Goal: Task Accomplishment & Management: Manage account settings

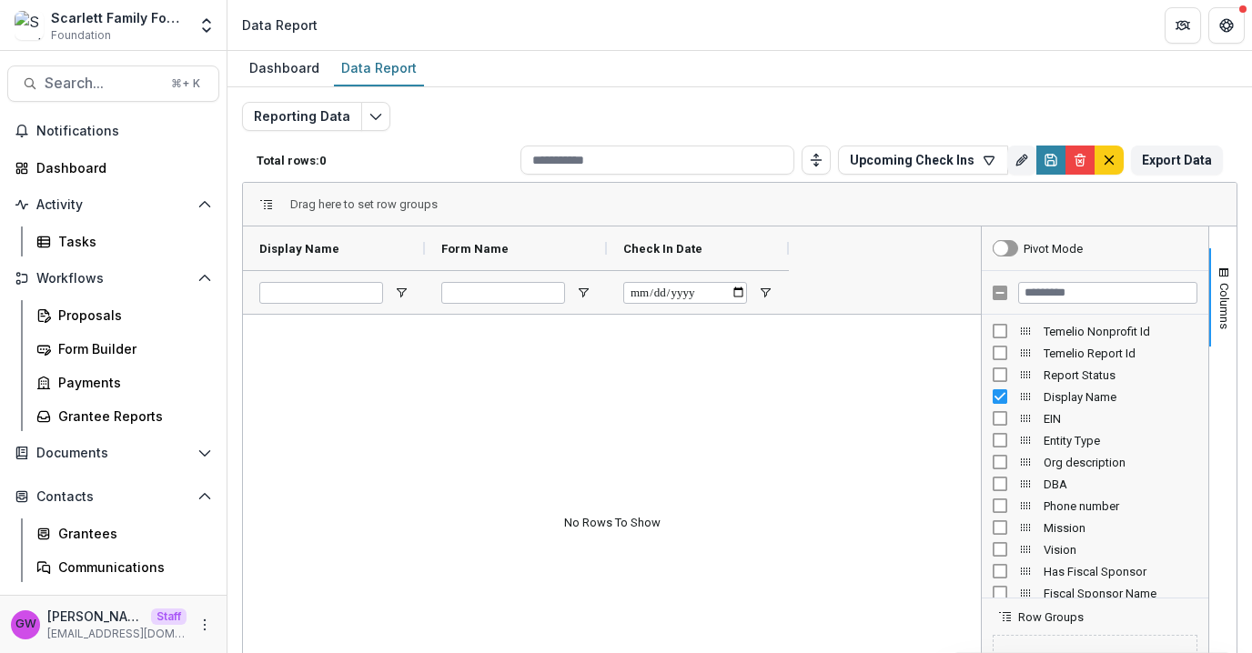
scroll to position [95, 0]
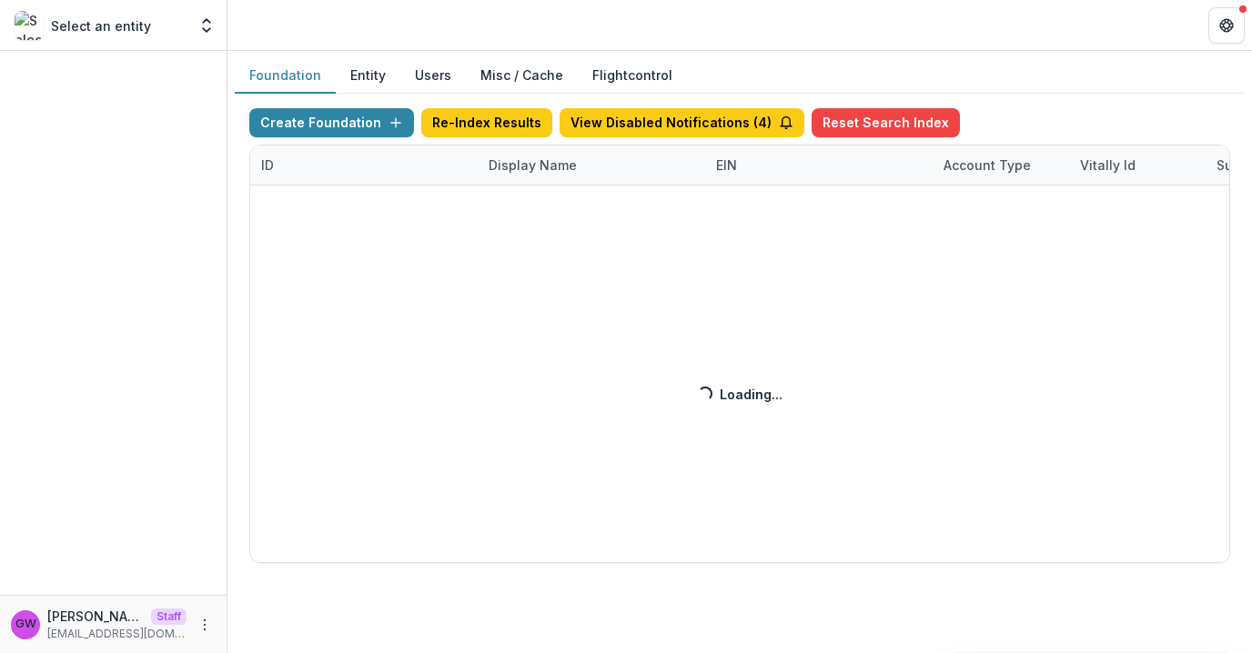
click at [502, 171] on div "Create Foundation Re-Index Results View Disabled Notifications ( 4 ) Reset Sear…" at bounding box center [739, 335] width 981 height 455
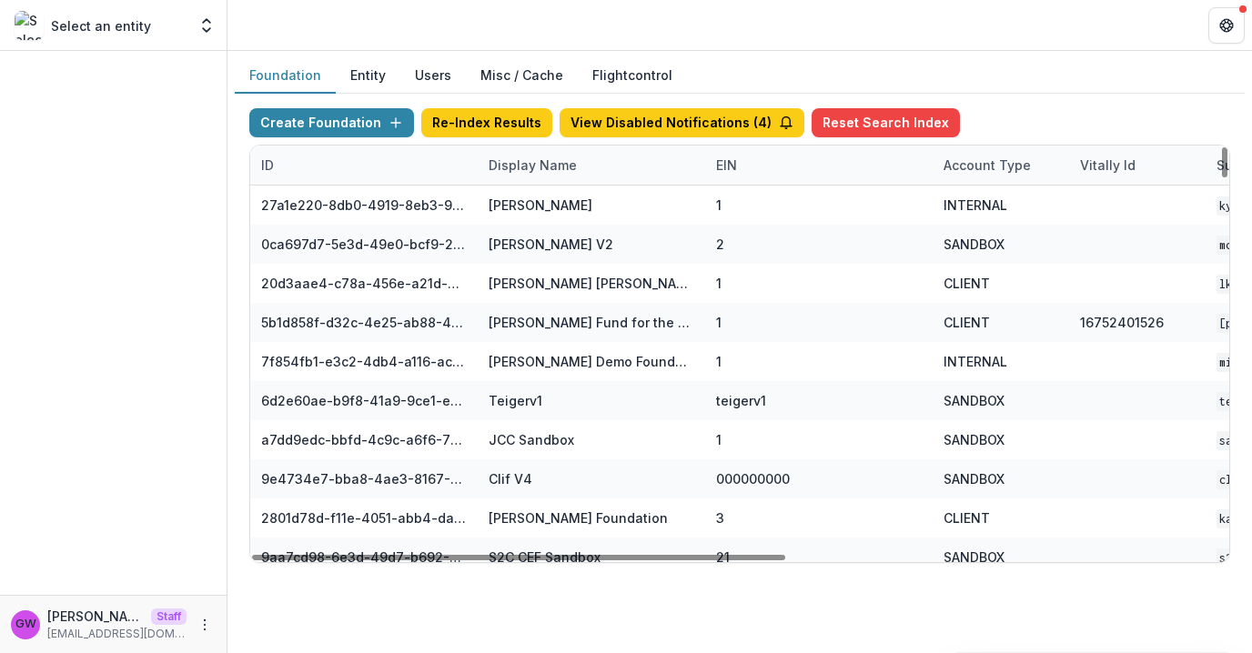
click at [540, 167] on div "Display Name" at bounding box center [533, 165] width 110 height 19
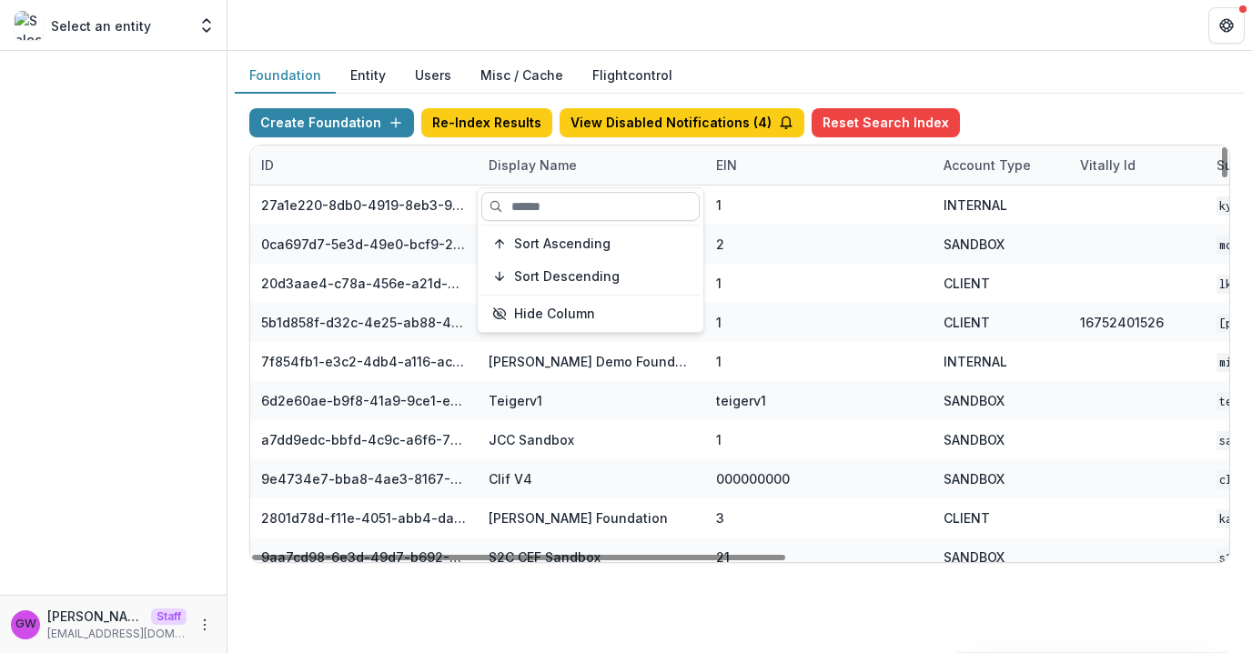
click at [572, 203] on input at bounding box center [590, 206] width 218 height 29
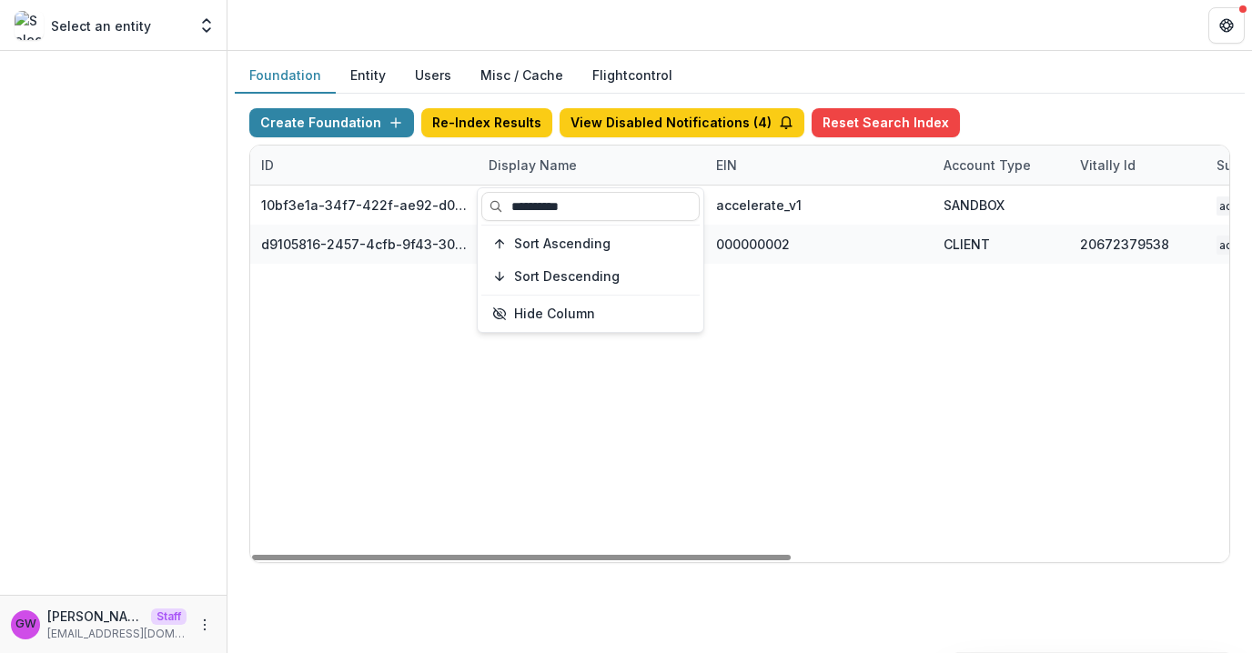
type input "**********"
click at [1013, 121] on div "Create Foundation Re-Index Results View Disabled Notifications ( 4 ) Reset Sear…" at bounding box center [739, 126] width 981 height 36
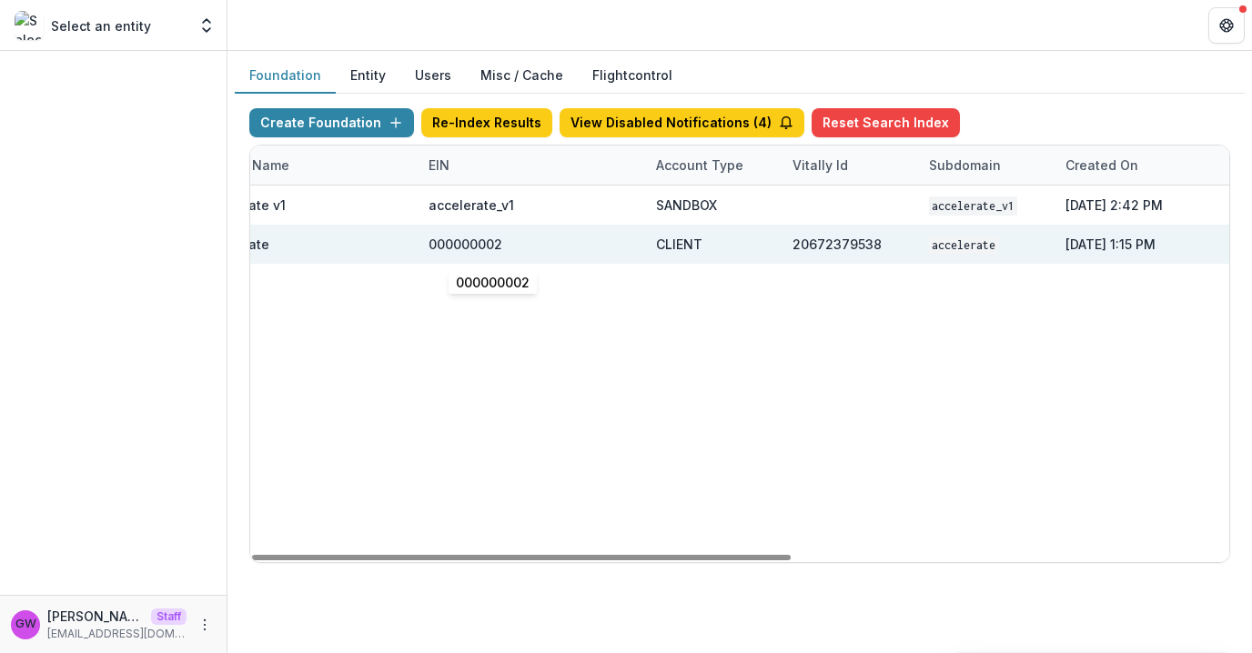
scroll to position [0, 396]
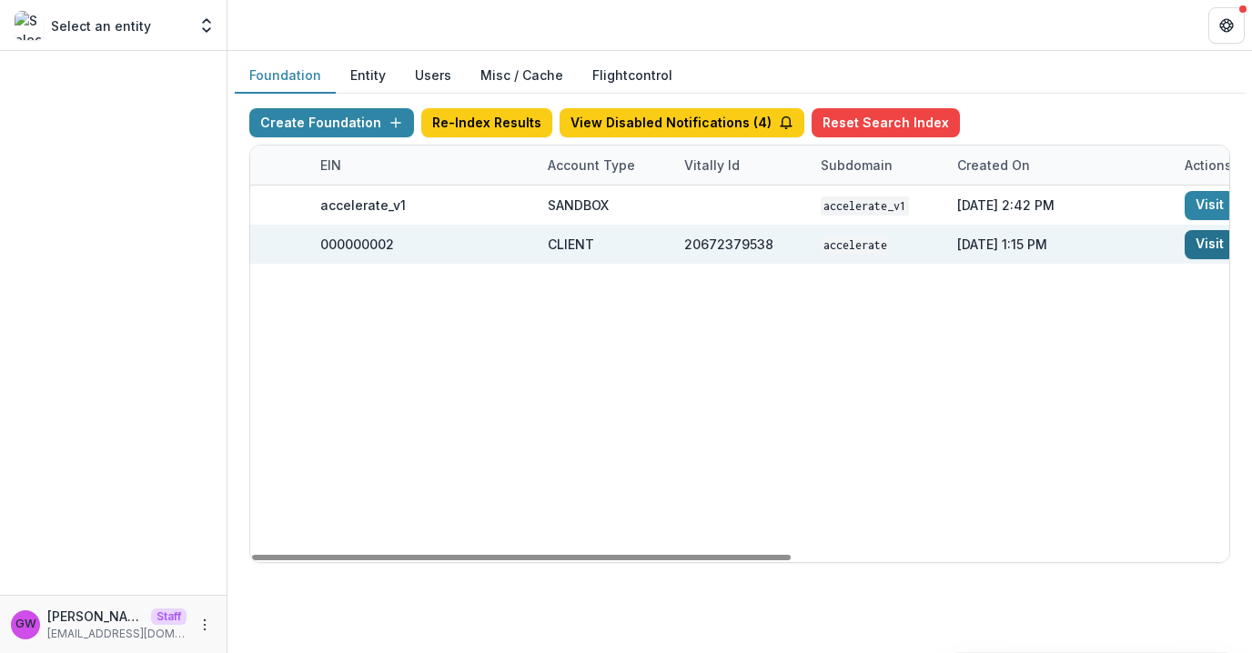
click at [1217, 241] on link "Visit" at bounding box center [1210, 244] width 50 height 29
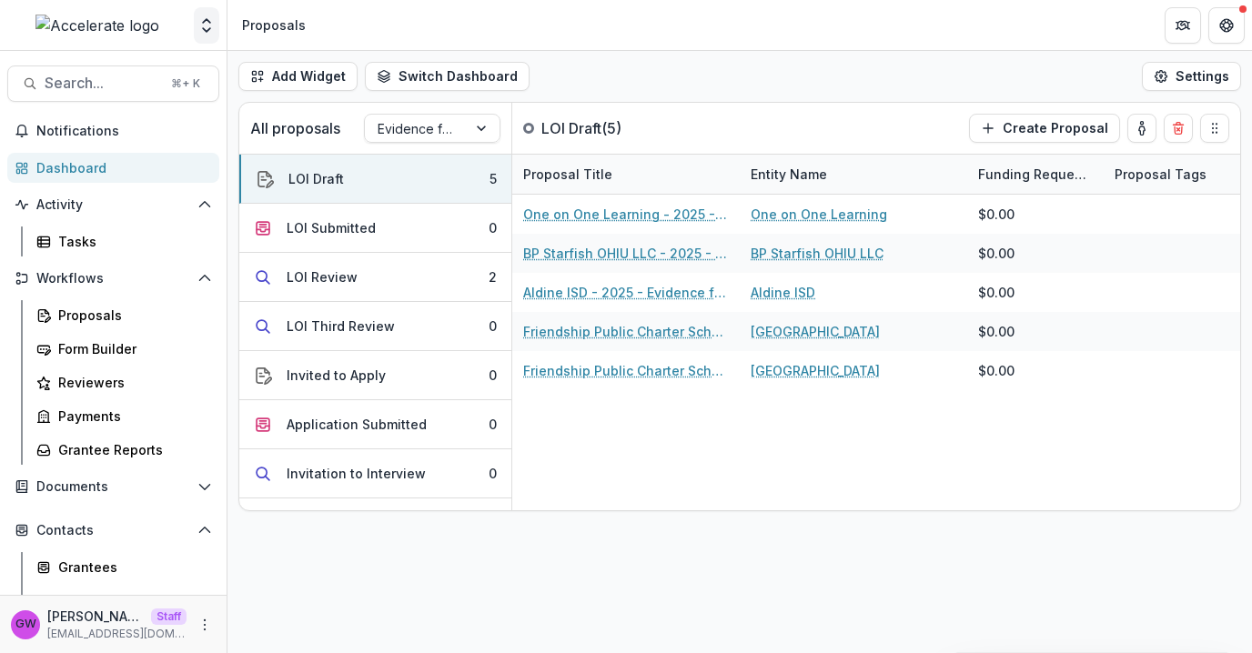
click at [202, 35] on button "Open entity switcher" at bounding box center [206, 25] width 25 height 36
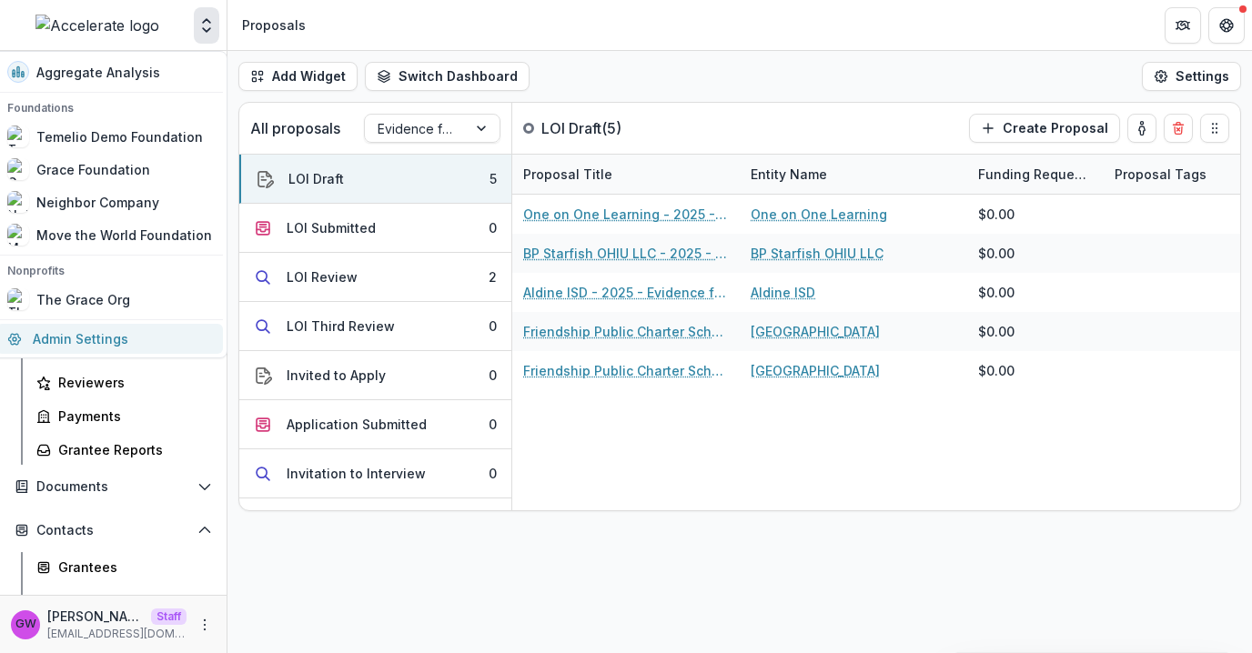
click at [121, 333] on link "Admin Settings" at bounding box center [109, 339] width 227 height 30
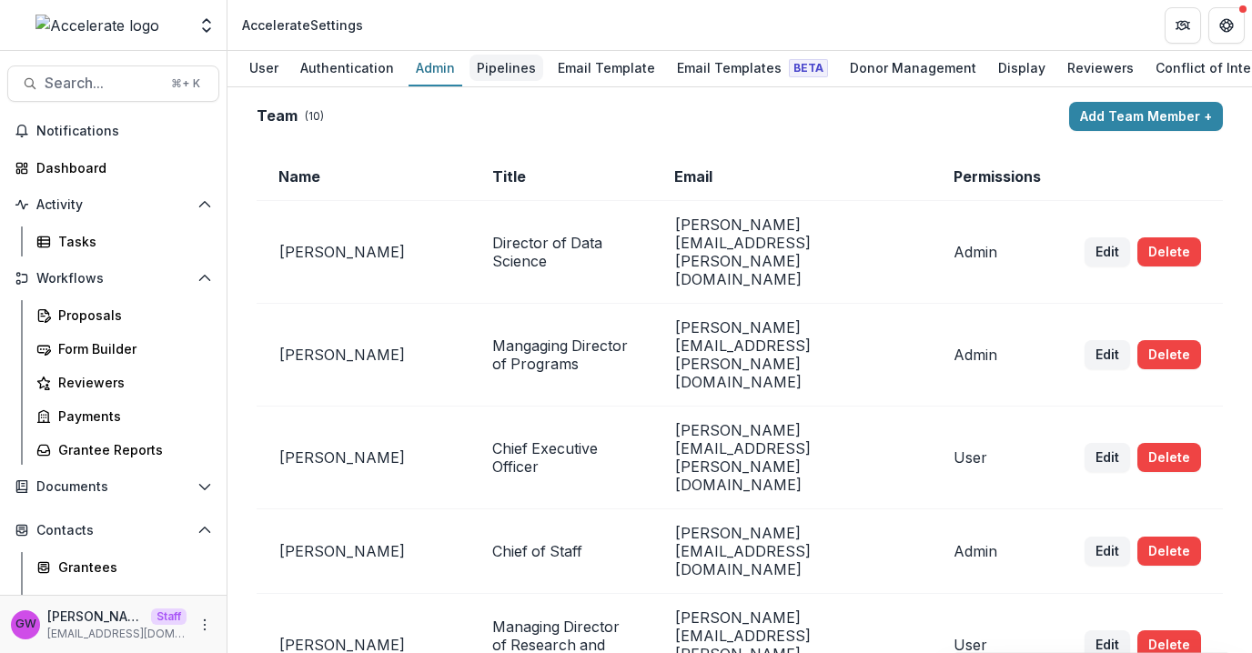
click at [494, 69] on div "Pipelines" at bounding box center [507, 68] width 74 height 26
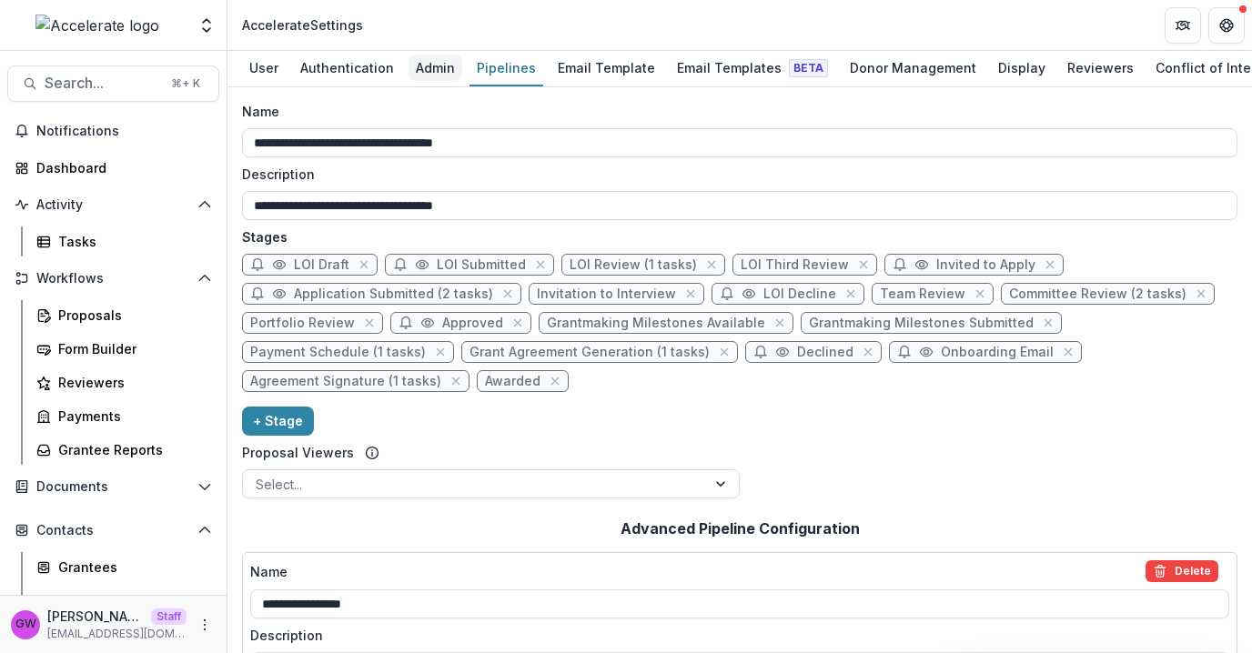
click at [426, 66] on div "Admin" at bounding box center [436, 68] width 54 height 26
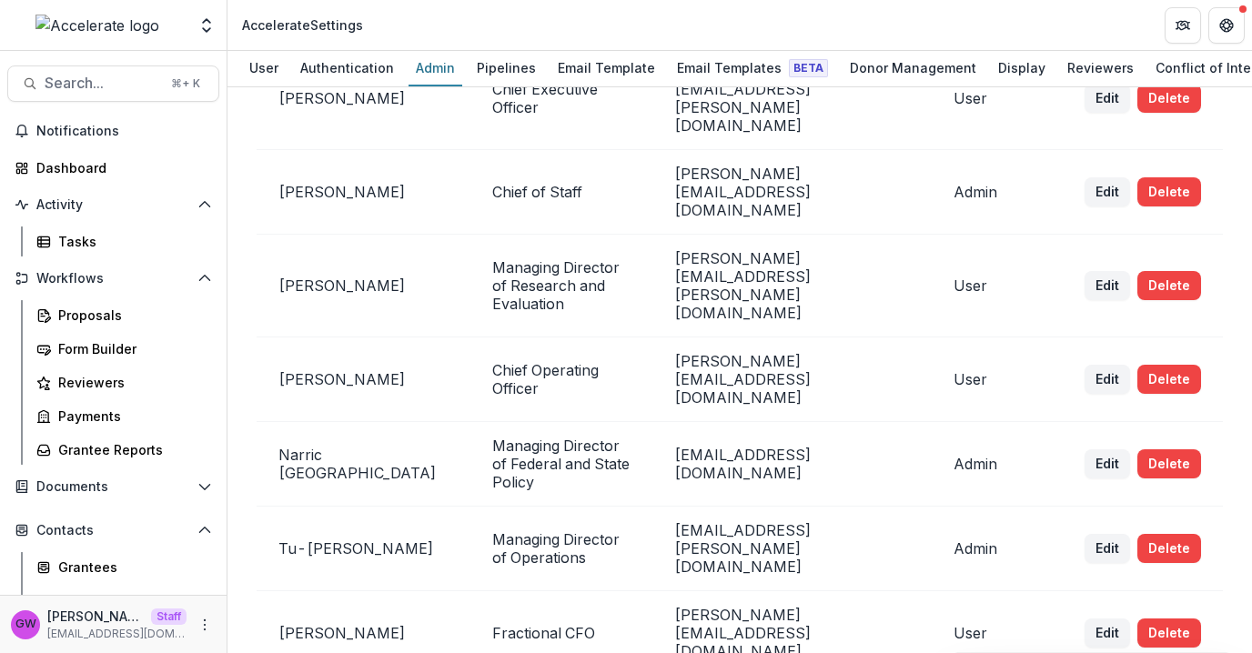
scroll to position [364, 0]
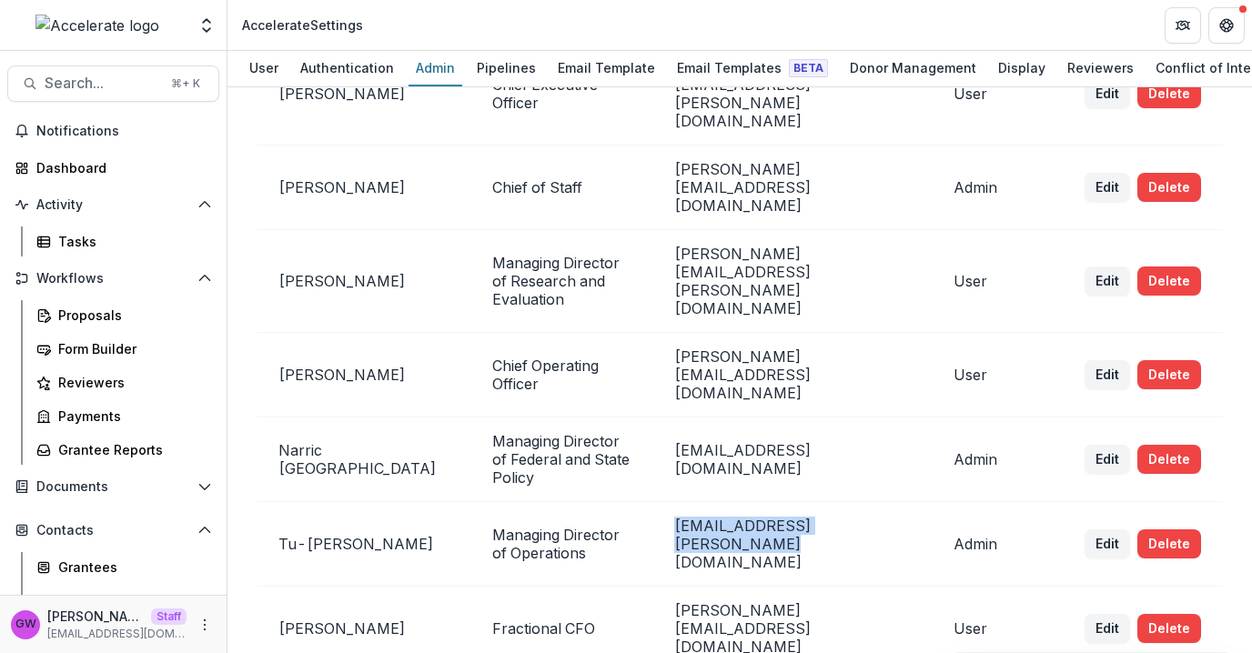
drag, startPoint x: 901, startPoint y: 318, endPoint x: 670, endPoint y: 318, distance: 231.1
click at [670, 502] on td "tuquyen.nguyen@accelerate.us" at bounding box center [791, 544] width 279 height 85
copy td "tuquyen.nguyen@accelerate.us"
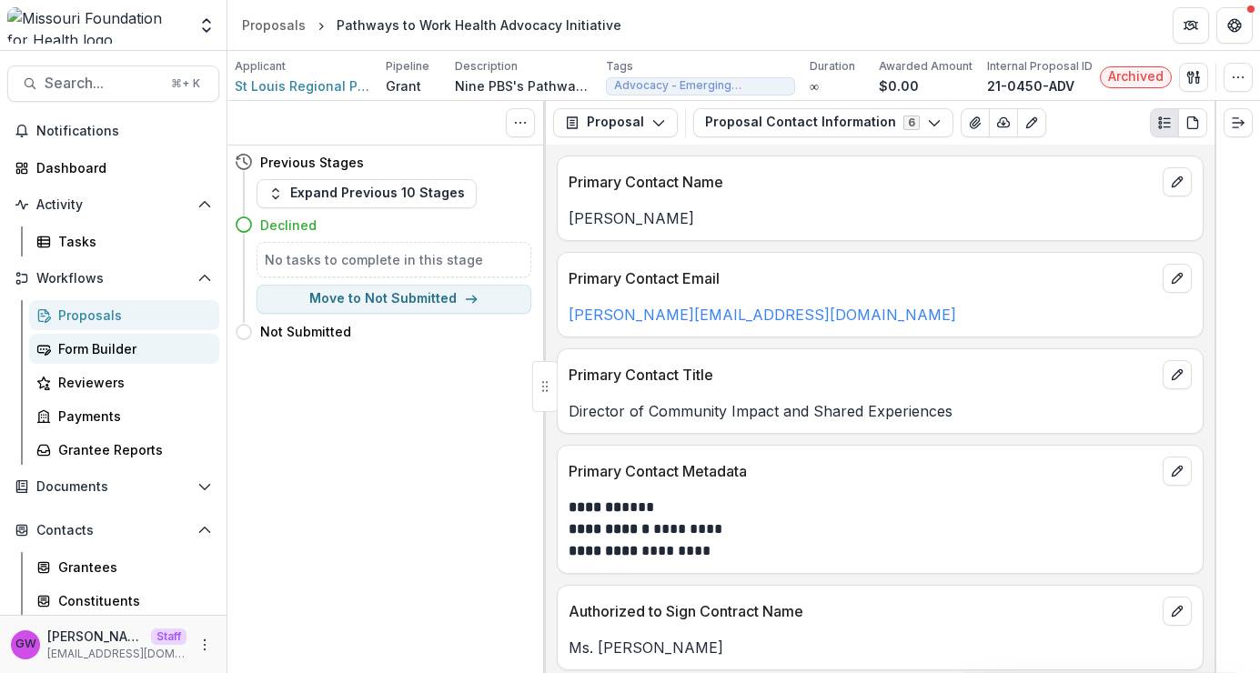
click at [136, 350] on div "Form Builder" at bounding box center [131, 348] width 147 height 19
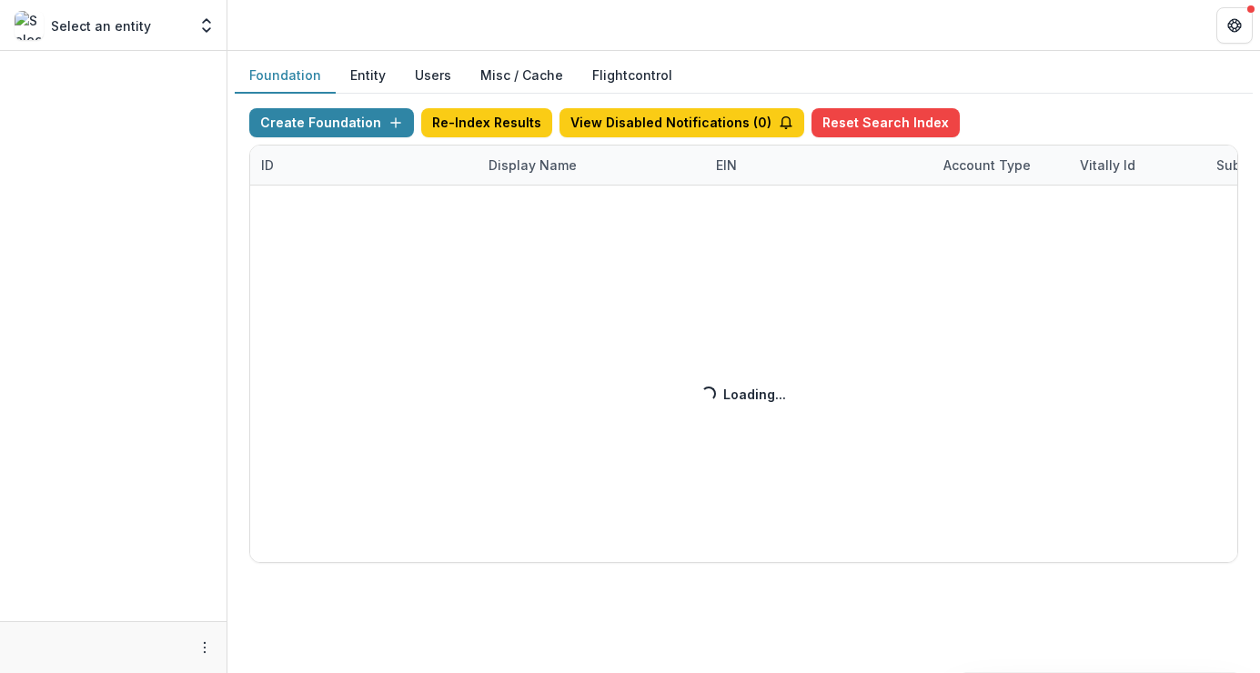
click at [532, 173] on div "Create Foundation Re-Index Results View Disabled Notifications ( 0 ) Reset Sear…" at bounding box center [743, 335] width 989 height 455
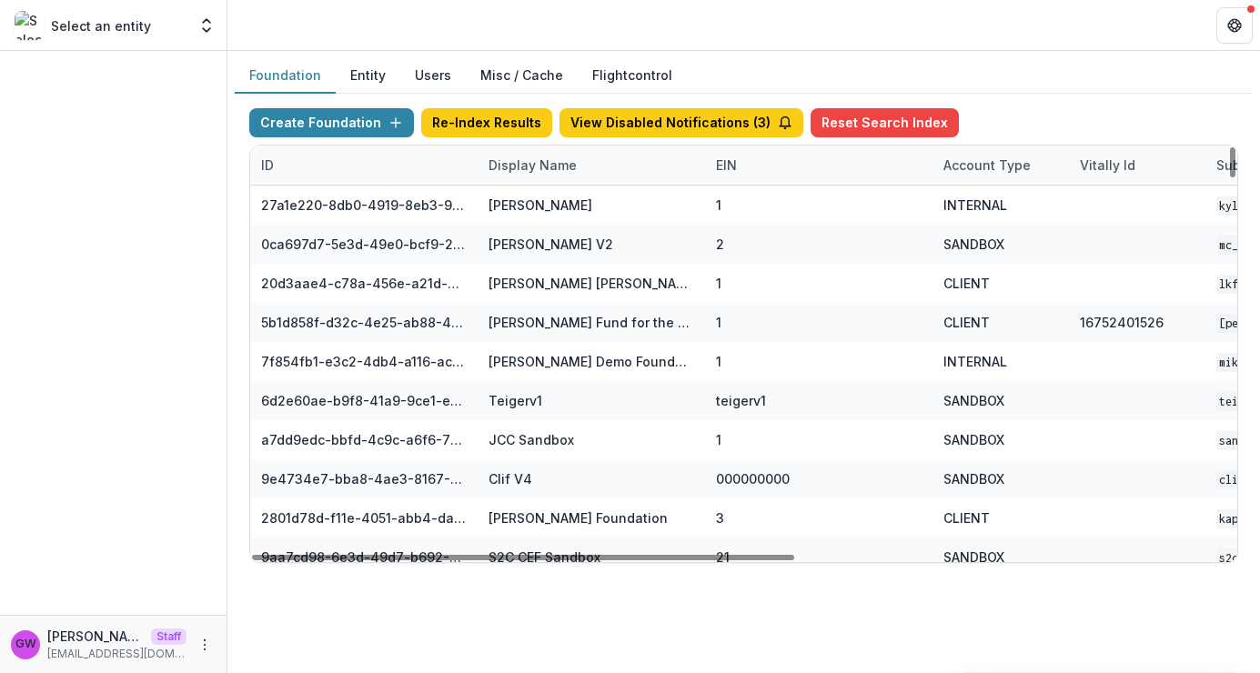
click at [549, 165] on div "Display Name" at bounding box center [533, 165] width 110 height 19
click at [536, 210] on input at bounding box center [590, 206] width 218 height 29
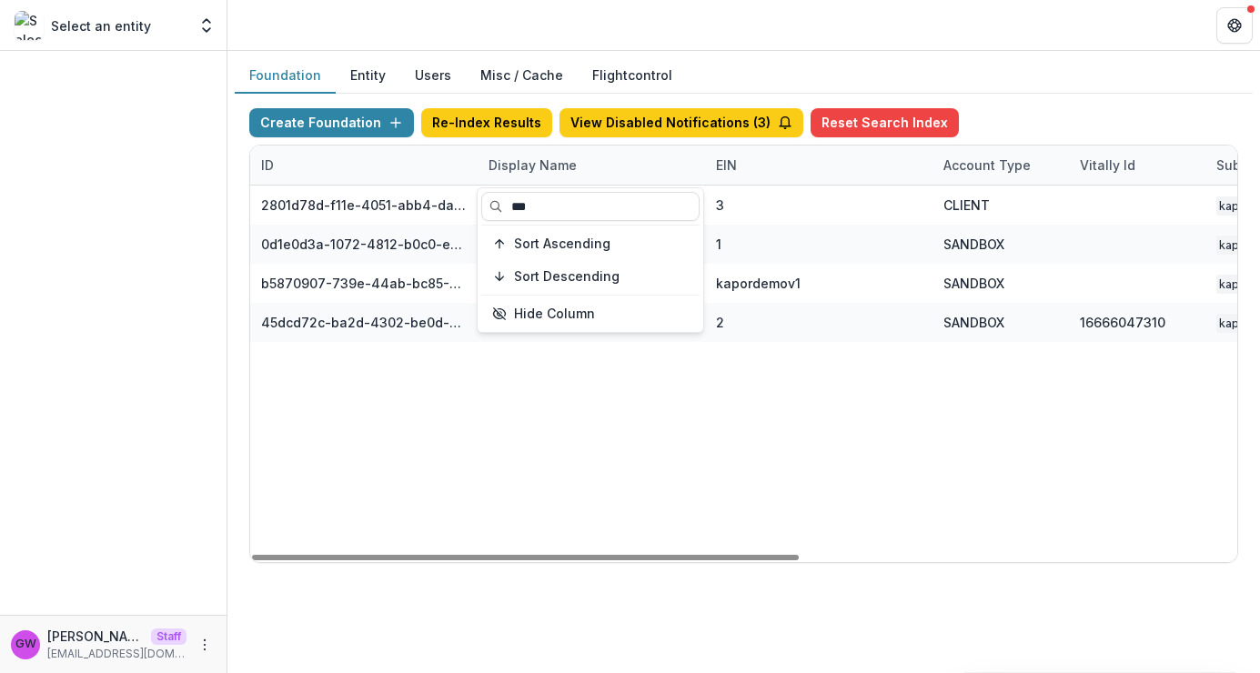
type input "***"
click at [1056, 89] on div "Foundation Entity Users Misc / Cache Flightcontrol" at bounding box center [744, 75] width 1018 height 35
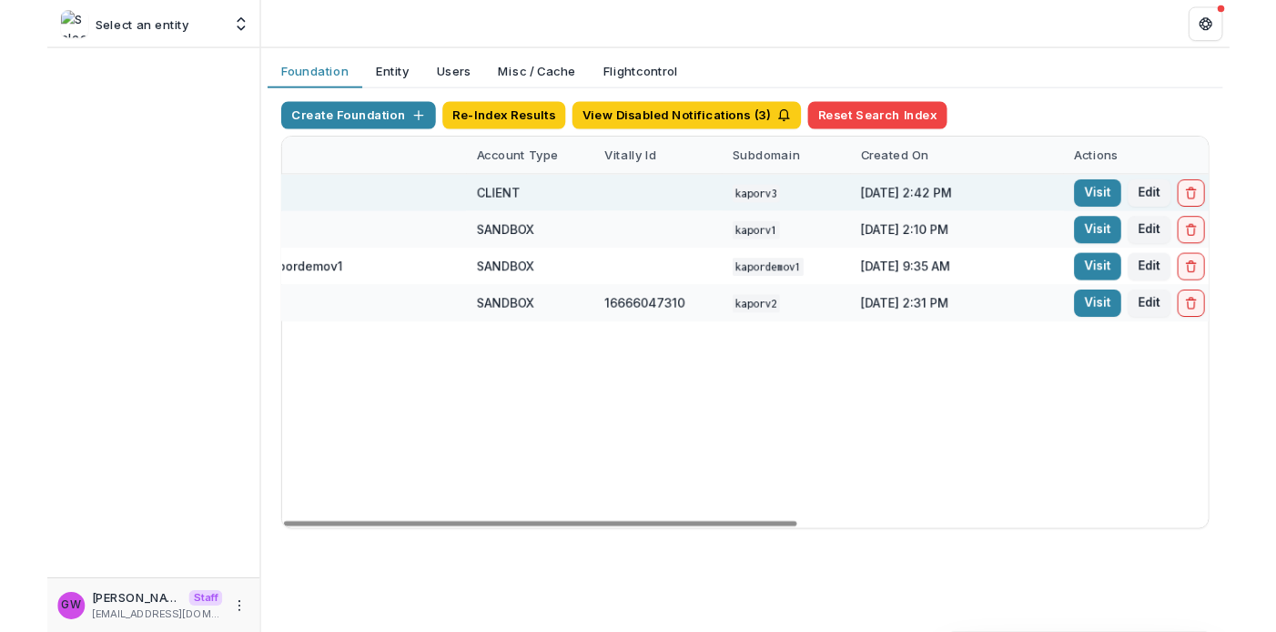
scroll to position [0, 787]
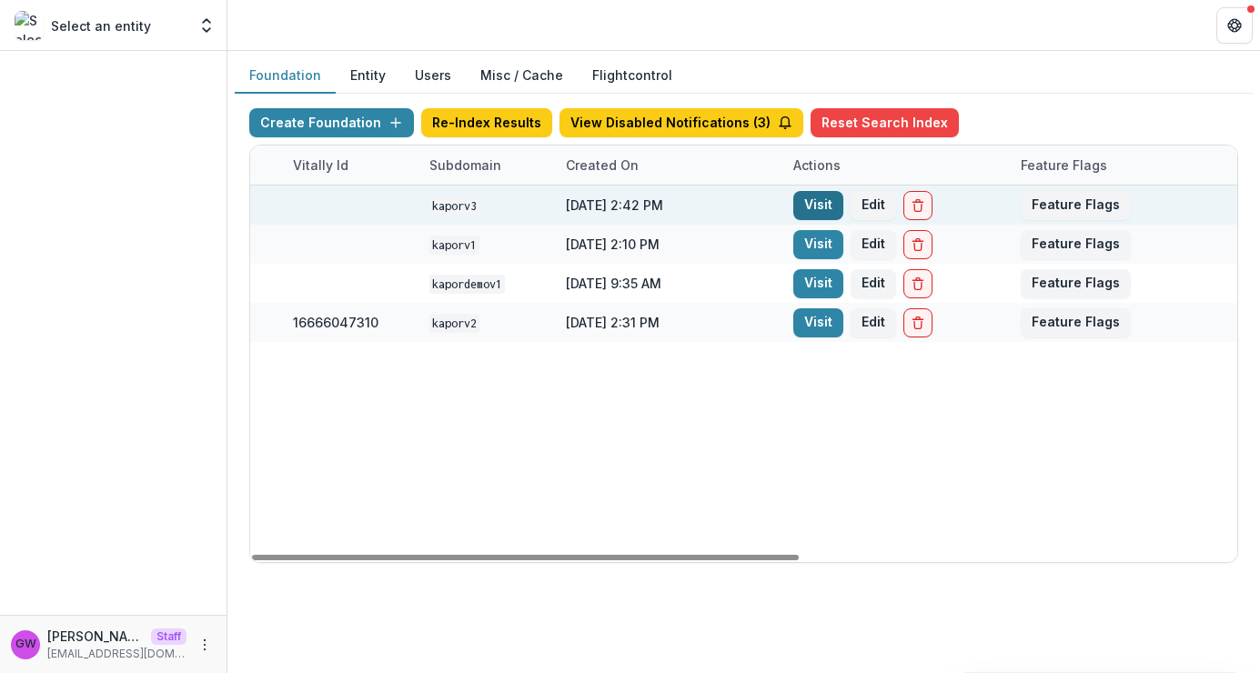
click at [821, 203] on link "Visit" at bounding box center [818, 205] width 50 height 29
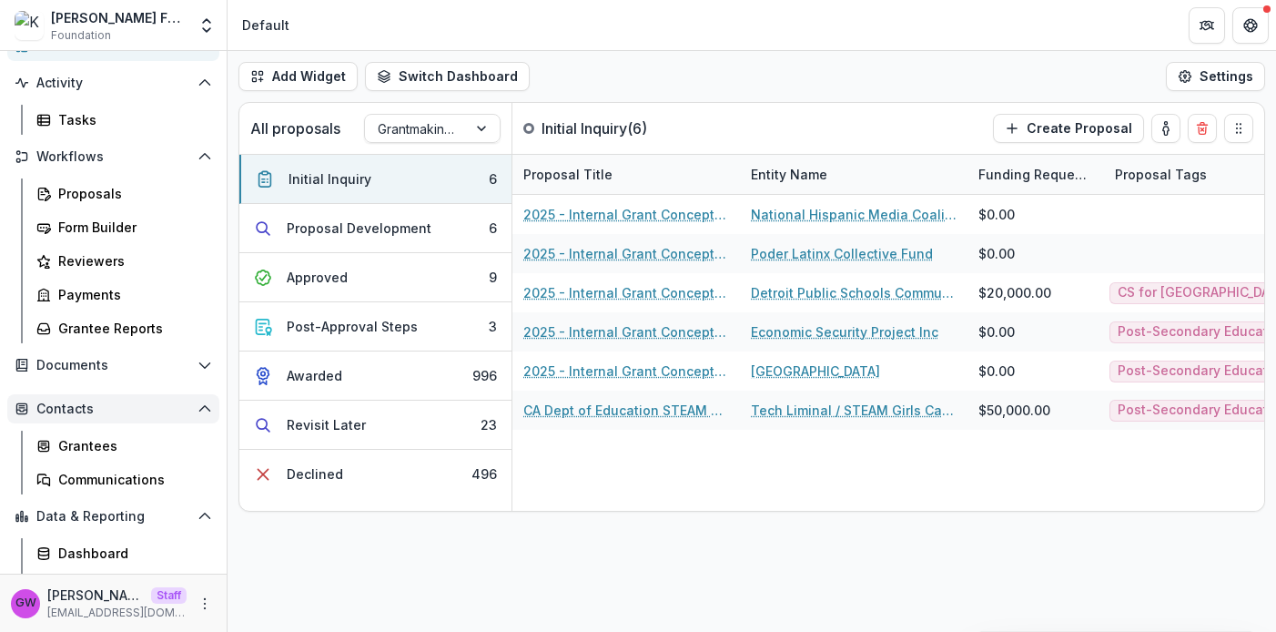
scroll to position [150, 0]
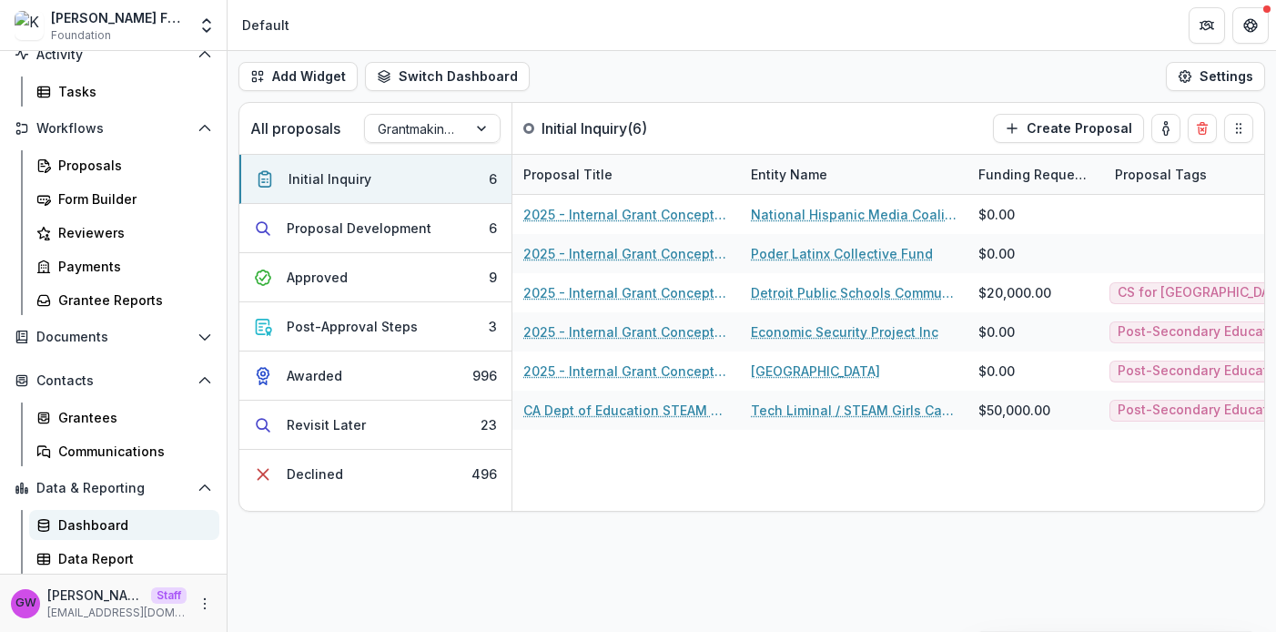
click at [99, 512] on link "Dashboard" at bounding box center [124, 525] width 190 height 30
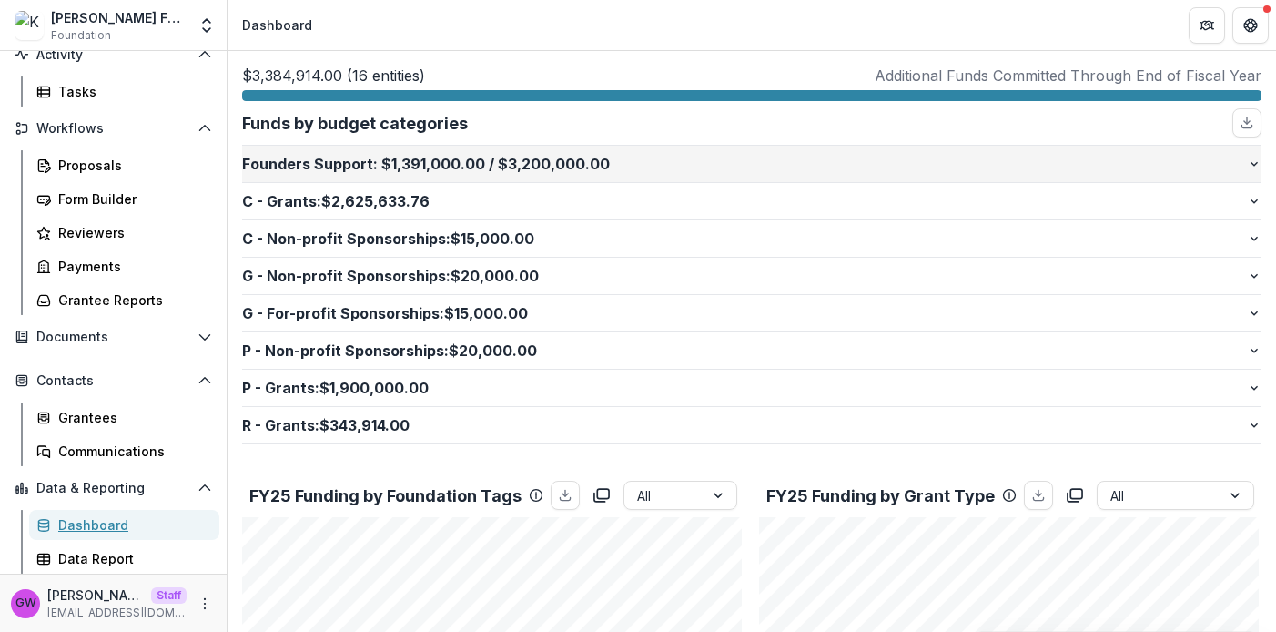
scroll to position [314, 0]
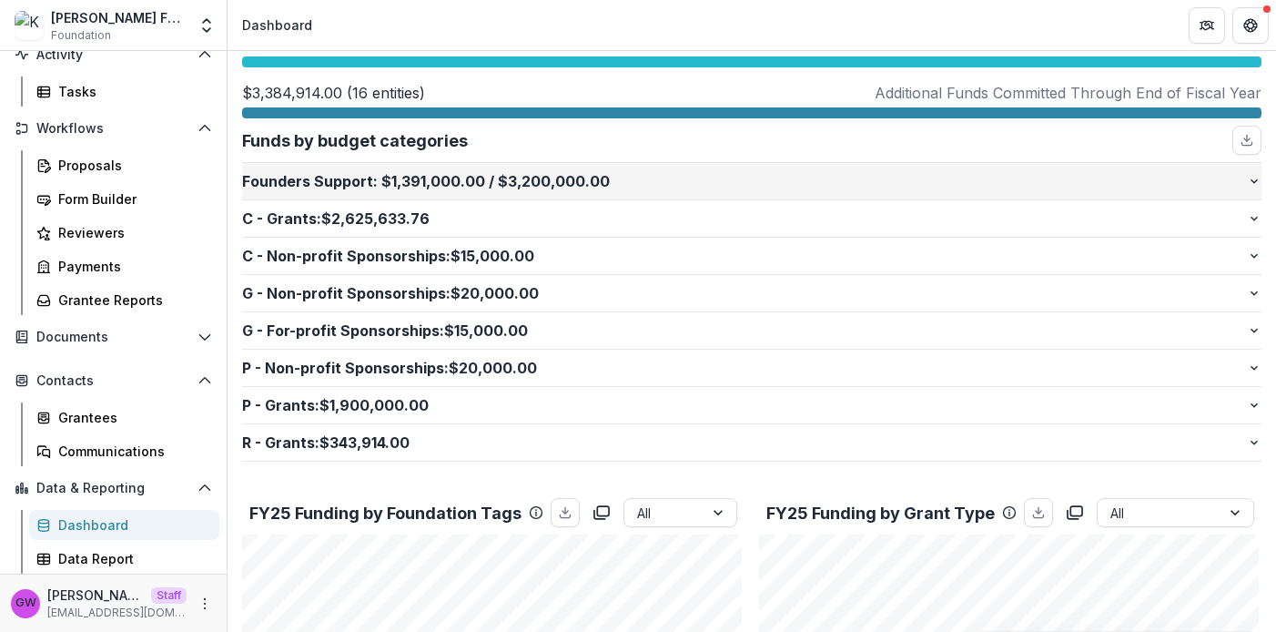
click at [1125, 182] on p "Founders Support : $1,391,000.00 / $3,200,000.00" at bounding box center [744, 181] width 1005 height 22
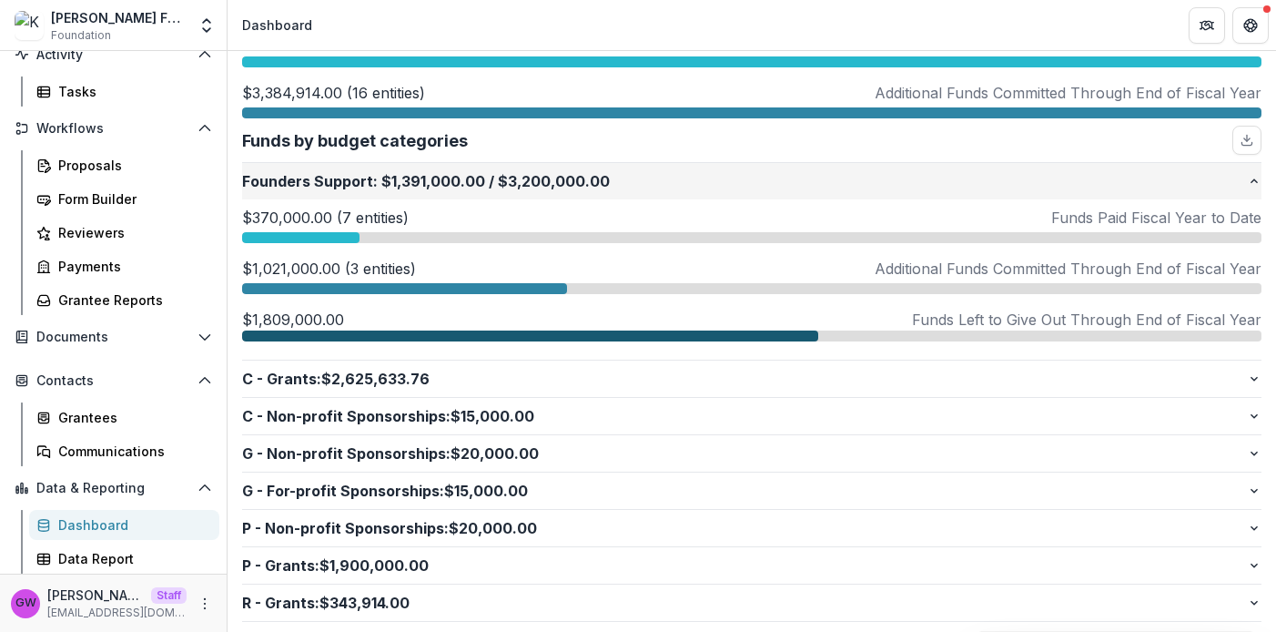
click at [1125, 182] on p "Founders Support : $1,391,000.00 / $3,200,000.00" at bounding box center [744, 181] width 1005 height 22
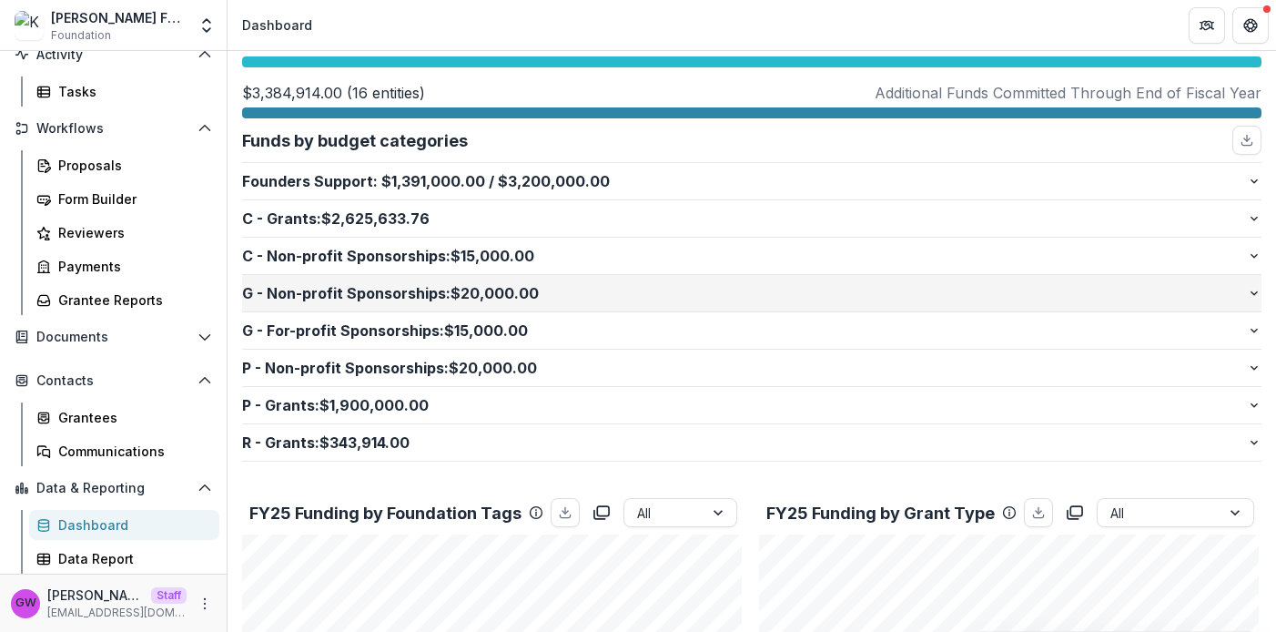
scroll to position [0, 0]
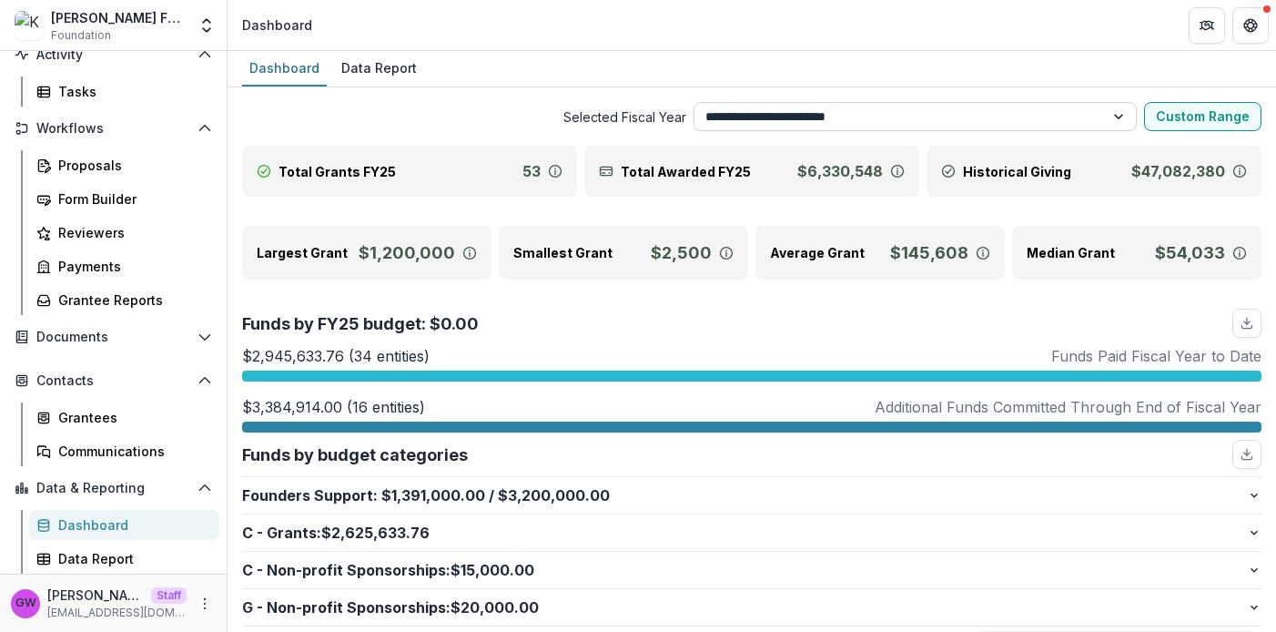
click at [985, 122] on select "**********" at bounding box center [915, 116] width 444 height 29
click at [693, 102] on select "**********" at bounding box center [915, 116] width 444 height 29
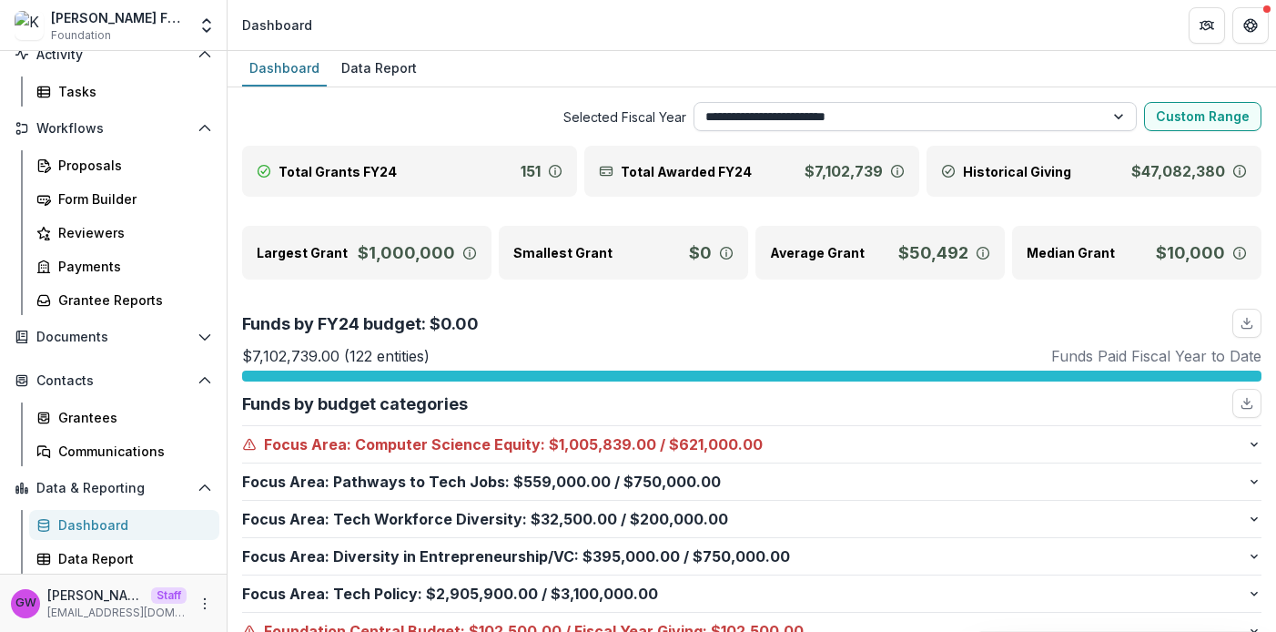
click at [974, 118] on select "**********" at bounding box center [915, 116] width 444 height 29
click at [693, 102] on select "**********" at bounding box center [915, 116] width 444 height 29
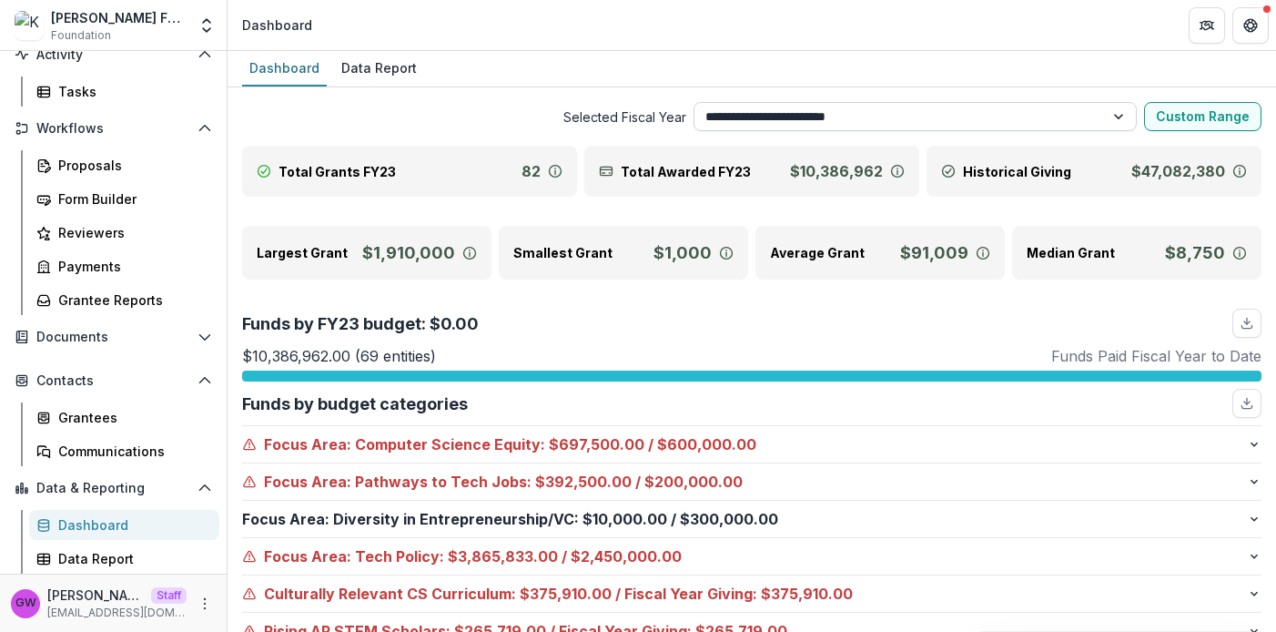
click at [934, 121] on select "**********" at bounding box center [915, 116] width 444 height 29
click at [693, 102] on select "**********" at bounding box center [915, 116] width 444 height 29
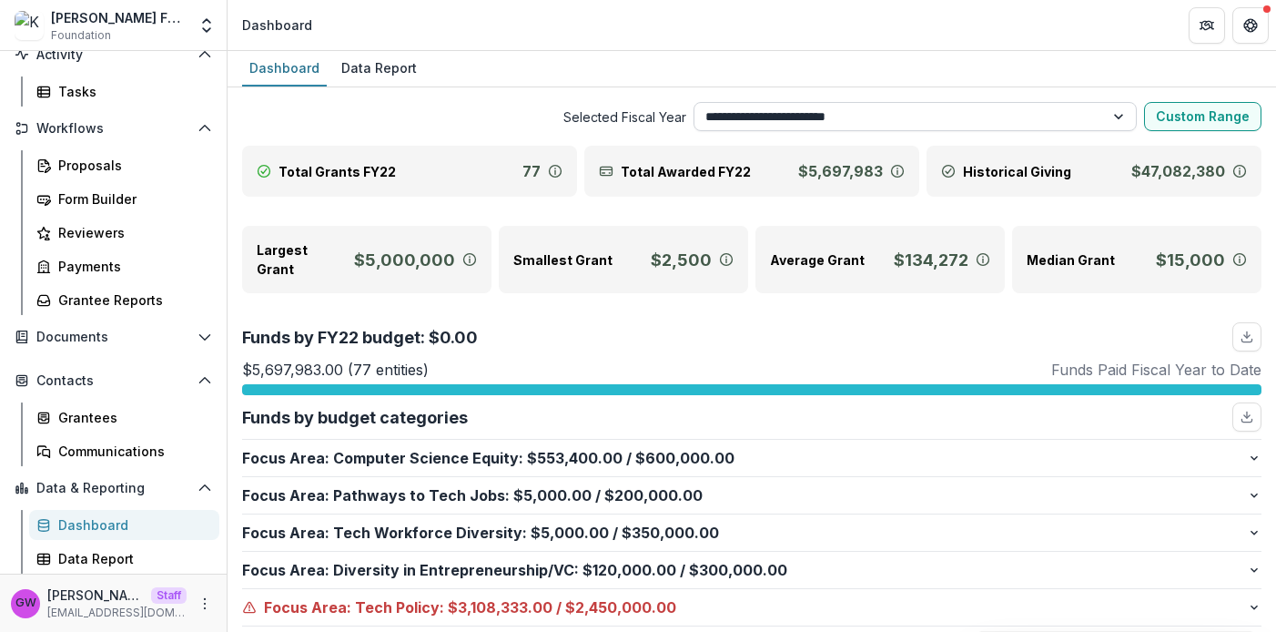
click at [1036, 108] on select "**********" at bounding box center [915, 116] width 444 height 29
click at [693, 102] on select "**********" at bounding box center [915, 116] width 444 height 29
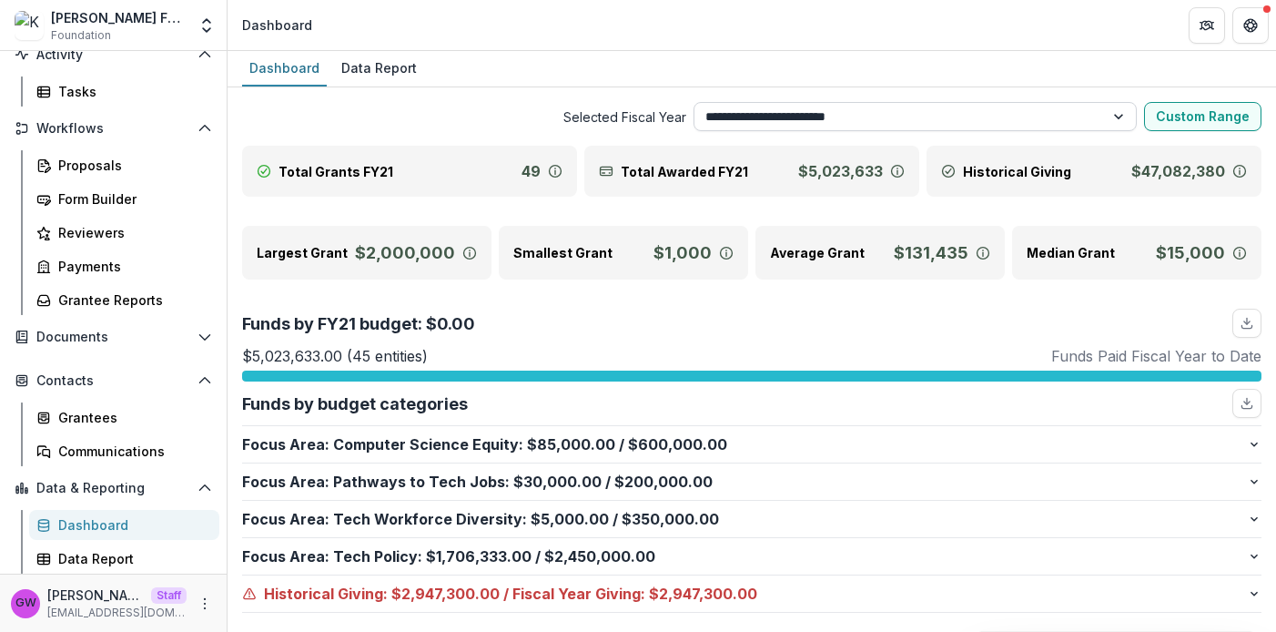
click at [861, 122] on select "**********" at bounding box center [915, 116] width 444 height 29
click at [693, 102] on select "**********" at bounding box center [915, 116] width 444 height 29
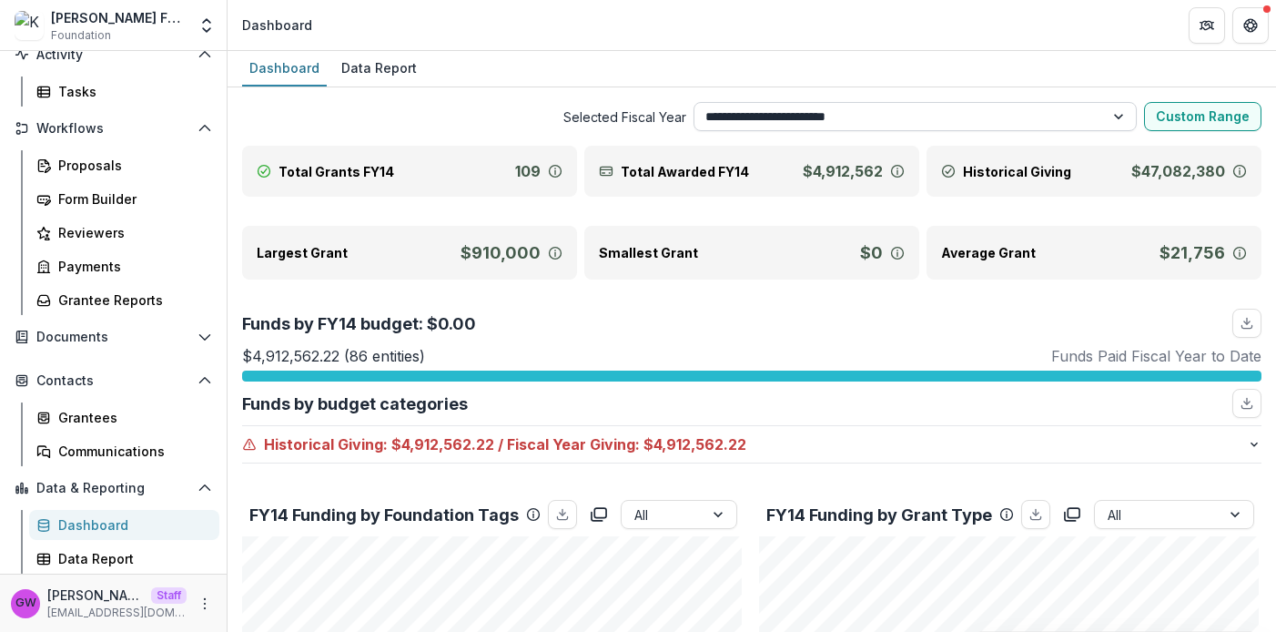
click at [952, 112] on select "**********" at bounding box center [915, 116] width 444 height 29
click at [693, 102] on select "**********" at bounding box center [915, 116] width 444 height 29
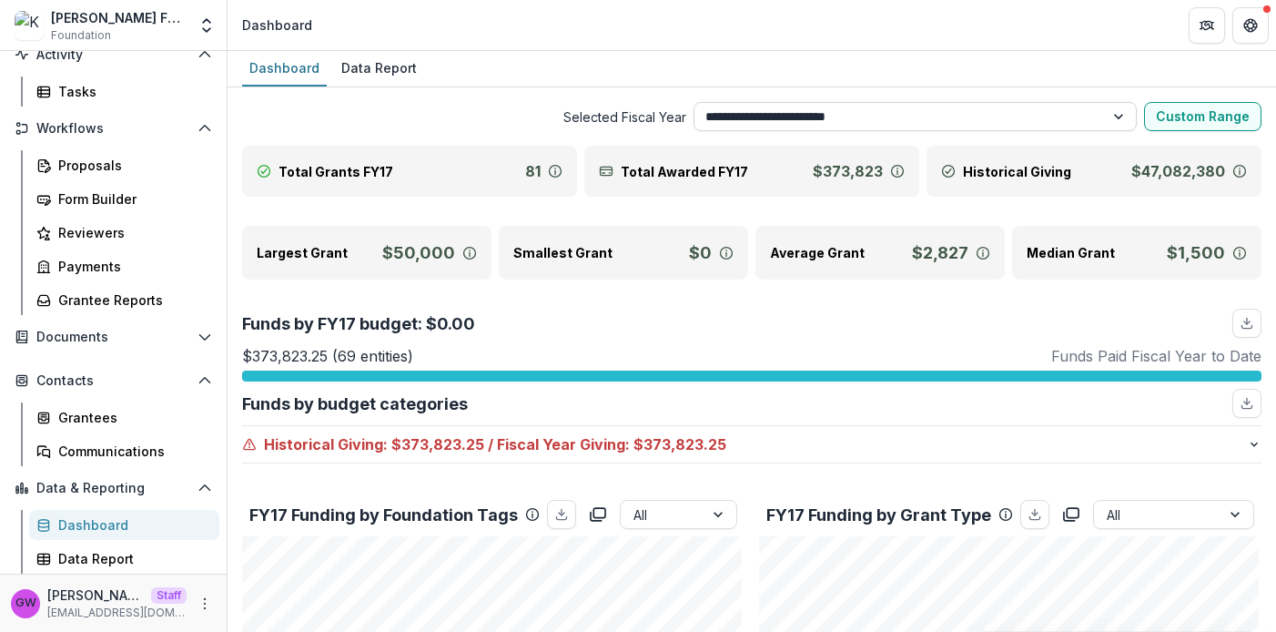
click at [904, 113] on select "**********" at bounding box center [915, 116] width 444 height 29
select select "**********"
click at [693, 102] on select "**********" at bounding box center [915, 116] width 444 height 29
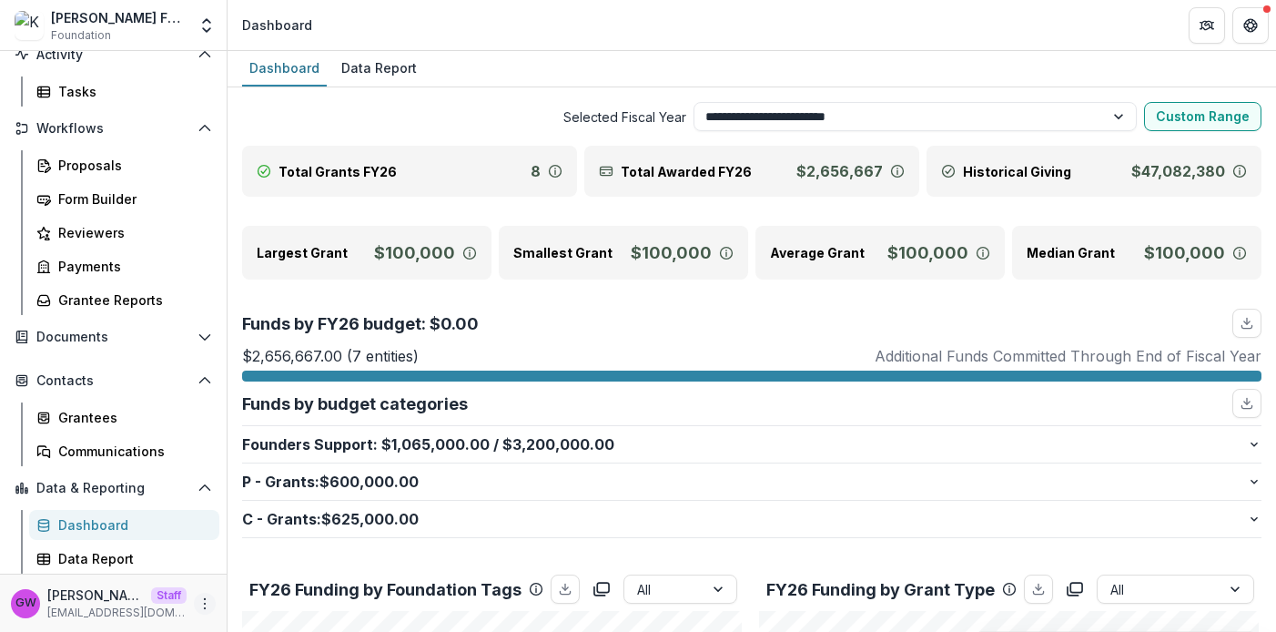
click at [197, 599] on icon "More" at bounding box center [204, 603] width 15 height 15
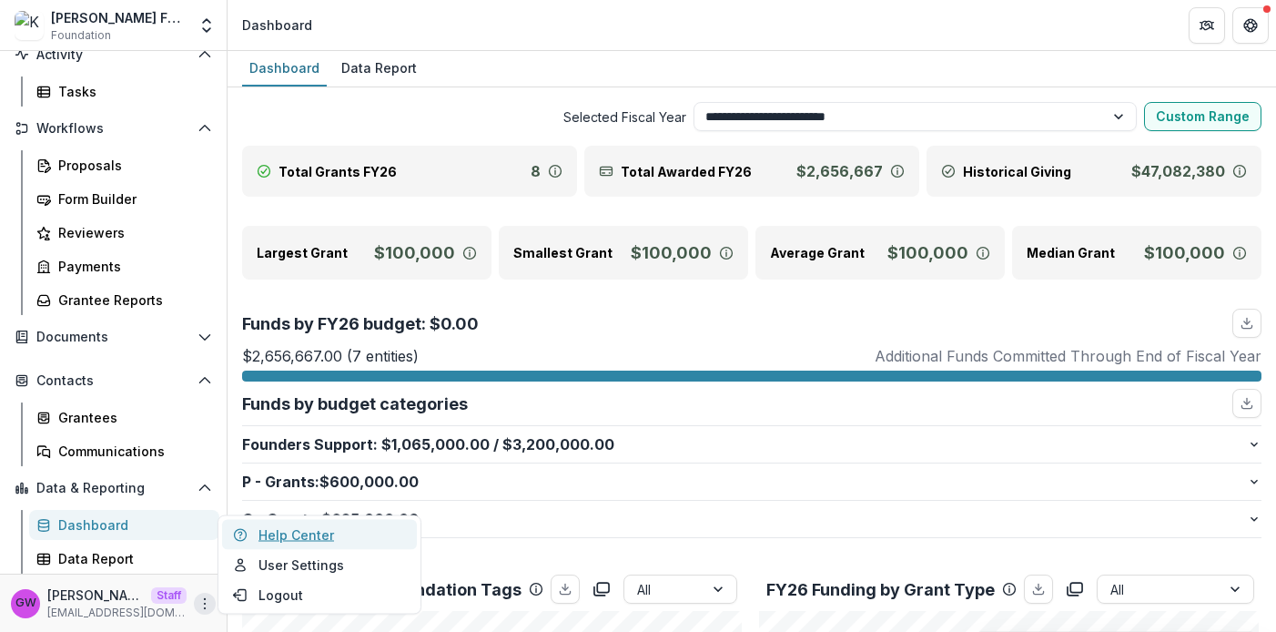
click at [300, 536] on link "Help Center" at bounding box center [319, 535] width 195 height 30
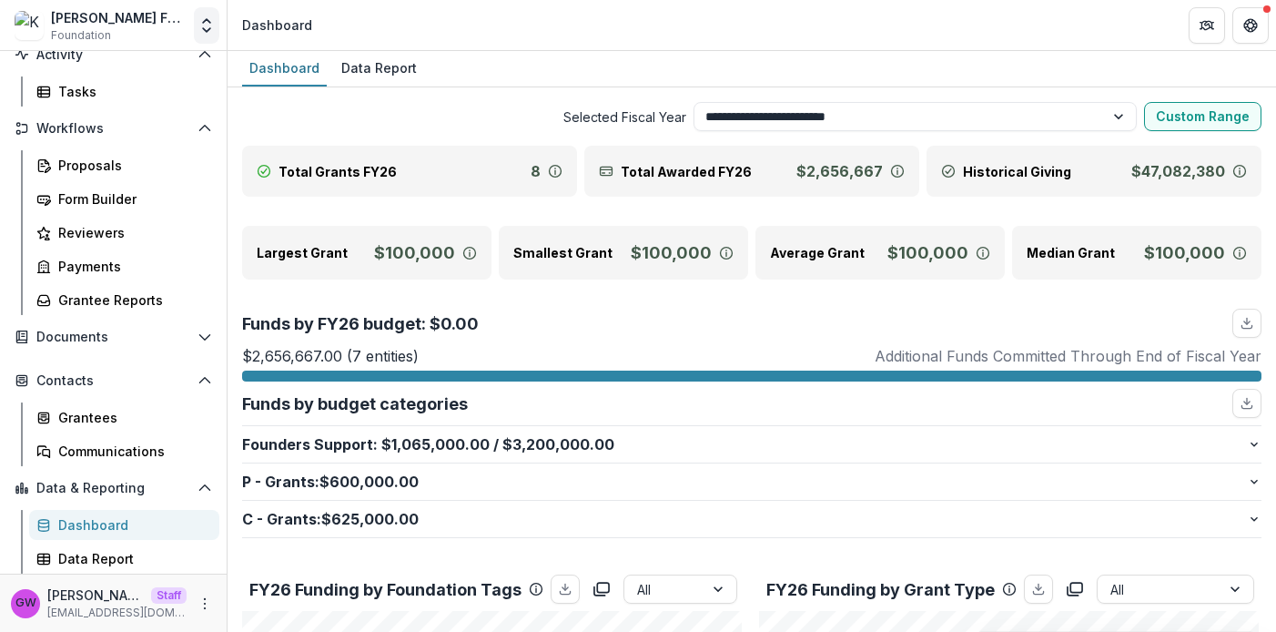
click at [203, 27] on icon "Open entity switcher" at bounding box center [206, 25] width 18 height 18
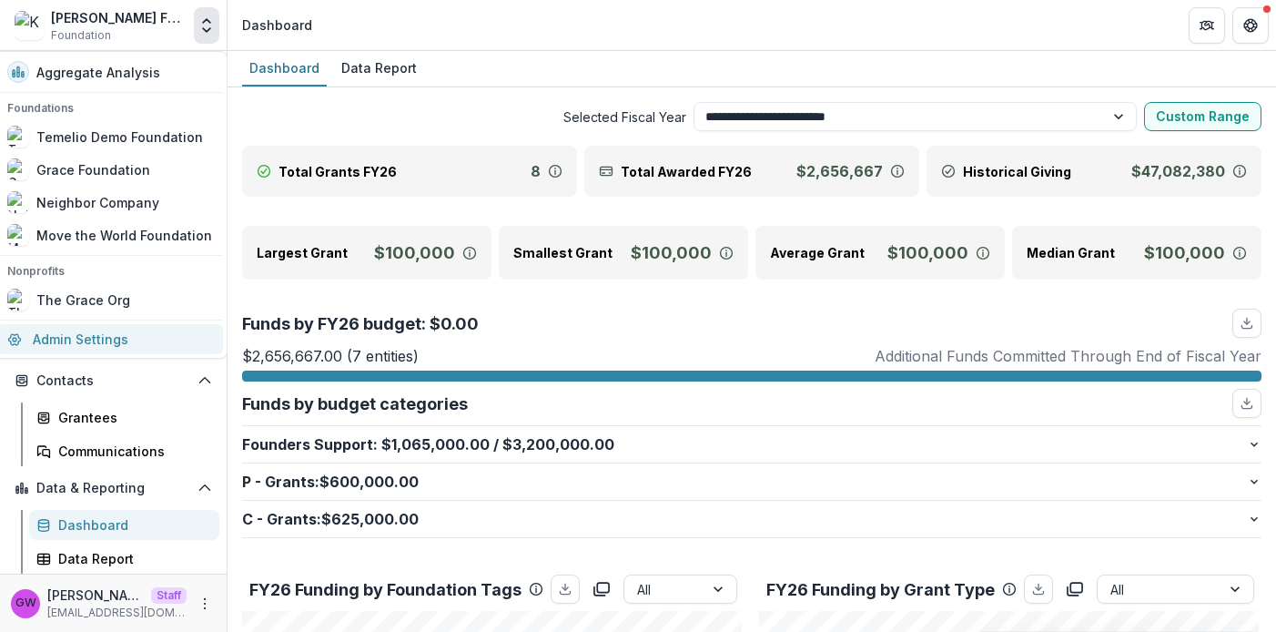
click at [150, 339] on link "Admin Settings" at bounding box center [109, 339] width 227 height 30
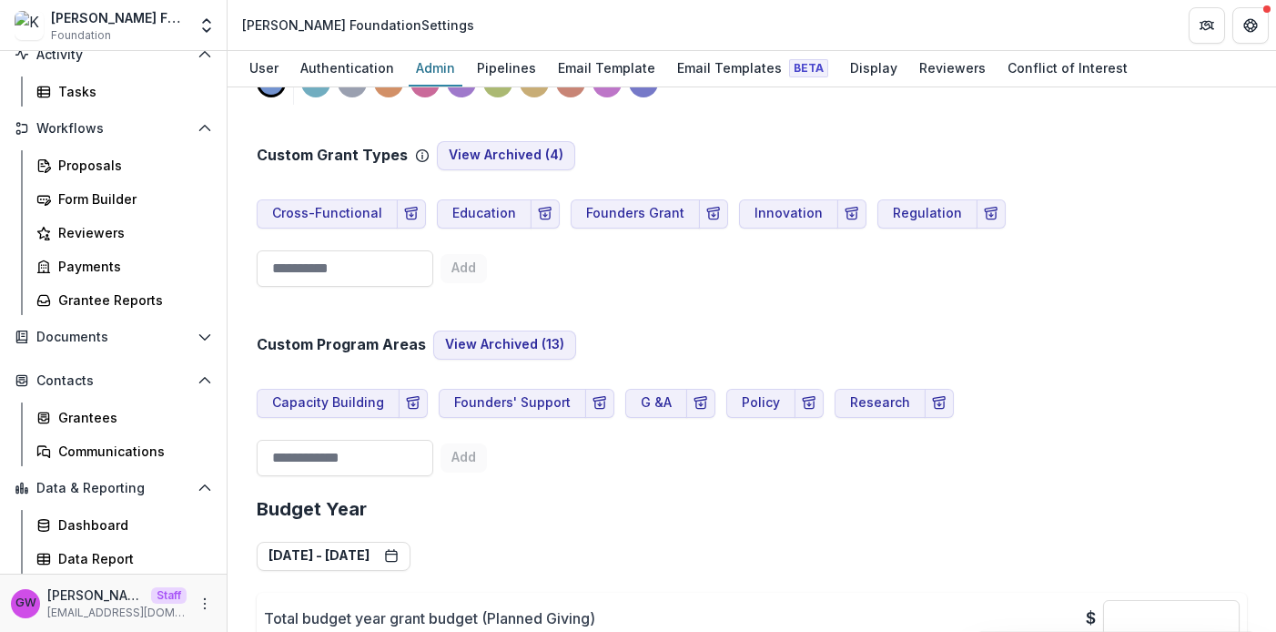
scroll to position [1970, 0]
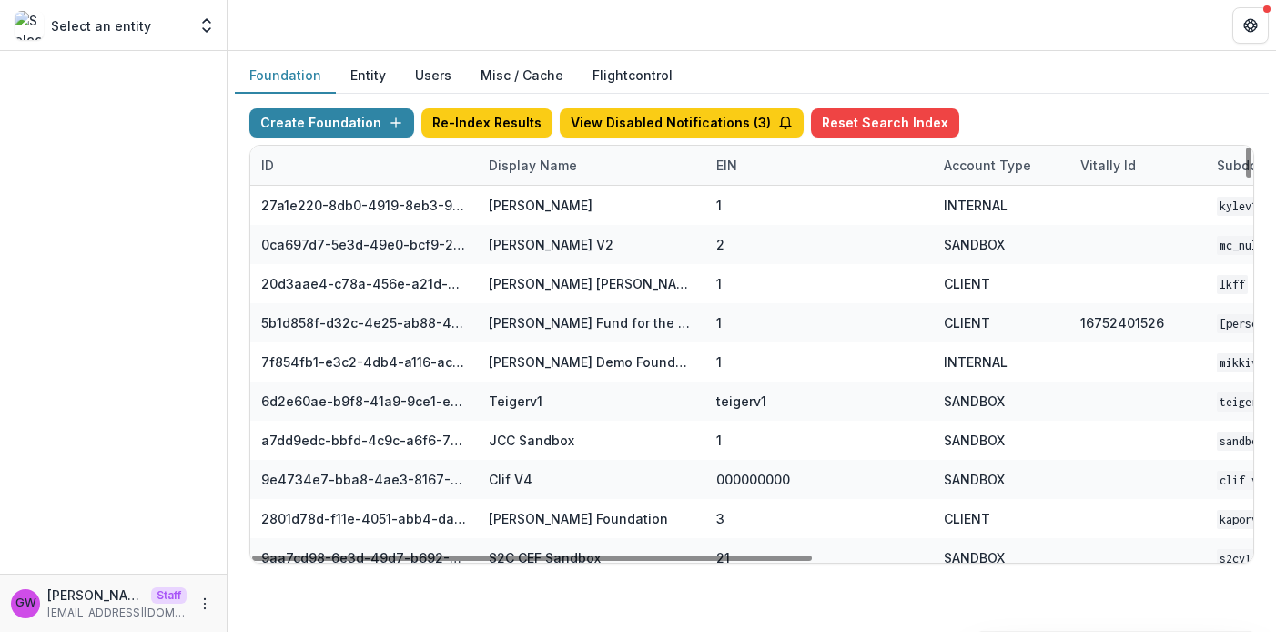
click at [545, 170] on div "Display Name" at bounding box center [533, 165] width 110 height 19
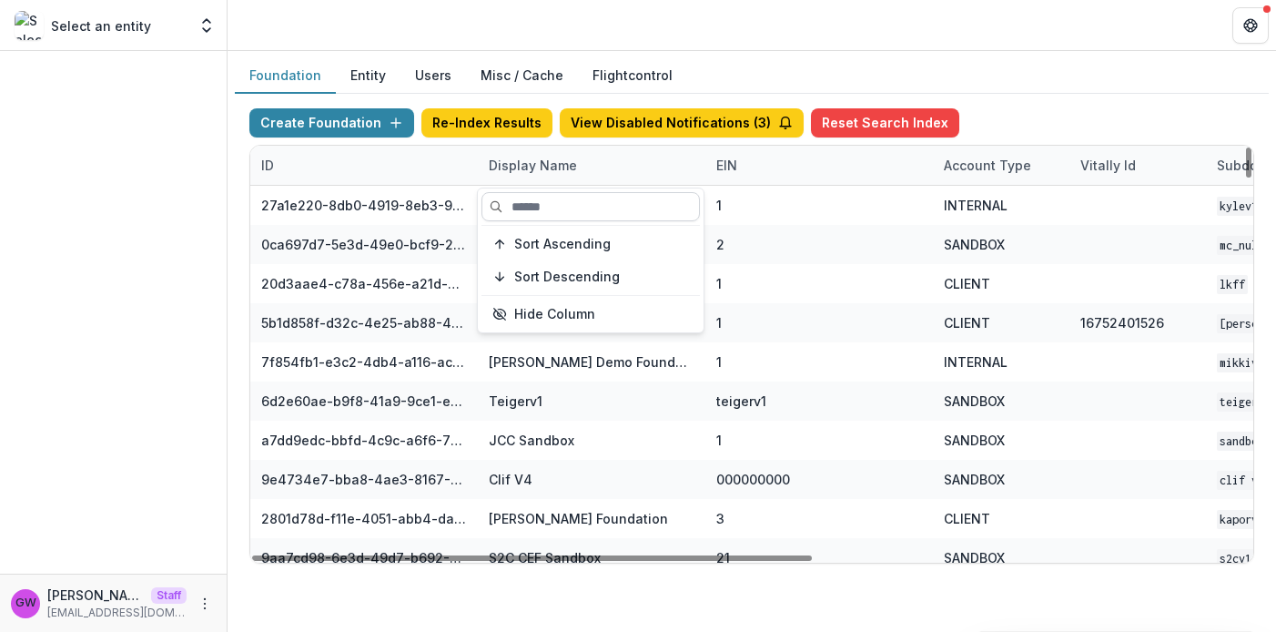
click at [567, 198] on input at bounding box center [590, 206] width 218 height 29
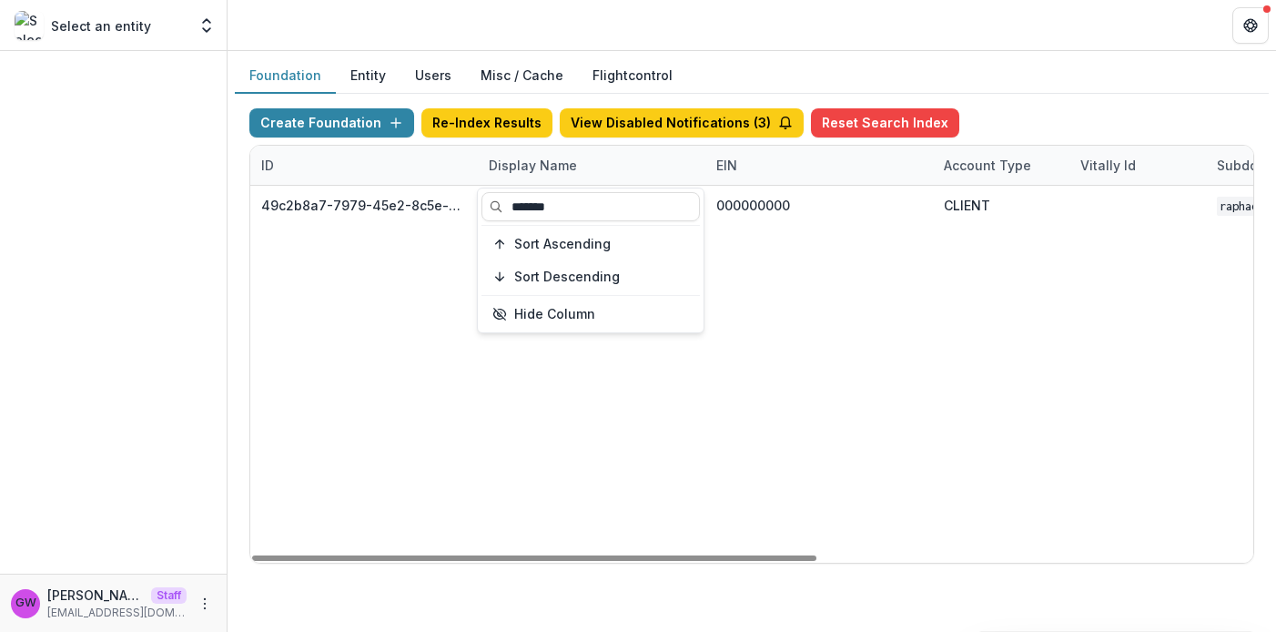
type input "*******"
click at [1009, 116] on div "Create Foundation Re-Index Results View Disabled Notifications ( 3 ) Reset Sear…" at bounding box center [751, 126] width 1005 height 36
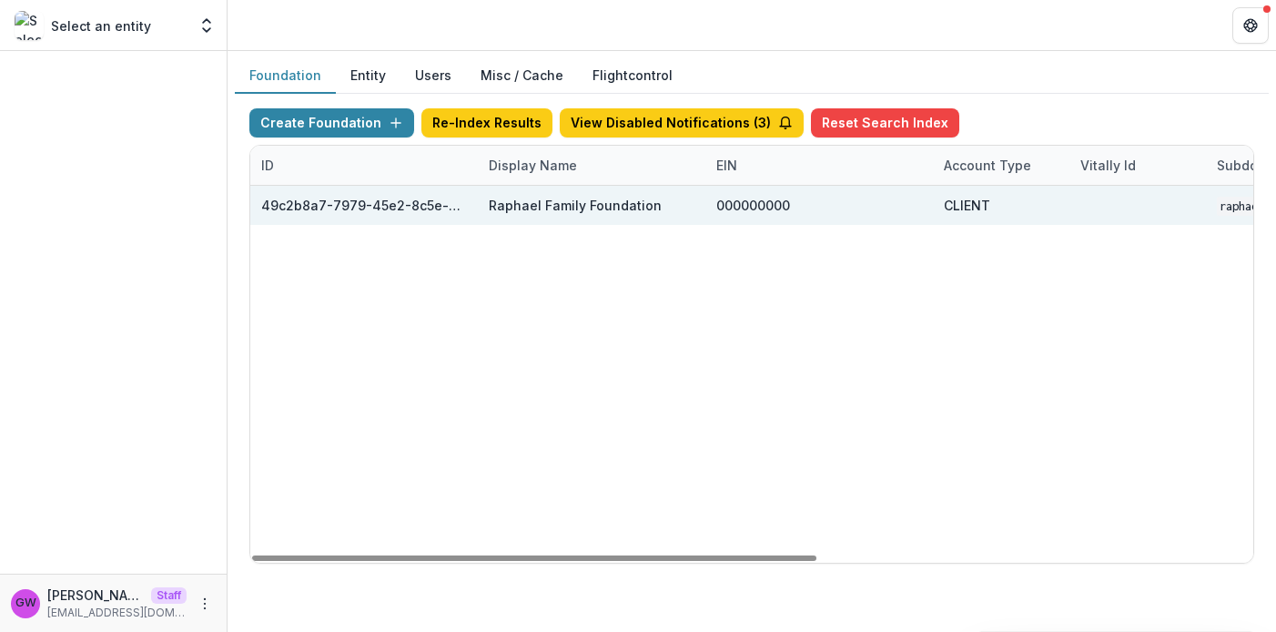
scroll to position [0, 772]
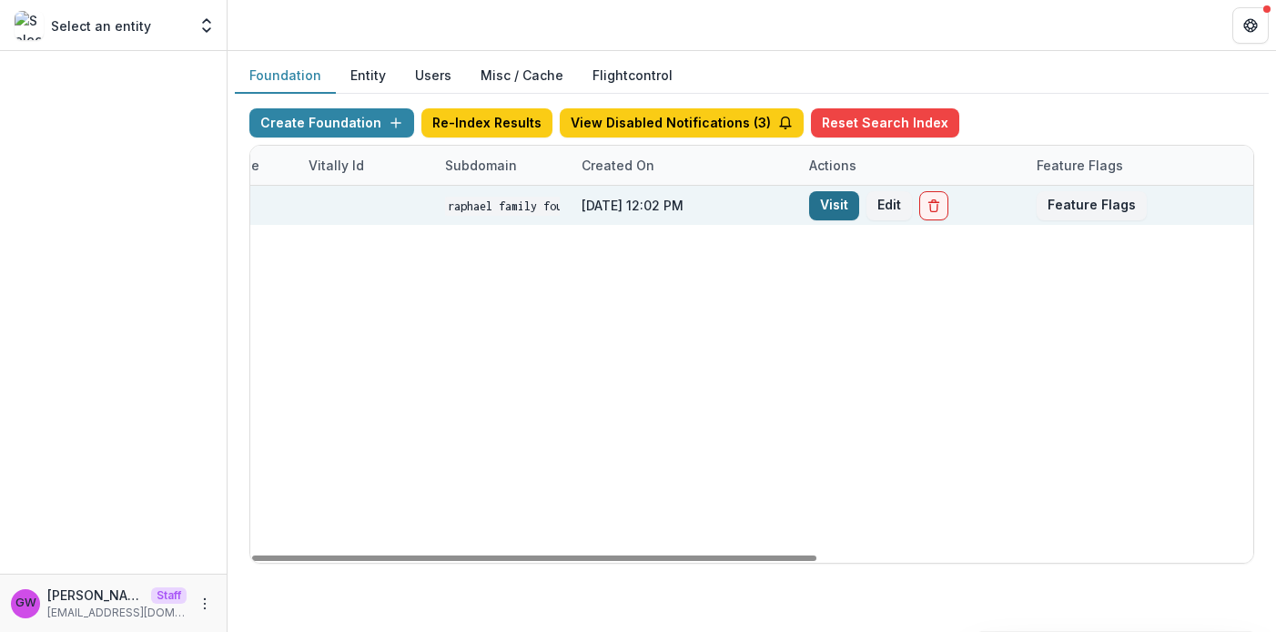
click at [828, 203] on link "Visit" at bounding box center [834, 205] width 50 height 29
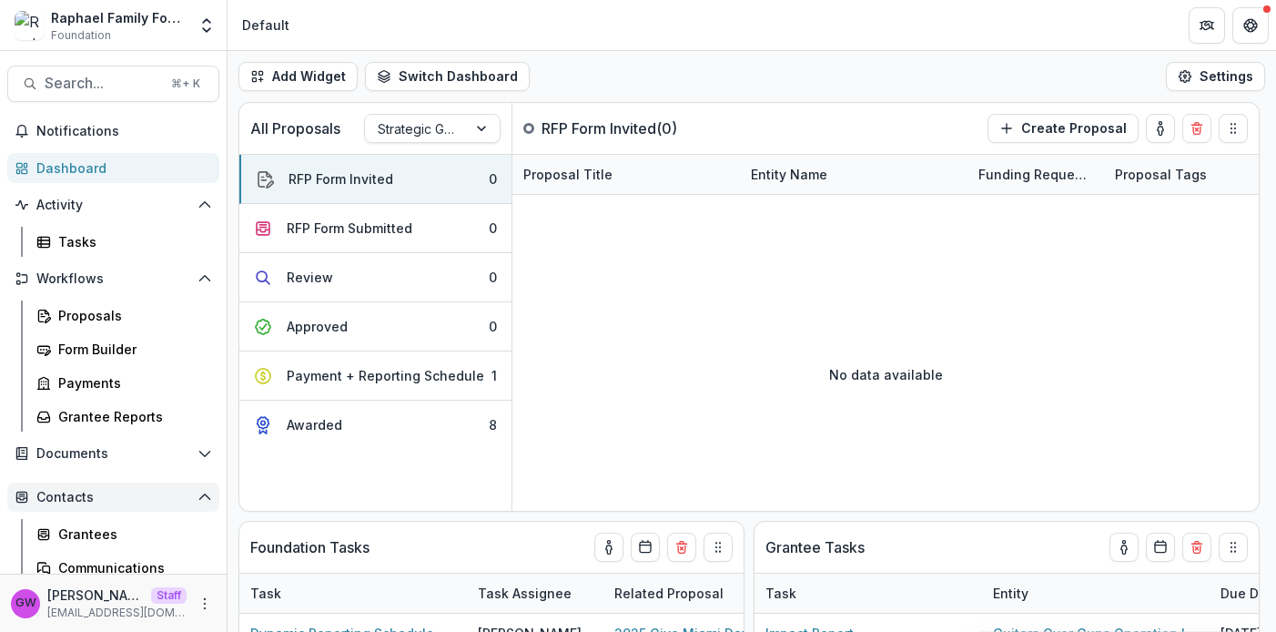
scroll to position [36, 0]
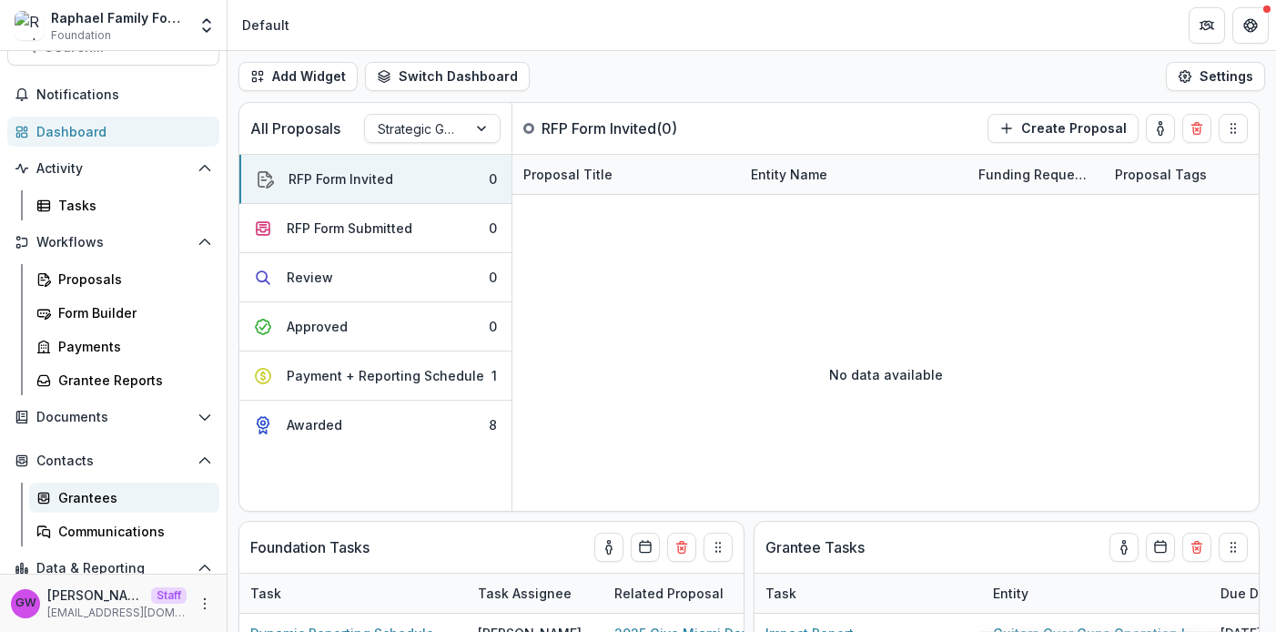
click at [93, 490] on div "Grantees" at bounding box center [131, 497] width 147 height 19
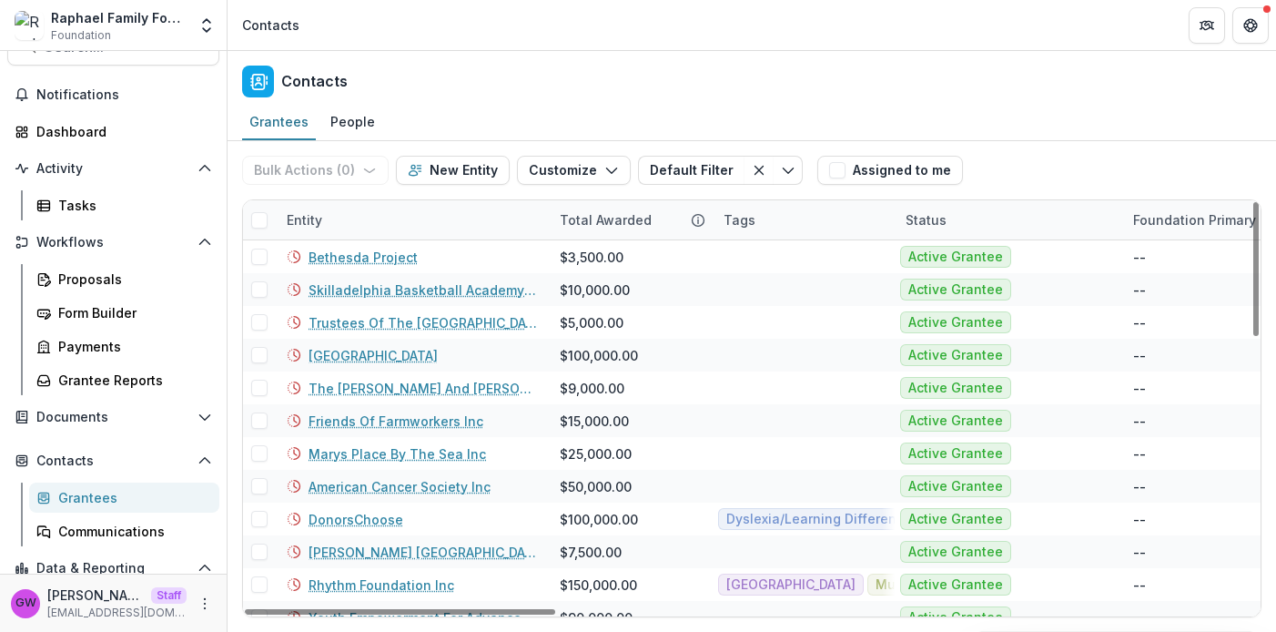
click at [389, 217] on div "Entity" at bounding box center [412, 219] width 273 height 39
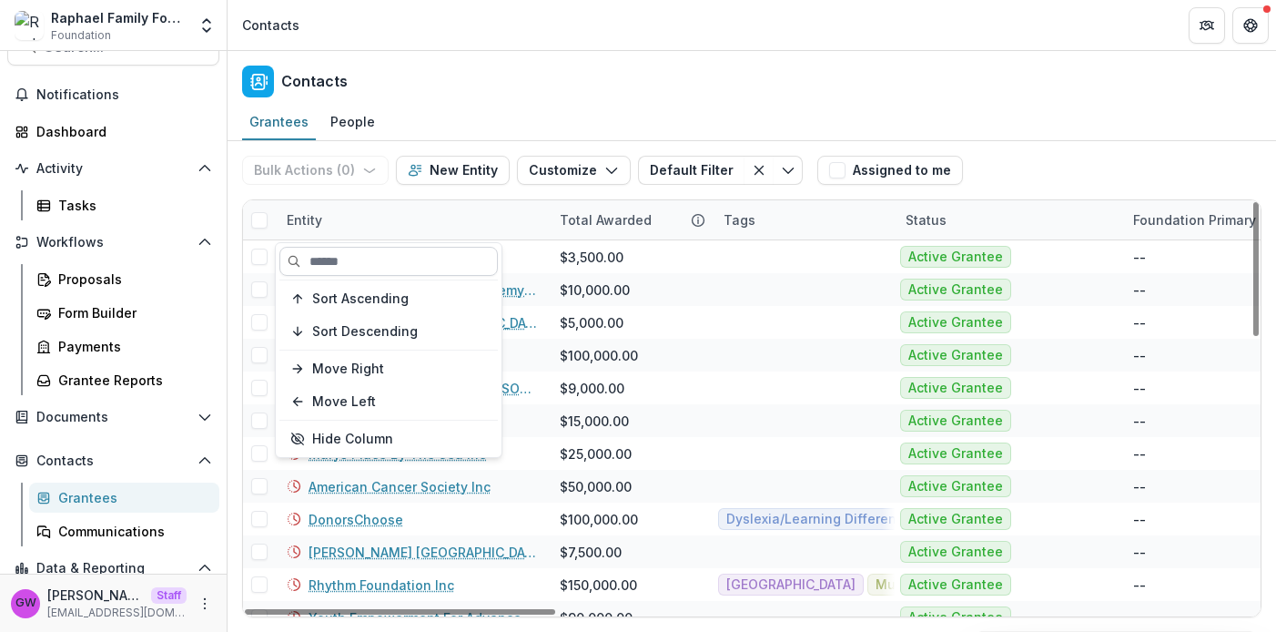
click at [384, 257] on input at bounding box center [388, 261] width 218 height 29
paste input "*****"
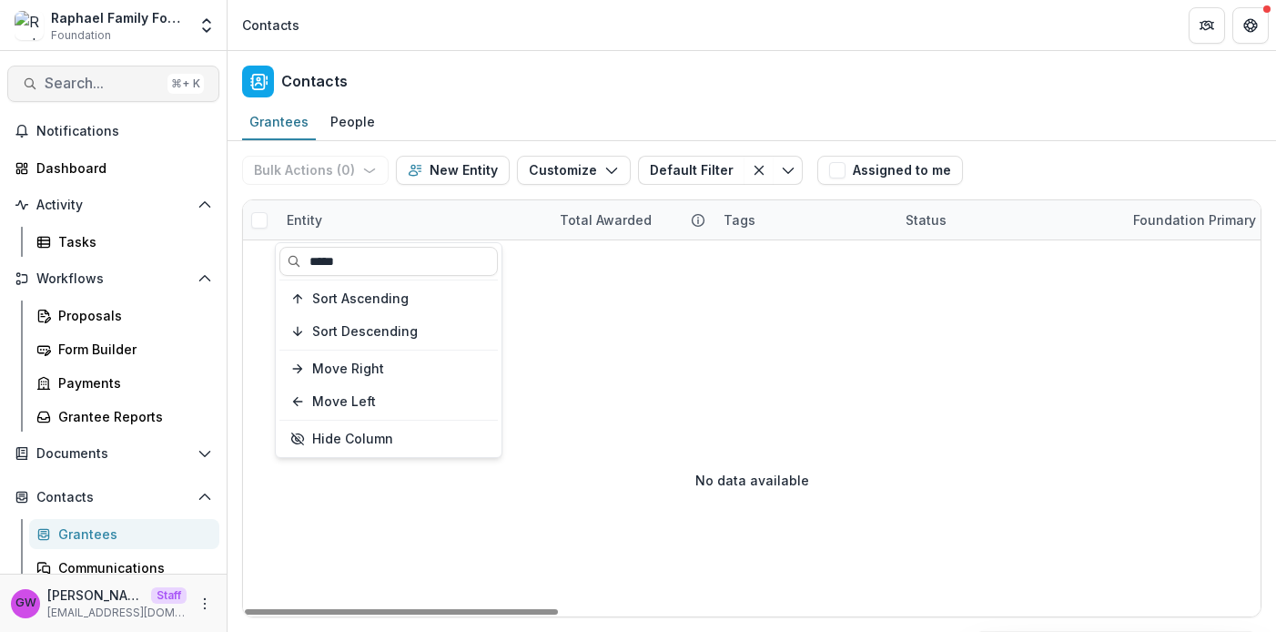
type input "*****"
click at [98, 91] on span "Search..." at bounding box center [103, 83] width 116 height 17
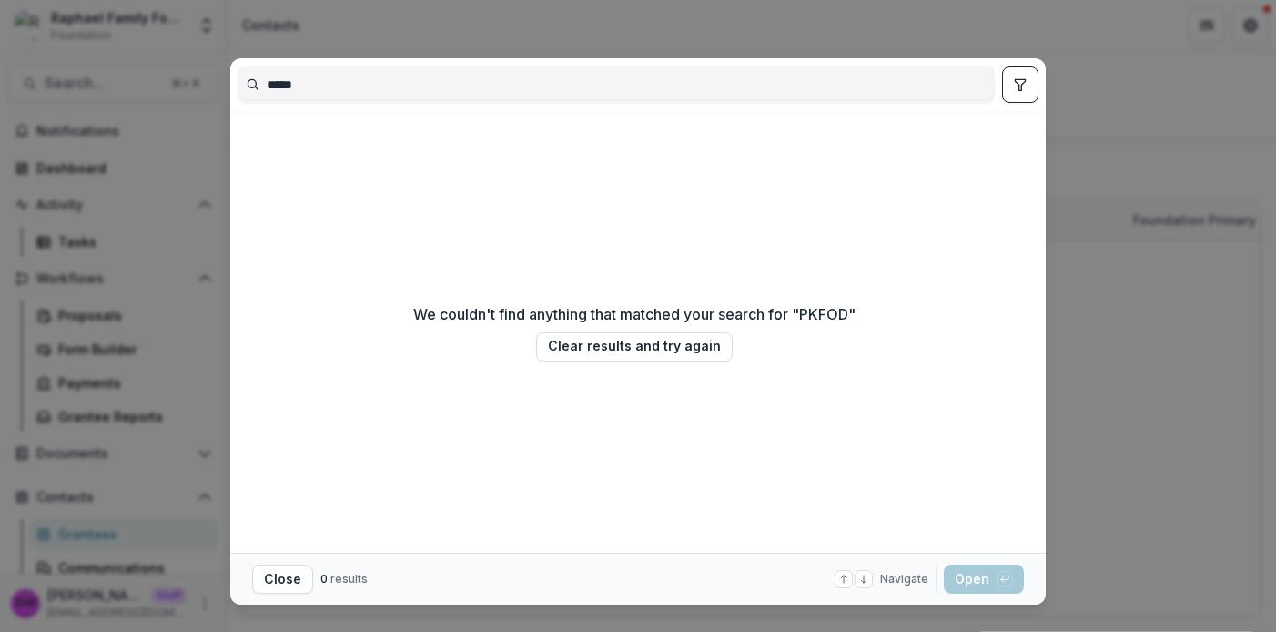
type input "*****"
click at [1150, 303] on div "***** We couldn't find anything that matched your search for " PKFOD " Clear re…" at bounding box center [638, 316] width 1276 height 632
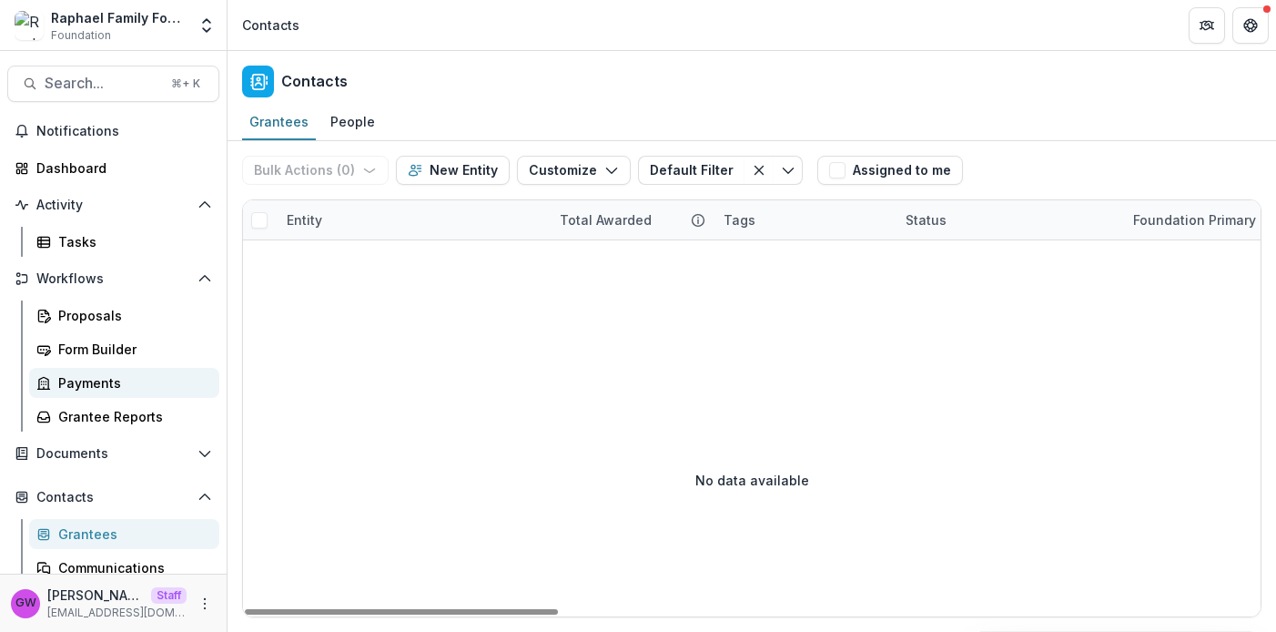
click at [99, 373] on div "Payments" at bounding box center [131, 382] width 147 height 19
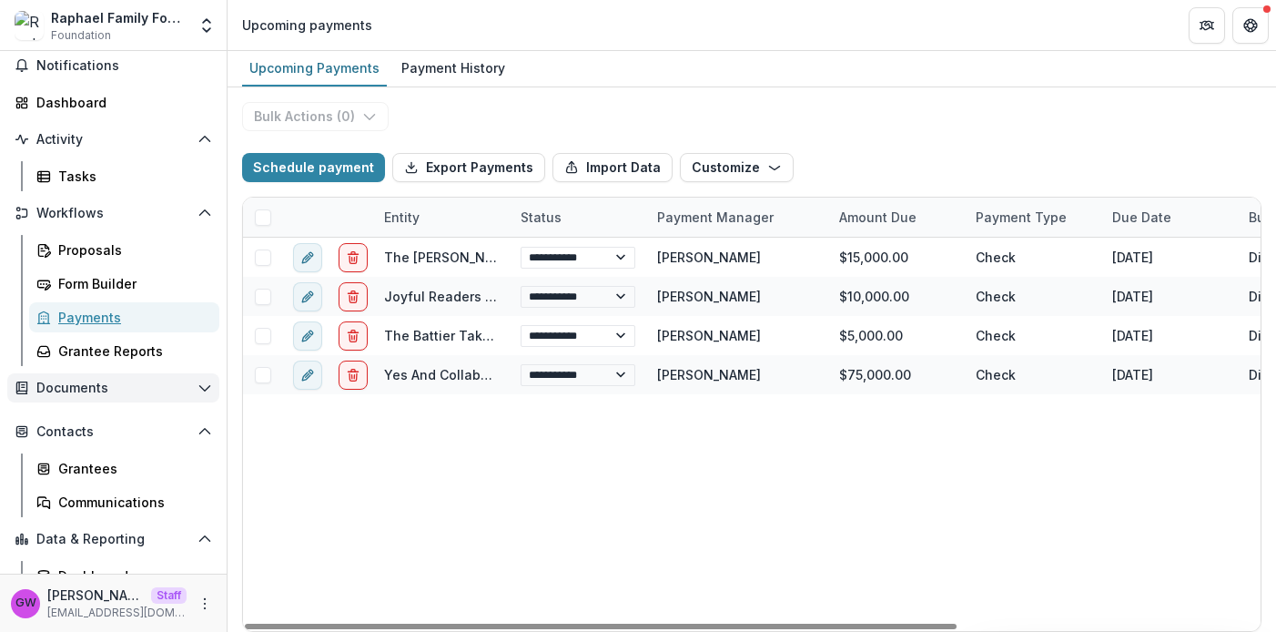
scroll to position [69, 0]
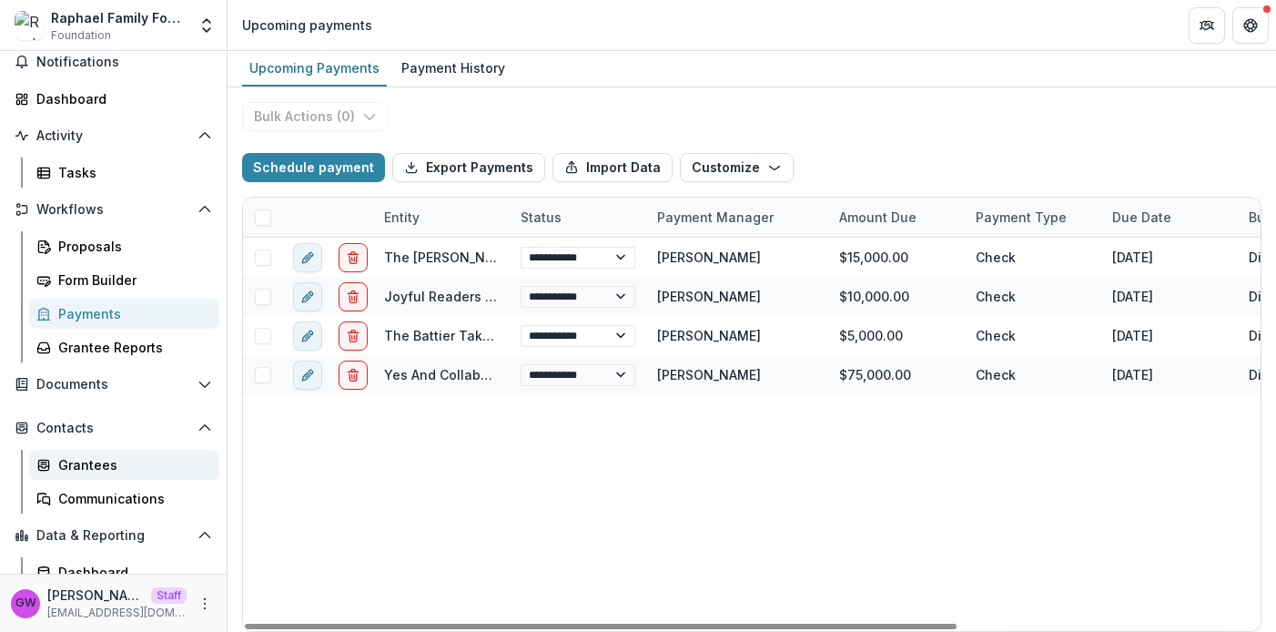
click at [96, 460] on div "Grantees" at bounding box center [131, 464] width 147 height 19
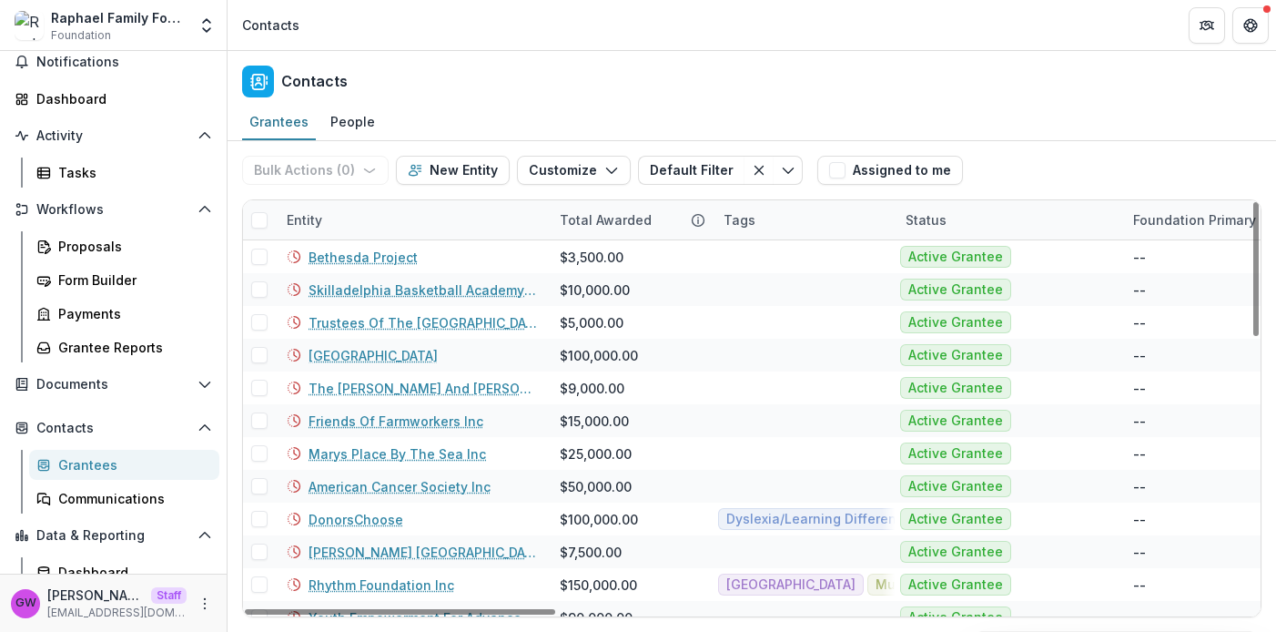
click at [361, 213] on div "Entity" at bounding box center [412, 219] width 273 height 39
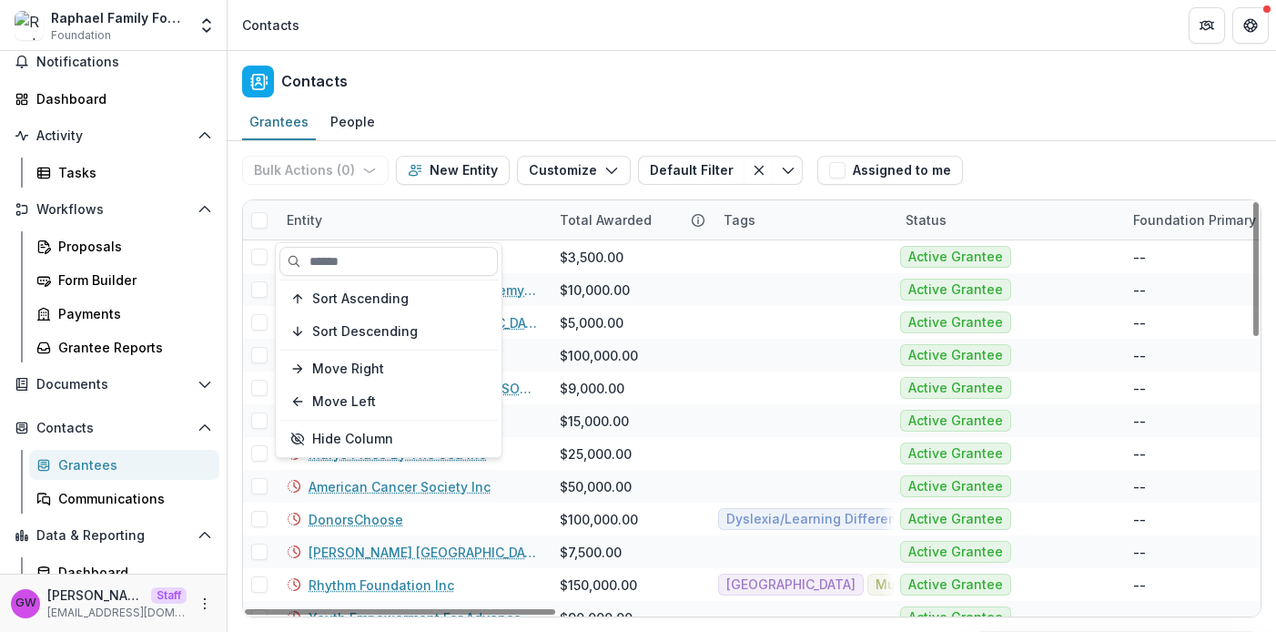
click at [538, 121] on div "Grantees People" at bounding box center [751, 123] width 1048 height 36
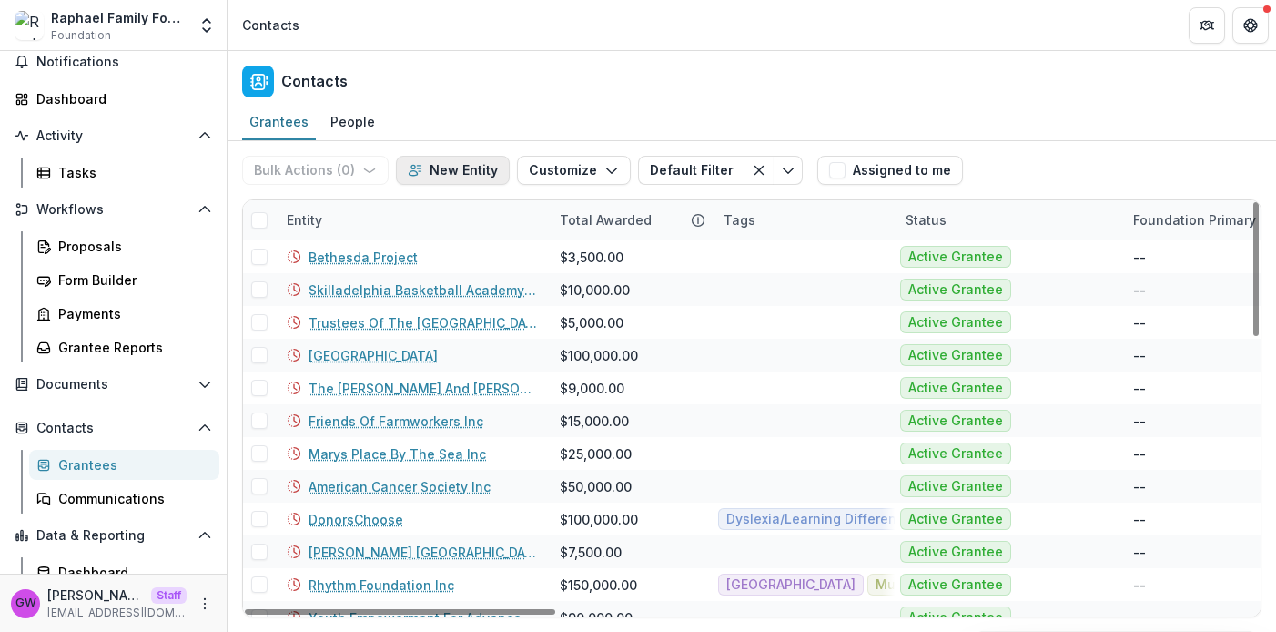
click at [470, 179] on button "New Entity" at bounding box center [453, 170] width 114 height 29
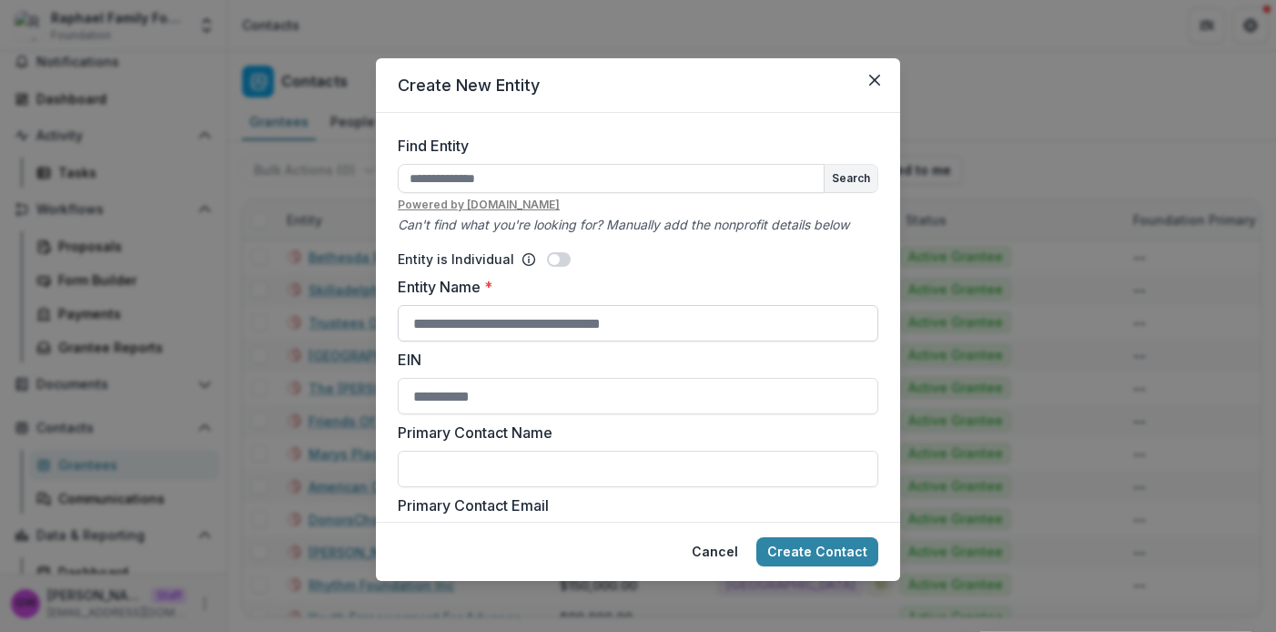
click at [481, 319] on input "Entity Name *" at bounding box center [638, 323] width 480 height 36
type input "**********"
click at [821, 548] on button "Create Contact" at bounding box center [817, 551] width 122 height 29
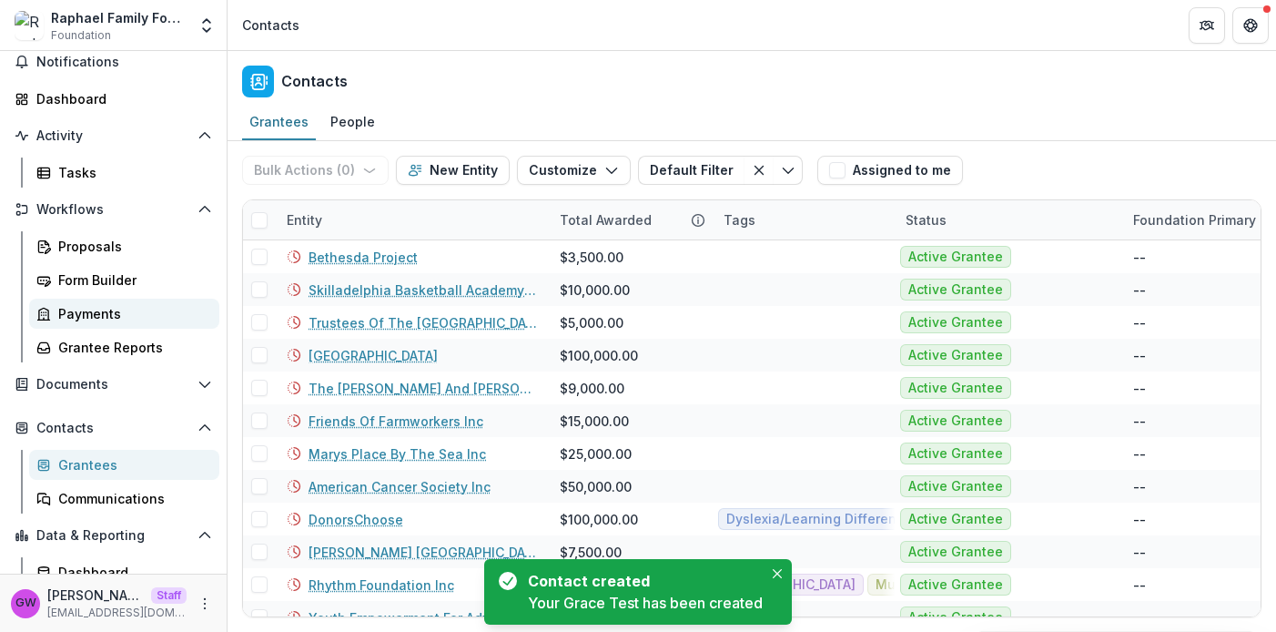
click at [99, 316] on div "Payments" at bounding box center [131, 313] width 147 height 19
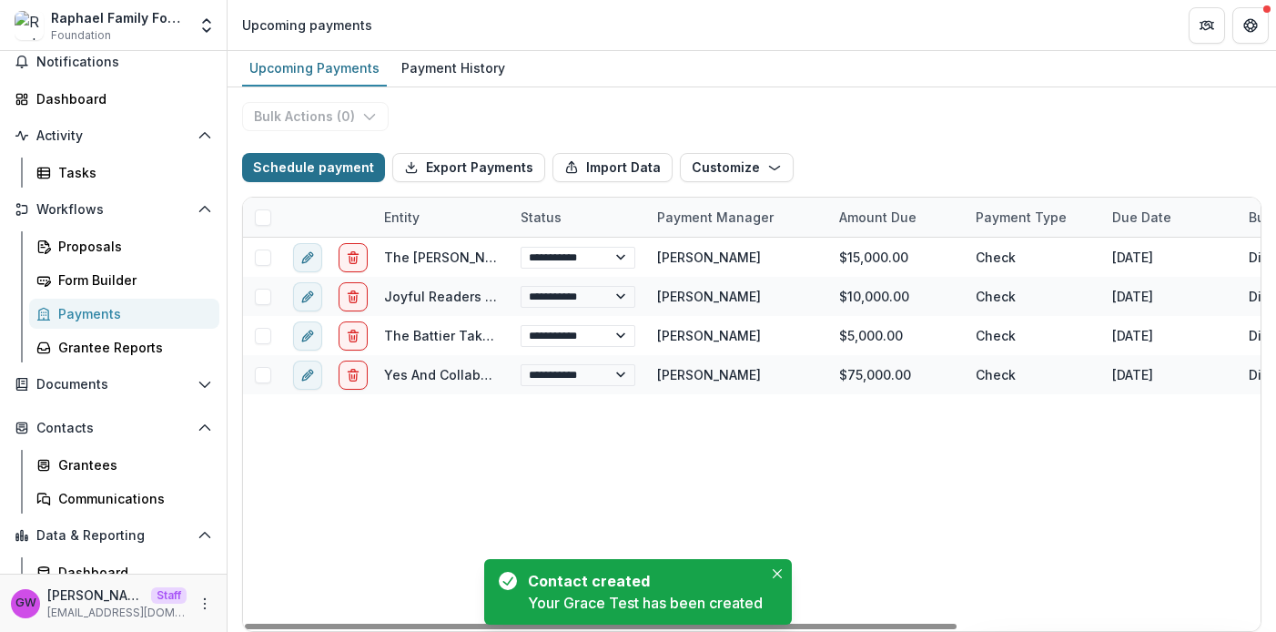
click at [348, 176] on button "Schedule payment" at bounding box center [313, 167] width 143 height 29
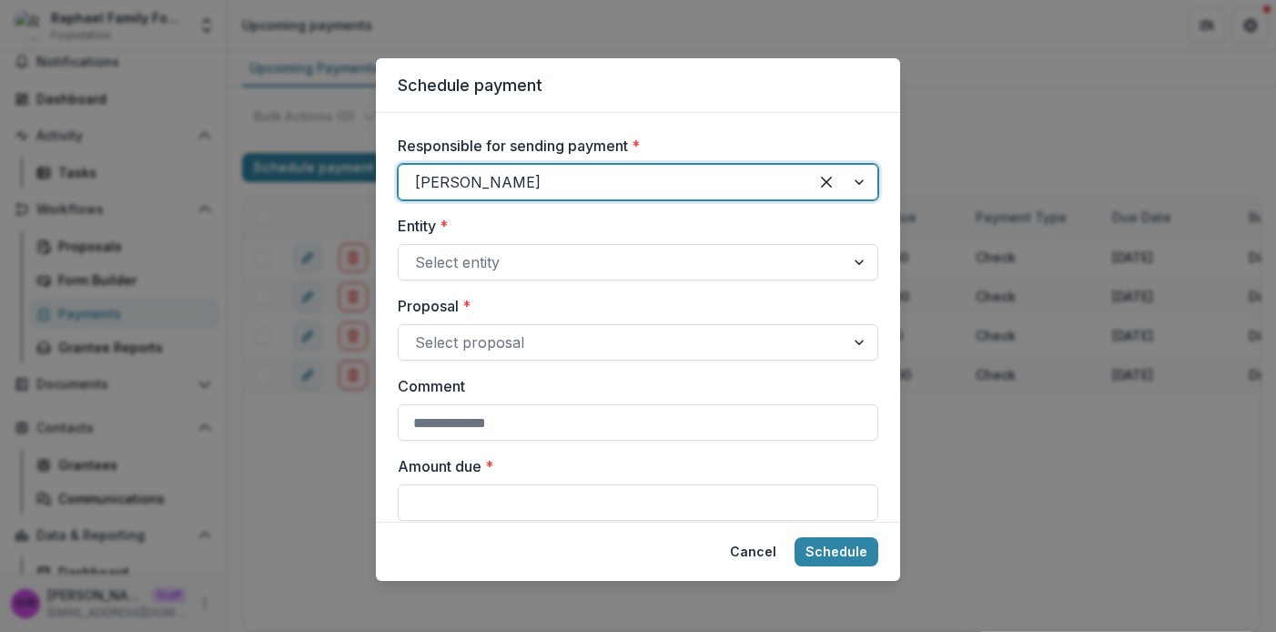
click at [590, 180] on div at bounding box center [603, 181] width 377 height 25
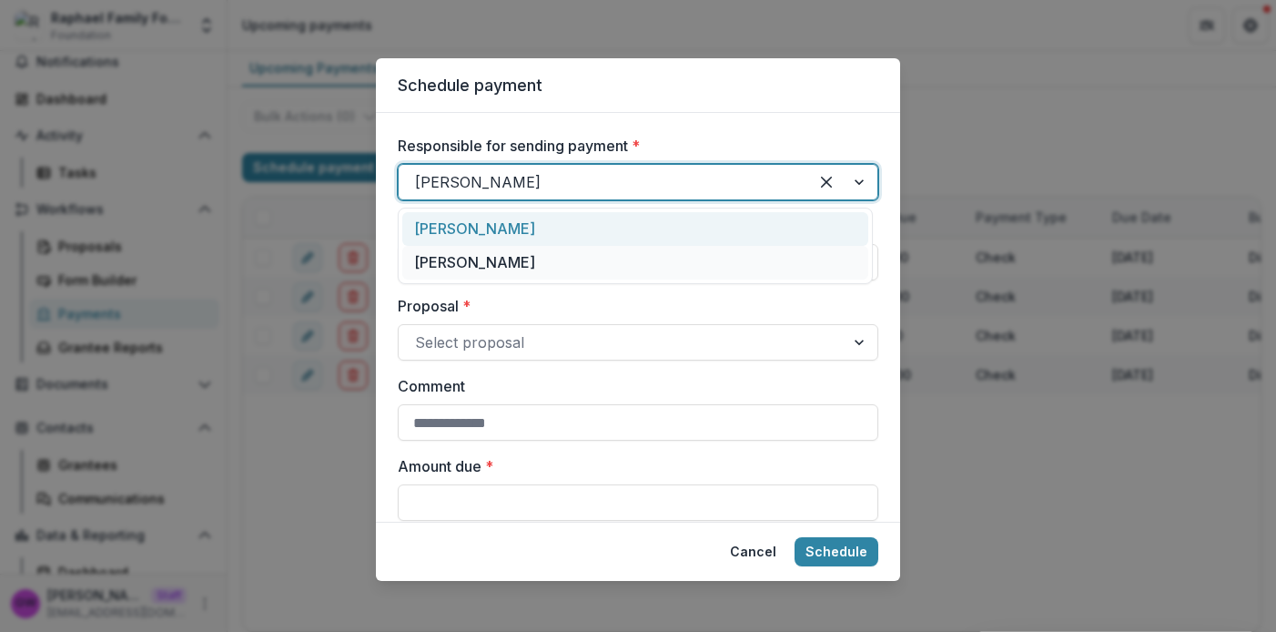
click at [956, 139] on div "Schedule payment Responsible for sending payment * Lucy Fey selected, 1 of 2. 2…" at bounding box center [638, 316] width 1276 height 632
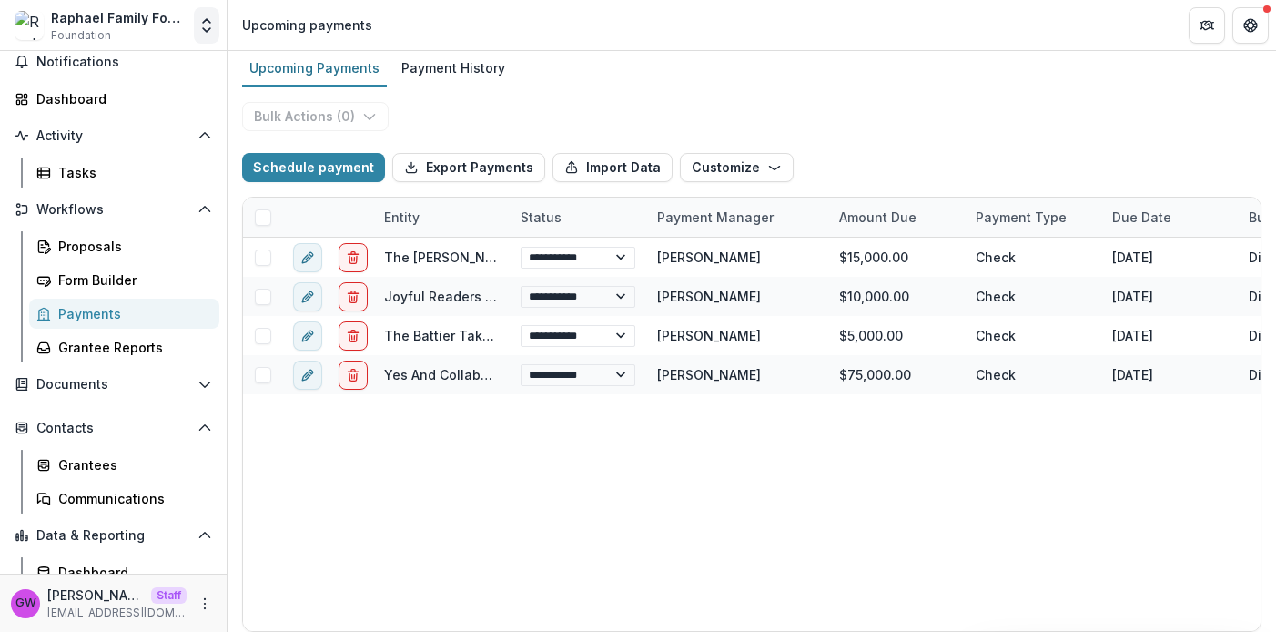
click at [197, 31] on icon "Open entity switcher" at bounding box center [206, 25] width 18 height 18
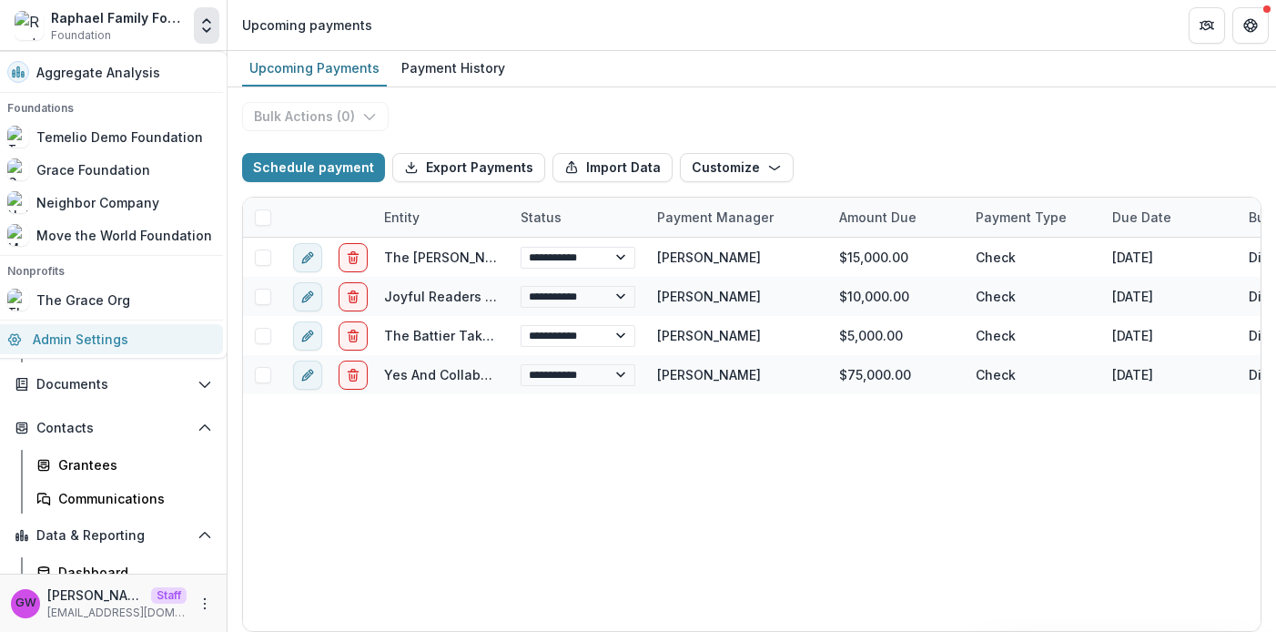
click at [97, 332] on link "Admin Settings" at bounding box center [109, 339] width 227 height 30
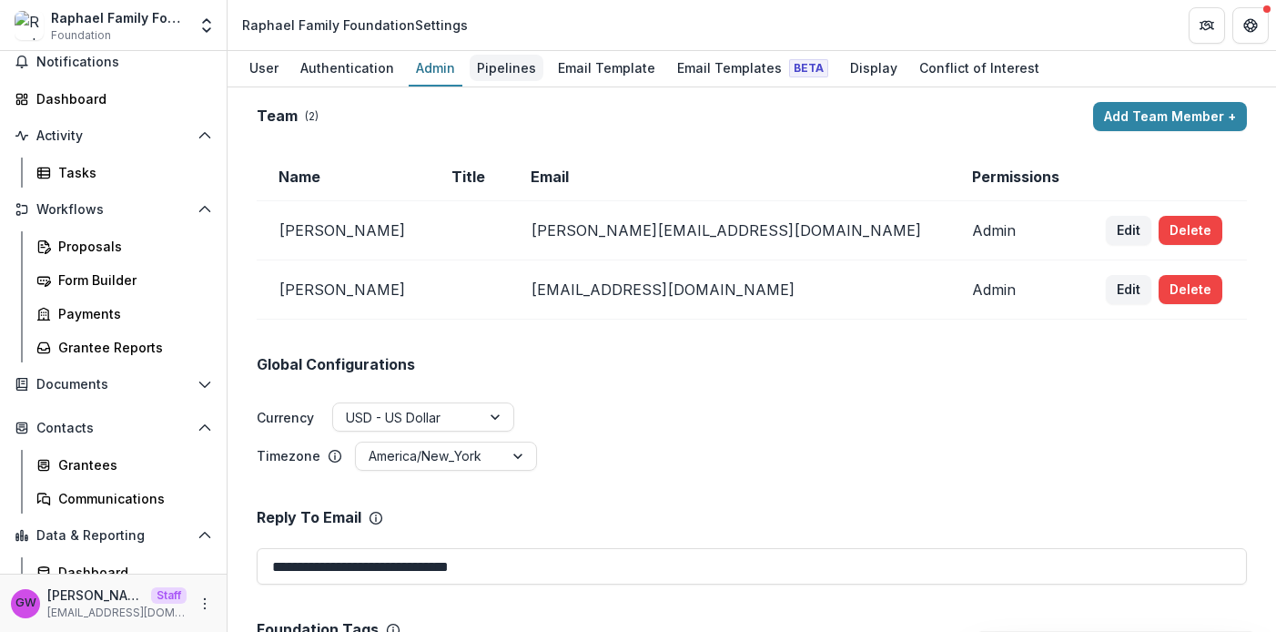
click at [510, 68] on div "Pipelines" at bounding box center [507, 68] width 74 height 26
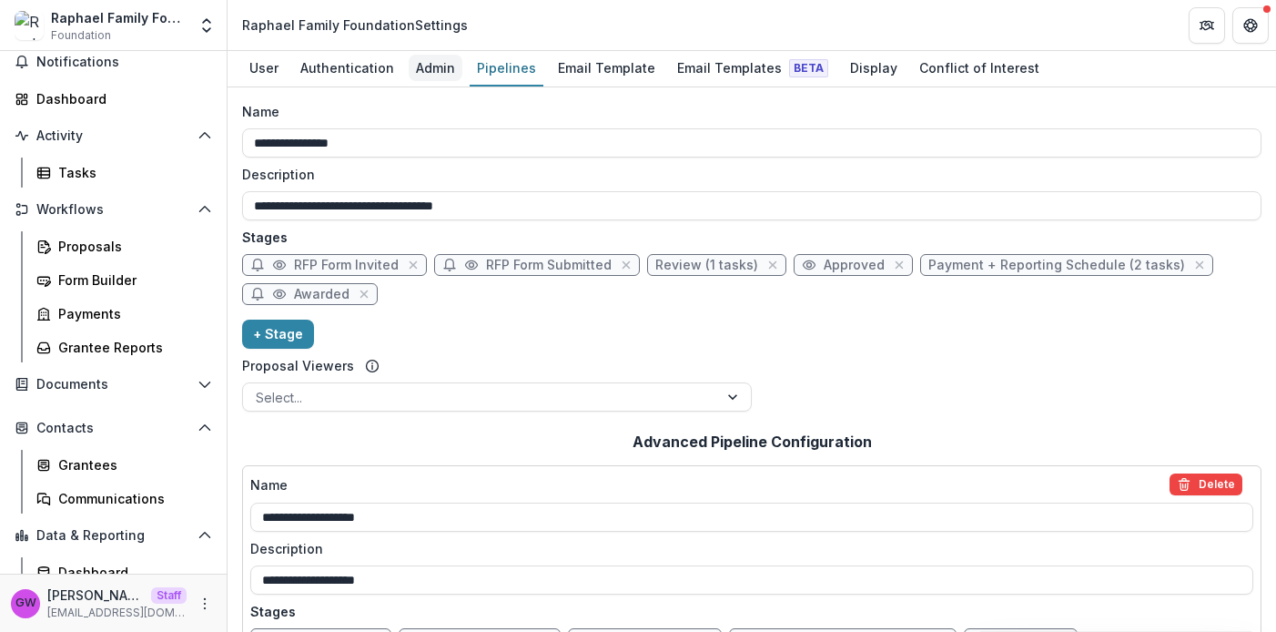
click at [424, 70] on div "Admin" at bounding box center [436, 68] width 54 height 26
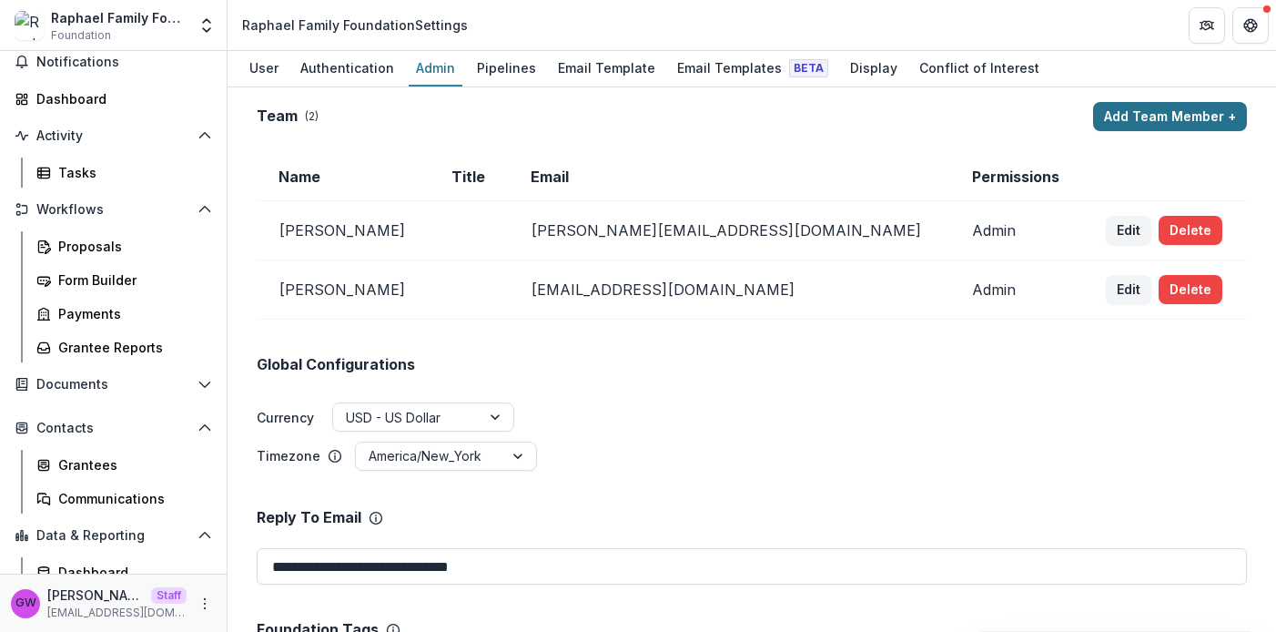
click at [1177, 115] on button "Add Team Member +" at bounding box center [1170, 116] width 154 height 29
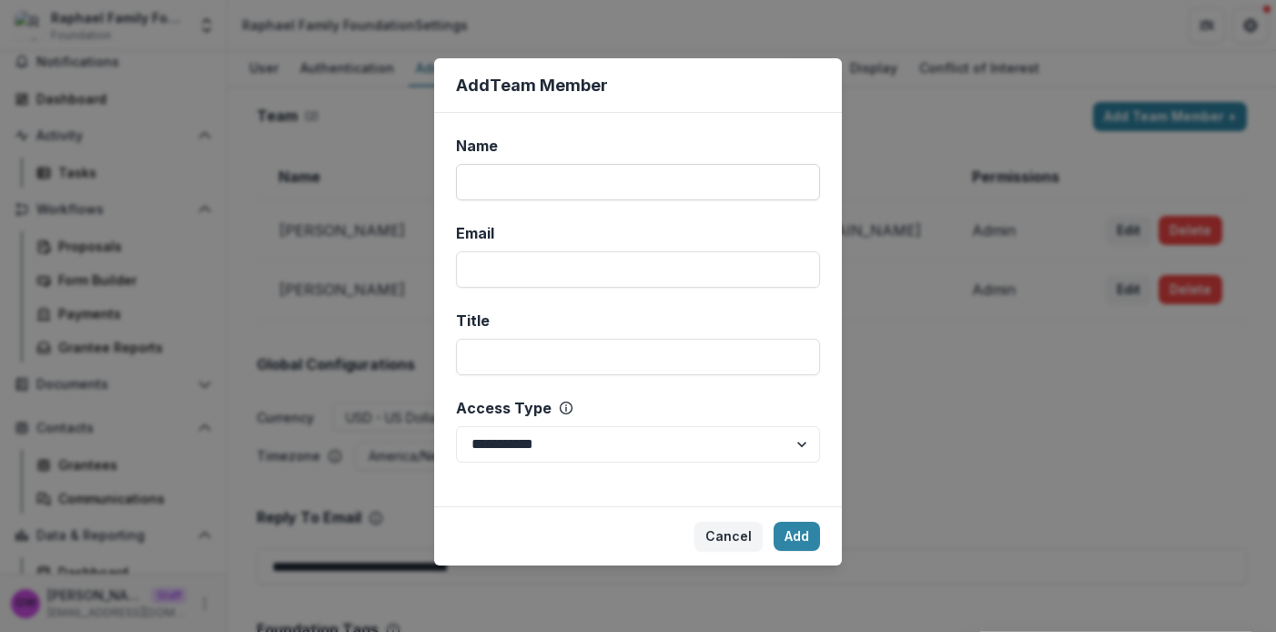
click at [668, 187] on input "Name" at bounding box center [638, 182] width 364 height 36
type input "**********"
click at [554, 277] on input "Email" at bounding box center [638, 269] width 364 height 36
type input "**********"
click at [592, 465] on div "**********" at bounding box center [638, 309] width 408 height 393
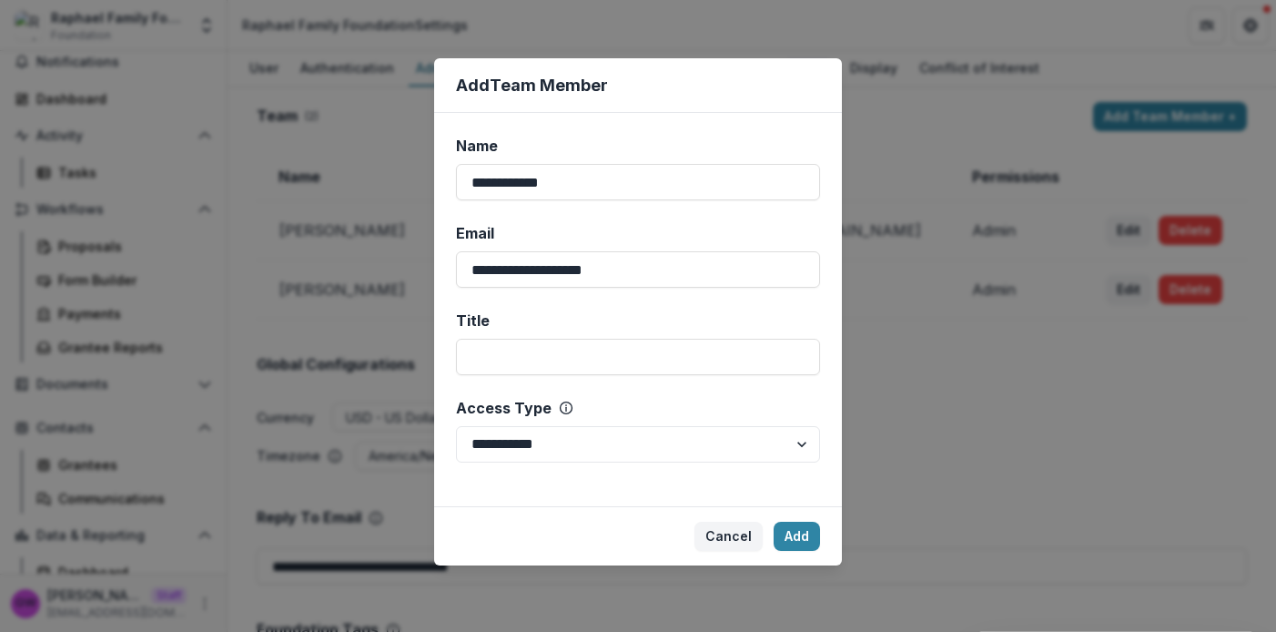
click at [592, 465] on div "**********" at bounding box center [638, 309] width 408 height 393
click at [633, 450] on select "**********" at bounding box center [638, 444] width 364 height 36
select select "*****"
click at [456, 426] on select "**********" at bounding box center [638, 444] width 364 height 36
click at [791, 533] on button "Add" at bounding box center [796, 535] width 46 height 29
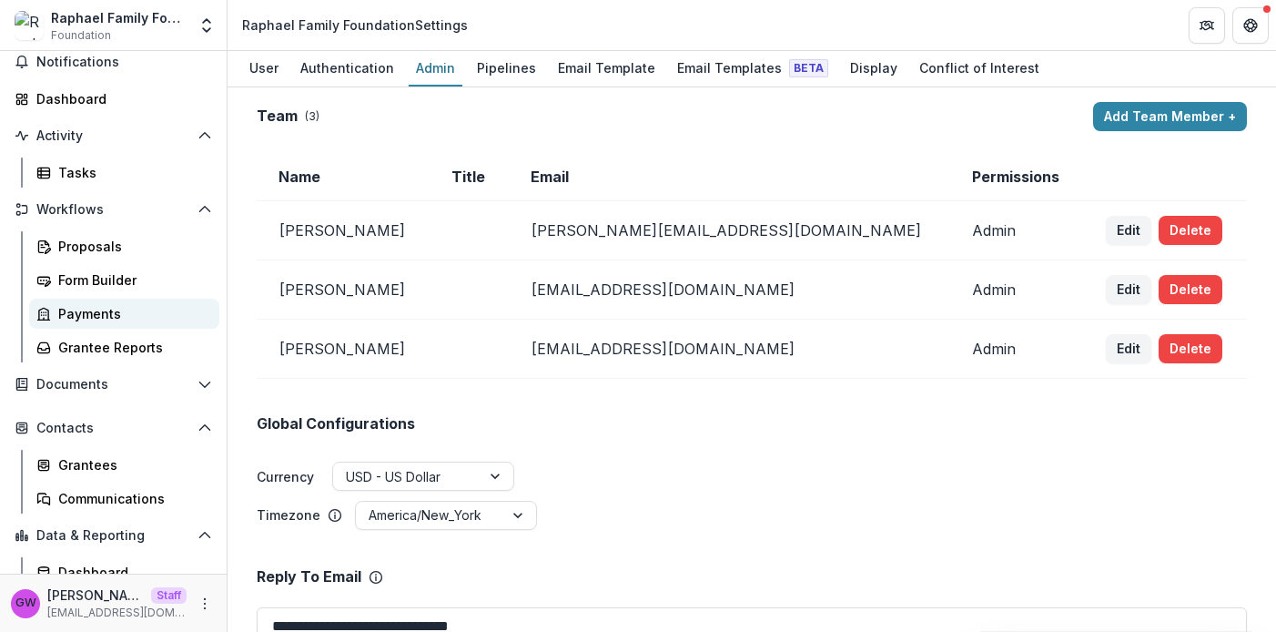
click at [116, 318] on div "Payments" at bounding box center [131, 313] width 147 height 19
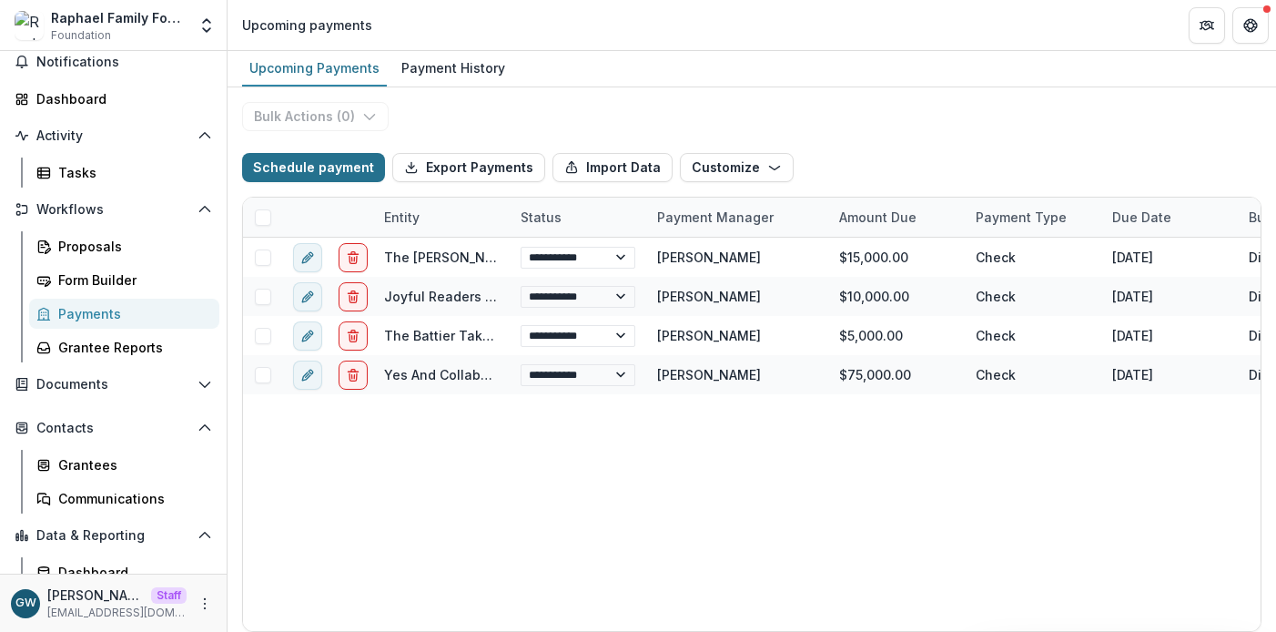
click at [329, 172] on button "Schedule payment" at bounding box center [313, 167] width 143 height 29
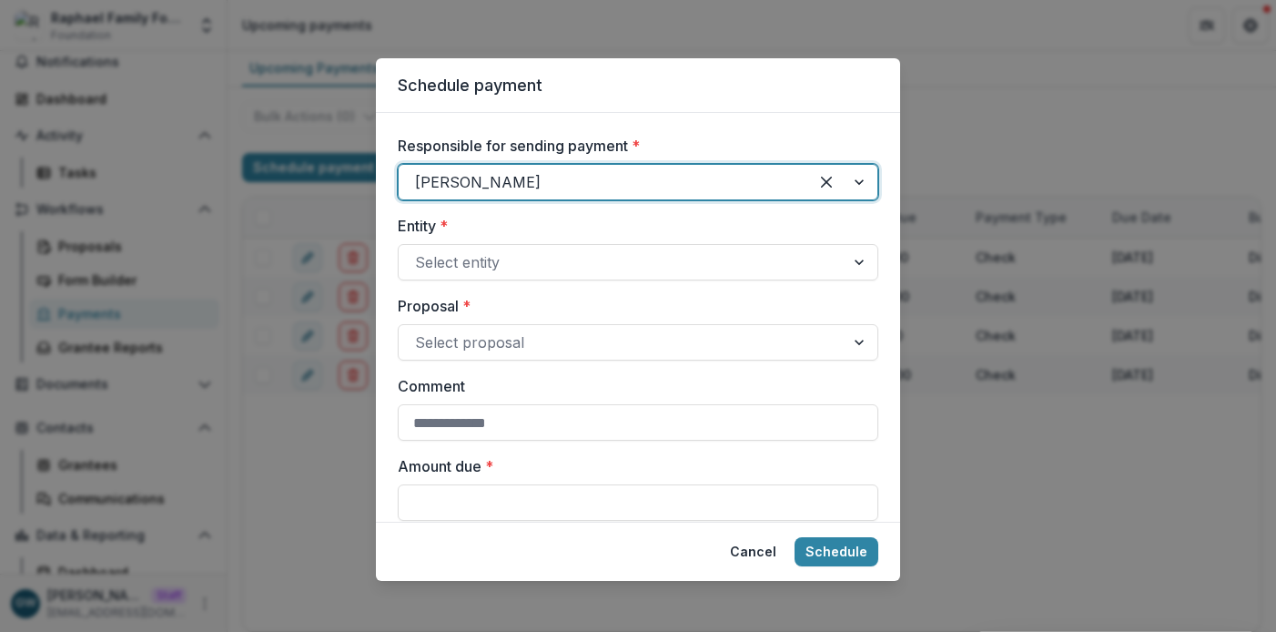
click at [524, 182] on div at bounding box center [603, 181] width 377 height 25
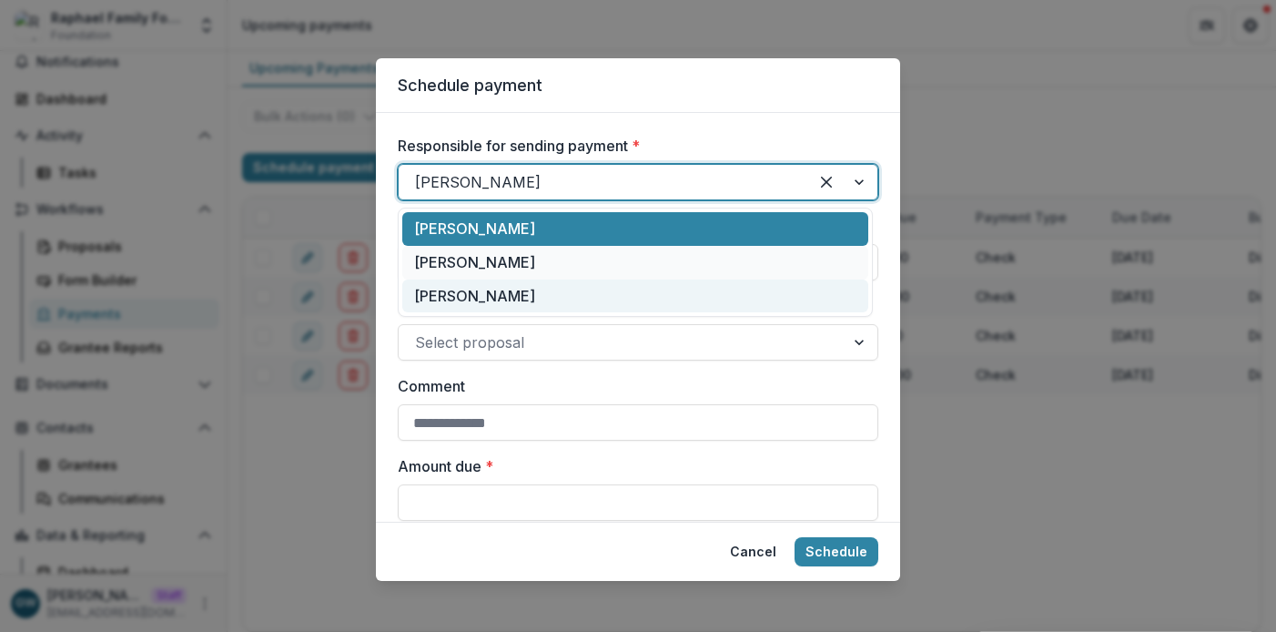
click at [501, 298] on div "[PERSON_NAME]" at bounding box center [635, 296] width 466 height 34
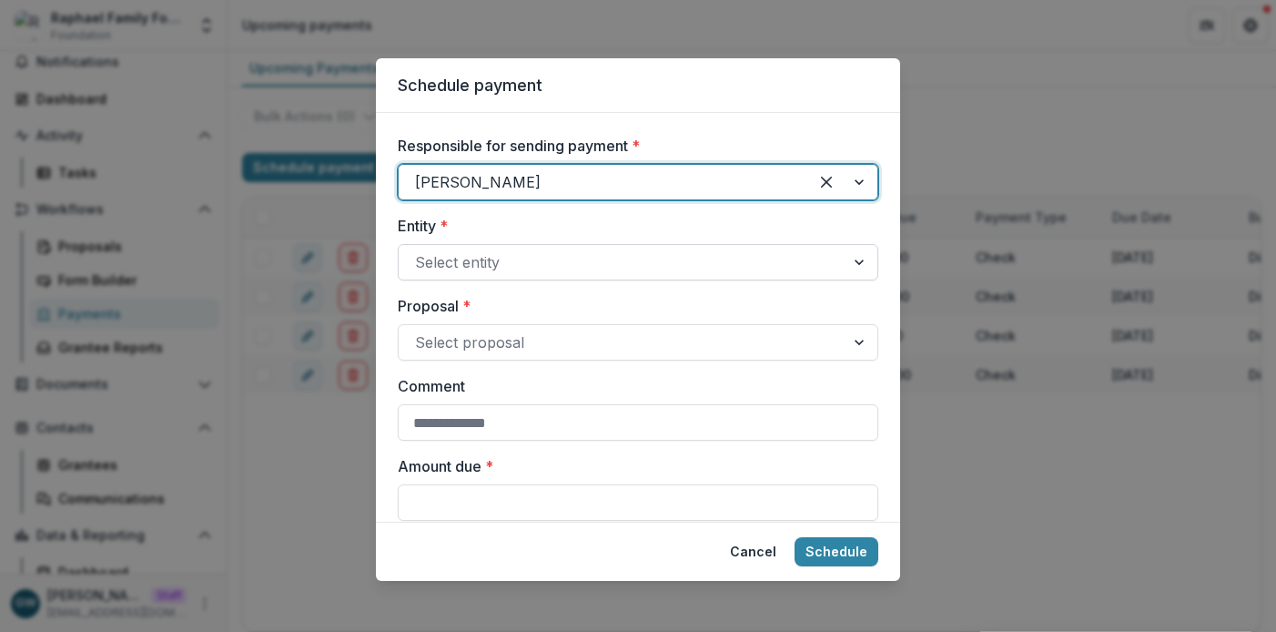
click at [547, 258] on div at bounding box center [621, 261] width 413 height 25
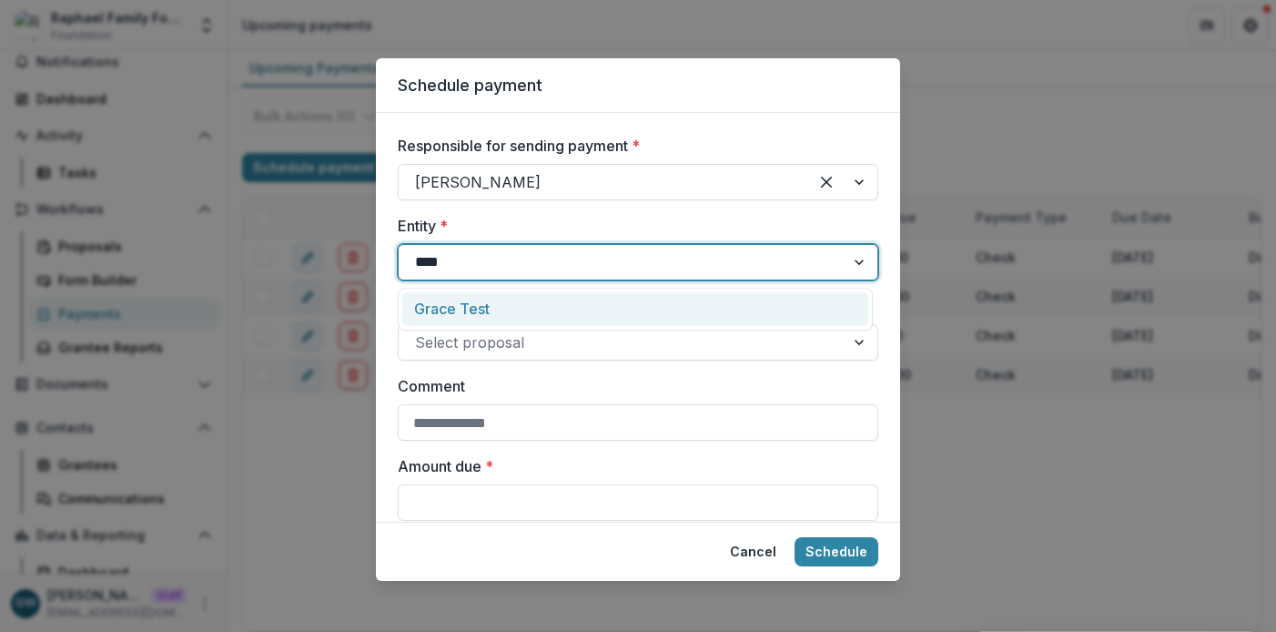
type input "*****"
click at [497, 307] on div "Grace Test" at bounding box center [635, 309] width 466 height 34
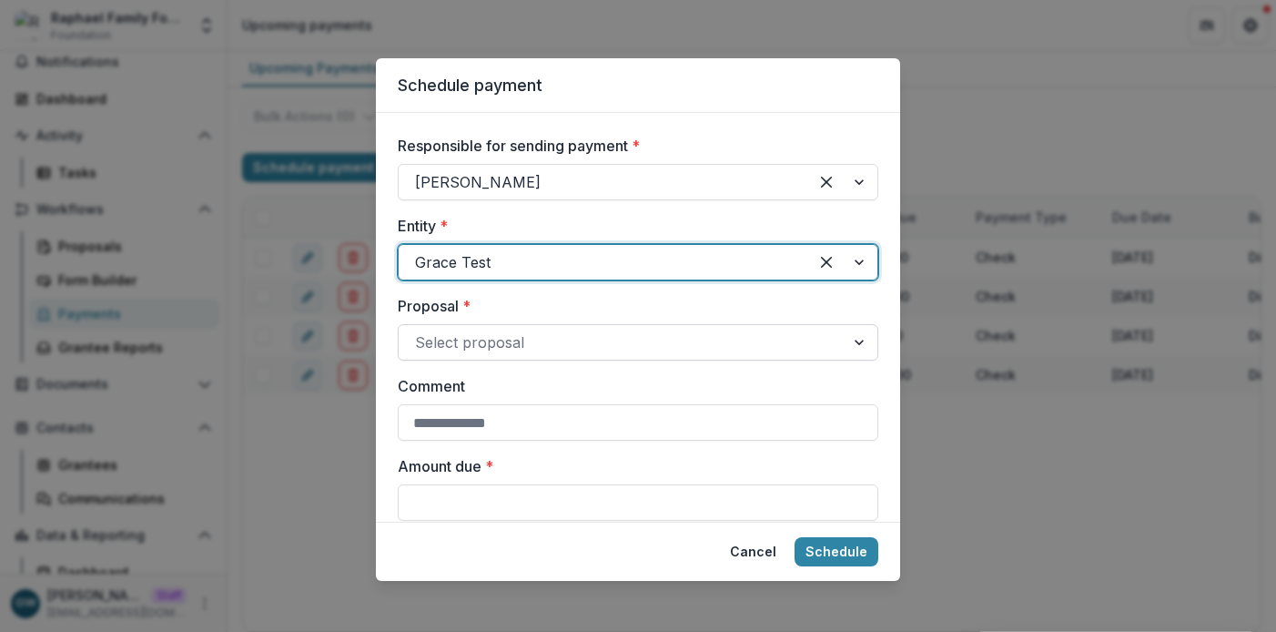
click at [538, 340] on div at bounding box center [621, 341] width 413 height 25
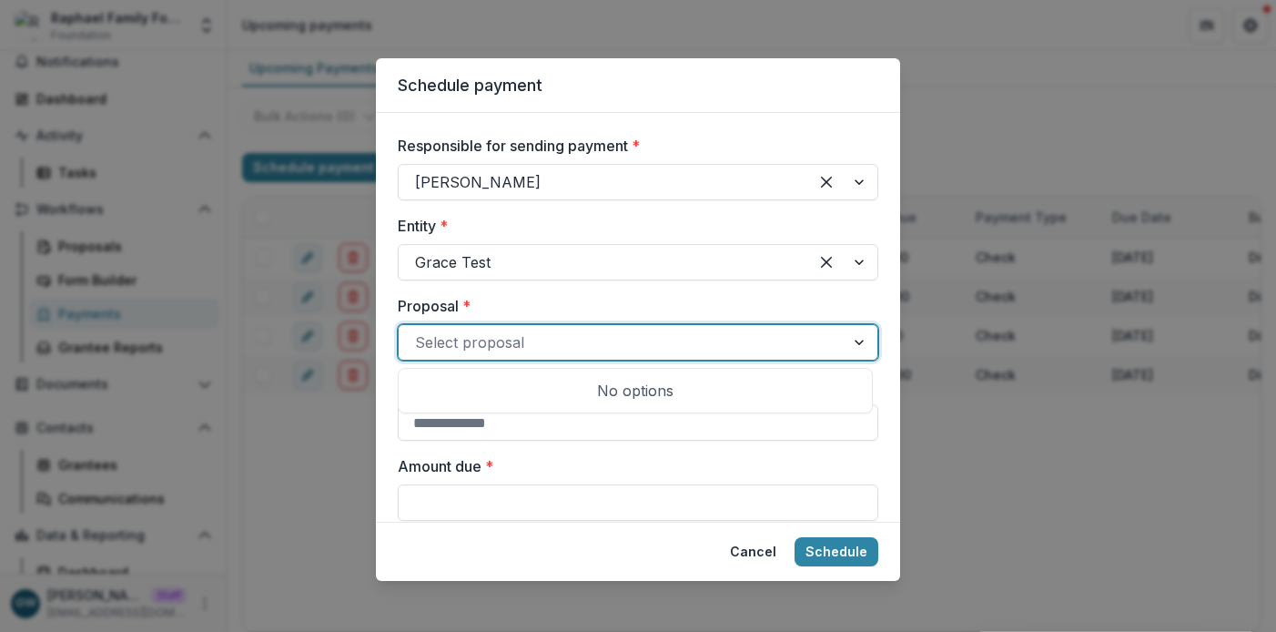
click at [595, 304] on label "Proposal *" at bounding box center [633, 306] width 470 height 22
click at [419, 331] on input "Proposal *" at bounding box center [417, 342] width 5 height 22
click at [1021, 121] on div "Schedule payment Responsible for sending payment * Grace Willig Entity * Grace …" at bounding box center [638, 316] width 1276 height 632
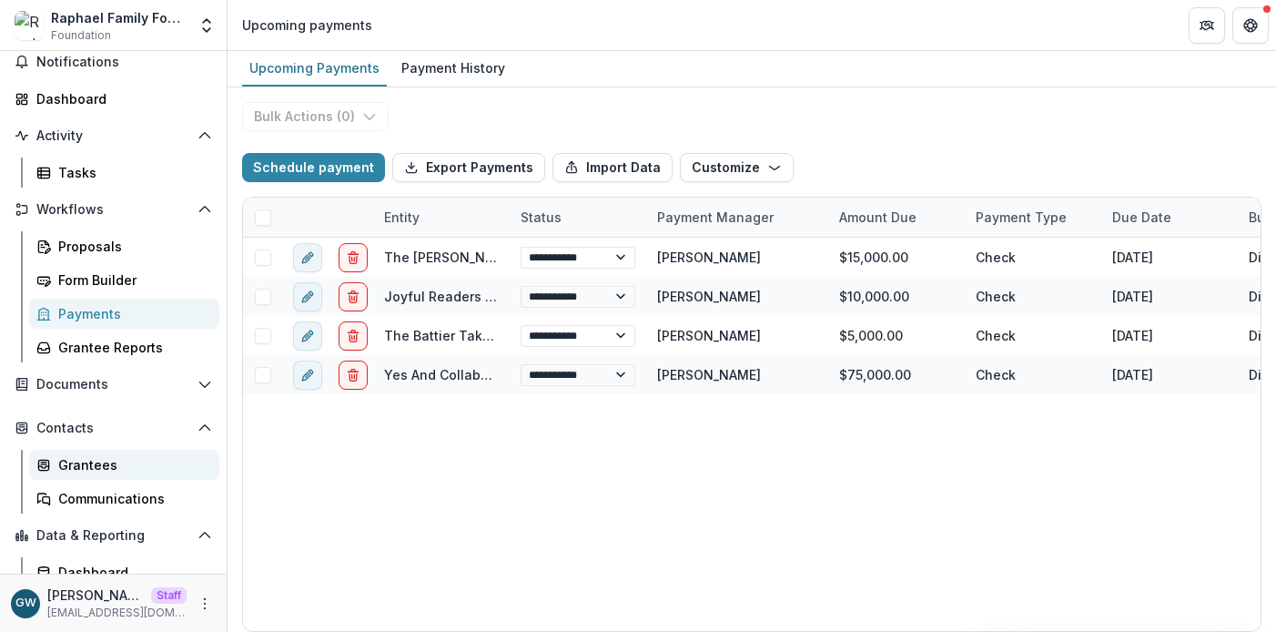
click at [104, 462] on div "Grantees" at bounding box center [131, 464] width 147 height 19
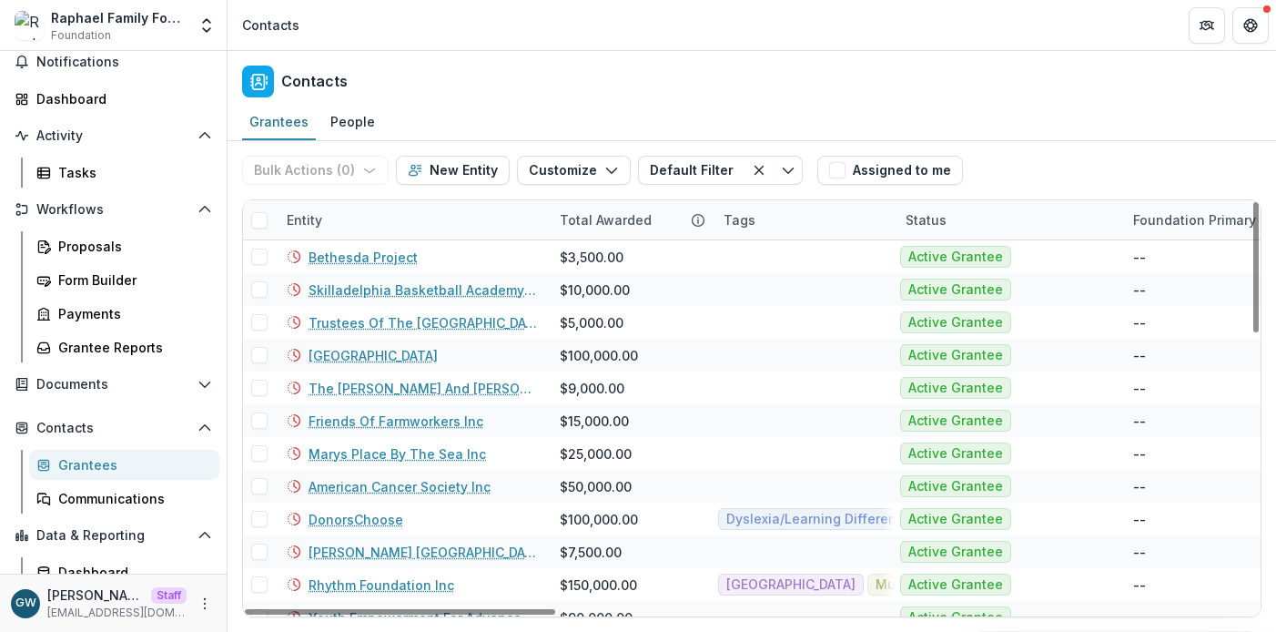
click at [369, 214] on div "Entity" at bounding box center [412, 219] width 273 height 39
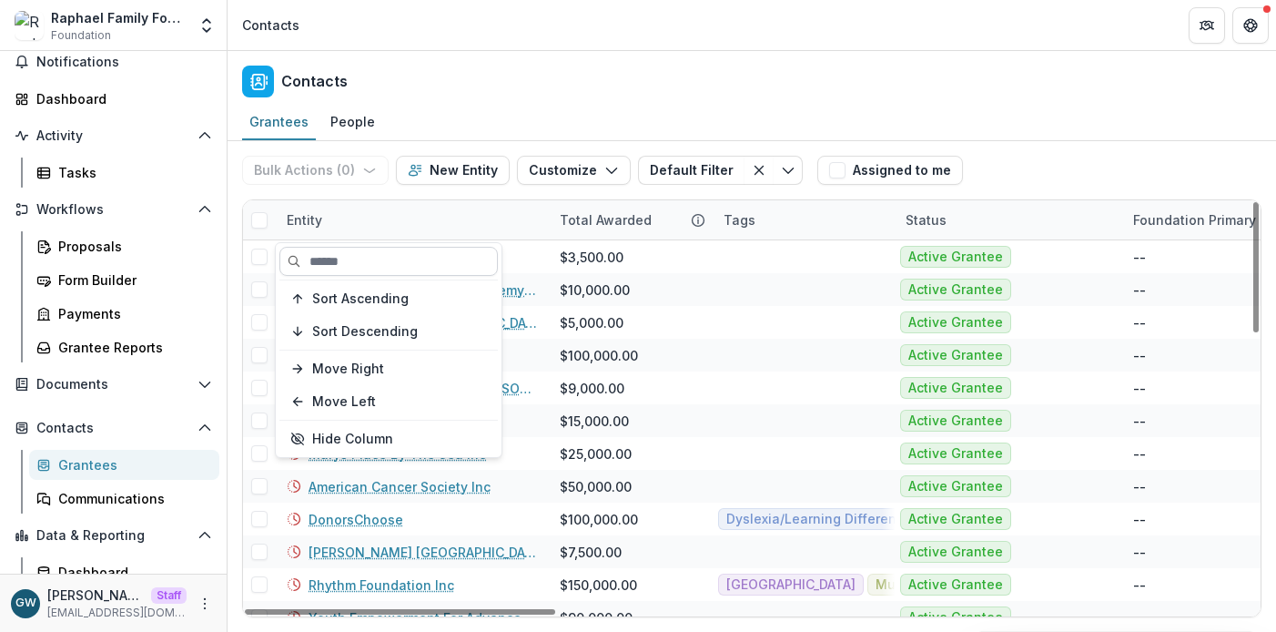
click at [371, 258] on input at bounding box center [388, 261] width 218 height 29
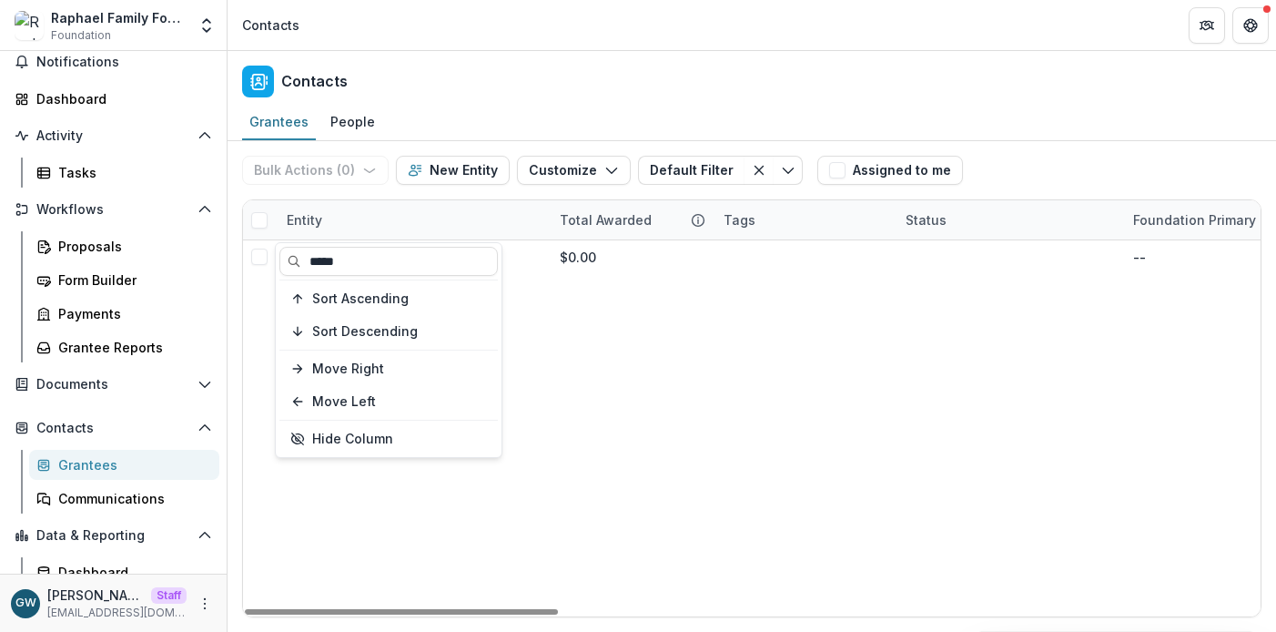
type input "*****"
click at [710, 100] on div "Contacts" at bounding box center [751, 78] width 1048 height 54
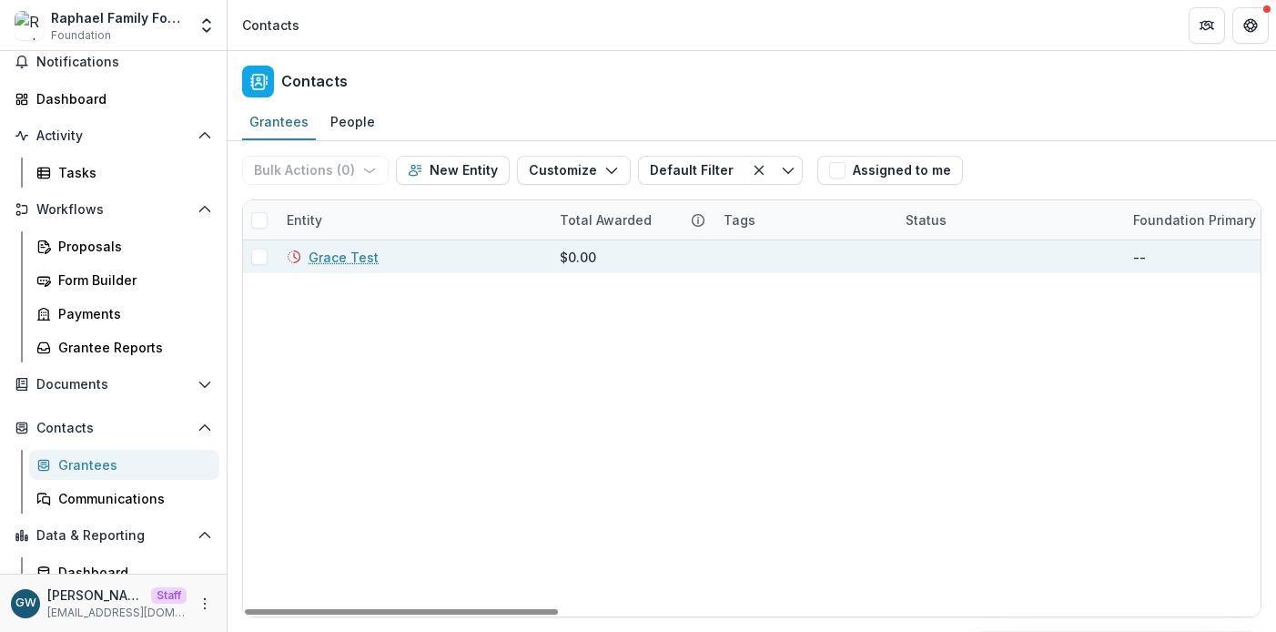
click at [345, 256] on link "Grace Test" at bounding box center [343, 257] width 70 height 19
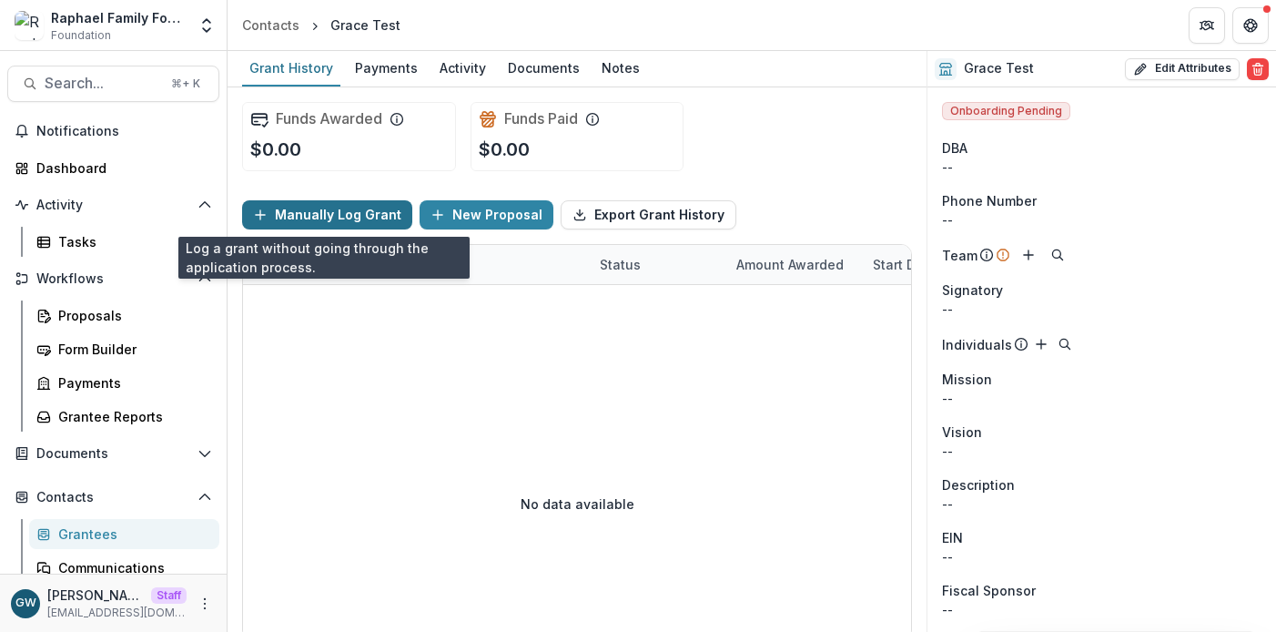
click at [336, 214] on button "Manually Log Grant" at bounding box center [327, 214] width 170 height 29
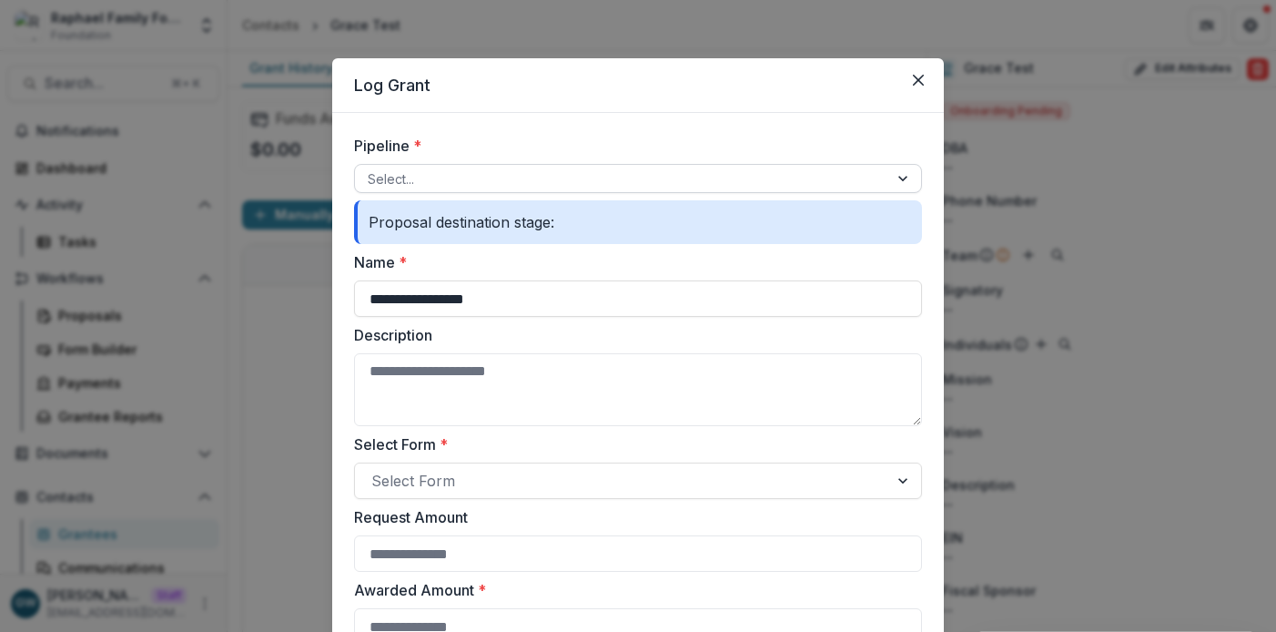
click at [428, 175] on div at bounding box center [622, 178] width 508 height 23
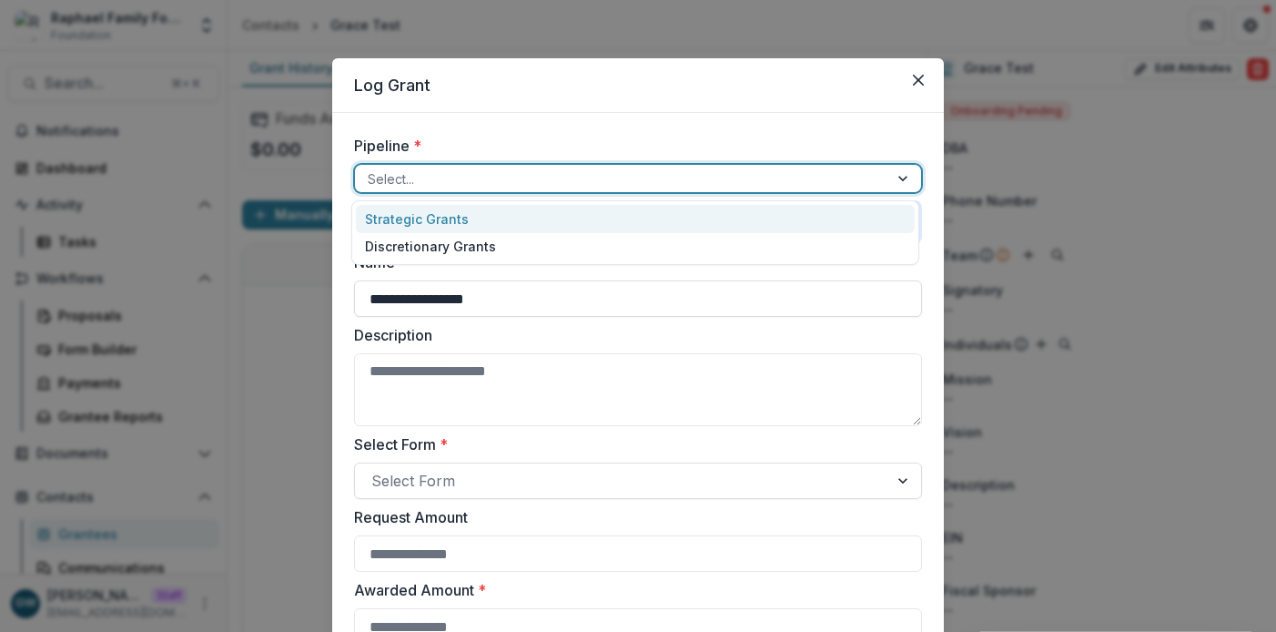
click at [430, 216] on div "Strategic Grants" at bounding box center [635, 219] width 559 height 28
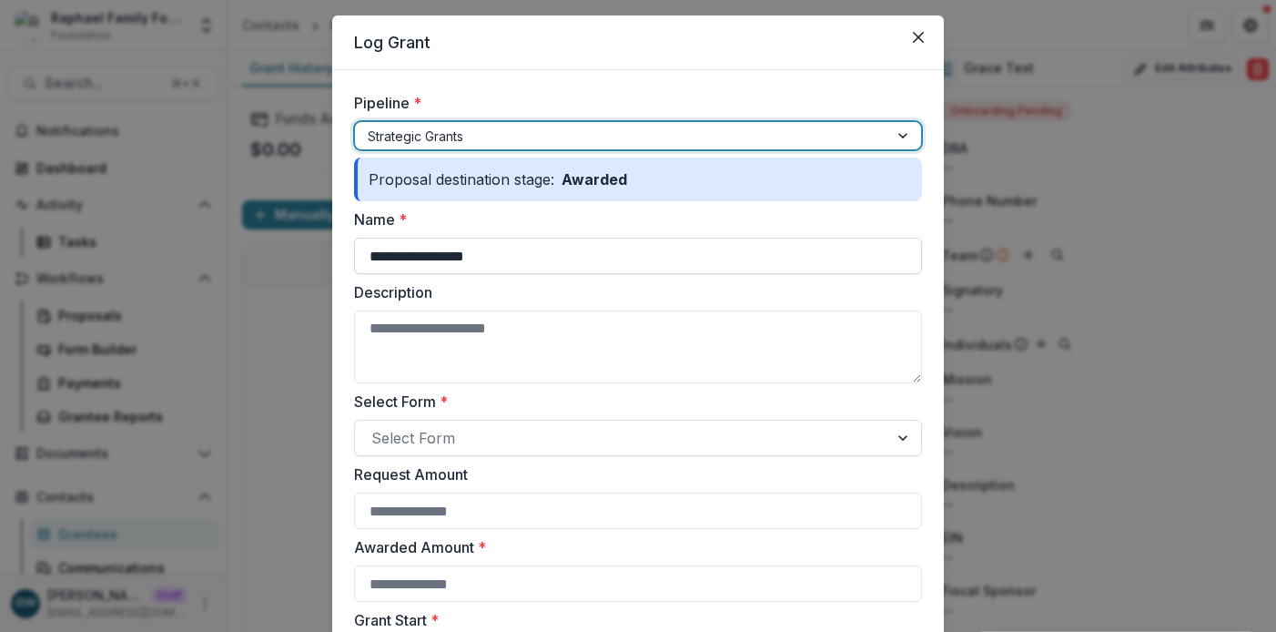
scroll to position [44, 0]
click at [479, 261] on input "**********" at bounding box center [638, 255] width 568 height 36
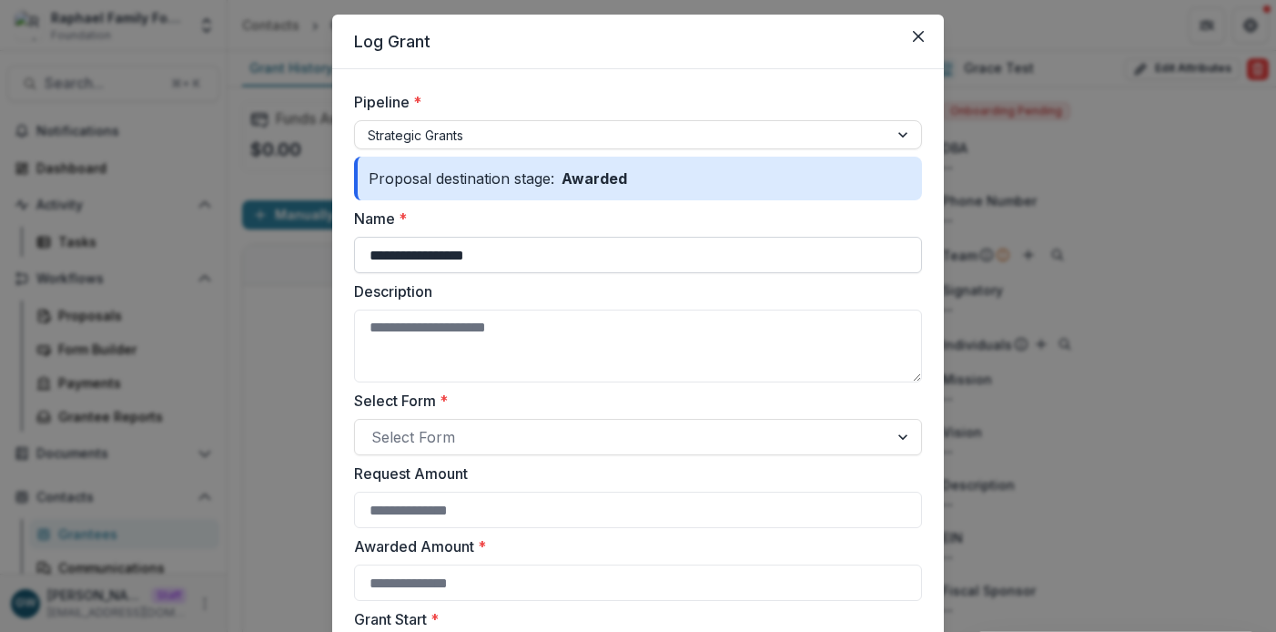
click at [479, 261] on input "**********" at bounding box center [638, 255] width 568 height 36
type input "****"
click at [344, 344] on form "**********" at bounding box center [637, 632] width 611 height 1126
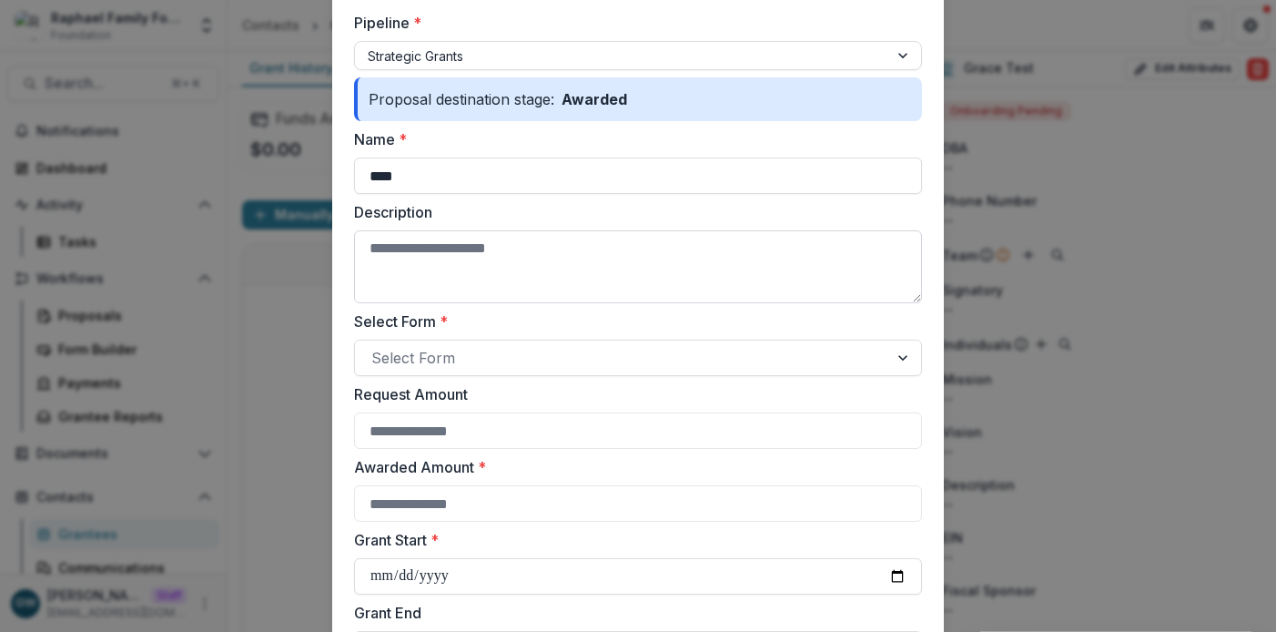
scroll to position [157, 0]
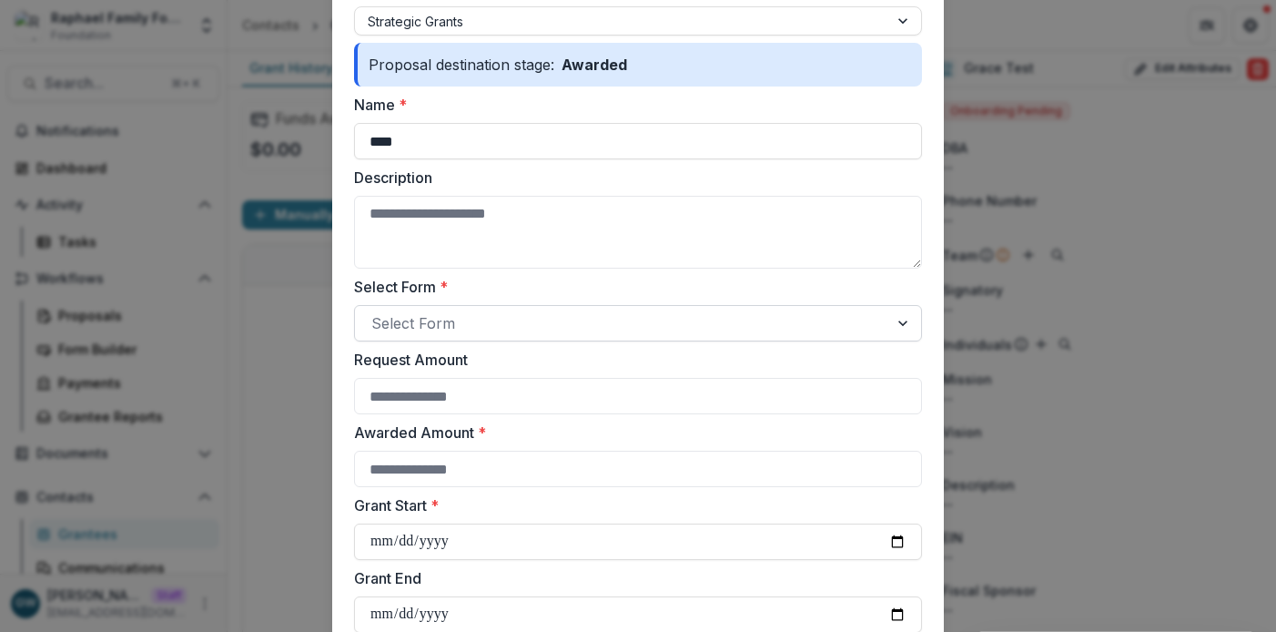
click at [477, 325] on div at bounding box center [621, 322] width 500 height 25
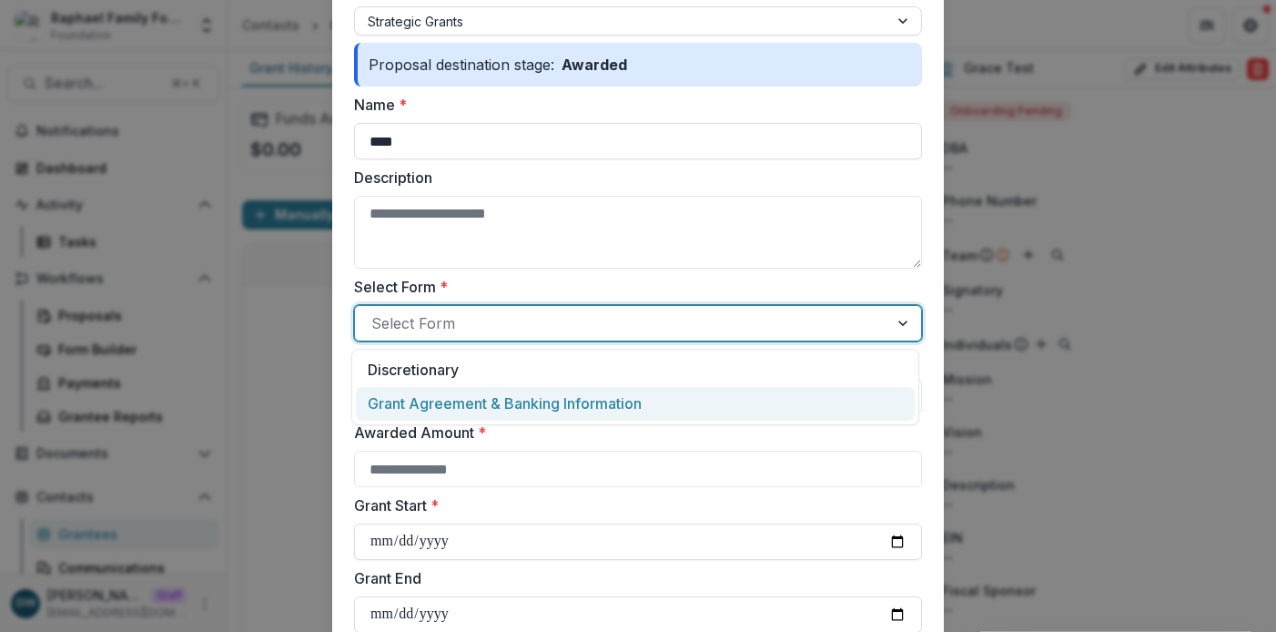
click at [483, 400] on p "Grant Agreement & Banking Information" at bounding box center [505, 403] width 274 height 22
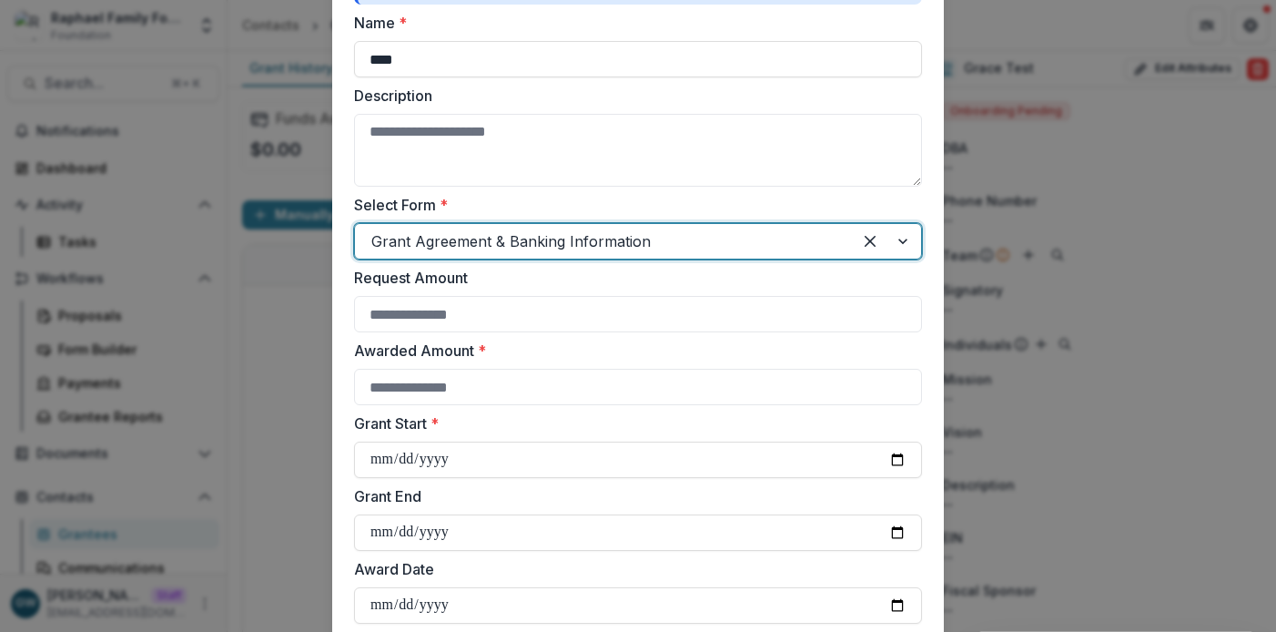
scroll to position [245, 0]
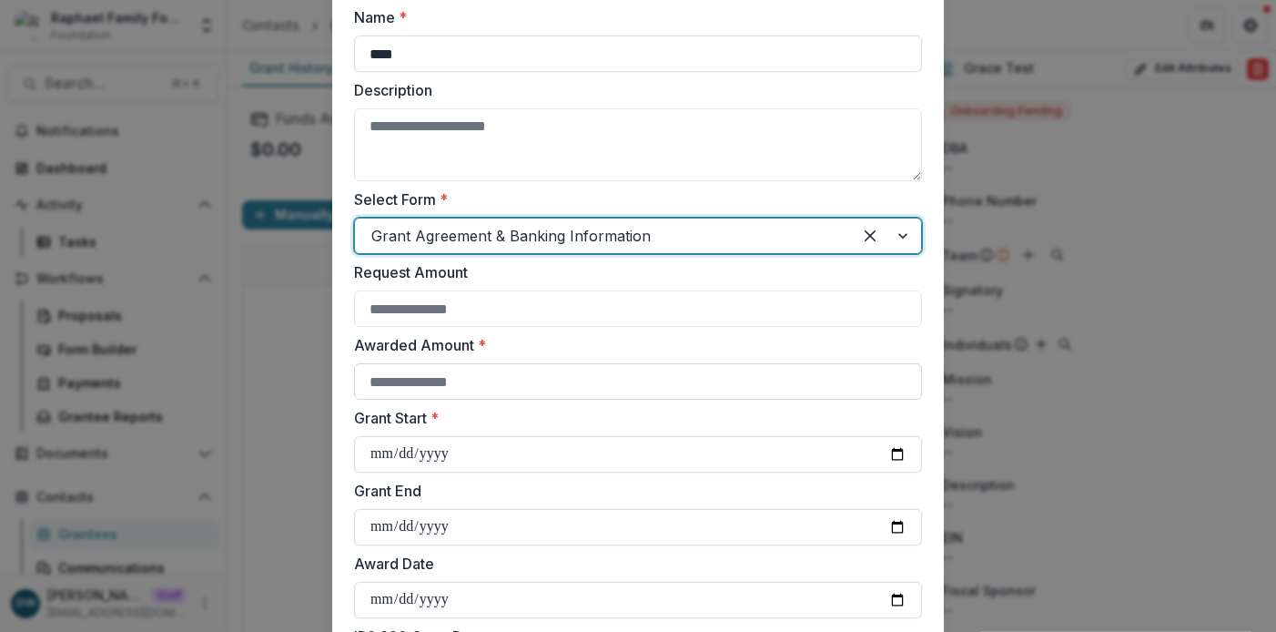
click at [543, 390] on input "Awarded Amount *" at bounding box center [638, 381] width 568 height 36
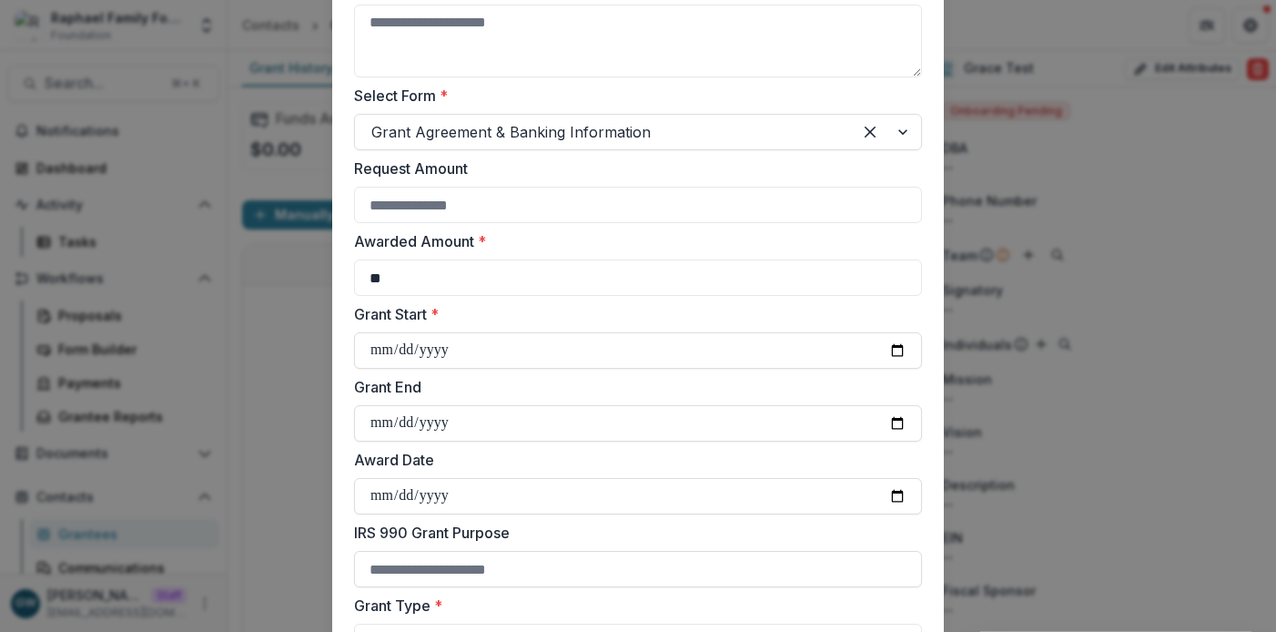
scroll to position [371, 0]
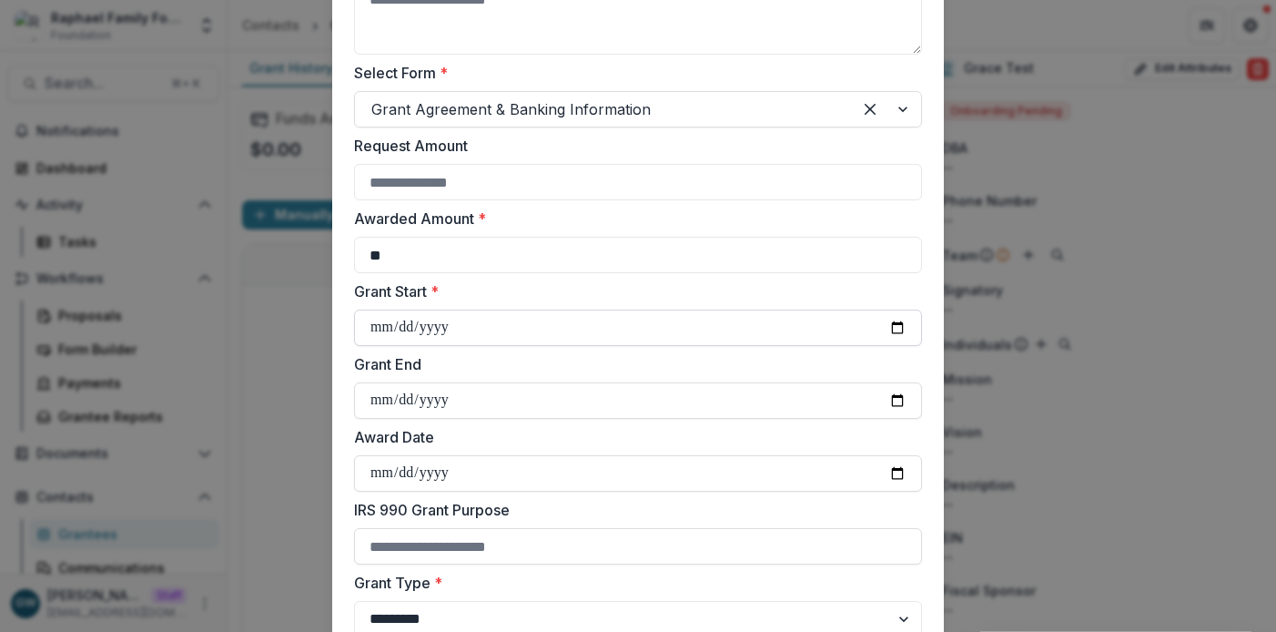
type input "**"
click at [891, 322] on input "Grant Start *" at bounding box center [638, 327] width 568 height 36
type input "**********"
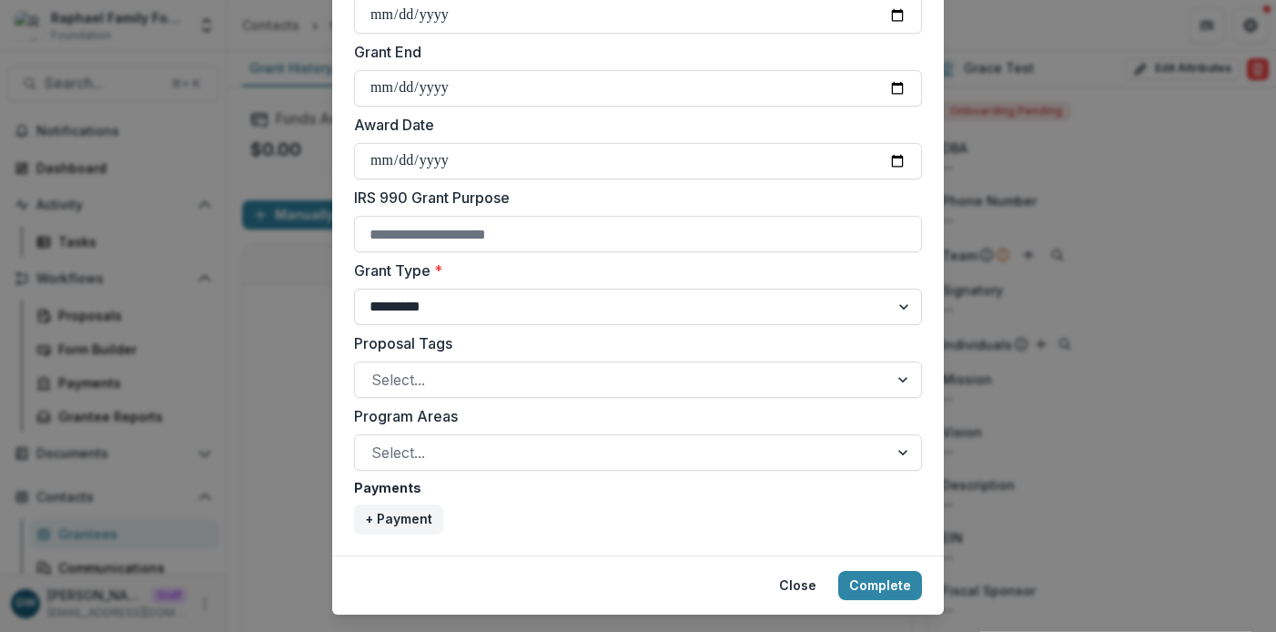
scroll to position [724, 0]
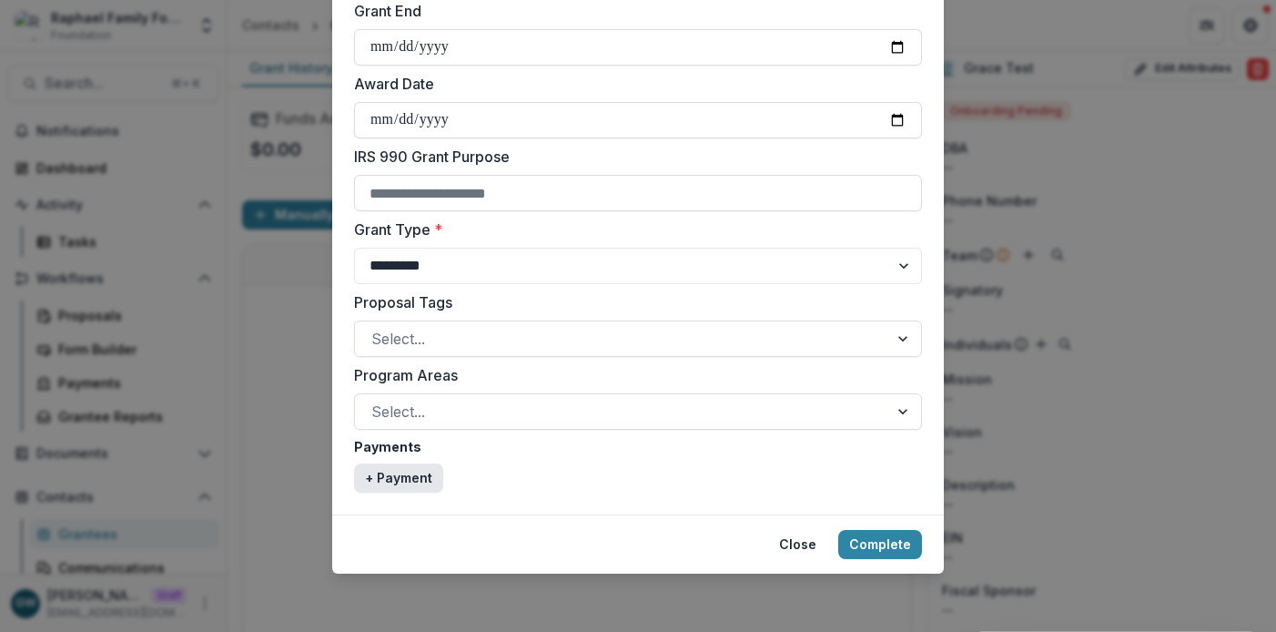
click at [386, 484] on button "+ Payment" at bounding box center [398, 477] width 89 height 29
select select "****"
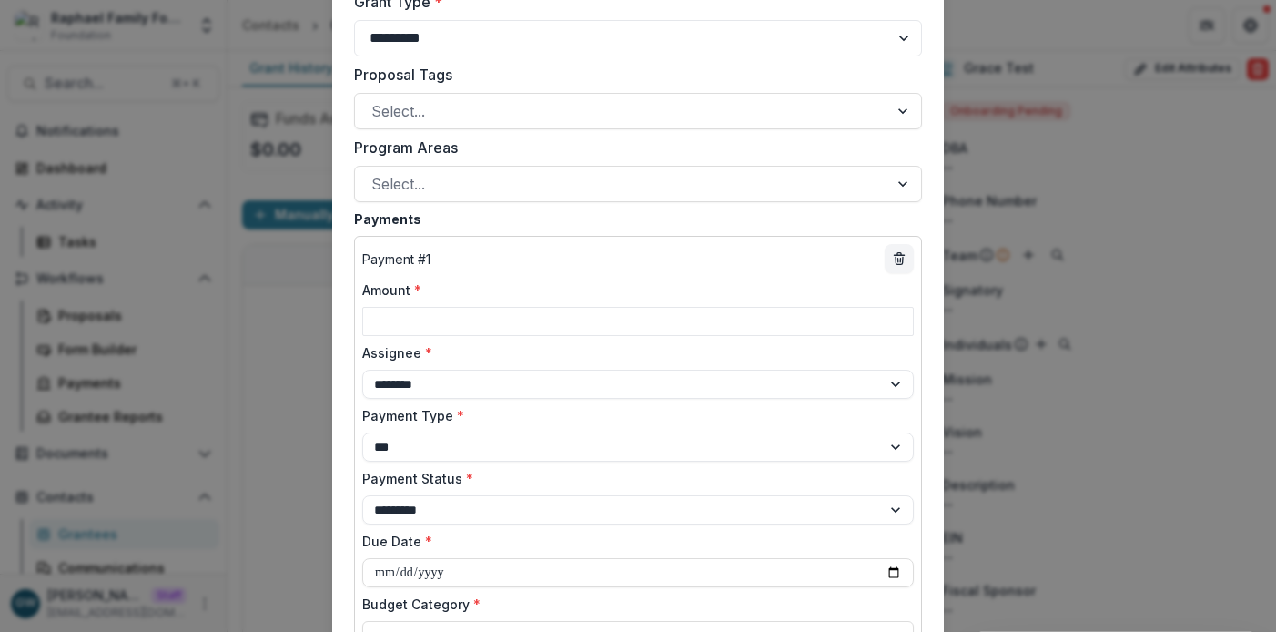
scroll to position [955, 0]
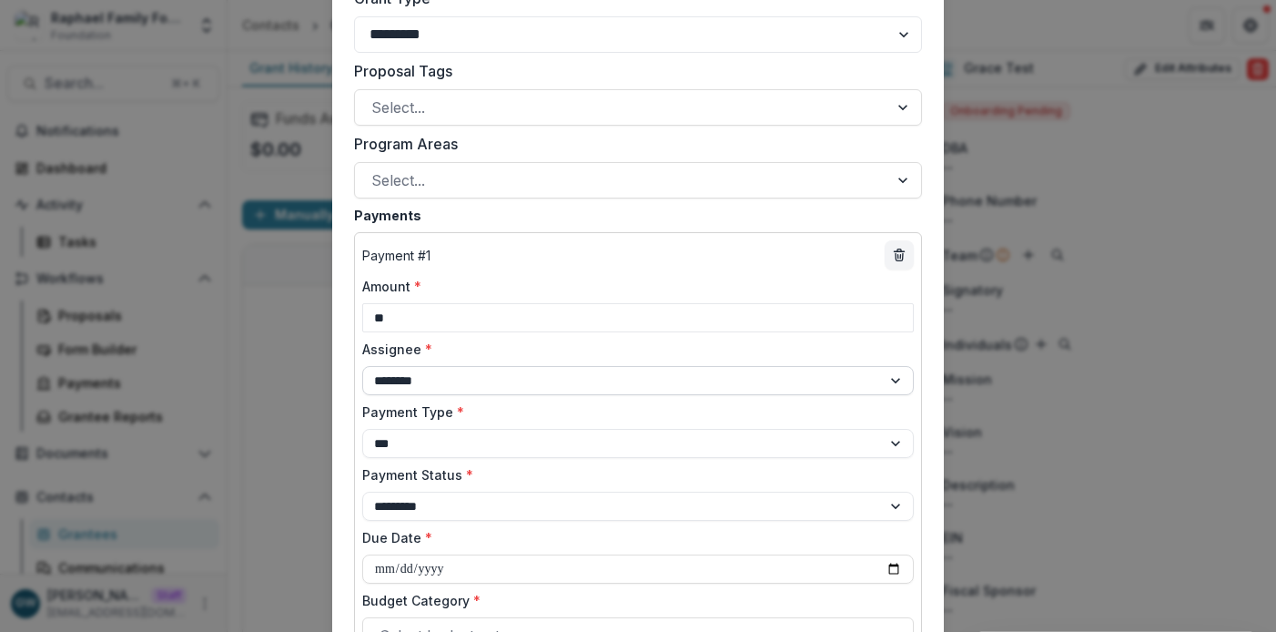
type input "**"
click at [485, 374] on select "**********" at bounding box center [637, 380] width 551 height 29
select select "**********"
click at [362, 366] on select "**********" at bounding box center [637, 380] width 551 height 29
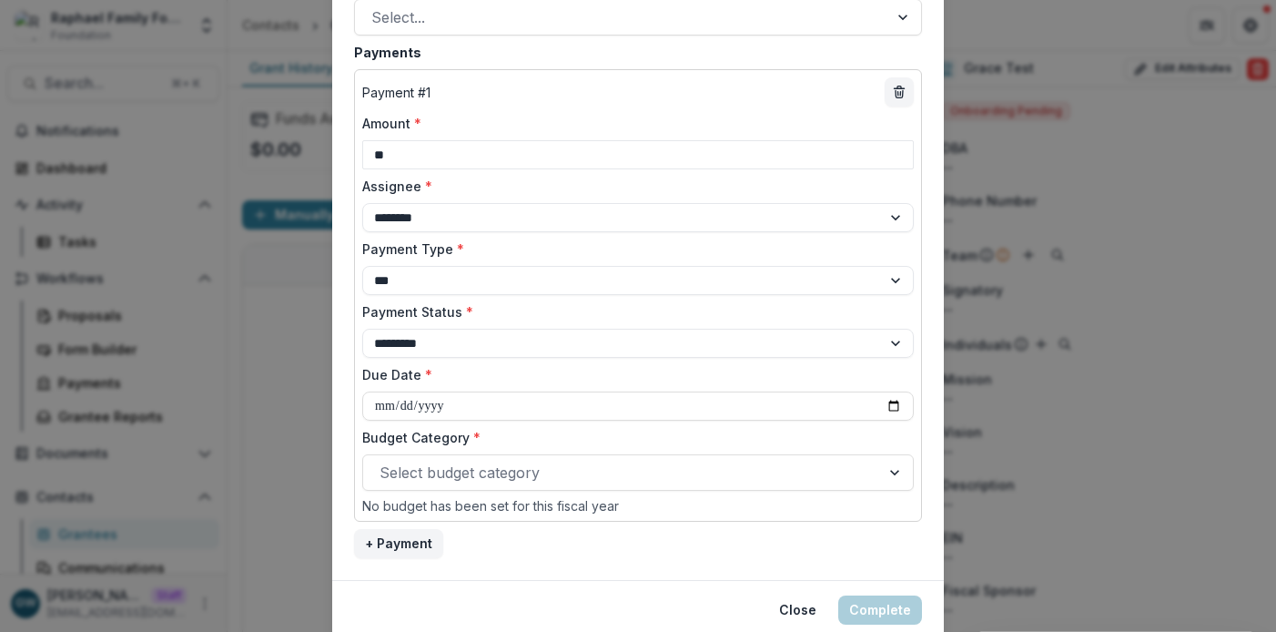
scroll to position [1121, 0]
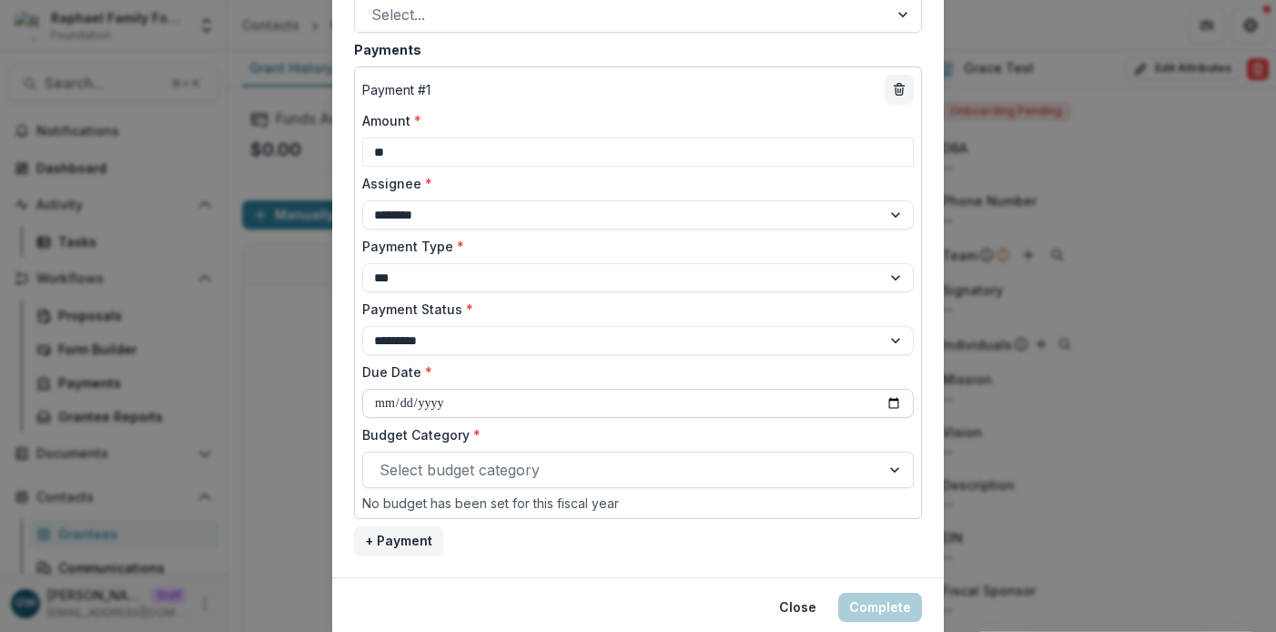
click at [487, 400] on input "Due Date *" at bounding box center [637, 403] width 551 height 29
click at [893, 402] on input "Due Date *" at bounding box center [637, 403] width 551 height 29
type input "**********"
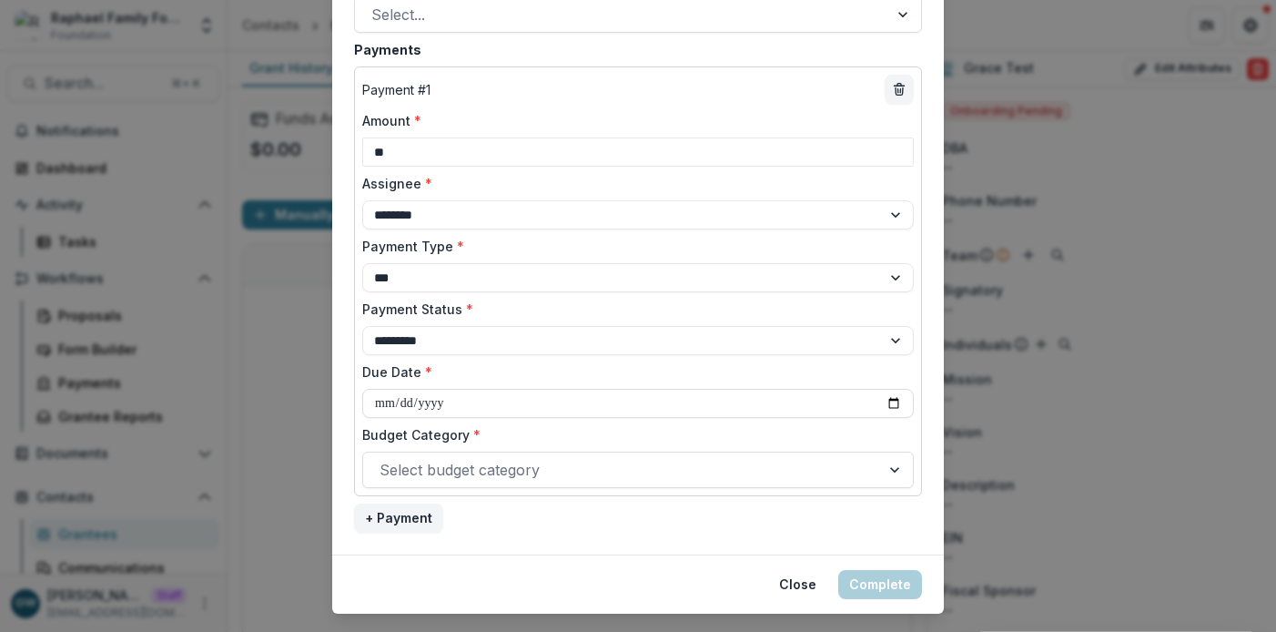
scroll to position [1161, 0]
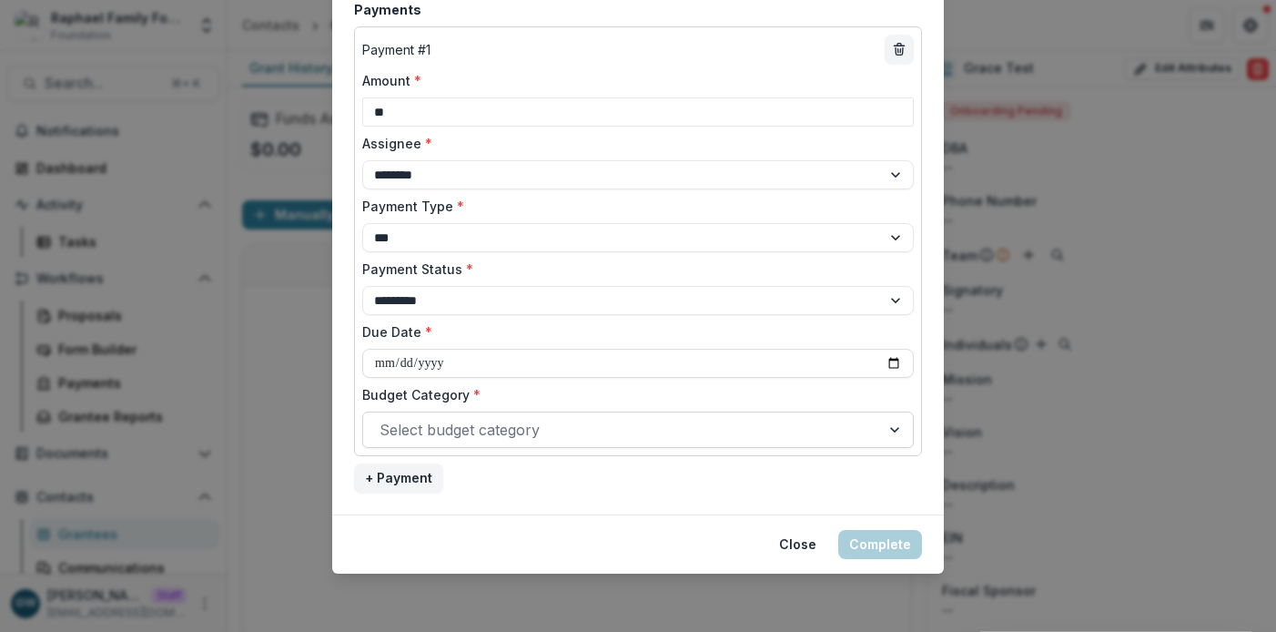
click at [615, 413] on div "Select budget category" at bounding box center [637, 429] width 551 height 36
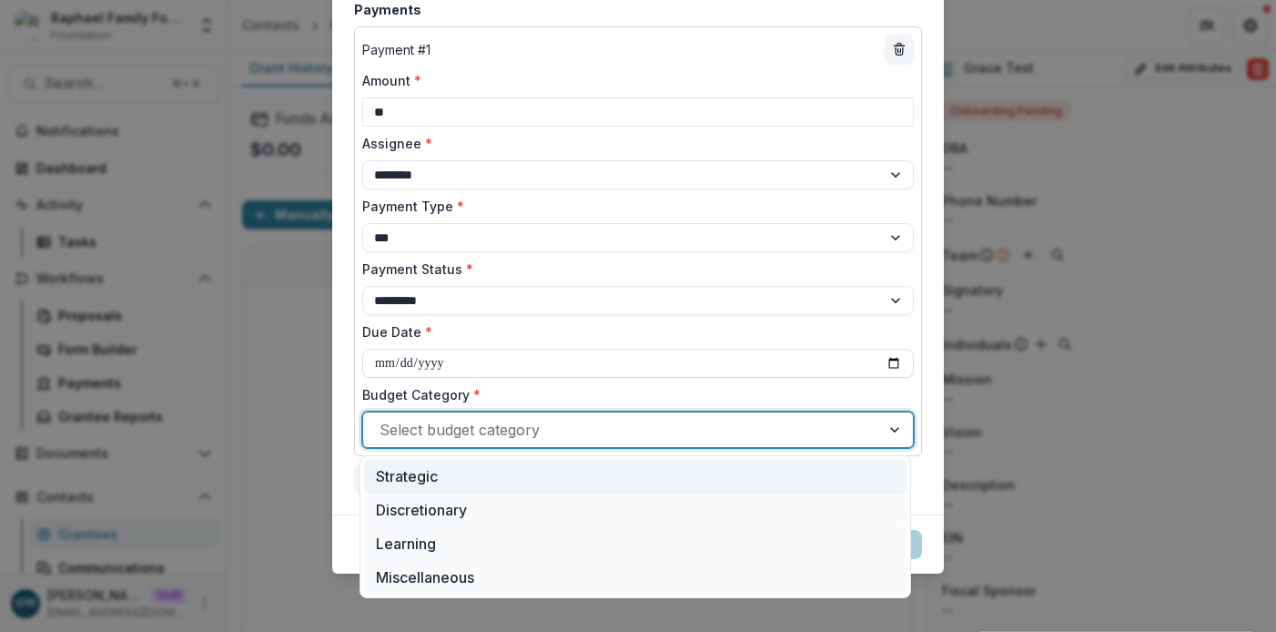
click at [566, 481] on div "Strategic" at bounding box center [635, 477] width 542 height 34
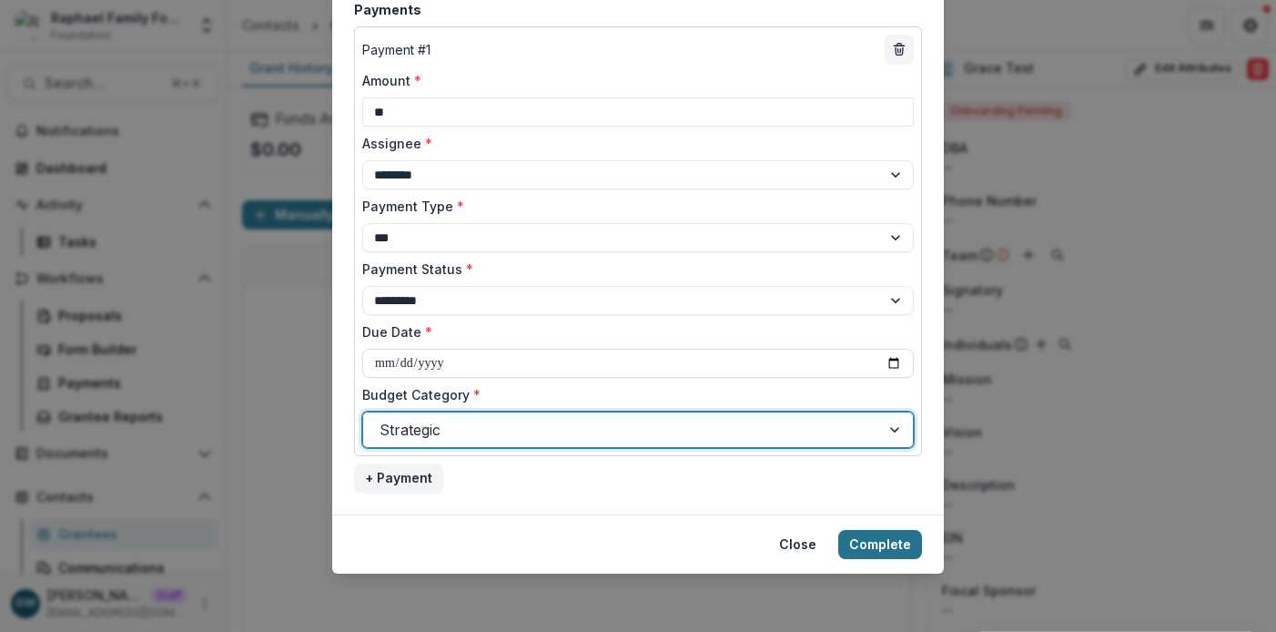
click at [861, 542] on button "Complete" at bounding box center [880, 544] width 84 height 29
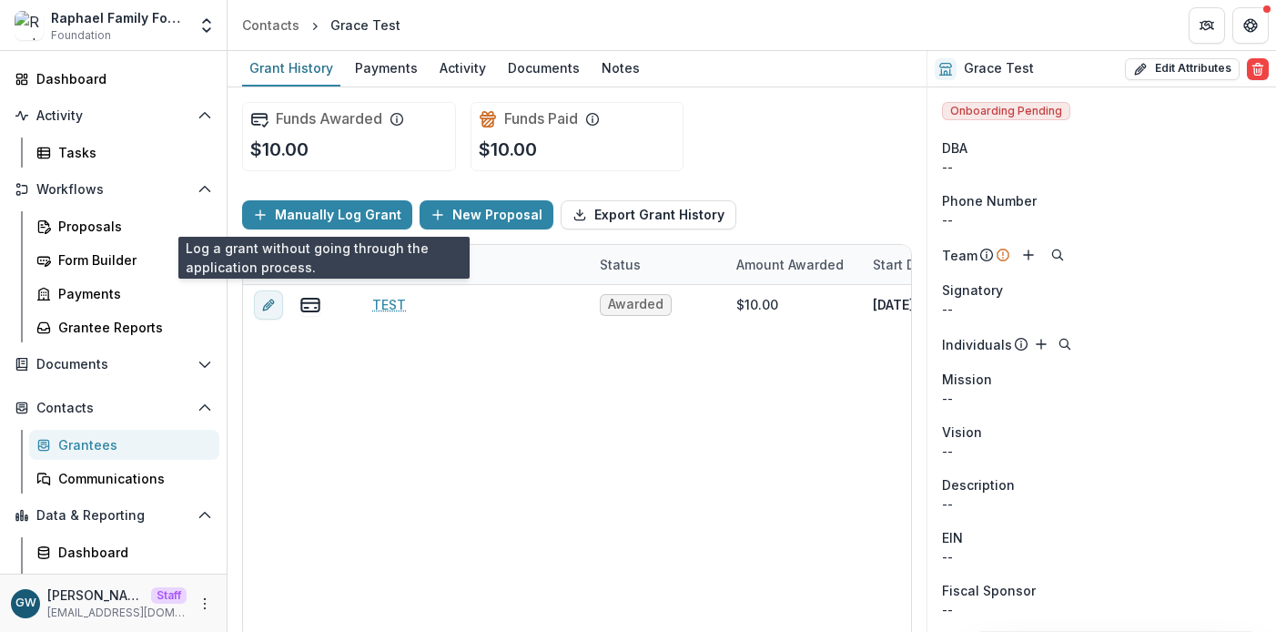
scroll to position [99, 0]
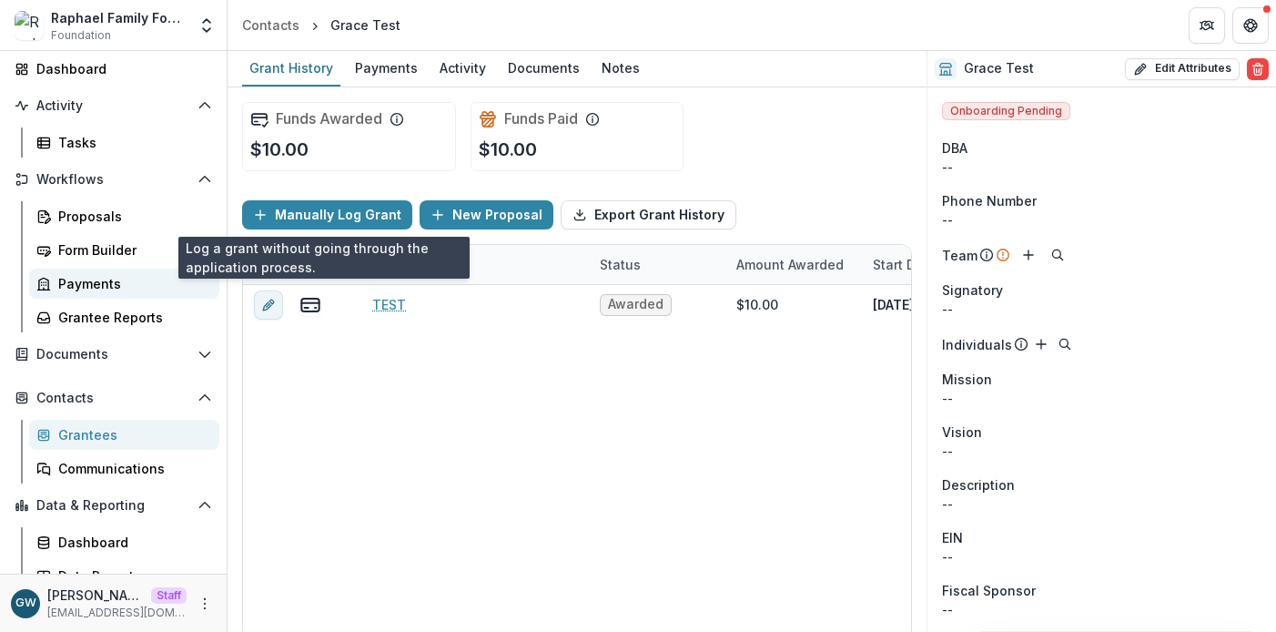
click at [106, 290] on div "Payments" at bounding box center [131, 283] width 147 height 19
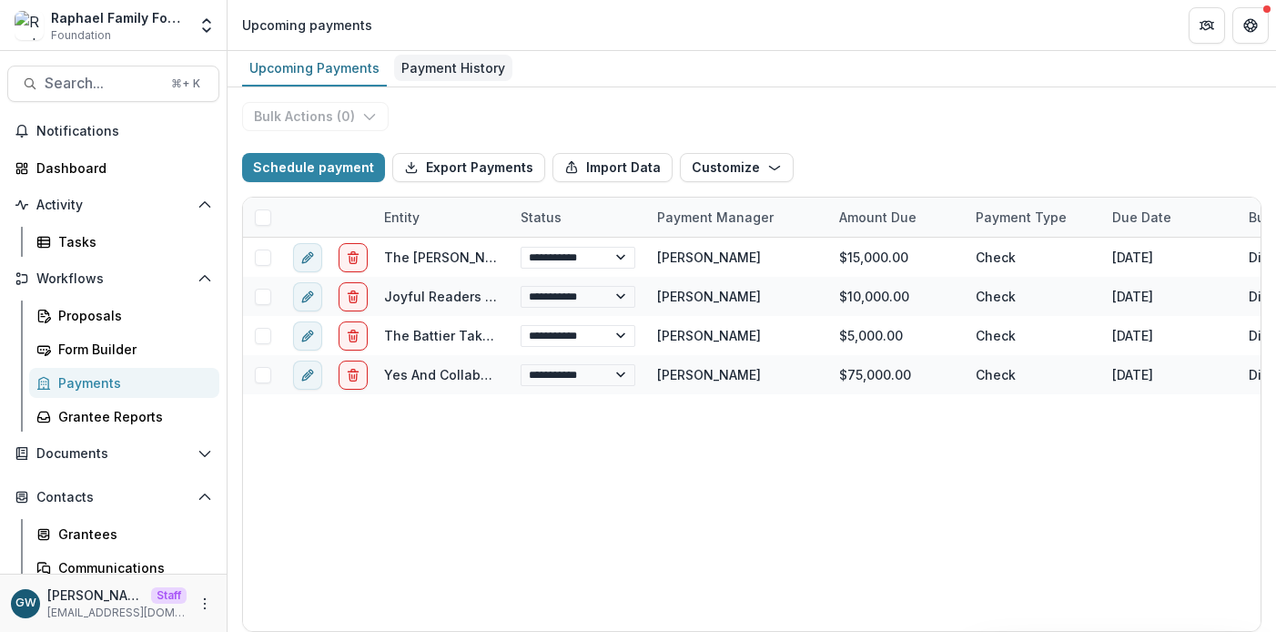
click at [473, 70] on div "Payment History" at bounding box center [453, 68] width 118 height 26
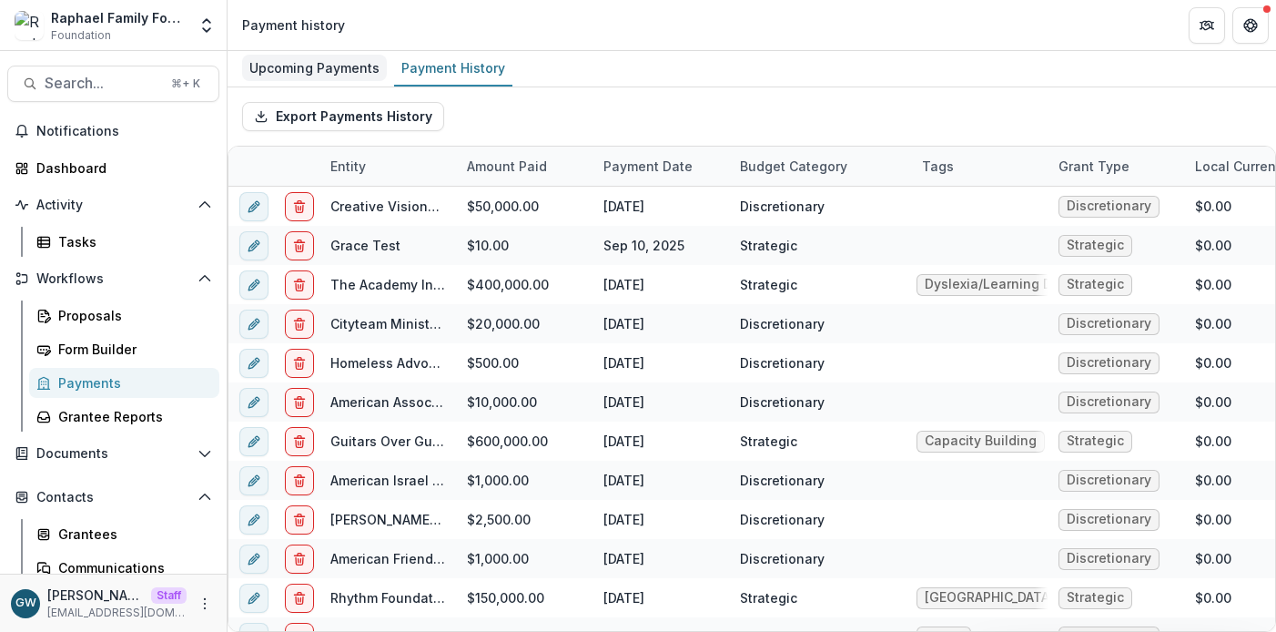
click at [346, 74] on div "Upcoming Payments" at bounding box center [314, 68] width 145 height 26
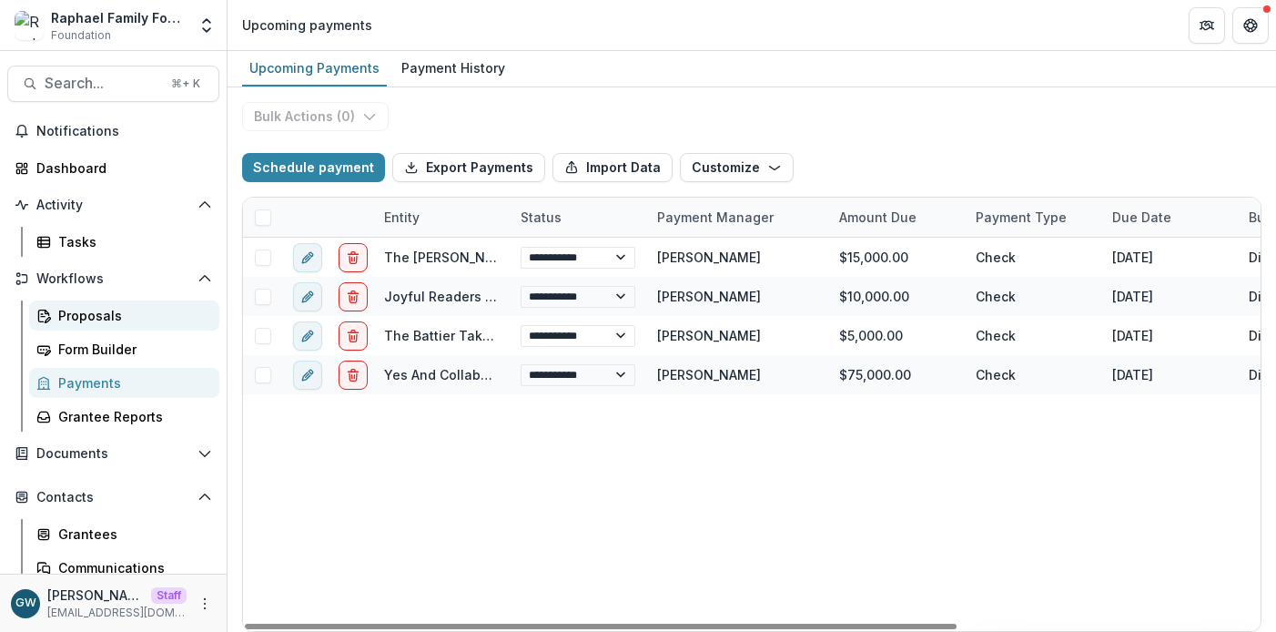
click at [105, 322] on div "Proposals" at bounding box center [131, 315] width 147 height 19
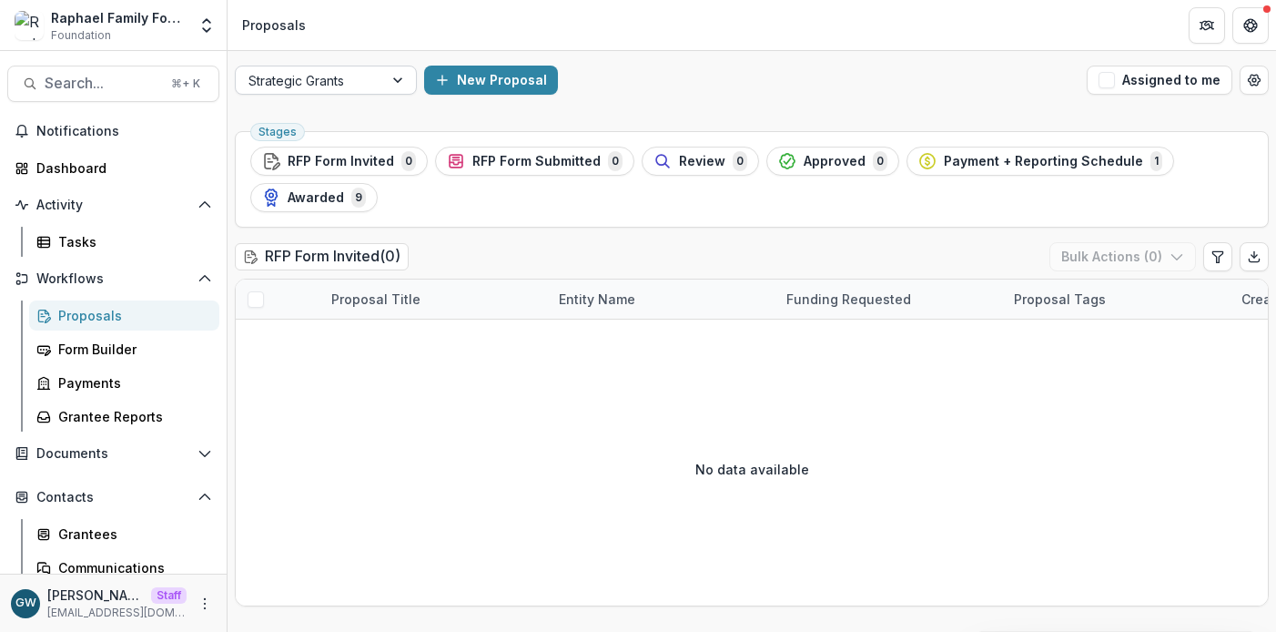
click at [388, 83] on div at bounding box center [399, 79] width 33 height 27
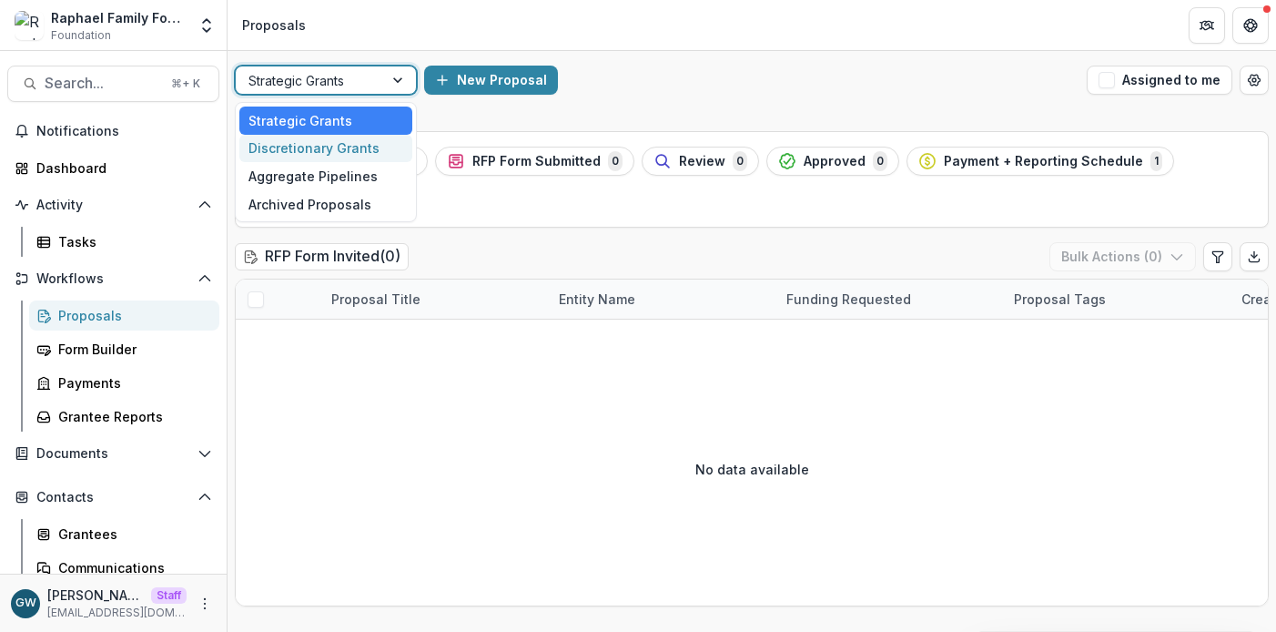
click at [363, 145] on div "Discretionary Grants" at bounding box center [325, 149] width 173 height 28
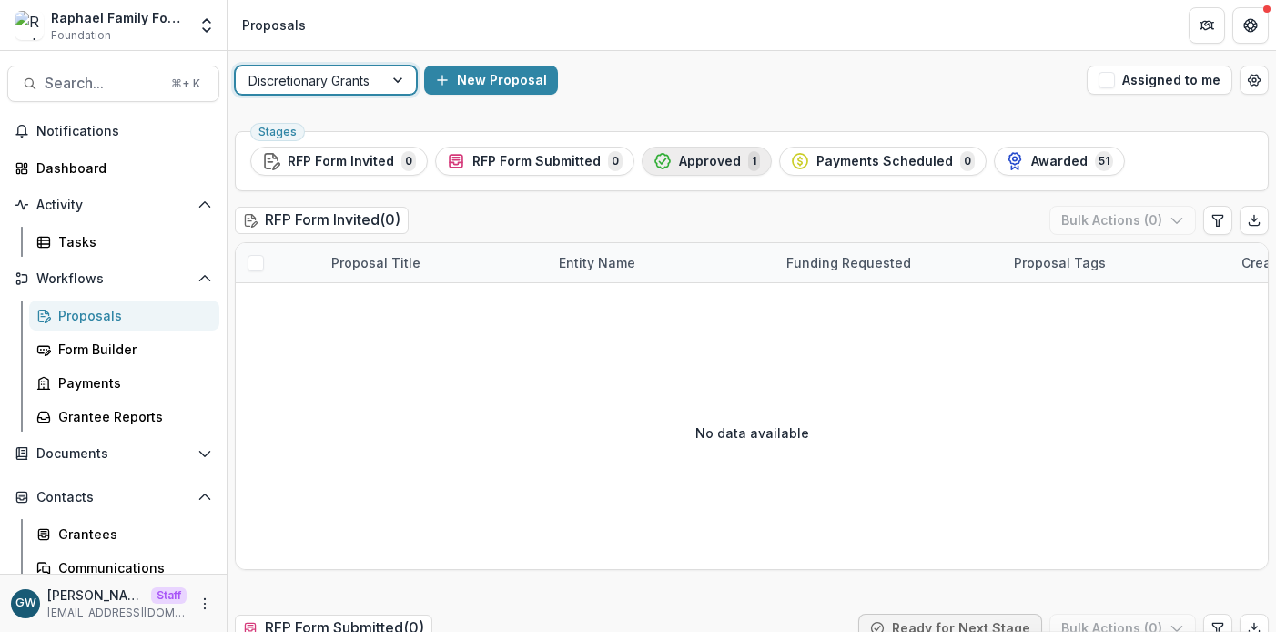
click at [679, 167] on span "Approved" at bounding box center [710, 161] width 62 height 15
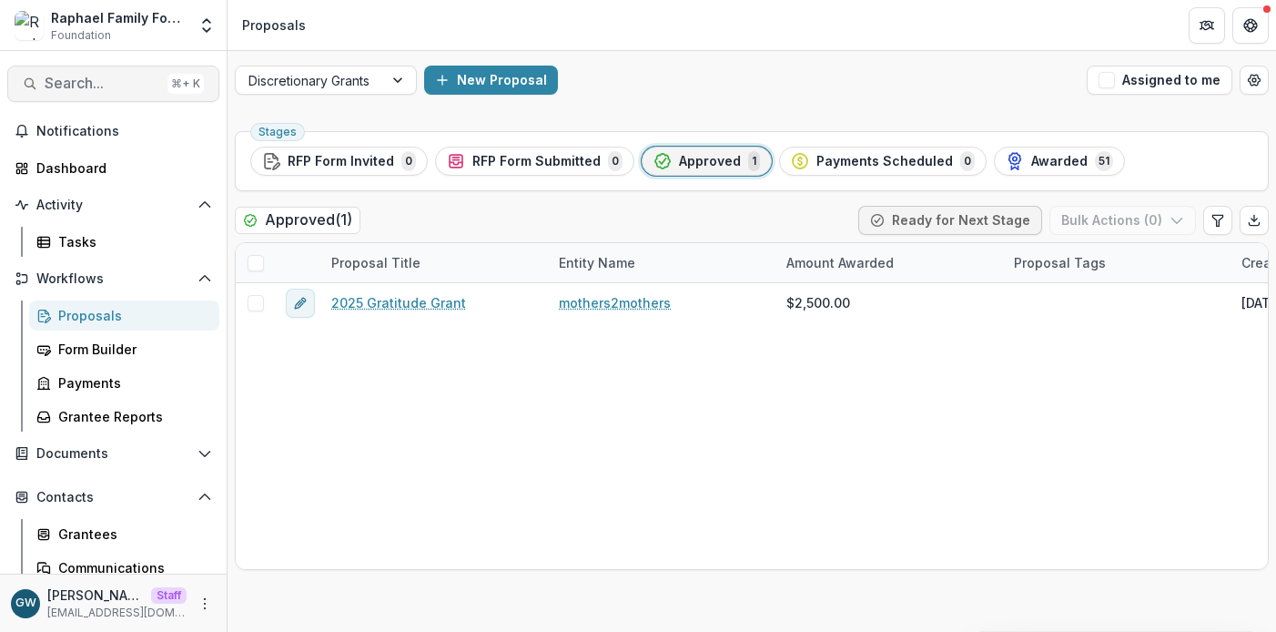
click at [94, 90] on span "Search..." at bounding box center [103, 83] width 116 height 17
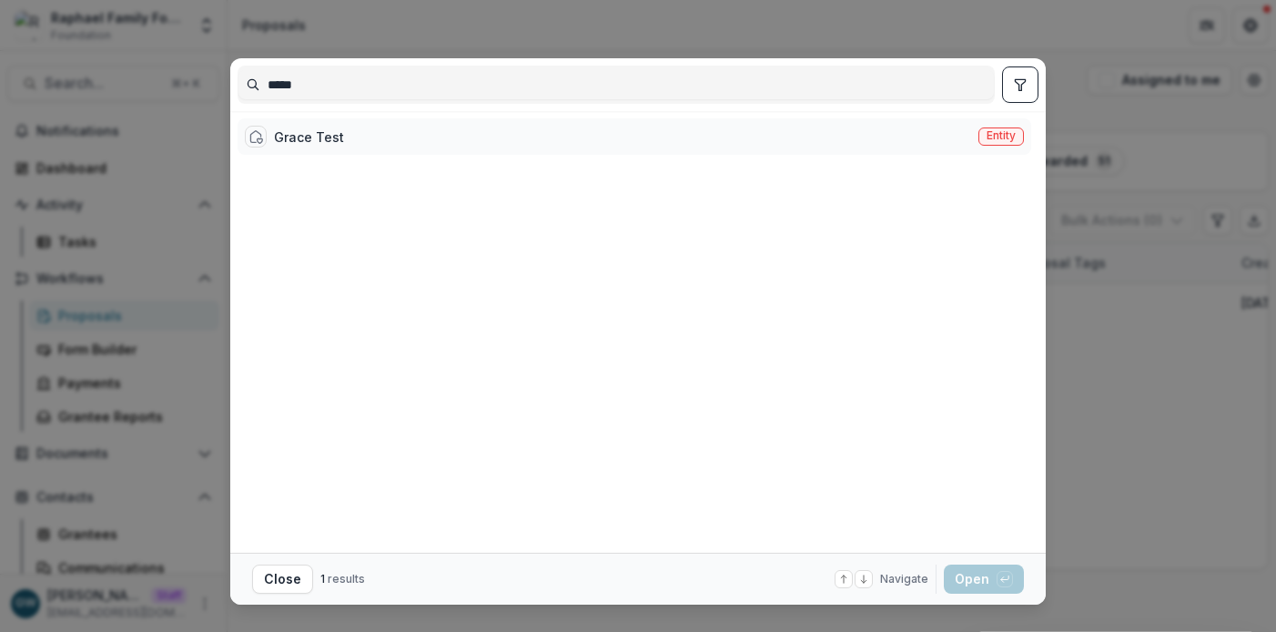
type input "*****"
click at [386, 143] on div "Grace Test Entity" at bounding box center [633, 136] width 793 height 36
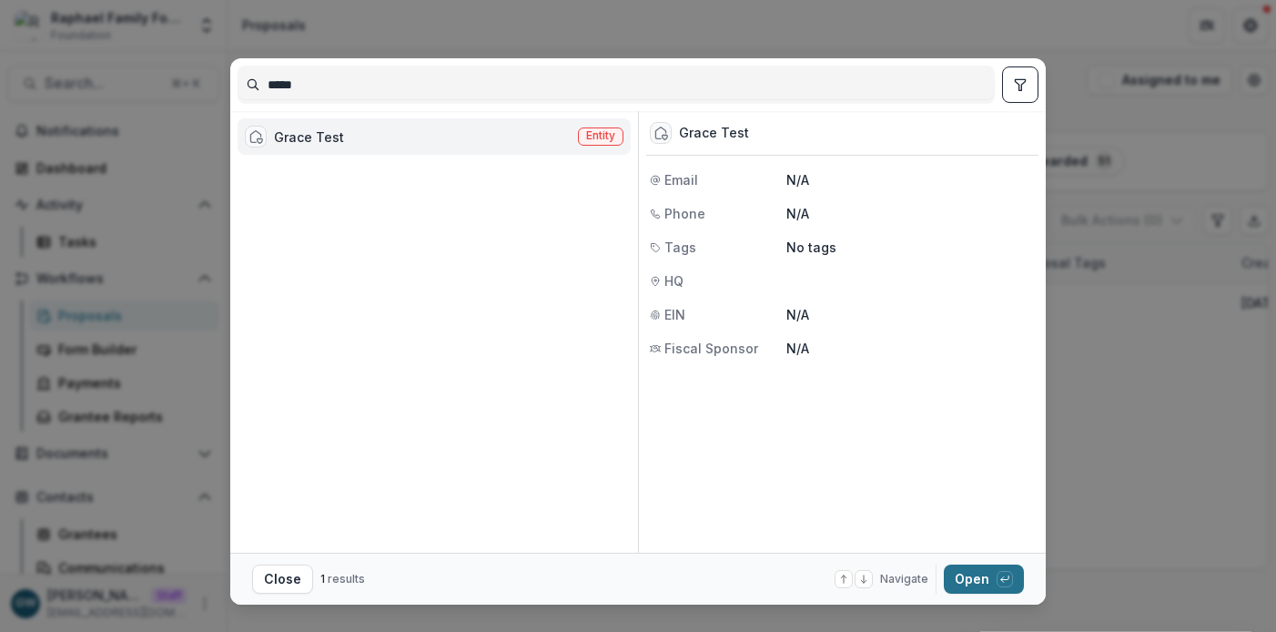
click at [962, 578] on button "Open with enter key" at bounding box center [984, 578] width 80 height 29
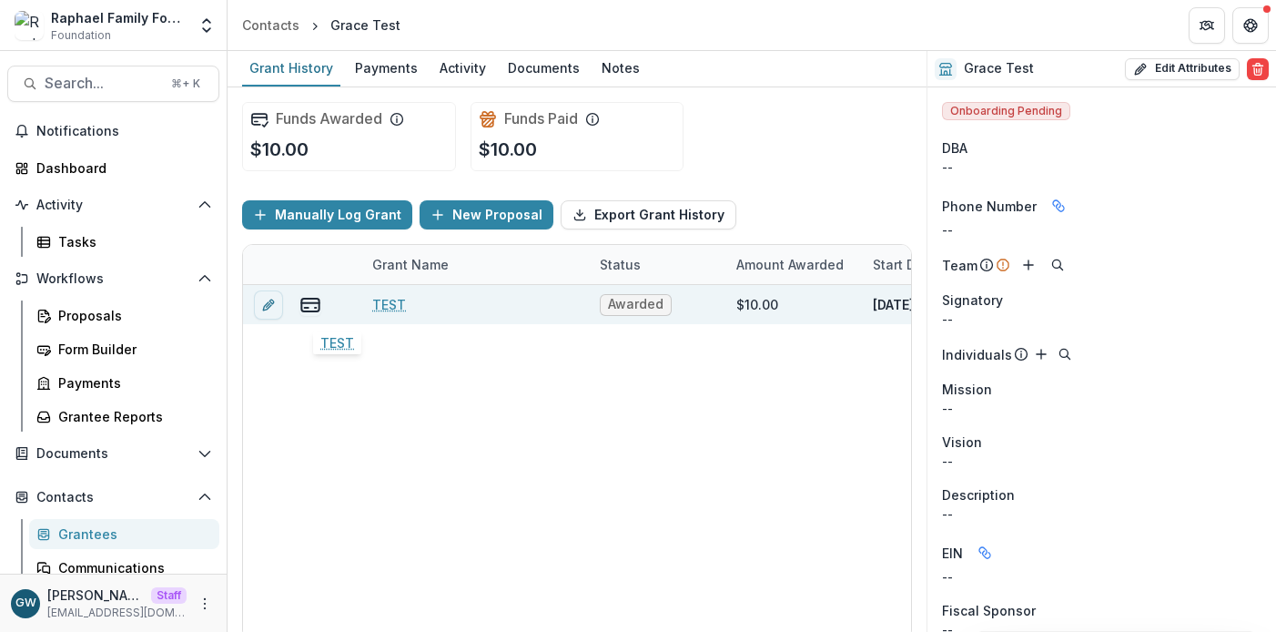
scroll to position [0, 93]
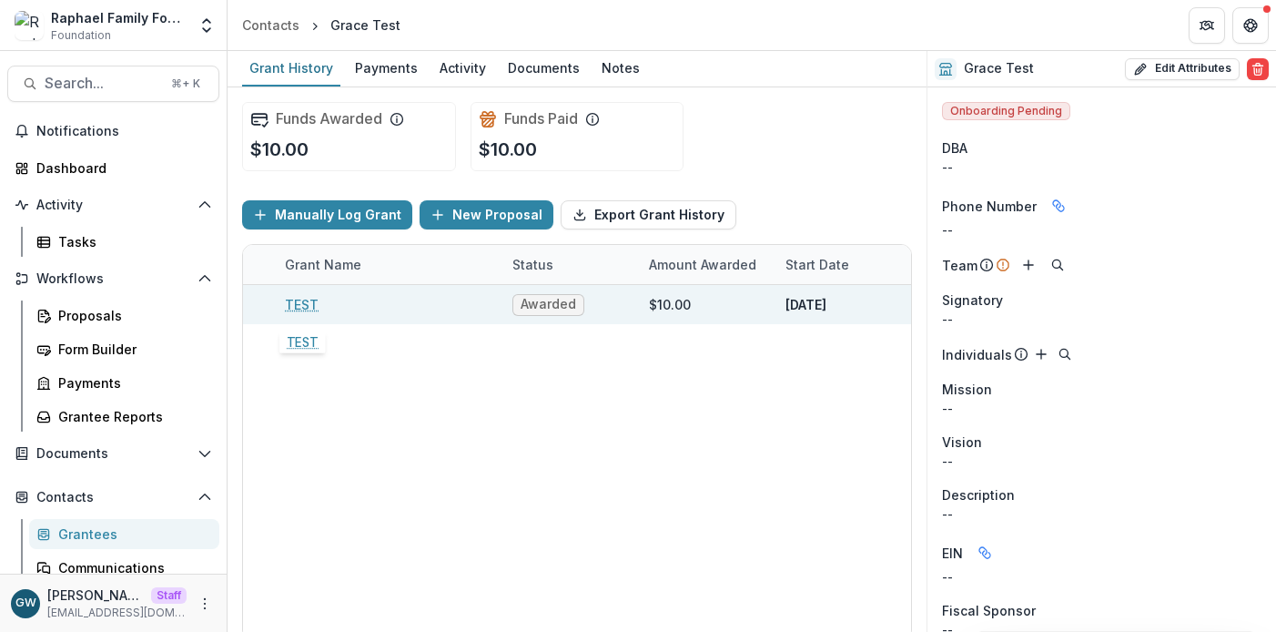
click at [302, 300] on link "TEST" at bounding box center [302, 304] width 34 height 19
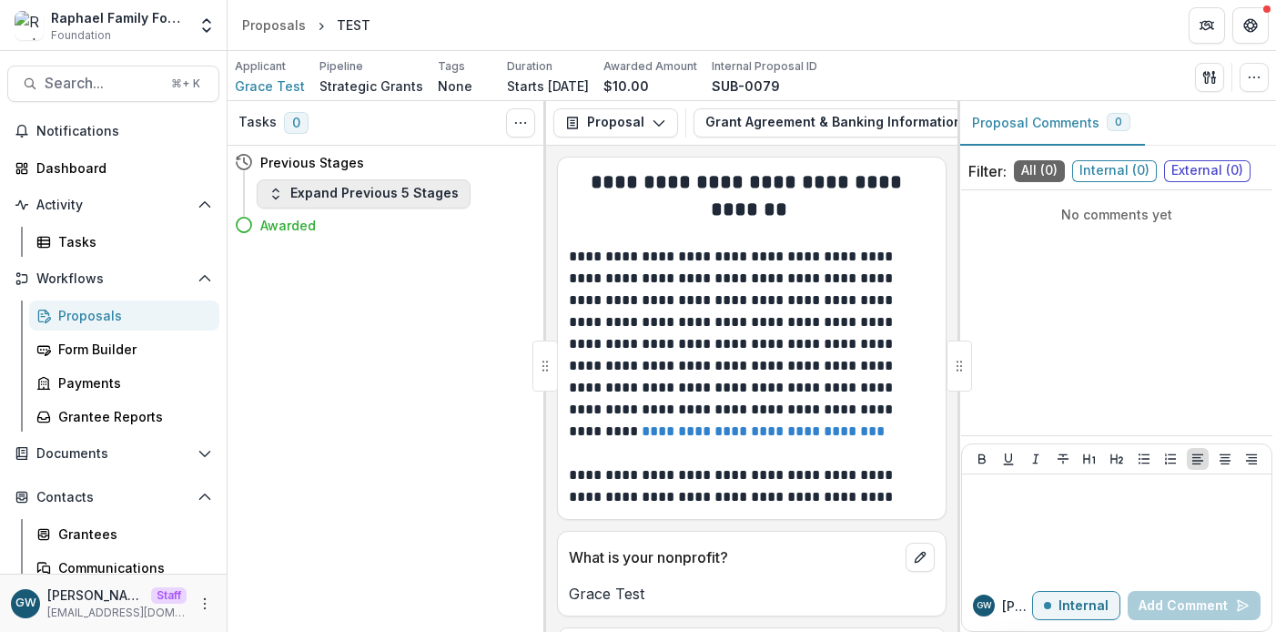
click at [322, 188] on button "Expand Previous 5 Stages" at bounding box center [364, 193] width 214 height 29
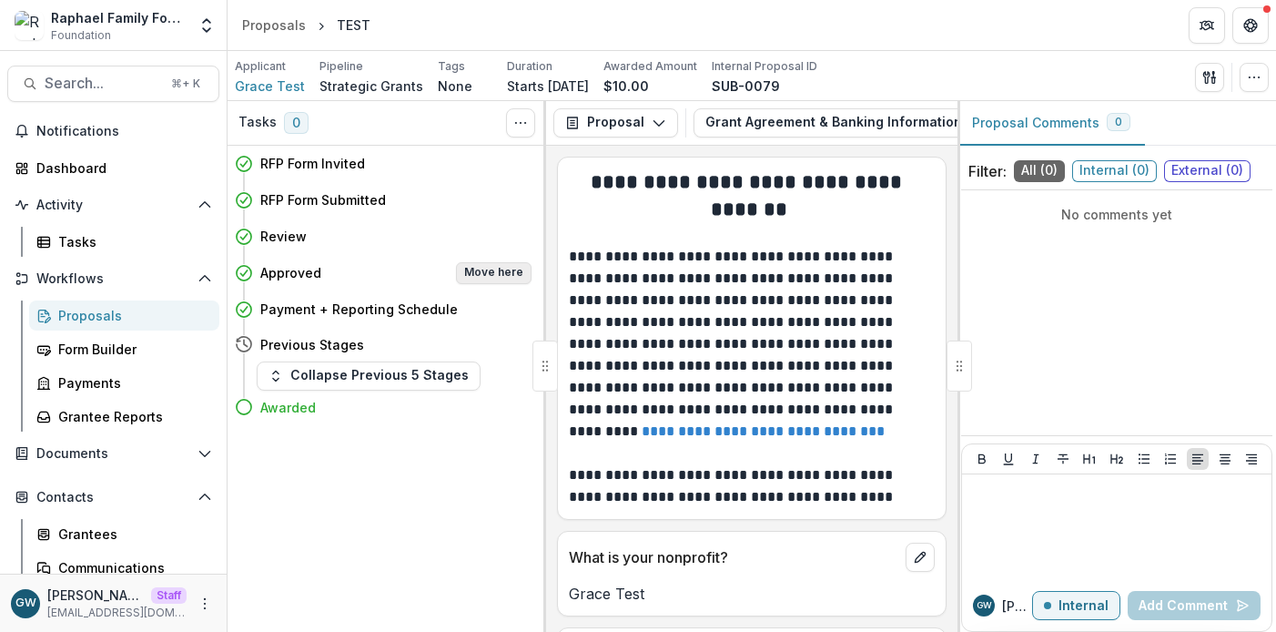
click at [483, 277] on button "Move here" at bounding box center [494, 273] width 76 height 22
select select "********"
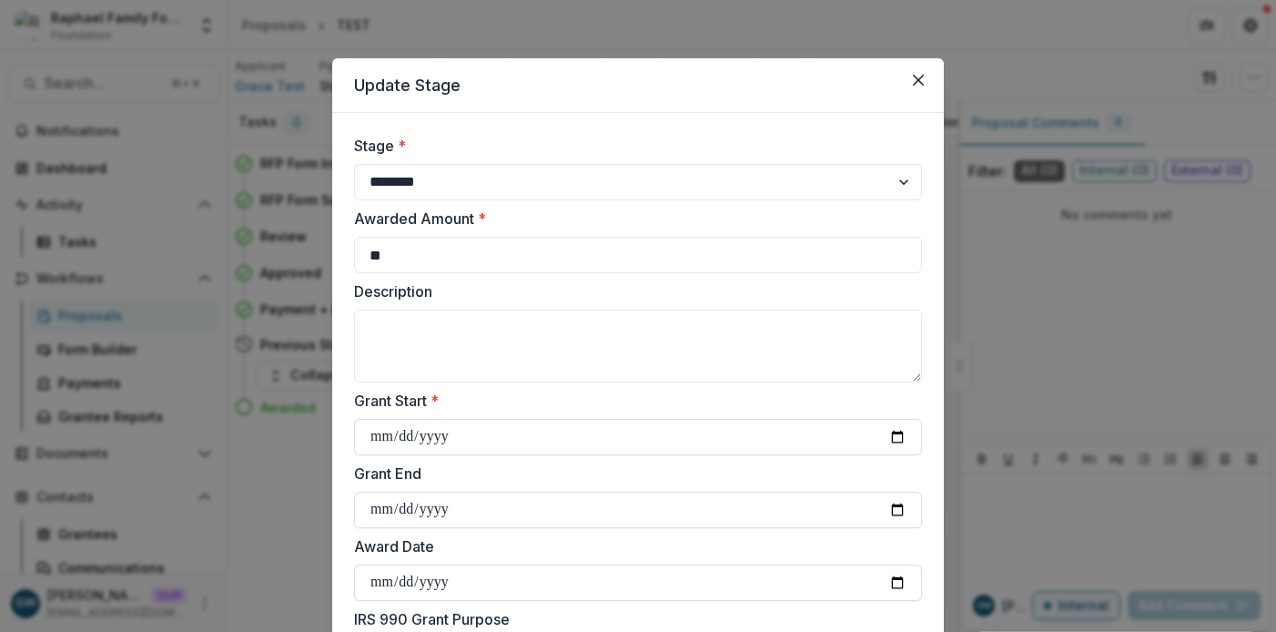
click at [277, 310] on div "**********" at bounding box center [638, 316] width 1276 height 632
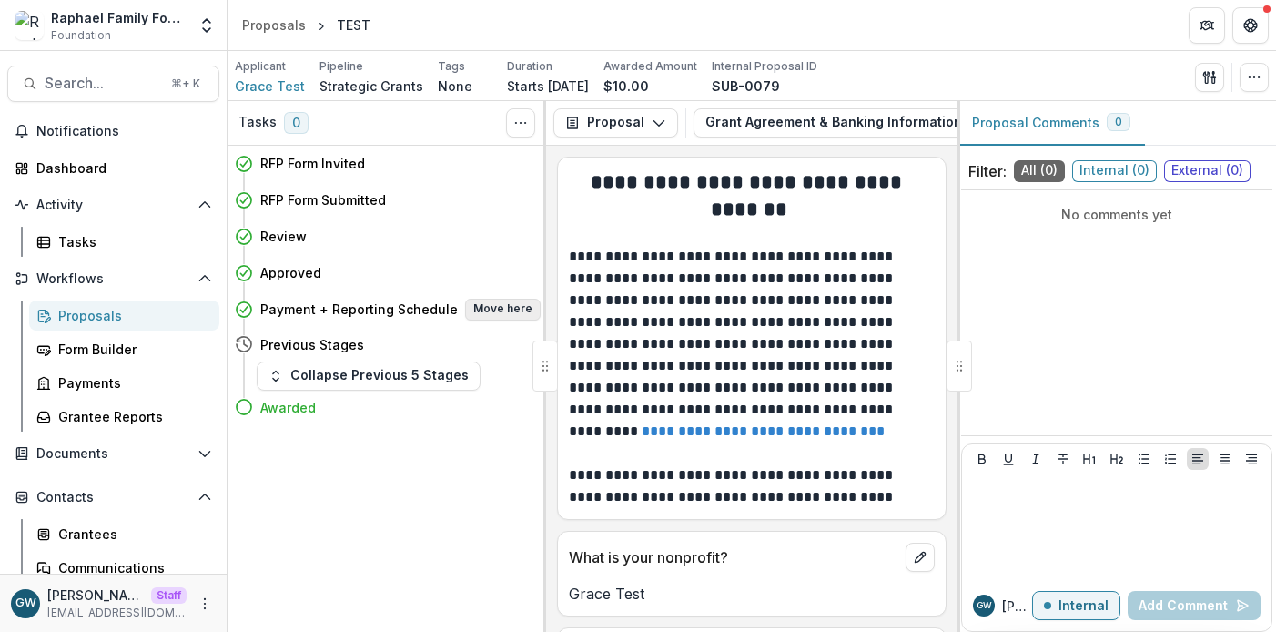
click at [480, 308] on button "Move here" at bounding box center [503, 309] width 76 height 22
select select "**********"
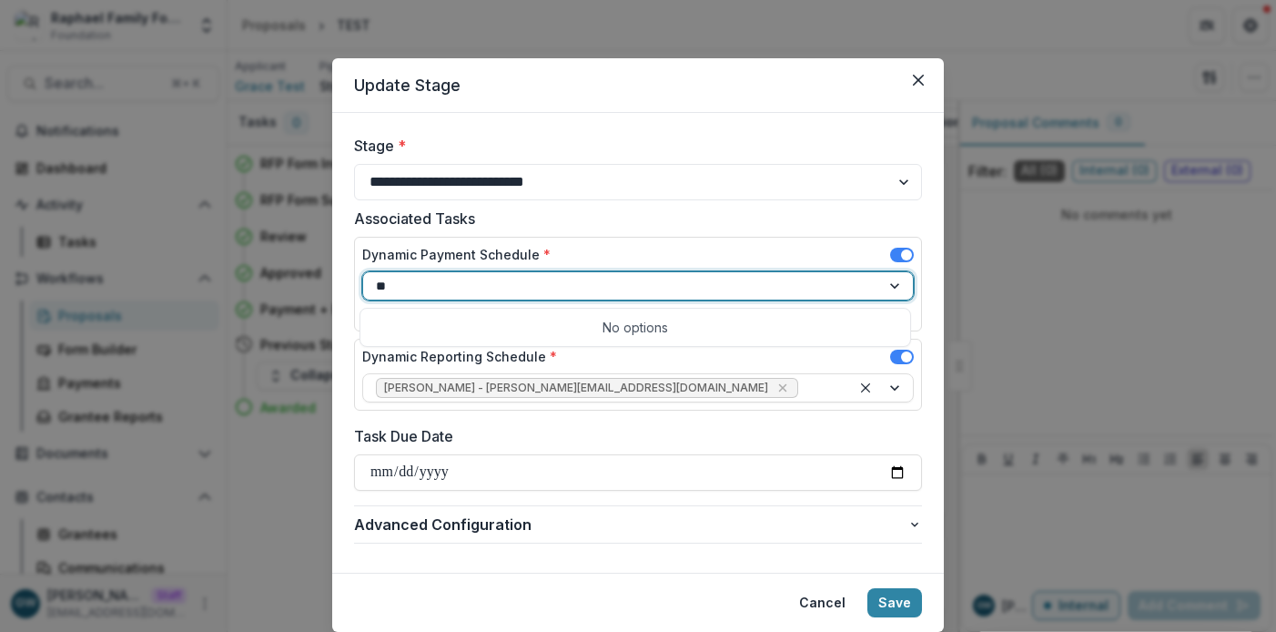
type input "***"
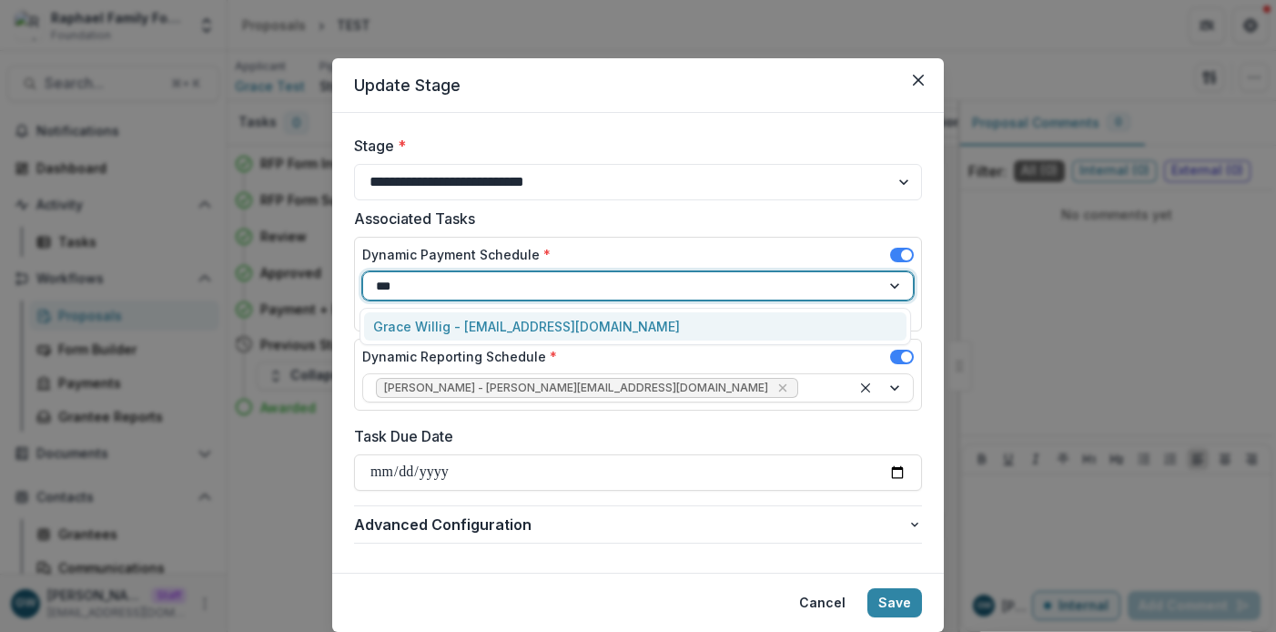
click at [621, 319] on div "Grace Willig - grace@trytemelio.com" at bounding box center [635, 326] width 542 height 28
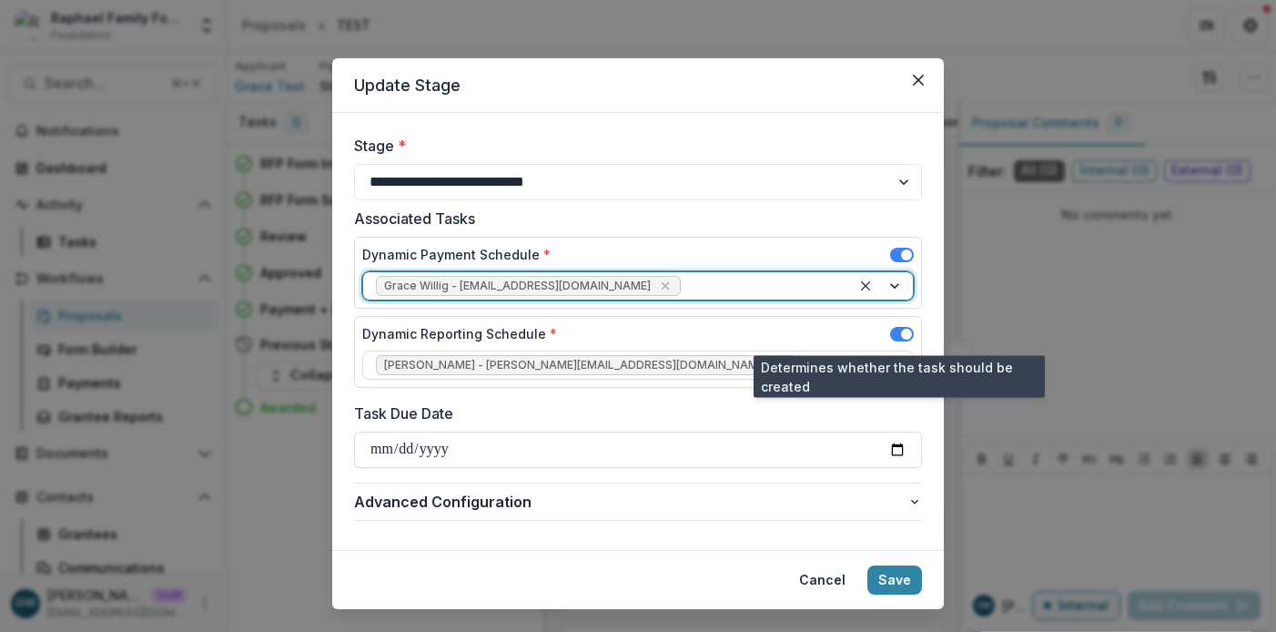
click at [903, 333] on span at bounding box center [906, 333] width 11 height 11
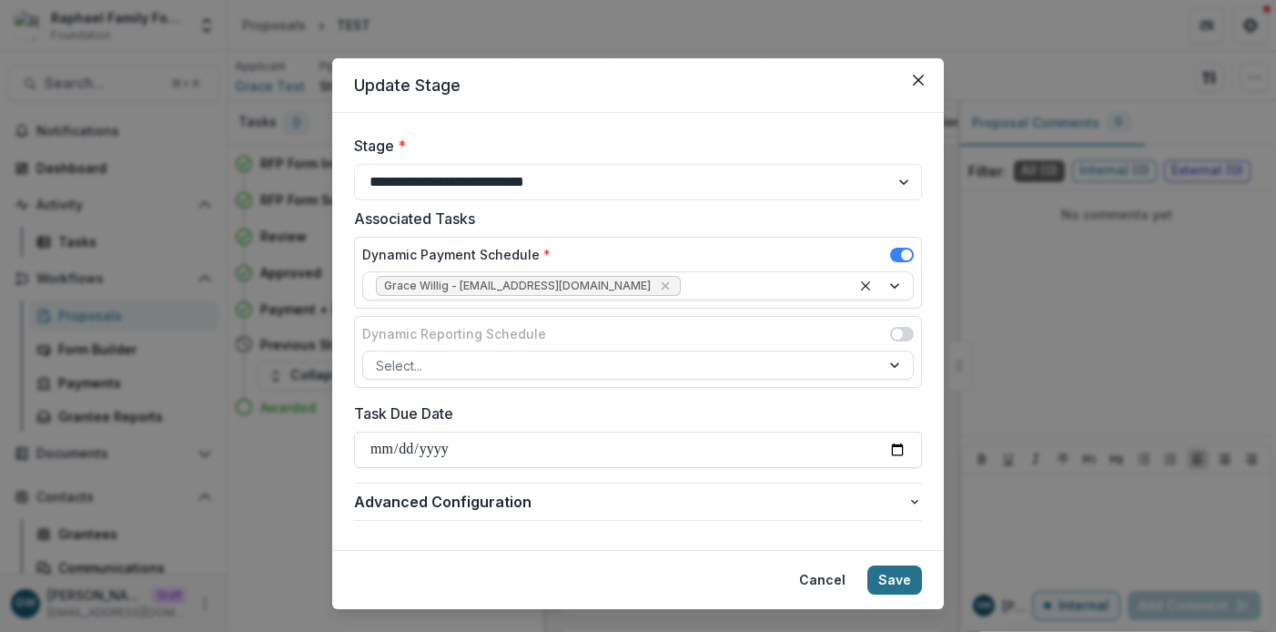
click at [901, 582] on button "Save" at bounding box center [894, 579] width 55 height 29
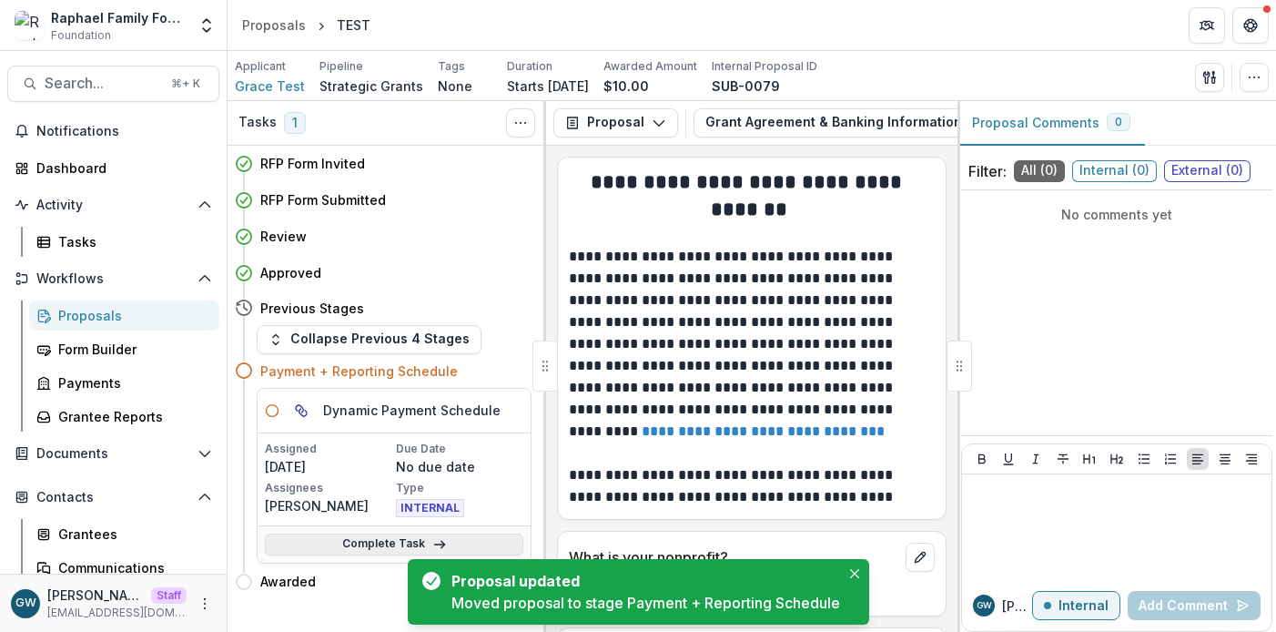
click at [375, 539] on link "Complete Task" at bounding box center [394, 544] width 258 height 22
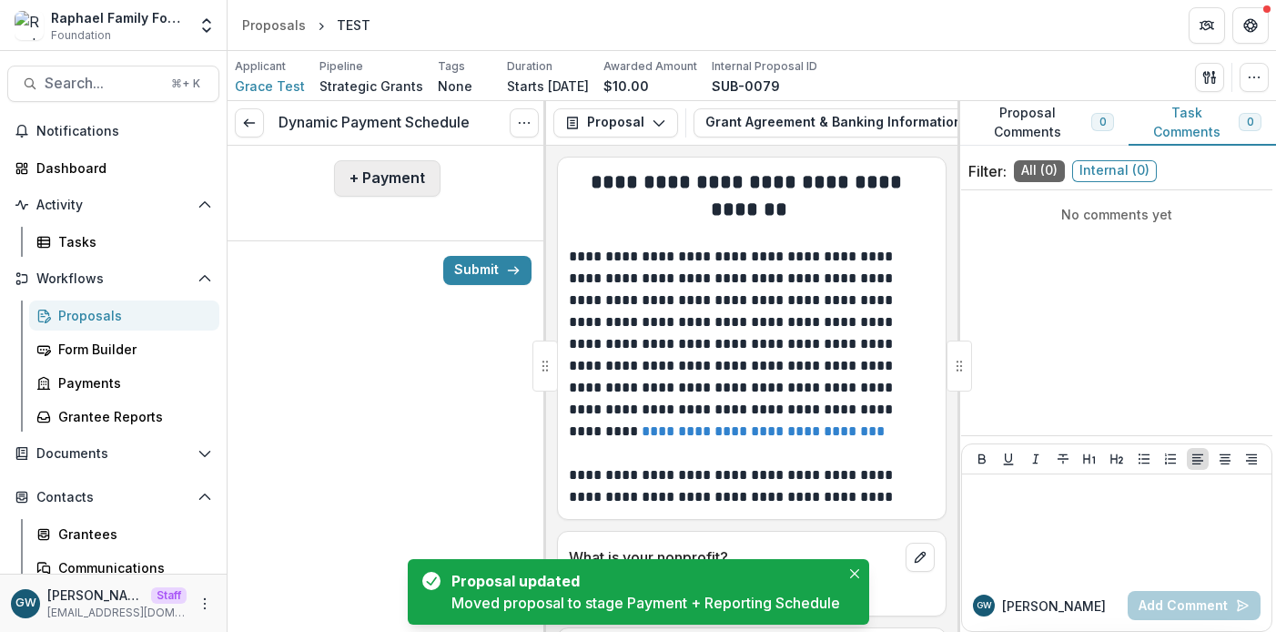
click at [408, 187] on button "+ Payment" at bounding box center [387, 178] width 106 height 36
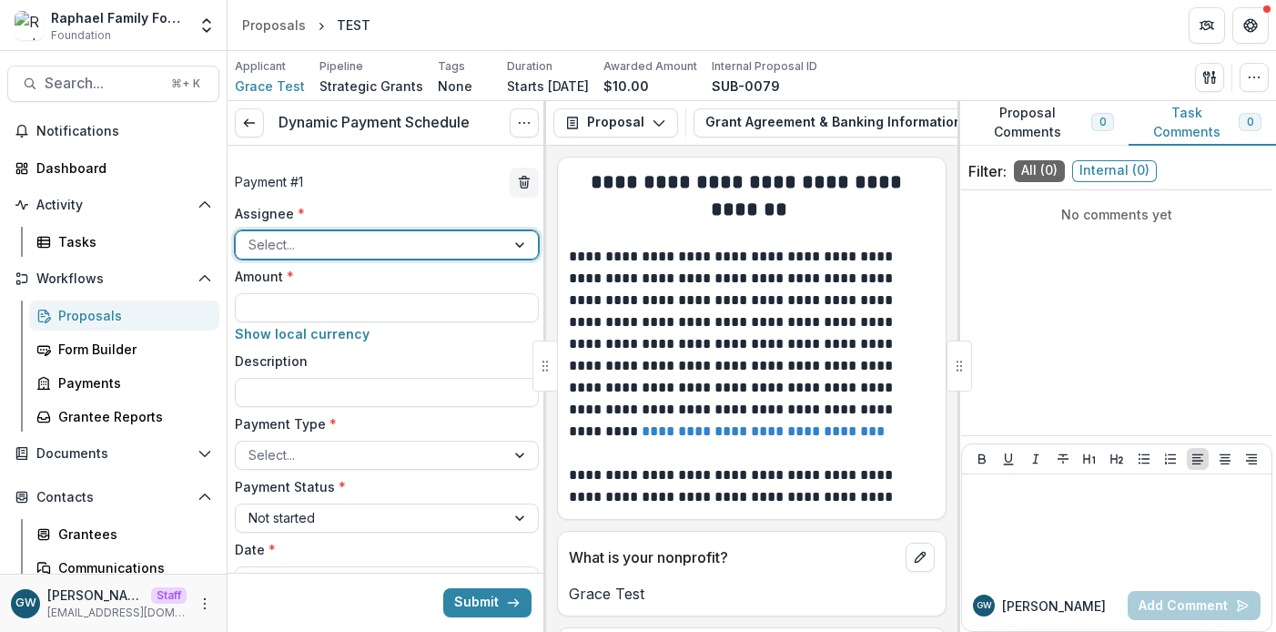
click at [351, 237] on div at bounding box center [370, 244] width 244 height 23
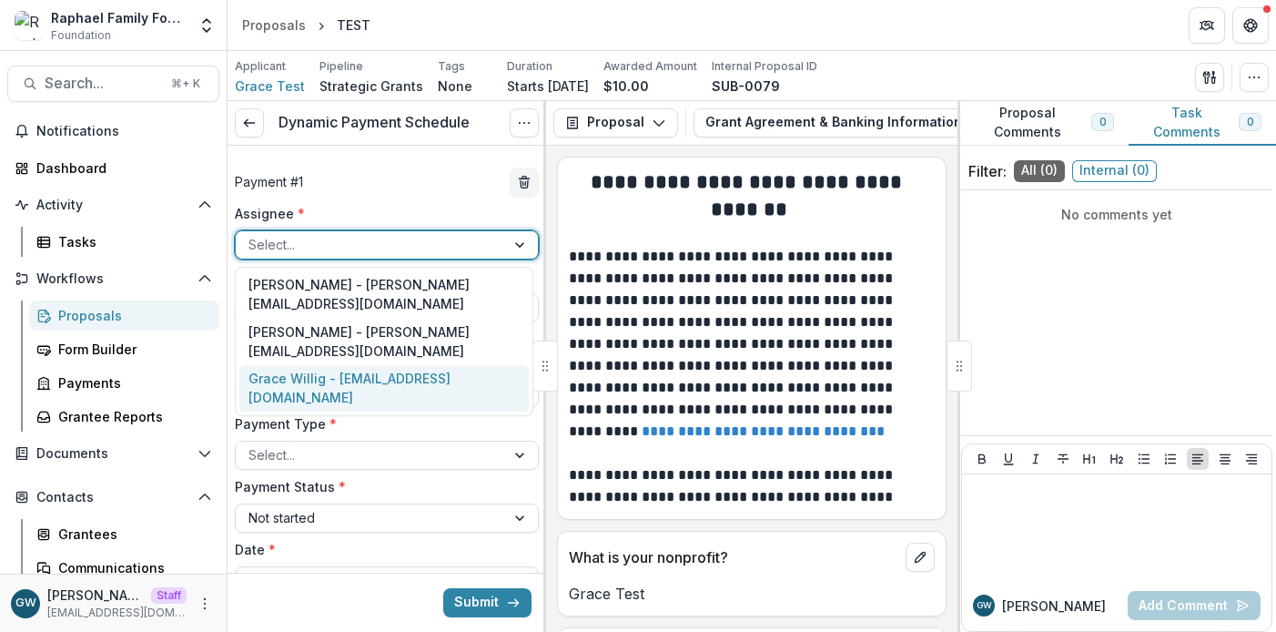
click at [316, 365] on div "Grace Willig - grace@trytemelio.com" at bounding box center [383, 388] width 289 height 47
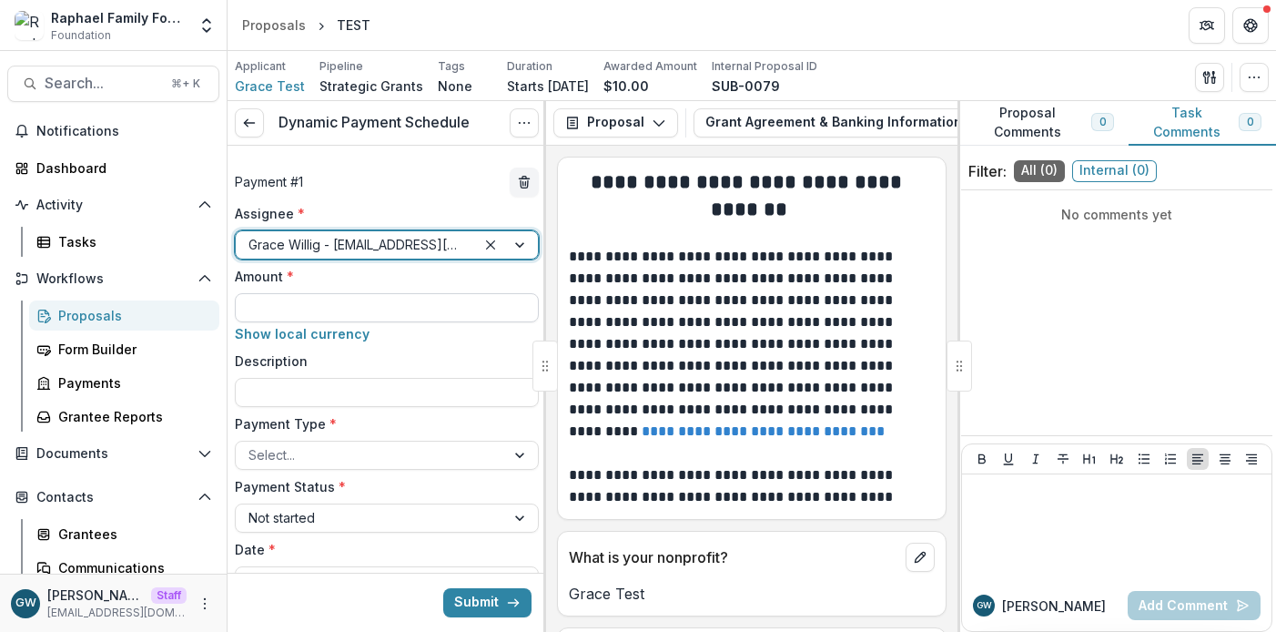
click at [340, 301] on input "Amount *" at bounding box center [387, 307] width 304 height 29
type input "***"
click at [310, 359] on label "Description" at bounding box center [381, 360] width 293 height 19
click at [310, 378] on input "Description" at bounding box center [387, 392] width 304 height 29
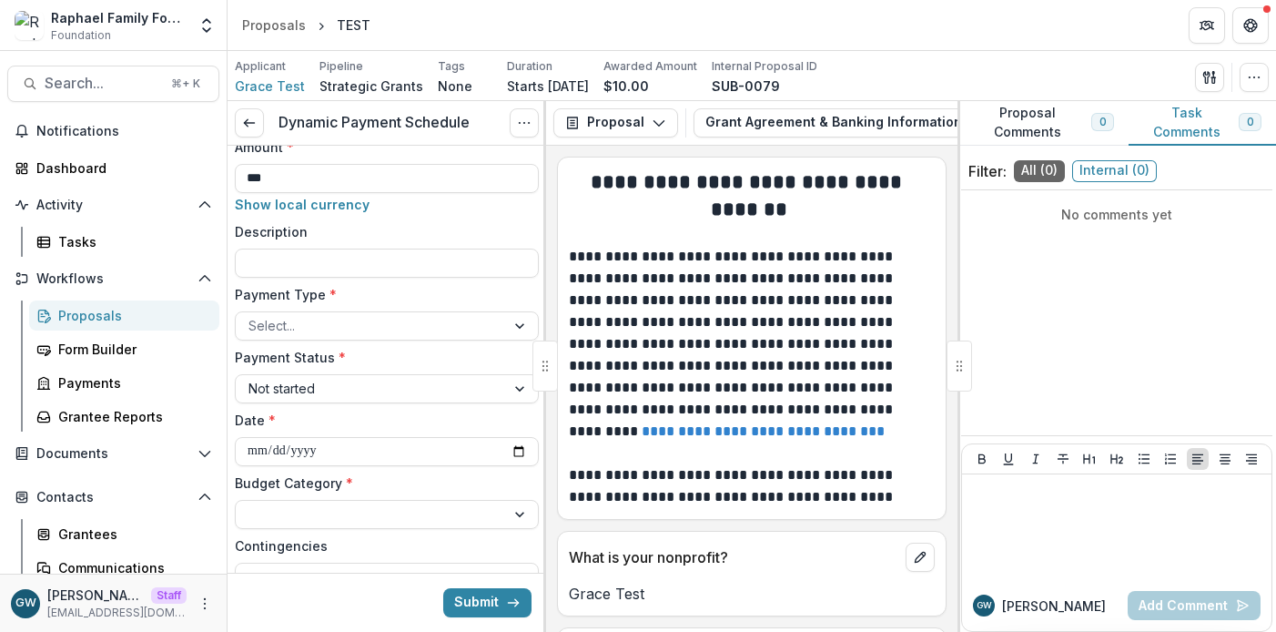
scroll to position [137, 0]
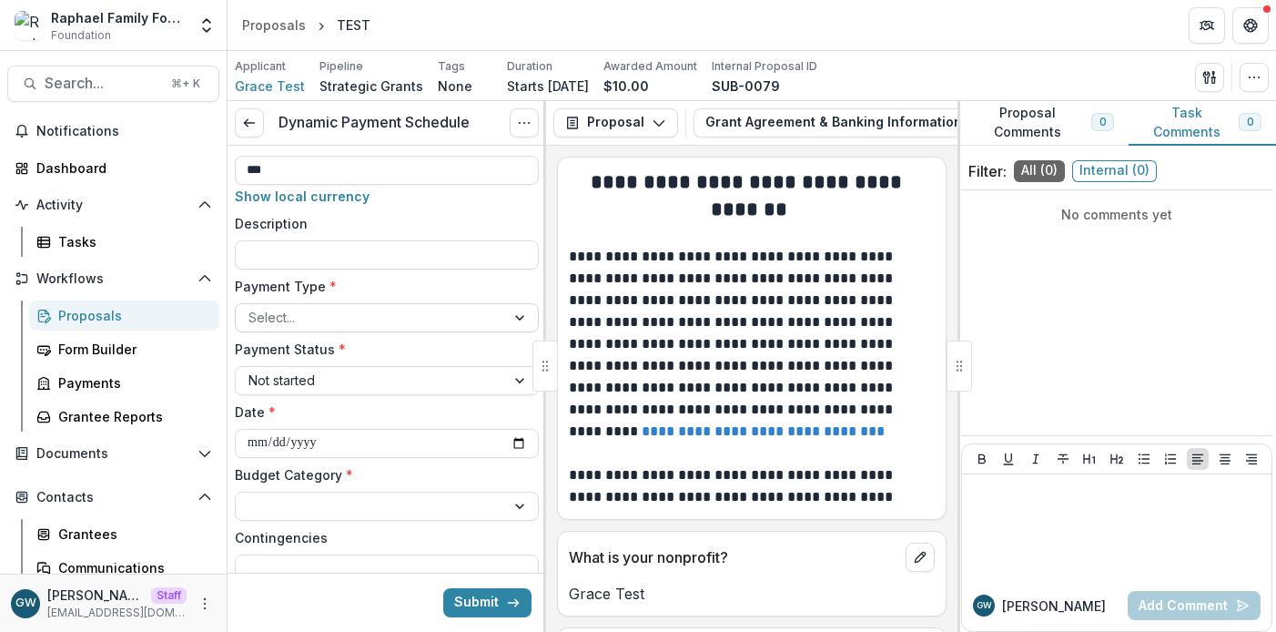
click at [339, 316] on div at bounding box center [370, 317] width 244 height 23
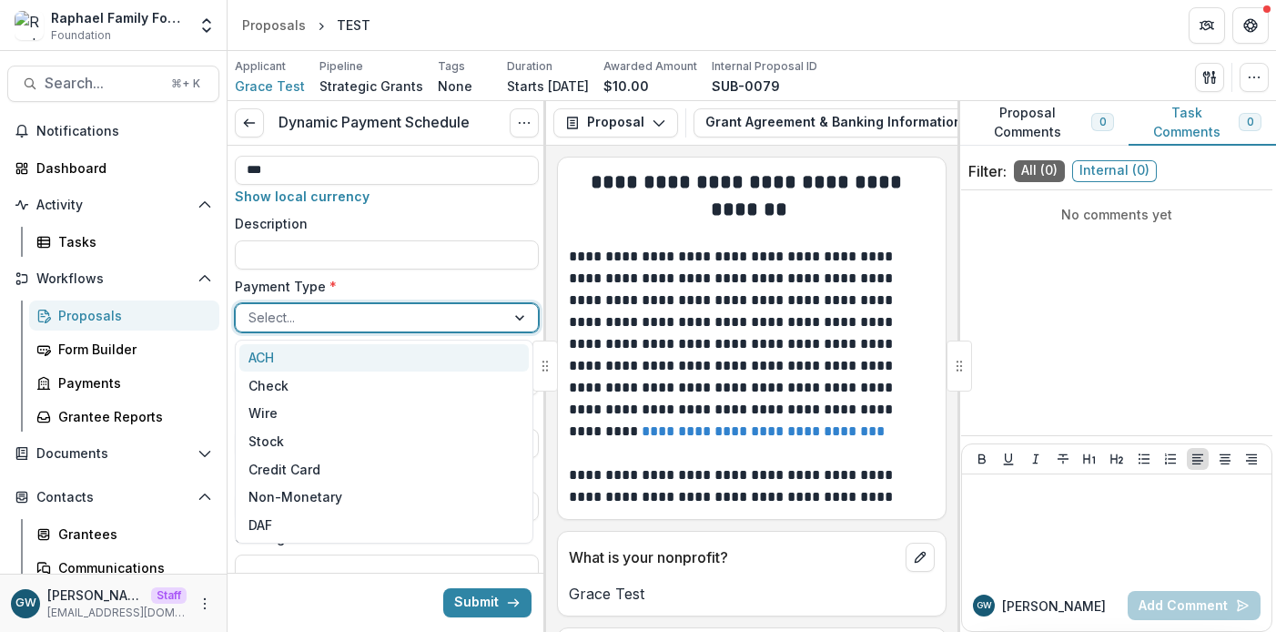
click at [347, 353] on div "ACH" at bounding box center [383, 358] width 289 height 28
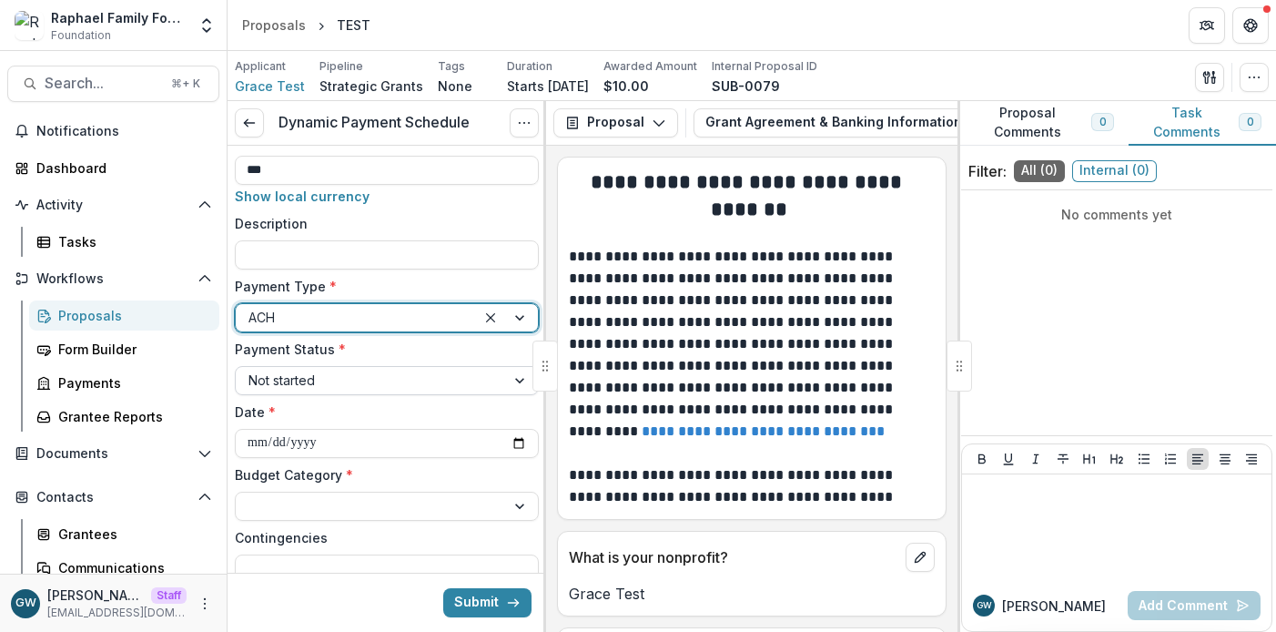
click at [359, 386] on div at bounding box center [370, 380] width 244 height 23
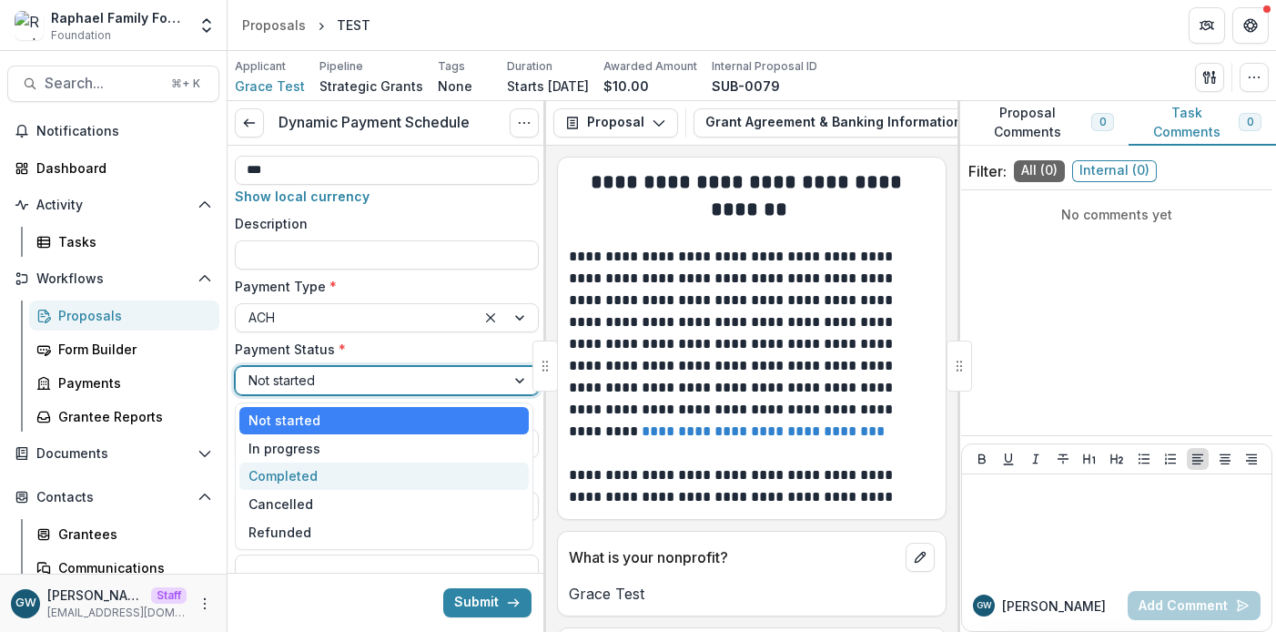
click at [309, 474] on div "Completed" at bounding box center [383, 476] width 289 height 28
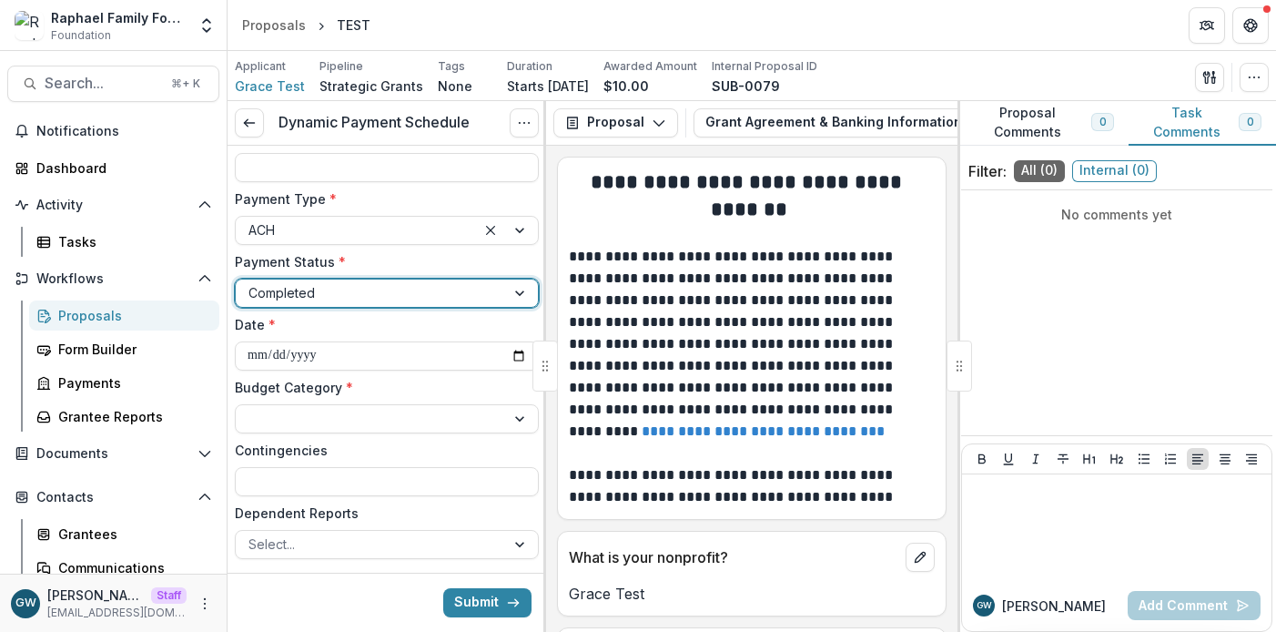
scroll to position [234, 0]
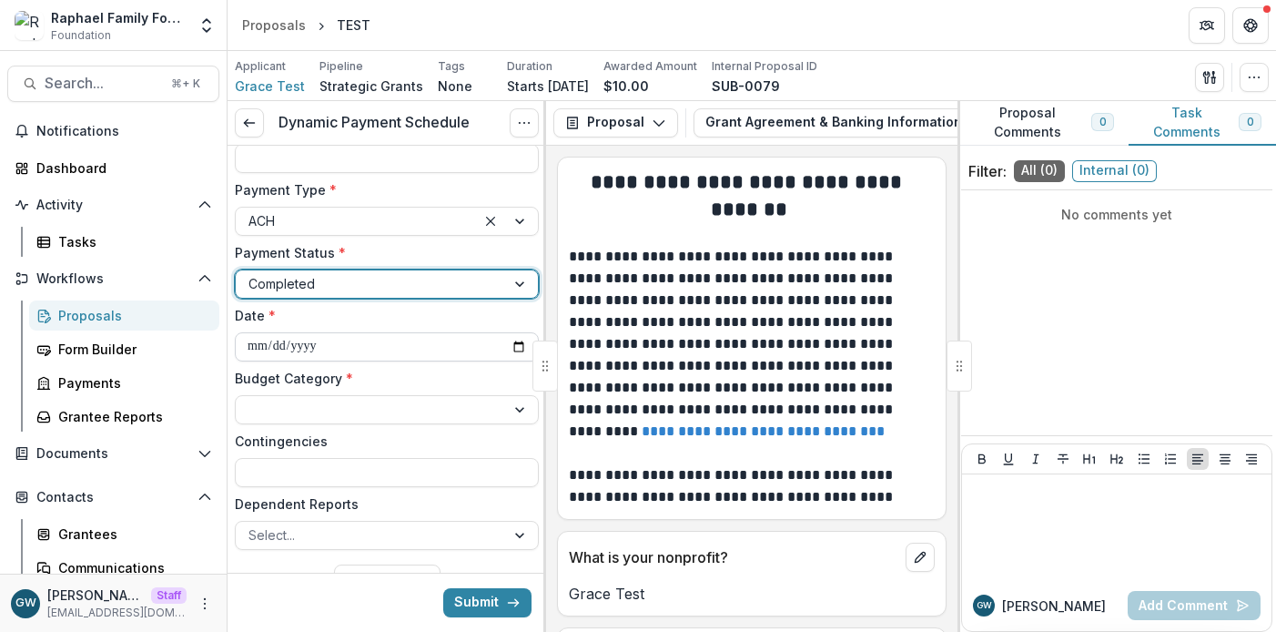
click at [520, 349] on input "**********" at bounding box center [387, 346] width 304 height 29
type input "**********"
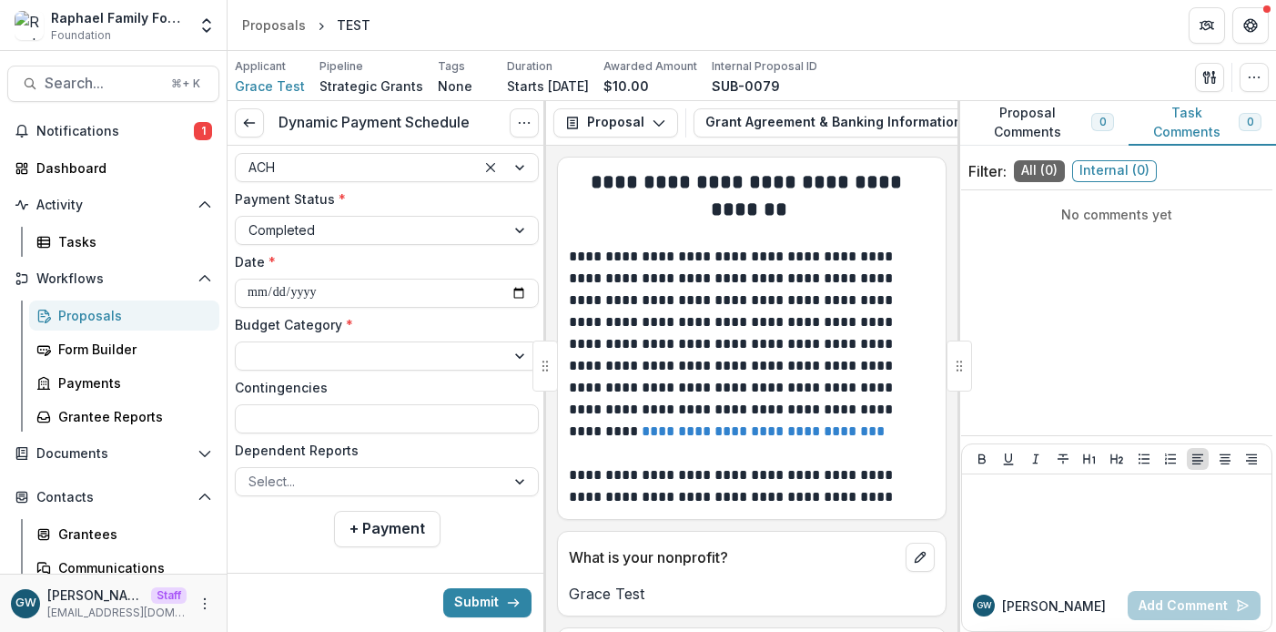
scroll to position [289, 0]
click at [381, 351] on div at bounding box center [370, 353] width 244 height 23
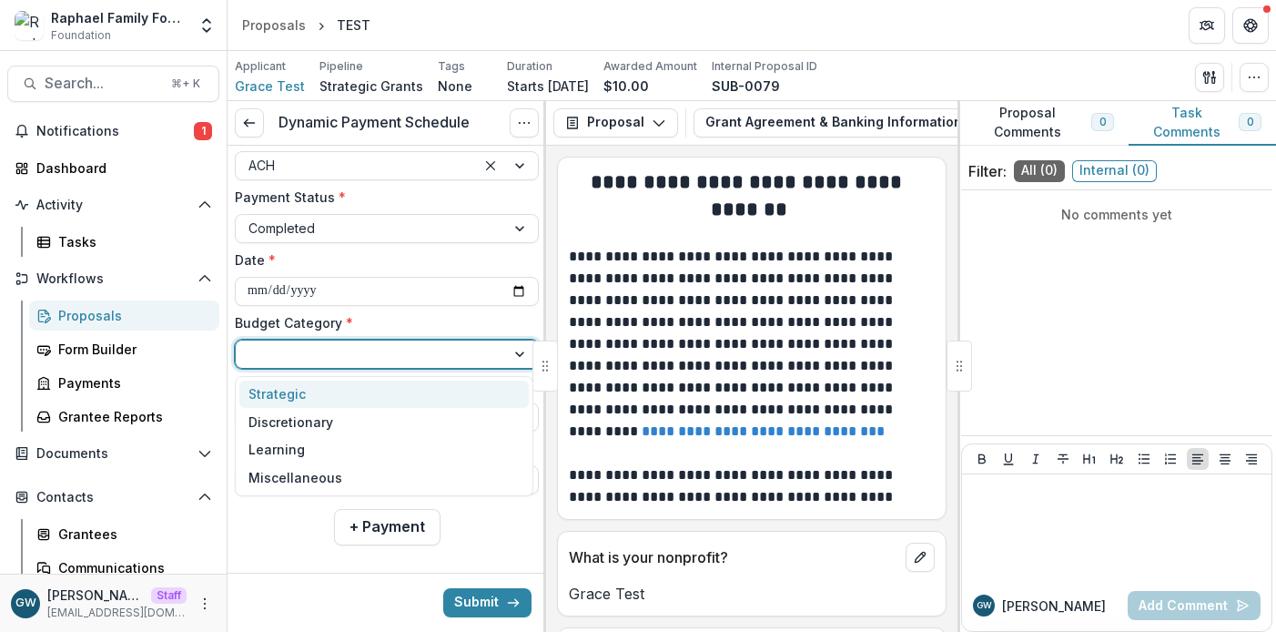
click at [367, 406] on div "Strategic" at bounding box center [383, 394] width 289 height 28
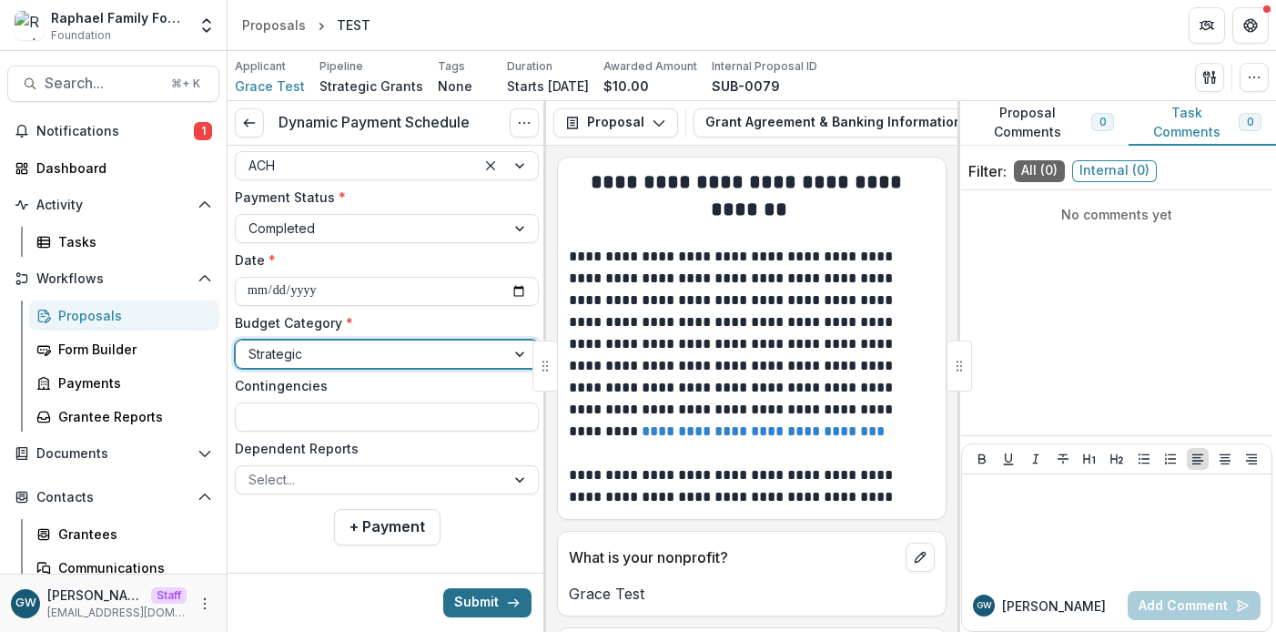
click at [459, 594] on button "Submit" at bounding box center [487, 602] width 88 height 29
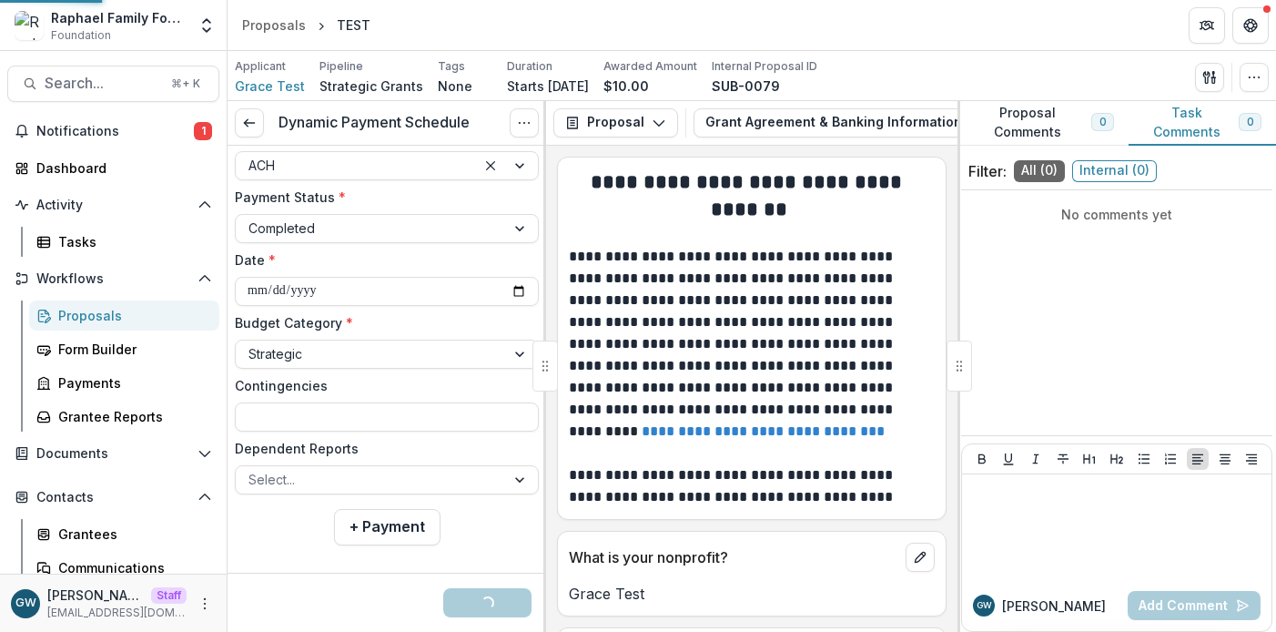
scroll to position [200, 0]
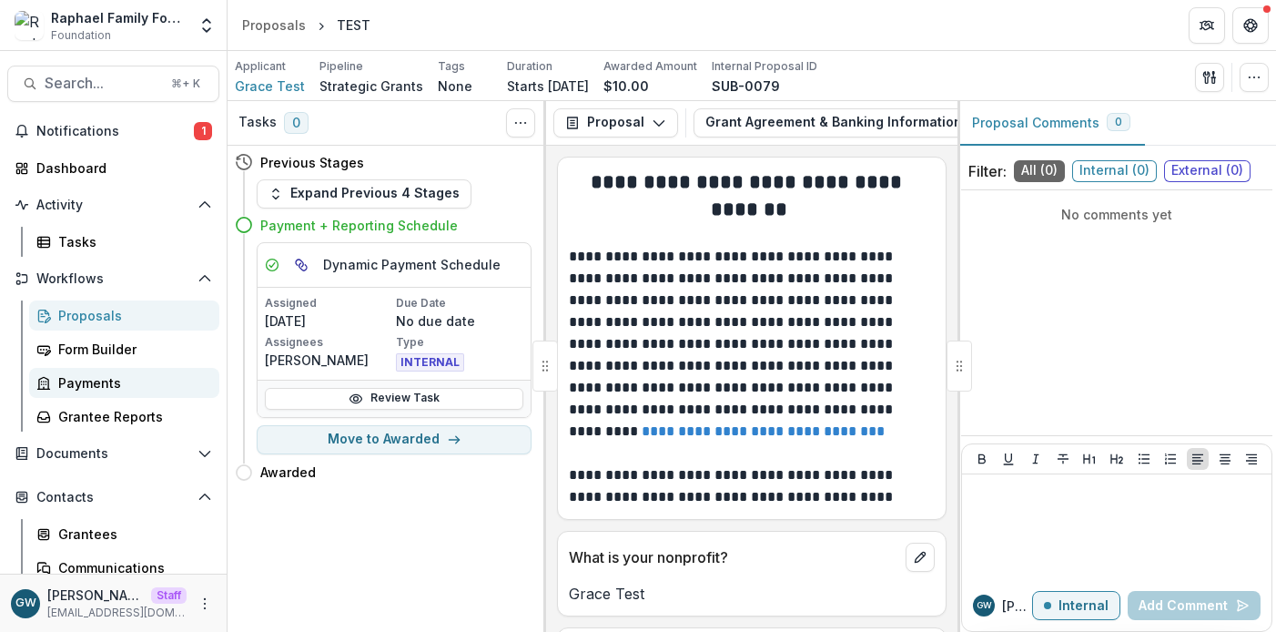
click at [105, 379] on div "Payments" at bounding box center [131, 382] width 147 height 19
click at [111, 383] on div "Payments" at bounding box center [131, 382] width 147 height 19
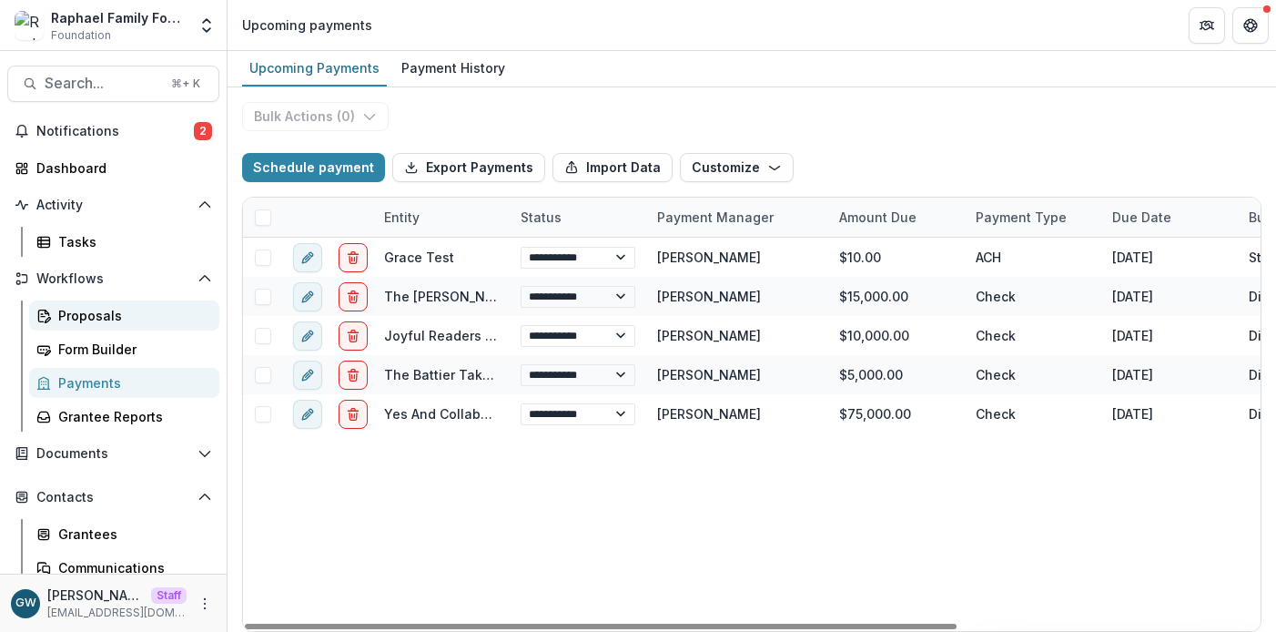
click at [117, 313] on div "Proposals" at bounding box center [131, 315] width 147 height 19
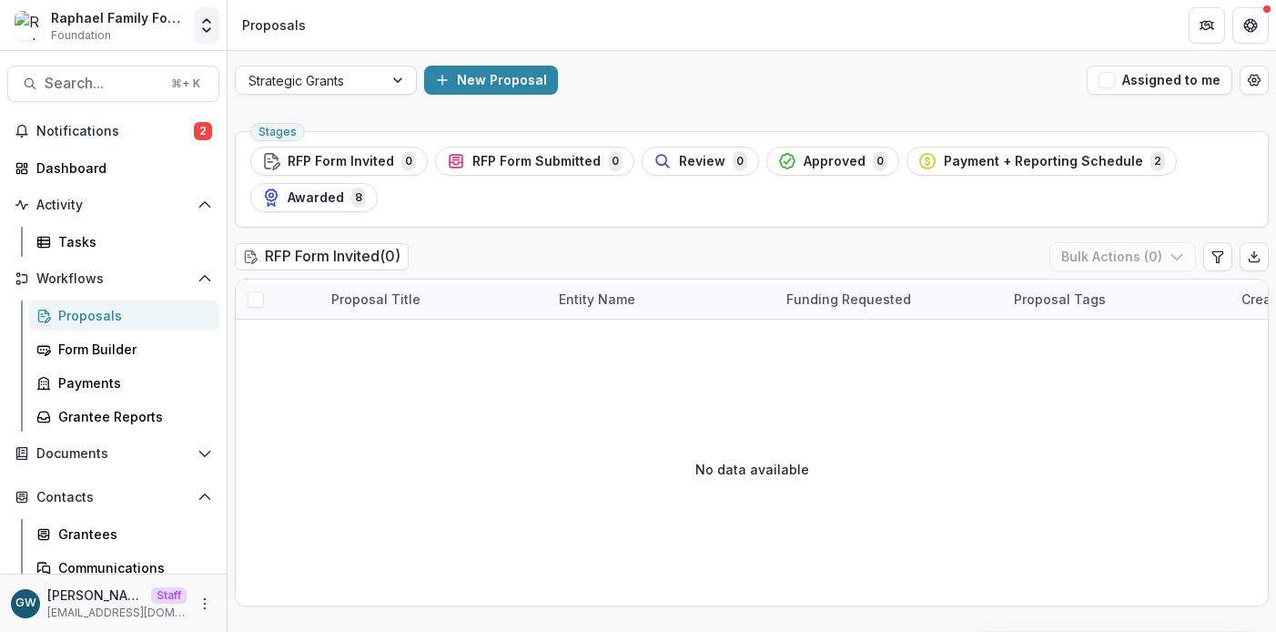
click at [203, 30] on icon "Open entity switcher" at bounding box center [206, 25] width 18 height 18
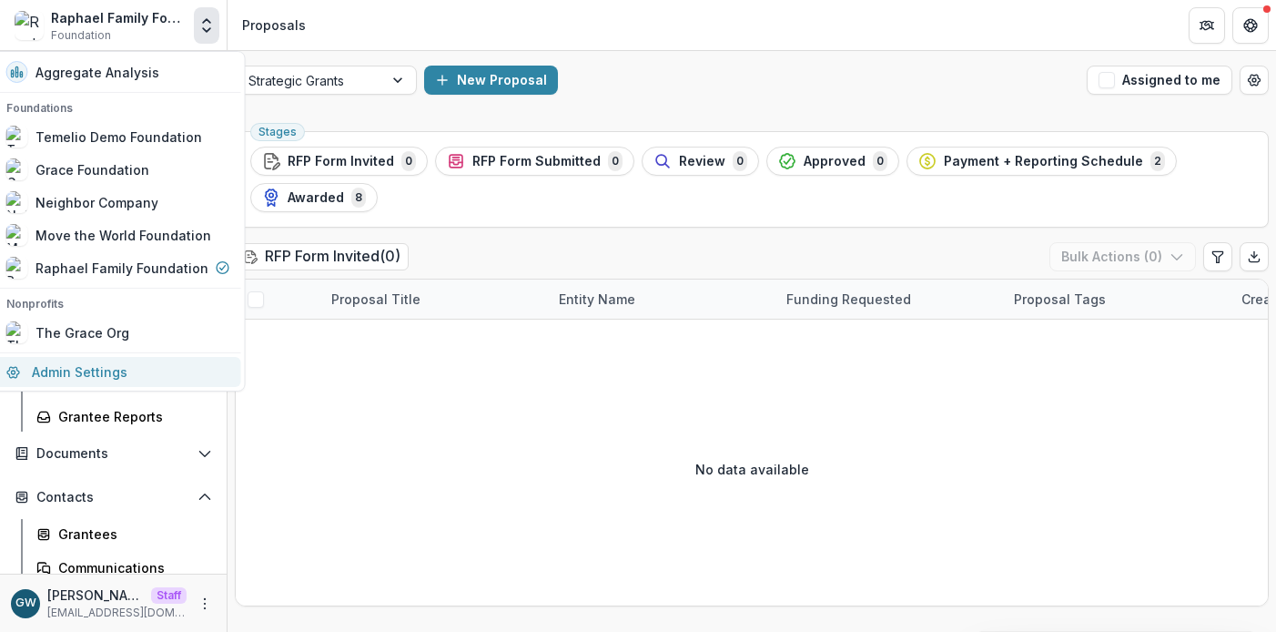
click at [108, 364] on link "Admin Settings" at bounding box center [118, 372] width 246 height 30
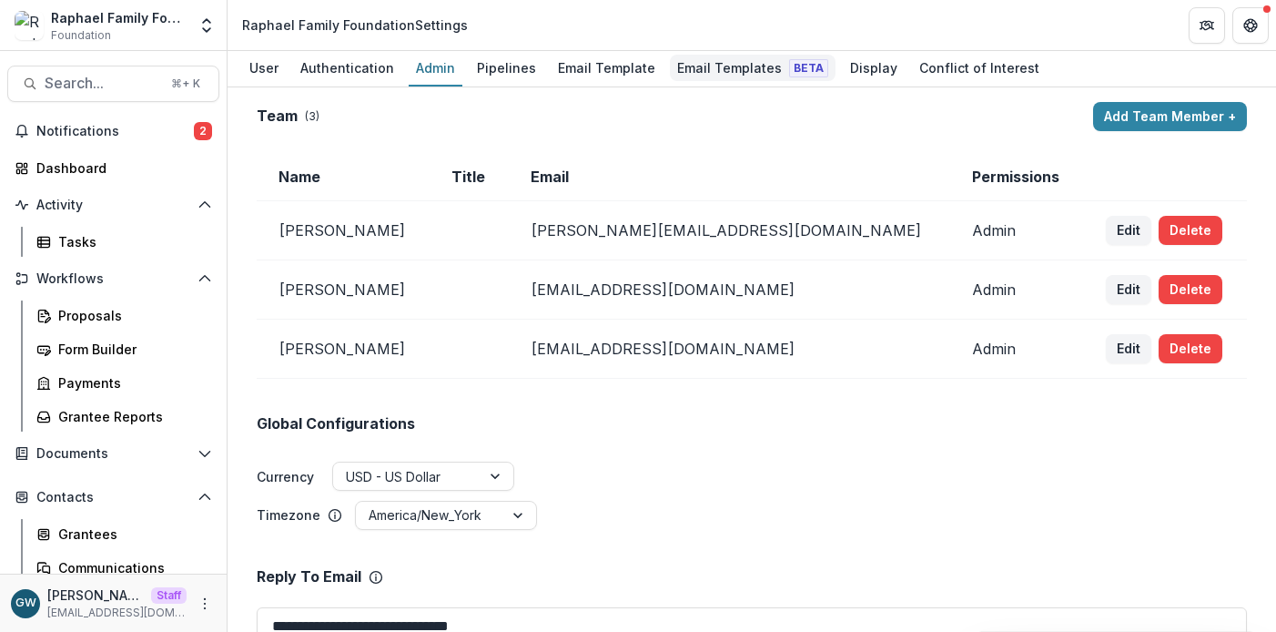
click at [688, 66] on div "Email Templates Beta" at bounding box center [753, 68] width 166 height 26
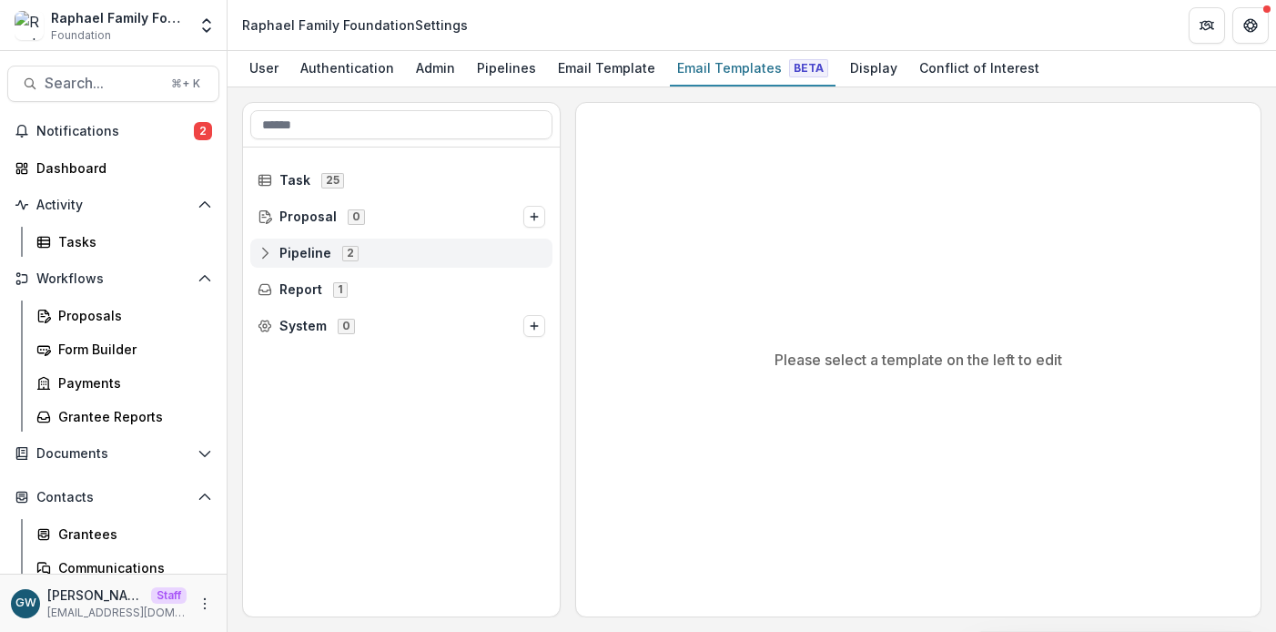
click at [304, 256] on span "Pipeline" at bounding box center [305, 253] width 52 height 15
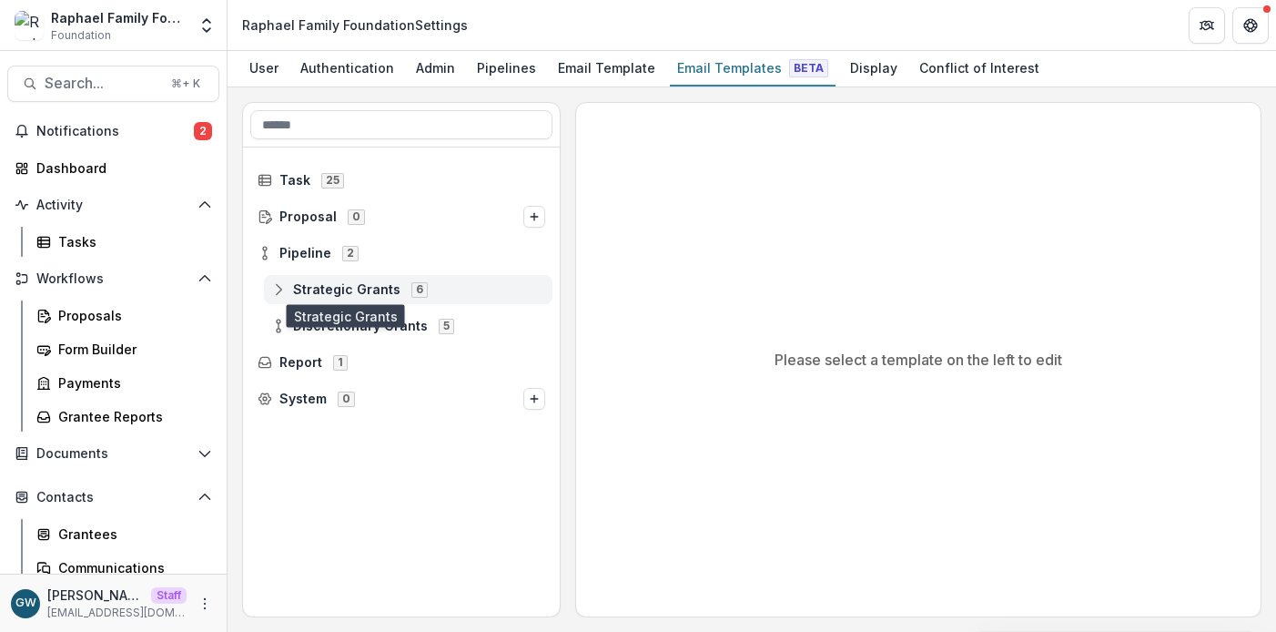
click at [311, 288] on span "Strategic Grants" at bounding box center [346, 289] width 107 height 15
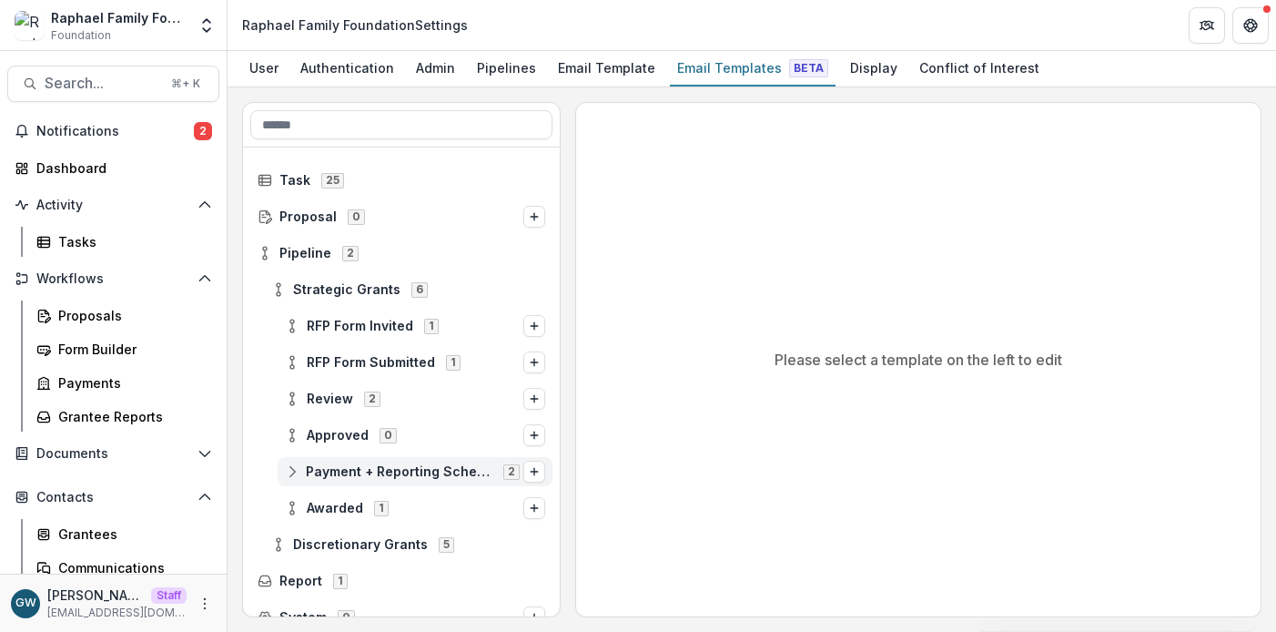
click at [336, 475] on span "Payment + Reporting Schedule" at bounding box center [399, 471] width 187 height 15
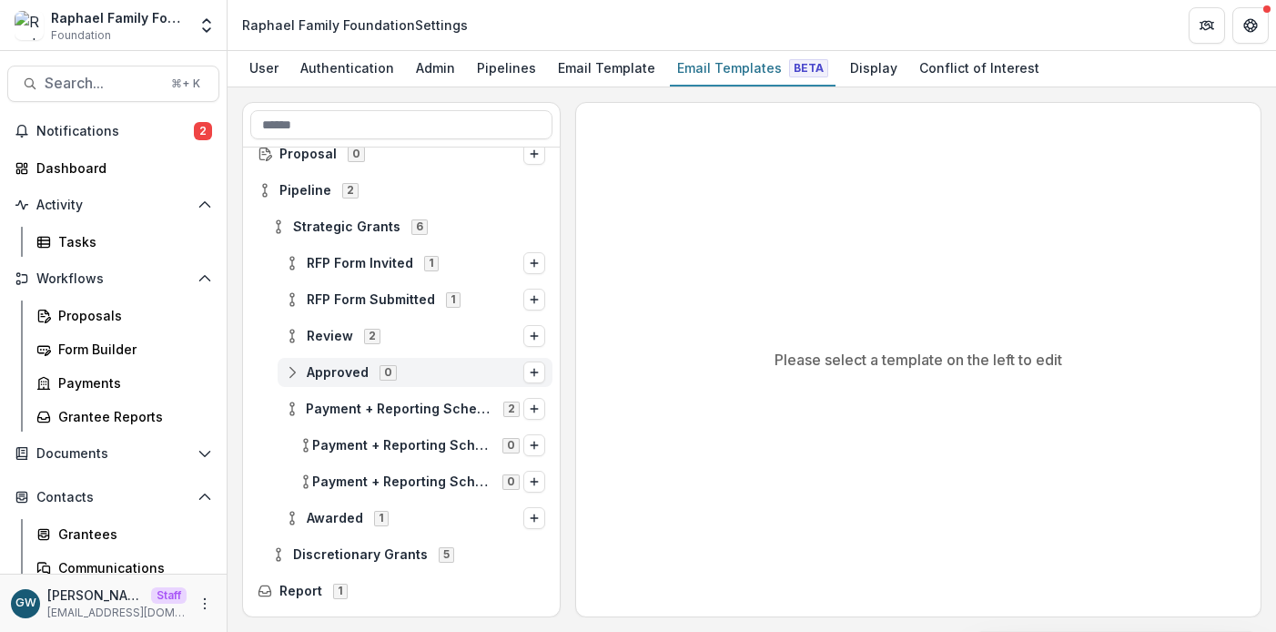
scroll to position [66, 0]
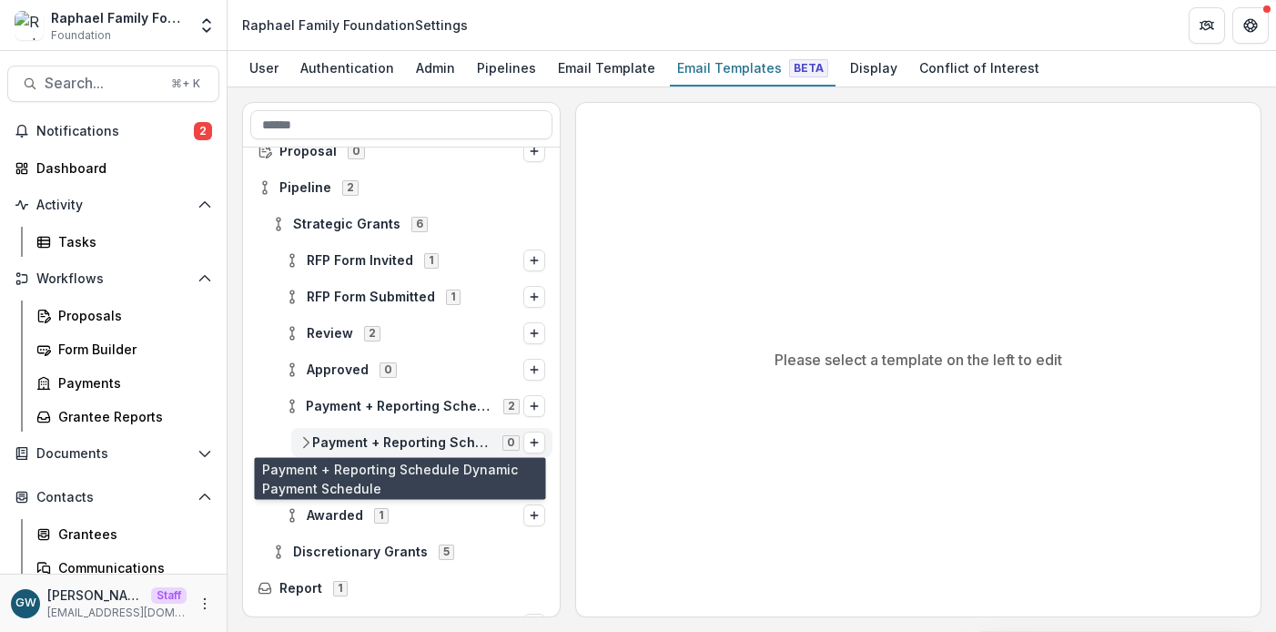
click at [416, 441] on span "Payment + Reporting Schedule Dynamic Payment Schedule" at bounding box center [401, 442] width 179 height 15
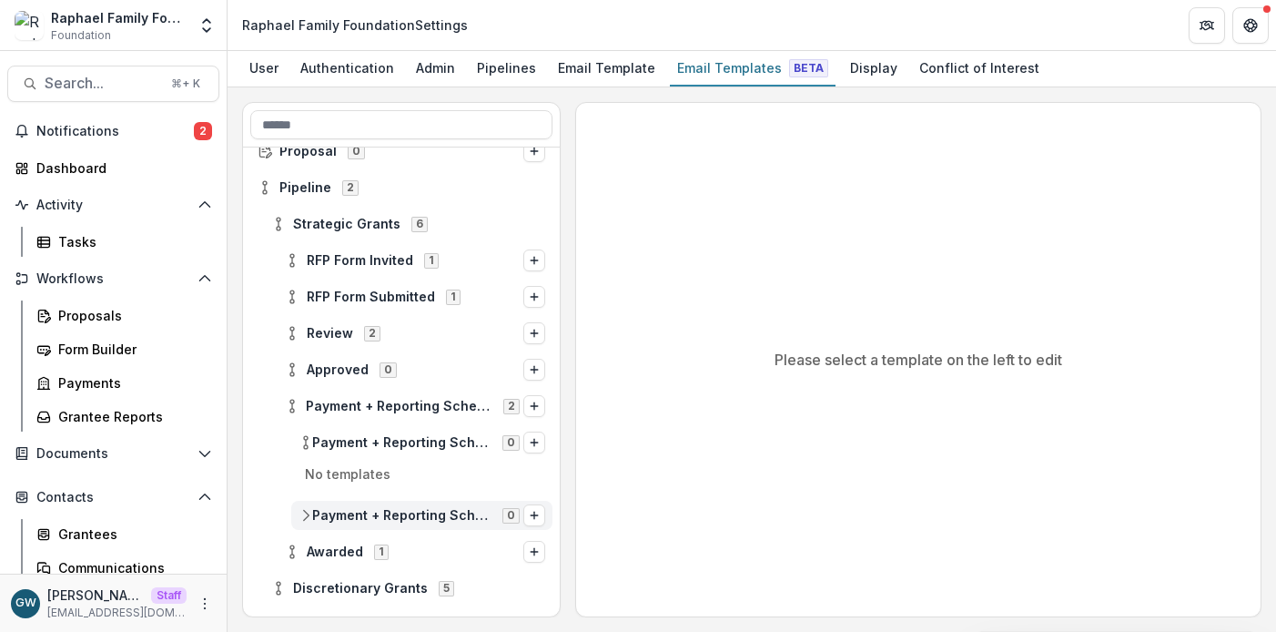
click at [407, 516] on span "Payment + Reporting Schedule Dynamic Reporting Schedule" at bounding box center [401, 515] width 179 height 15
click at [431, 440] on span "Payment + Reporting Schedule Dynamic Payment Schedule" at bounding box center [401, 442] width 179 height 15
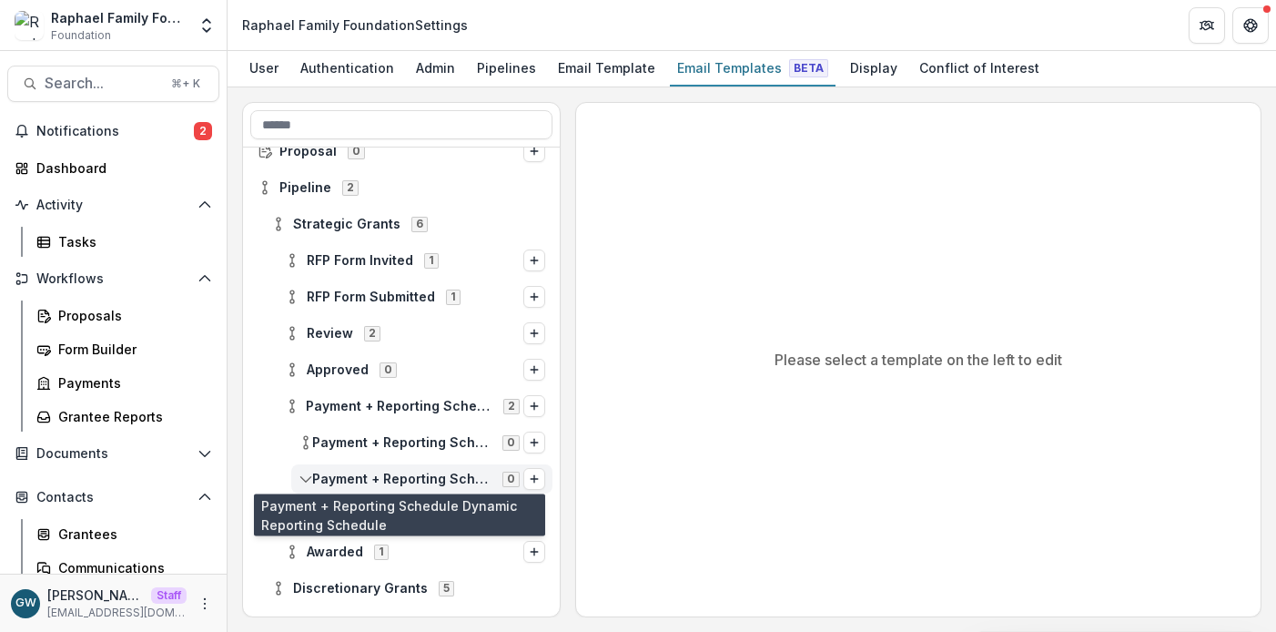
click at [409, 479] on span "Payment + Reporting Schedule Dynamic Reporting Schedule" at bounding box center [401, 478] width 179 height 15
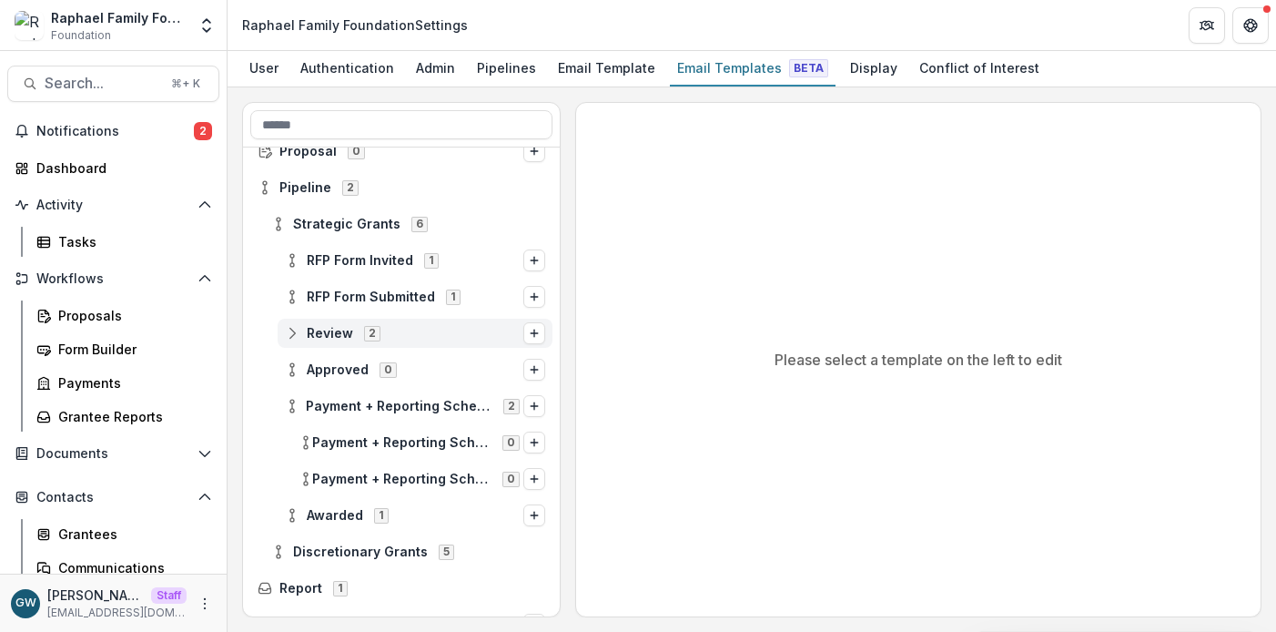
click at [346, 336] on span "Review" at bounding box center [330, 333] width 46 height 15
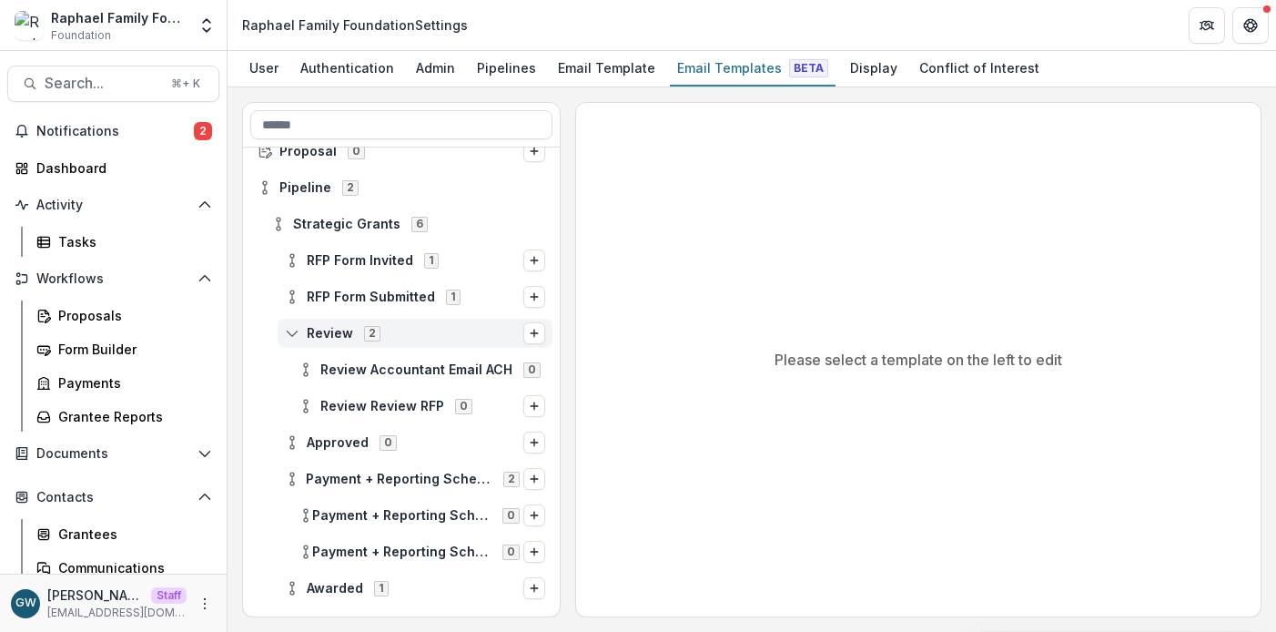
click at [346, 336] on span "Review" at bounding box center [330, 333] width 46 height 15
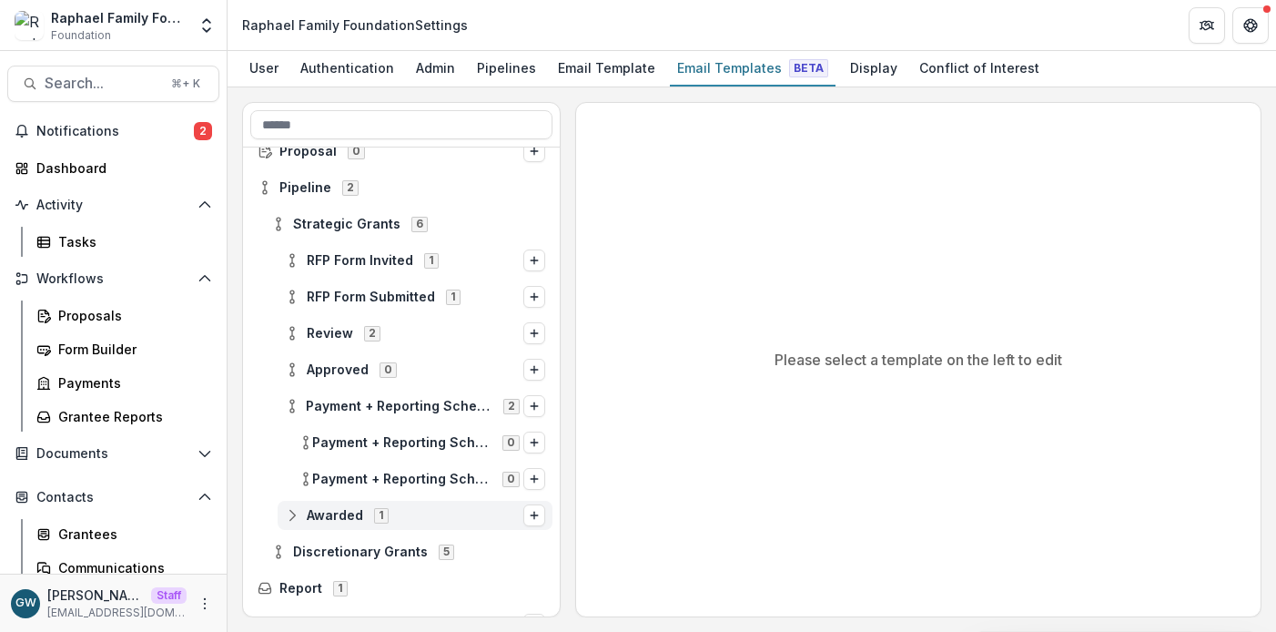
click at [409, 520] on span "Awarded 1" at bounding box center [404, 514] width 238 height 15
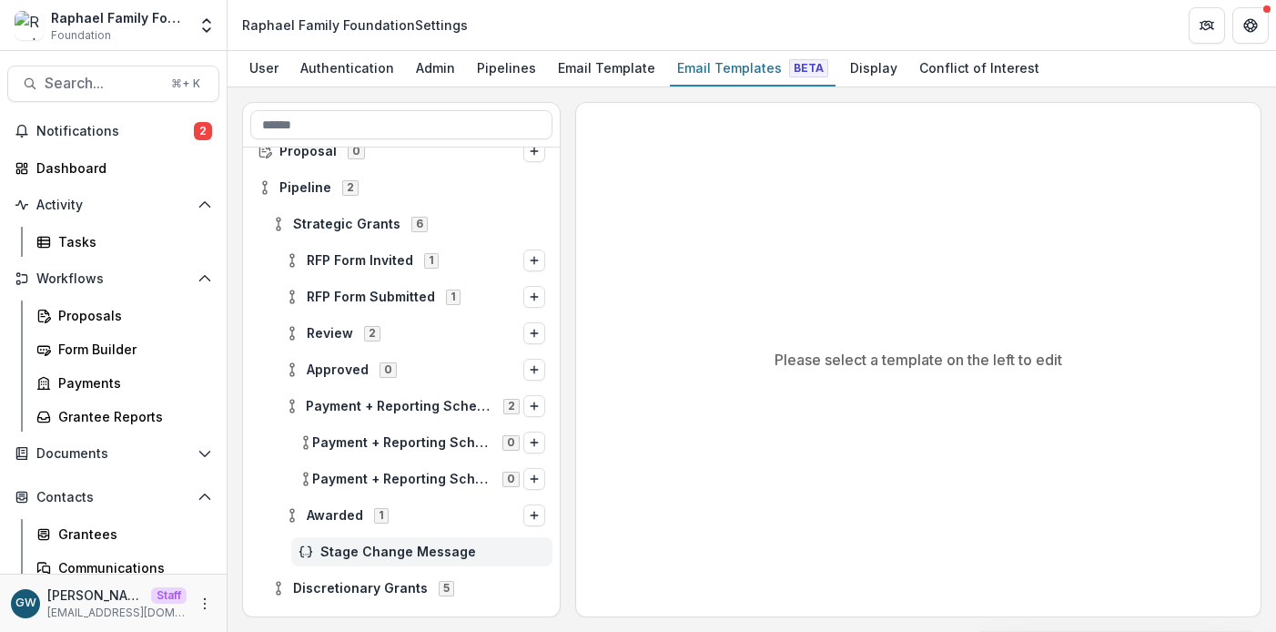
click at [402, 554] on span "Stage Change Message" at bounding box center [432, 551] width 225 height 15
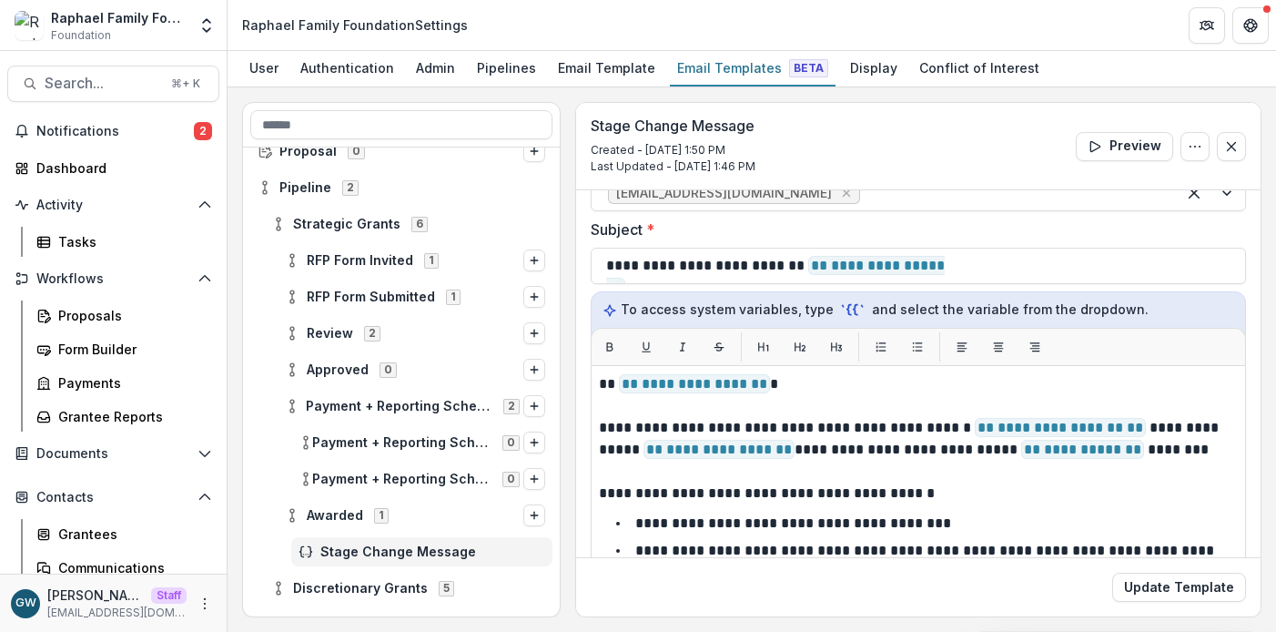
scroll to position [68, 0]
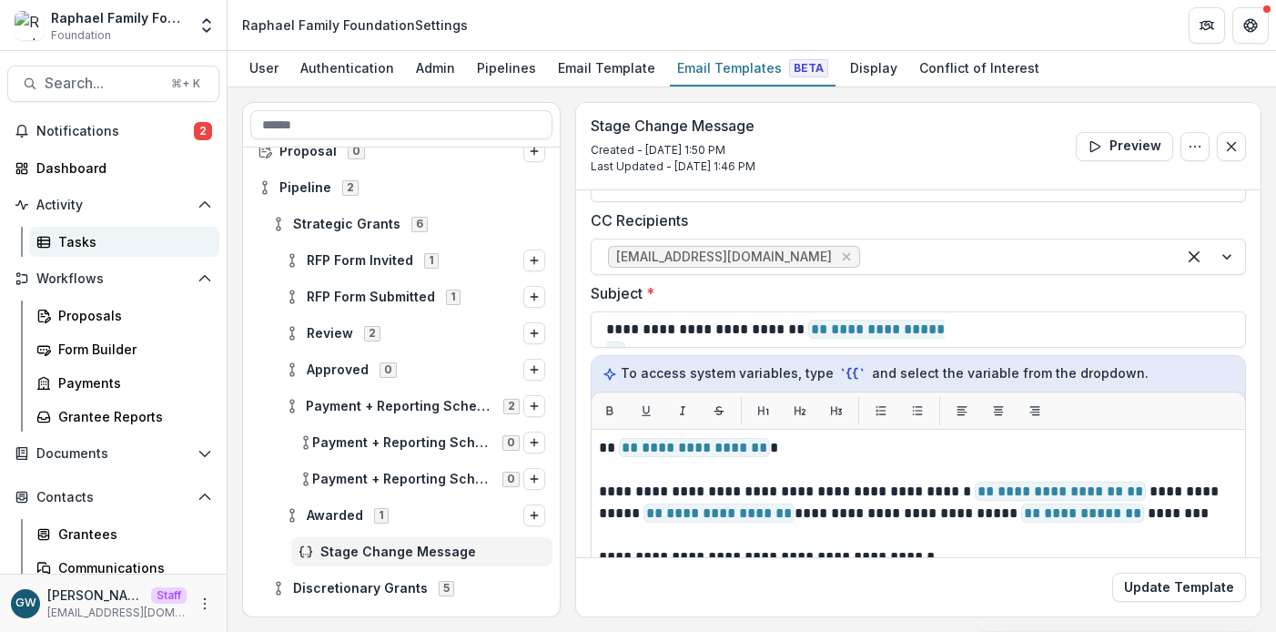
click at [101, 235] on div "Tasks" at bounding box center [131, 241] width 147 height 19
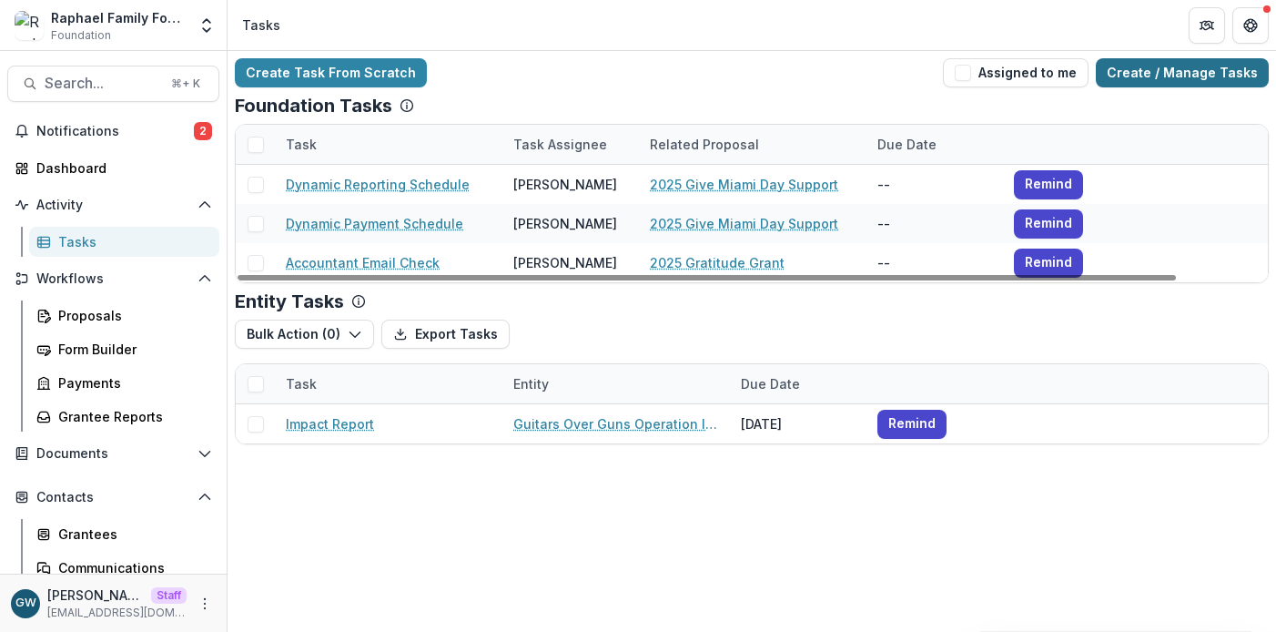
click at [1138, 80] on link "Create / Manage Tasks" at bounding box center [1182, 72] width 173 height 29
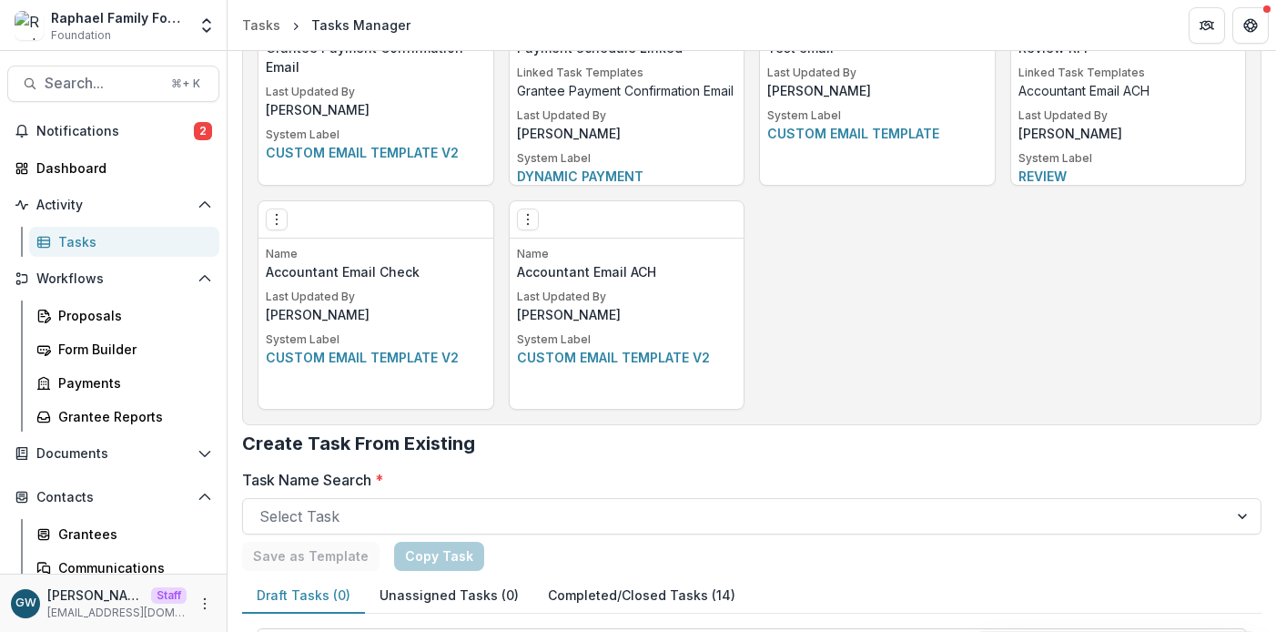
scroll to position [1281, 0]
click at [531, 222] on icon "Options" at bounding box center [527, 220] width 15 height 15
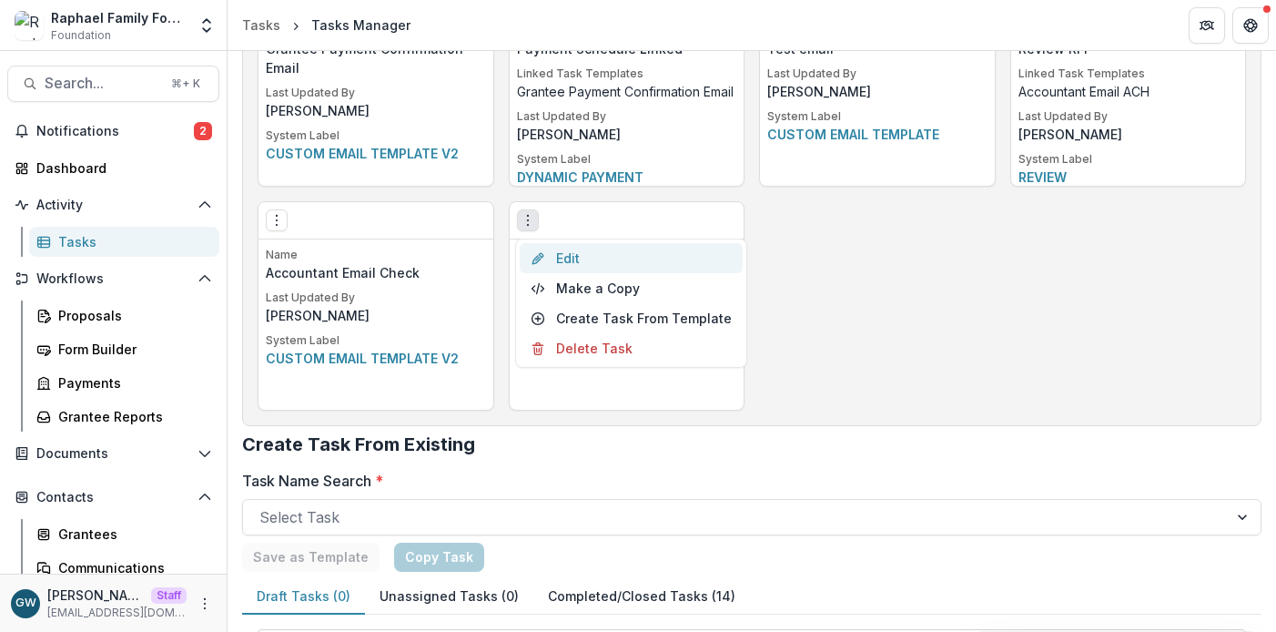
click at [572, 253] on link "Edit" at bounding box center [631, 258] width 223 height 30
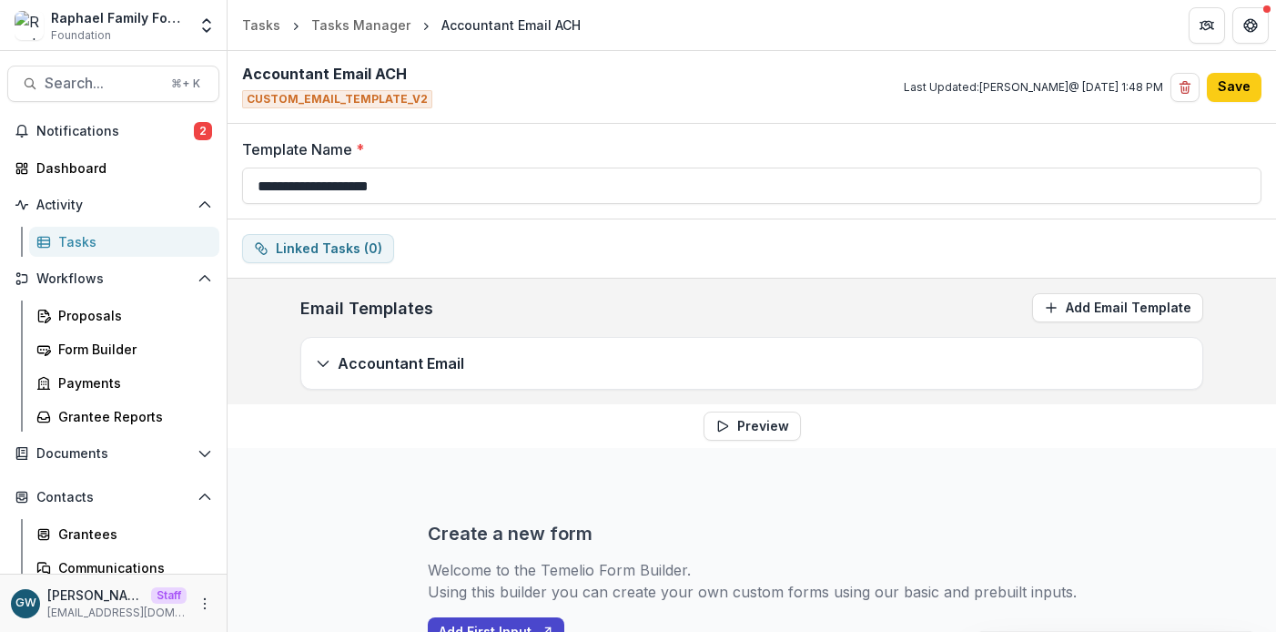
scroll to position [89, 0]
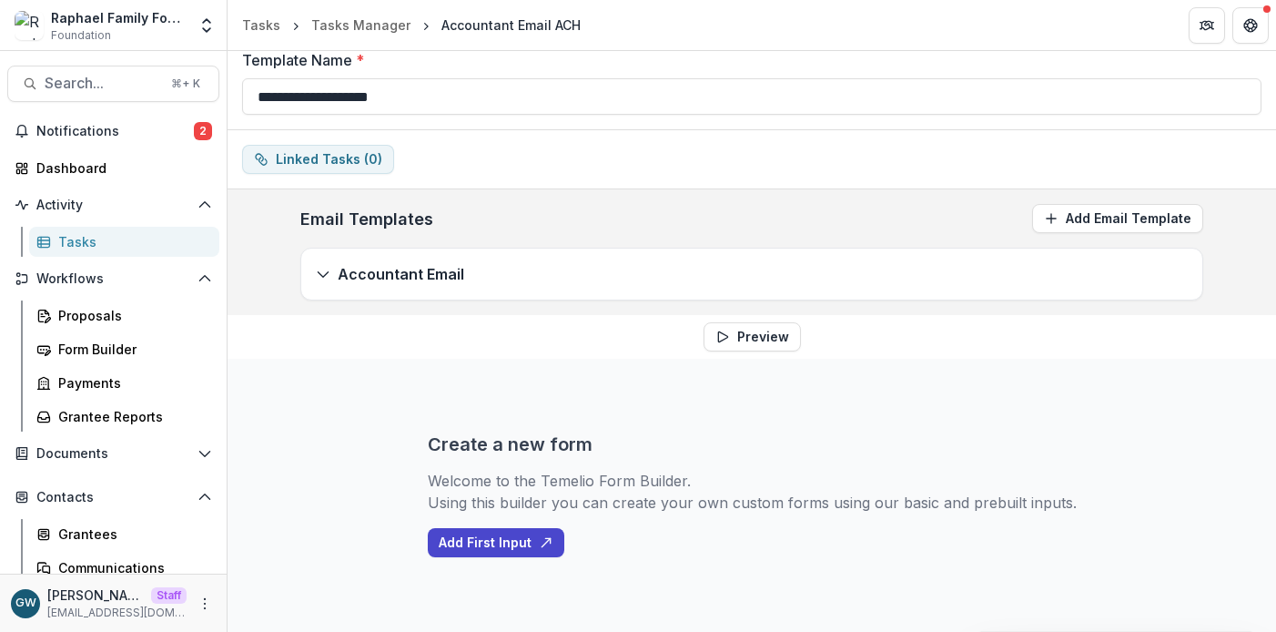
click at [681, 266] on div "Accountant Email" at bounding box center [751, 273] width 901 height 51
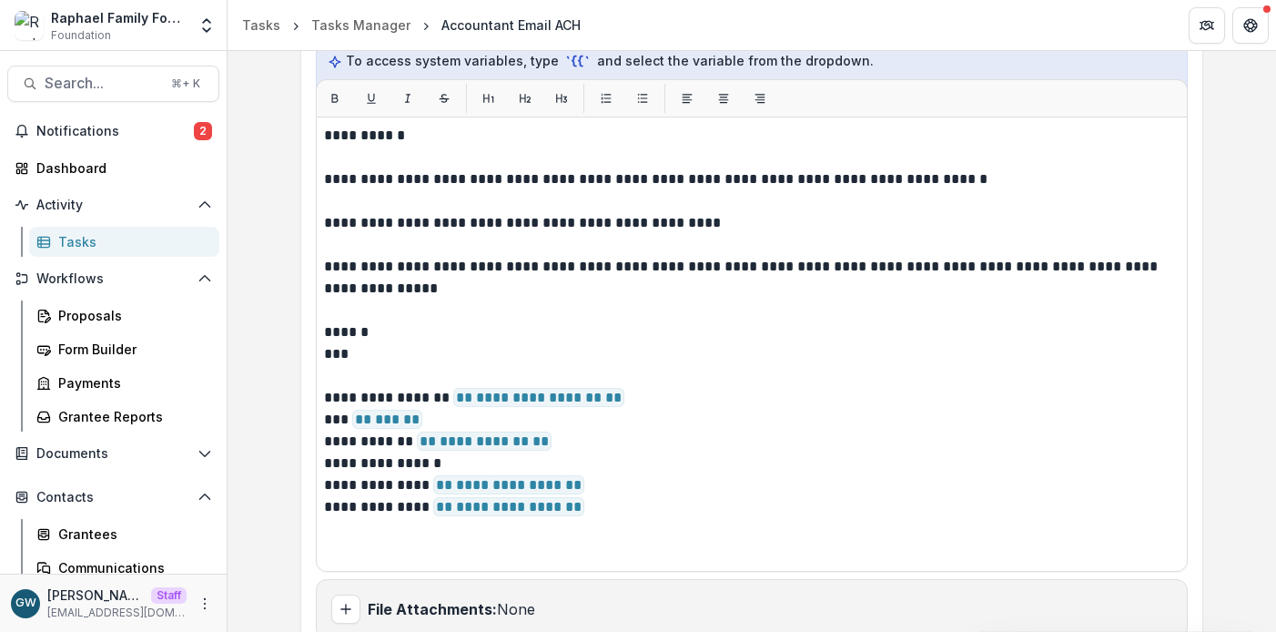
scroll to position [673, 0]
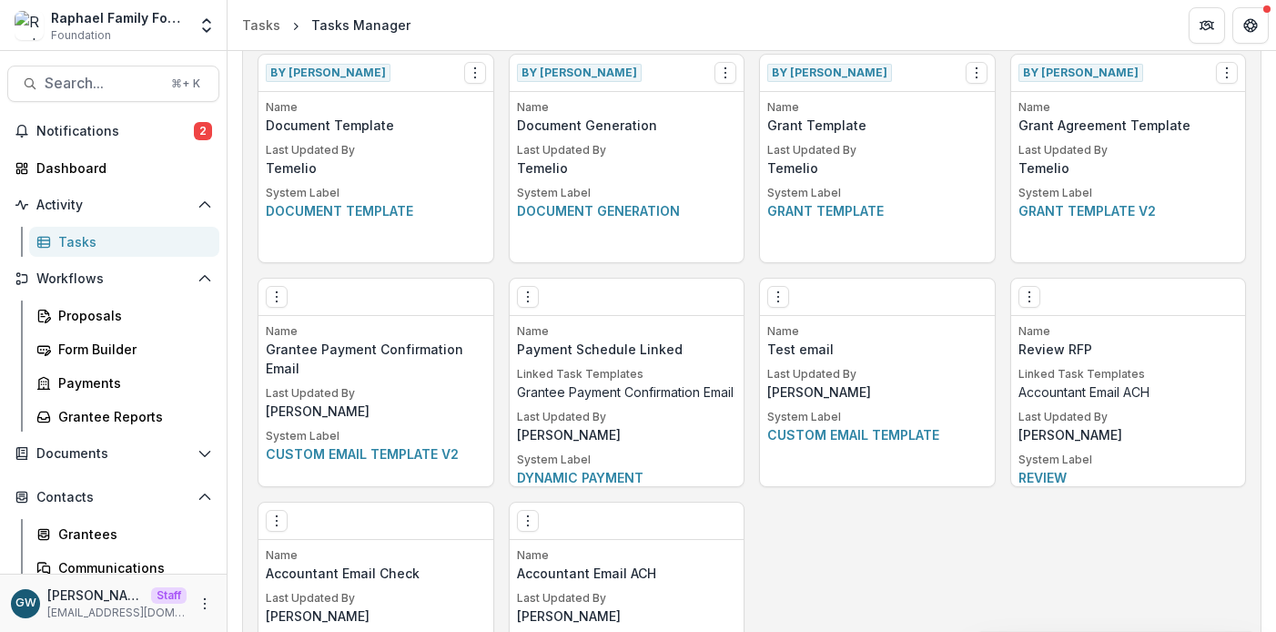
scroll to position [1346, 0]
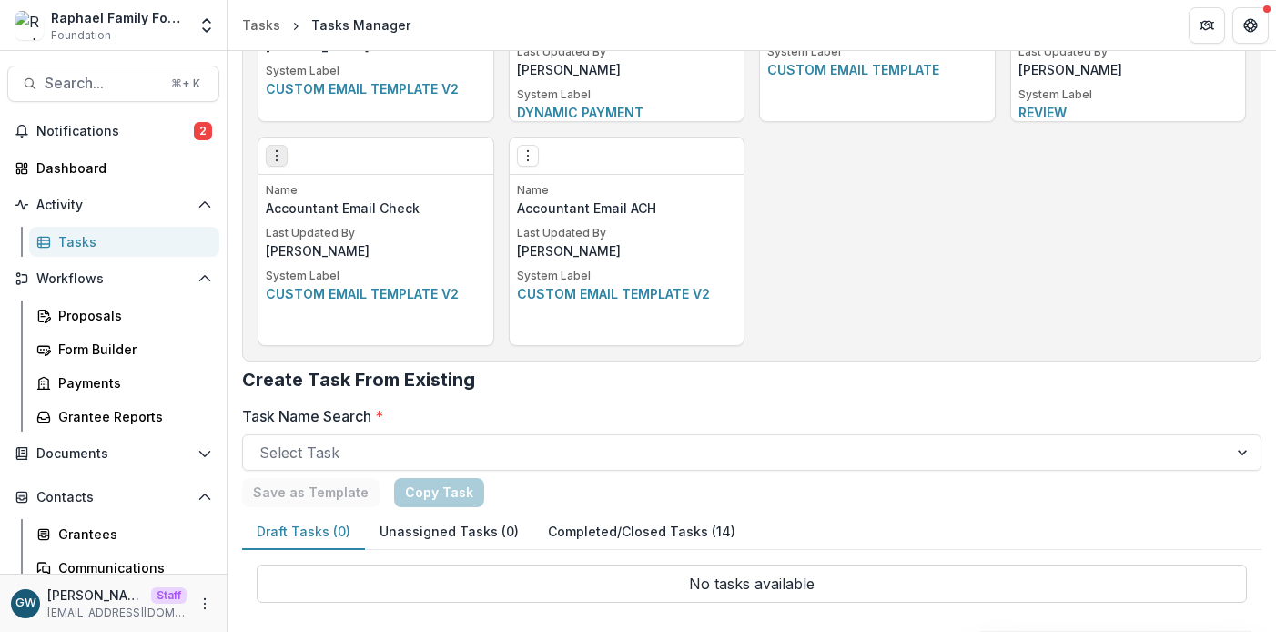
click at [273, 154] on icon "Options" at bounding box center [276, 155] width 15 height 15
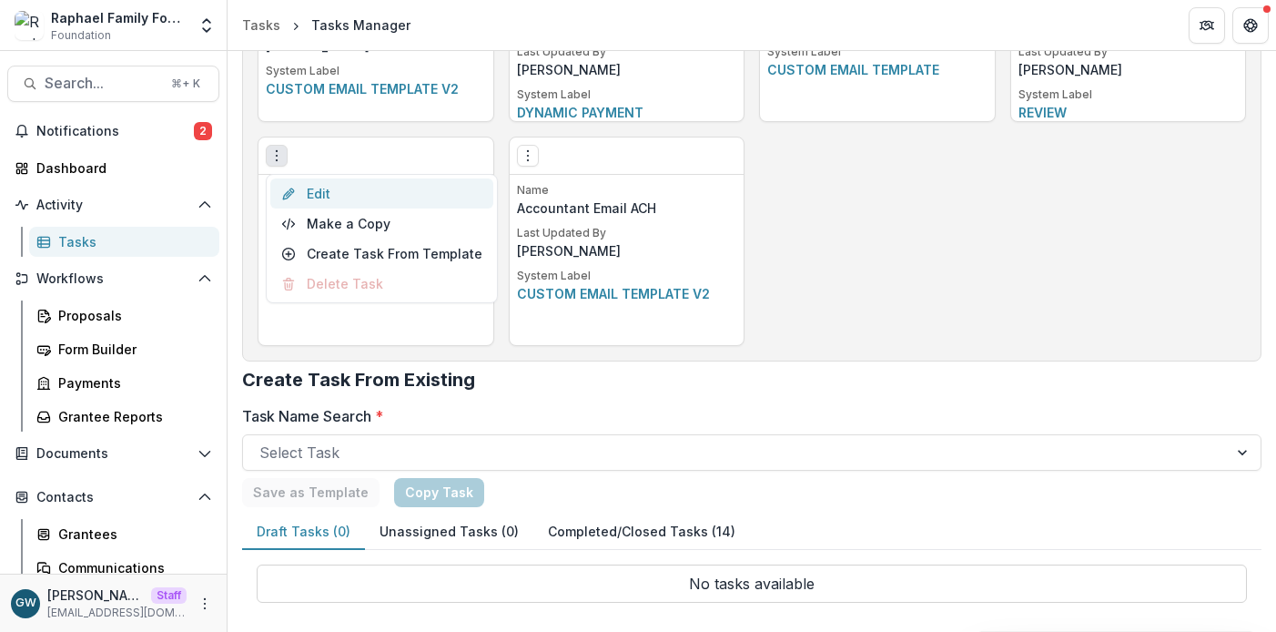
click at [316, 187] on link "Edit" at bounding box center [381, 193] width 223 height 30
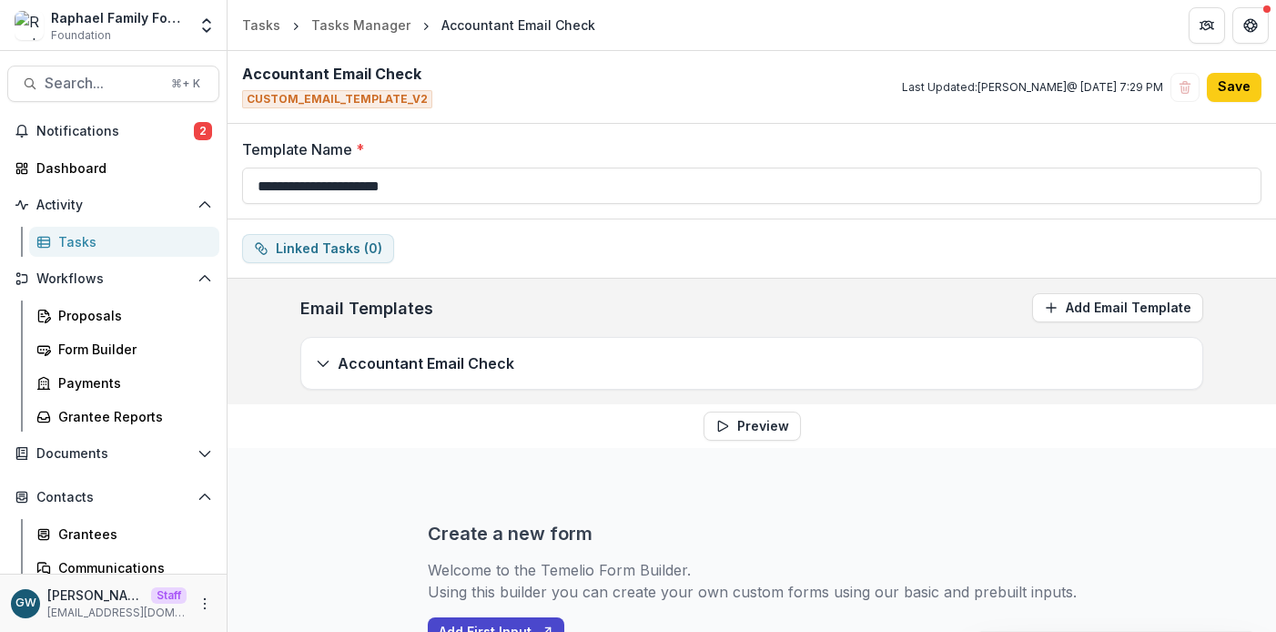
click at [405, 371] on p "Accountant Email Check" at bounding box center [426, 363] width 177 height 22
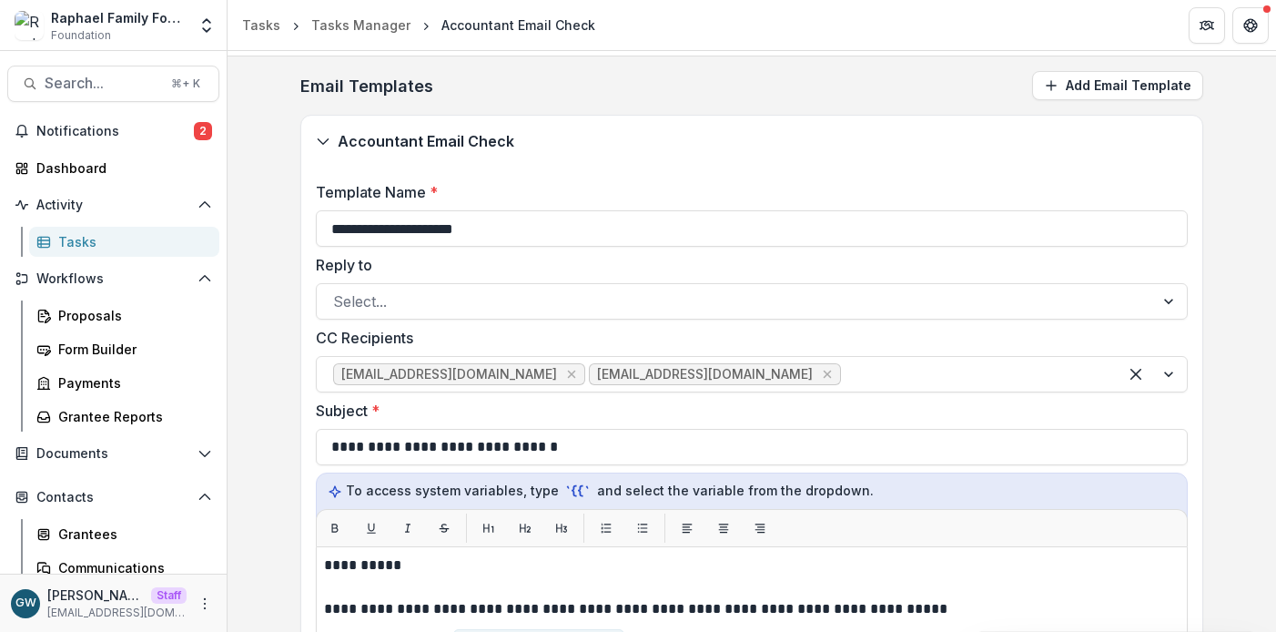
scroll to position [242, 0]
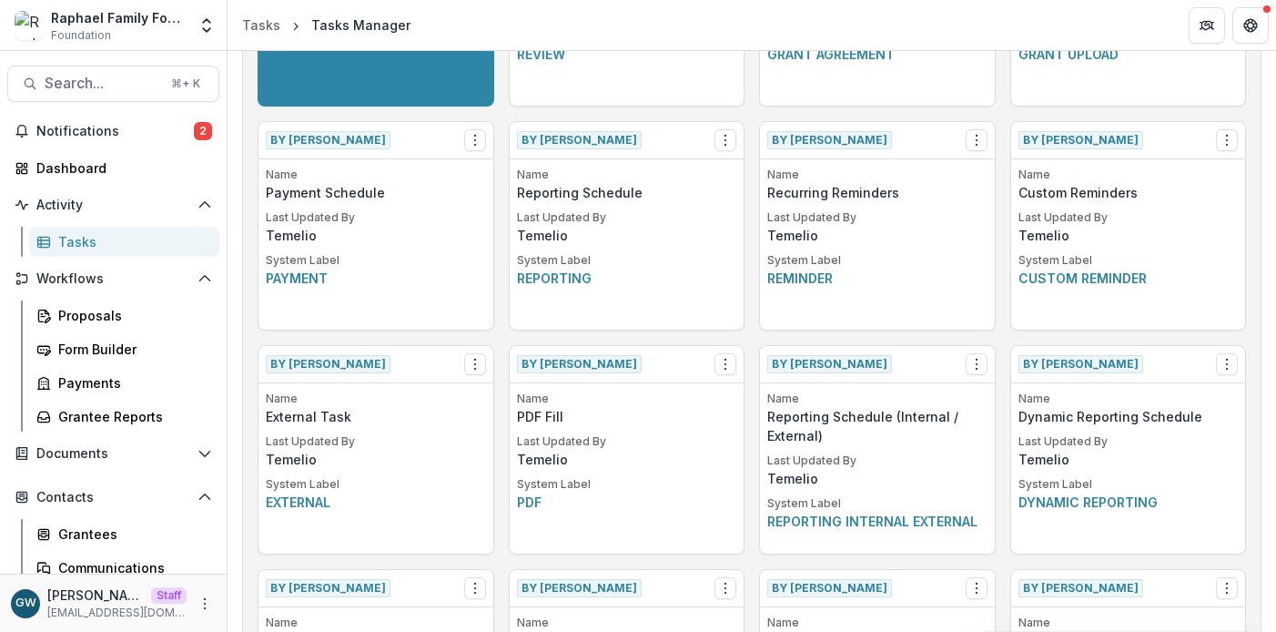
scroll to position [1346, 0]
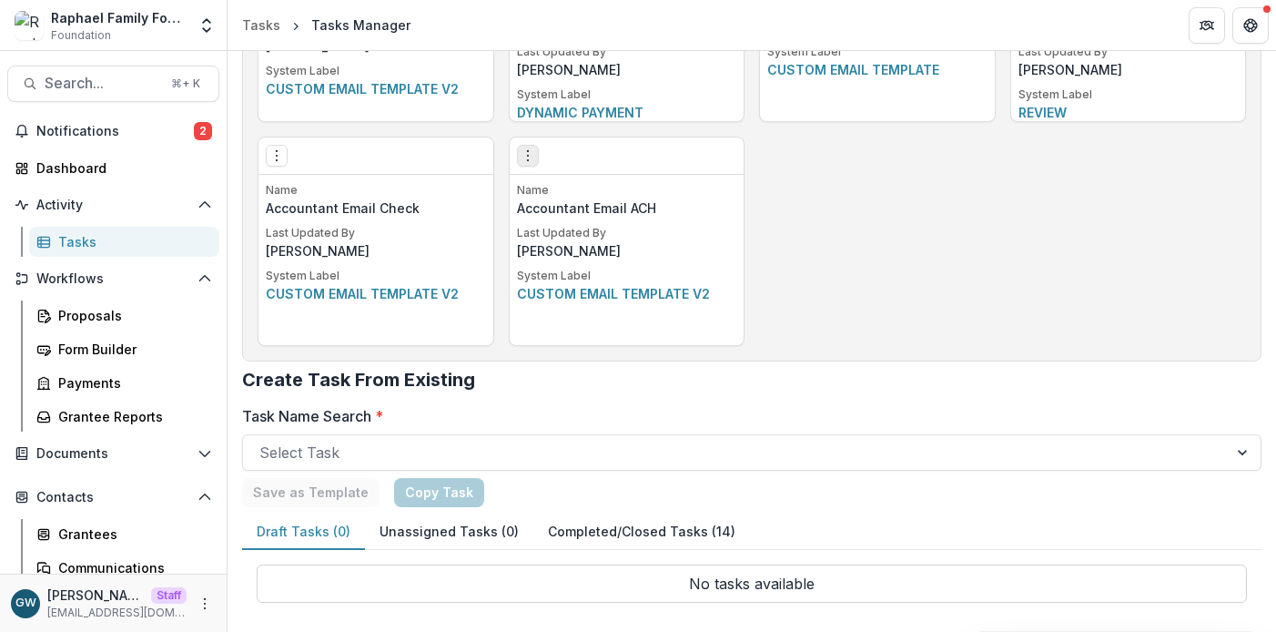
click at [530, 160] on icon "Options" at bounding box center [527, 155] width 15 height 15
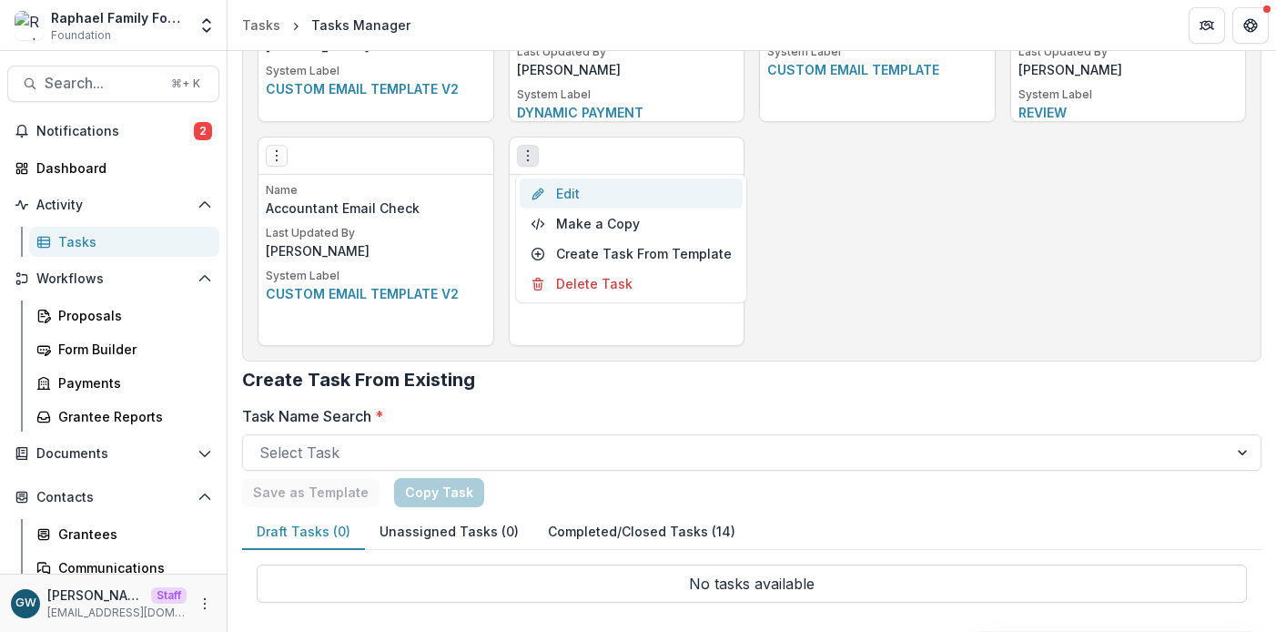
click at [585, 197] on link "Edit" at bounding box center [631, 193] width 223 height 30
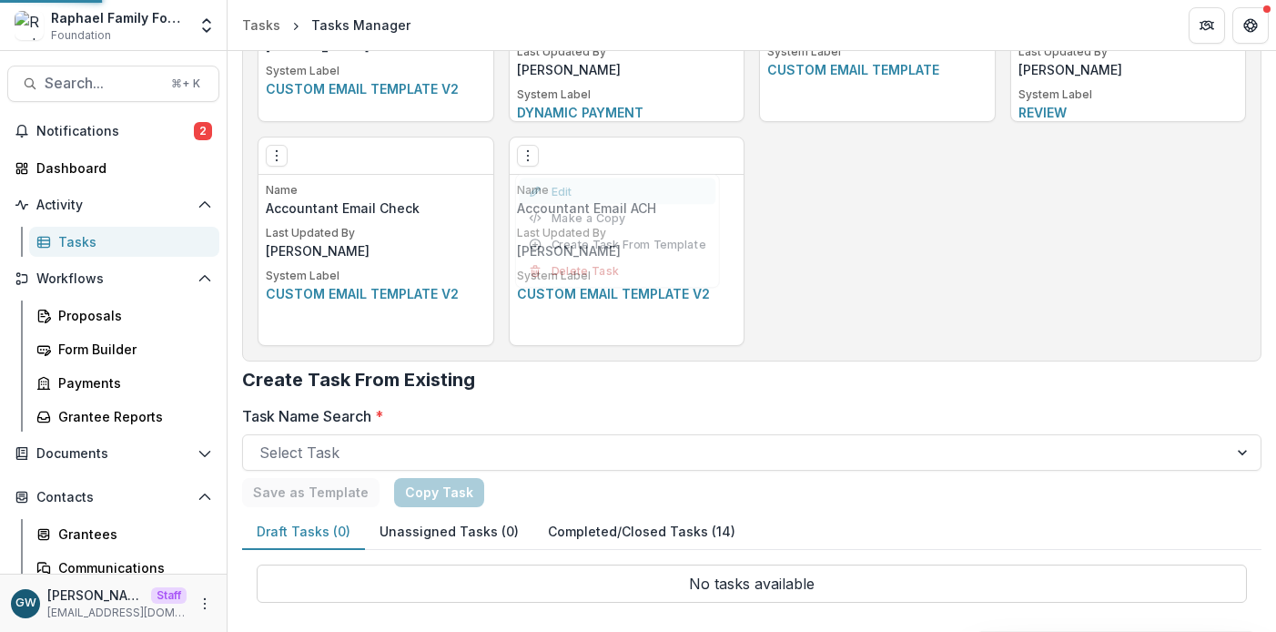
scroll to position [89, 0]
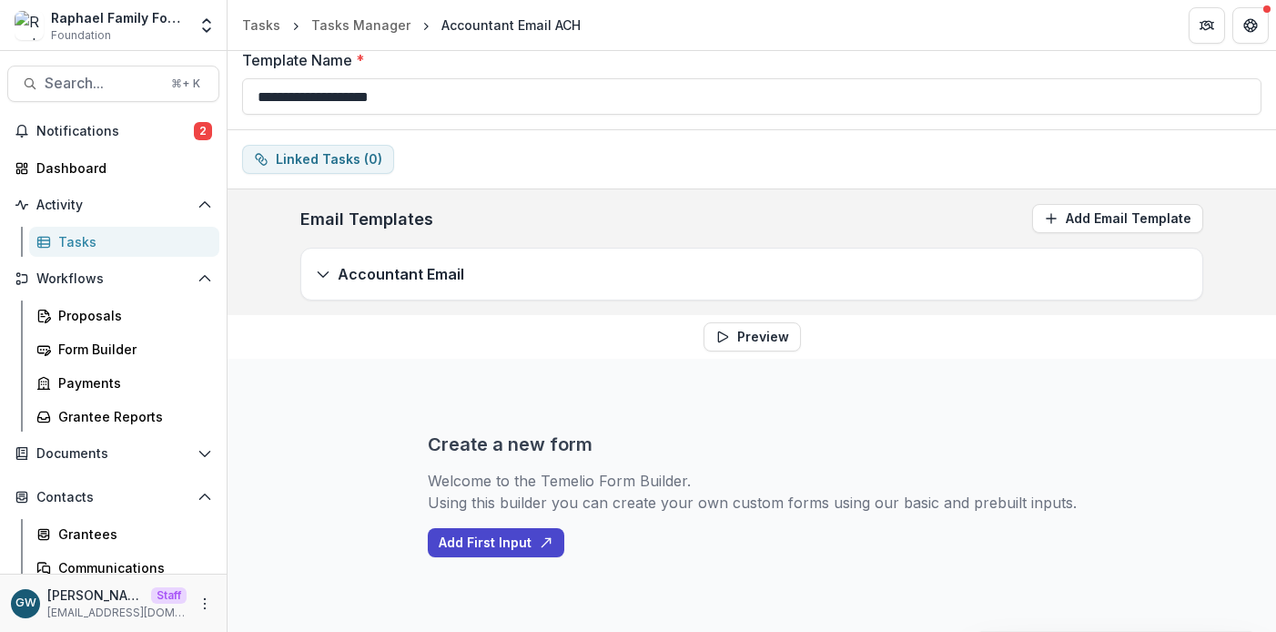
click at [701, 275] on div "Accountant Email" at bounding box center [751, 273] width 901 height 51
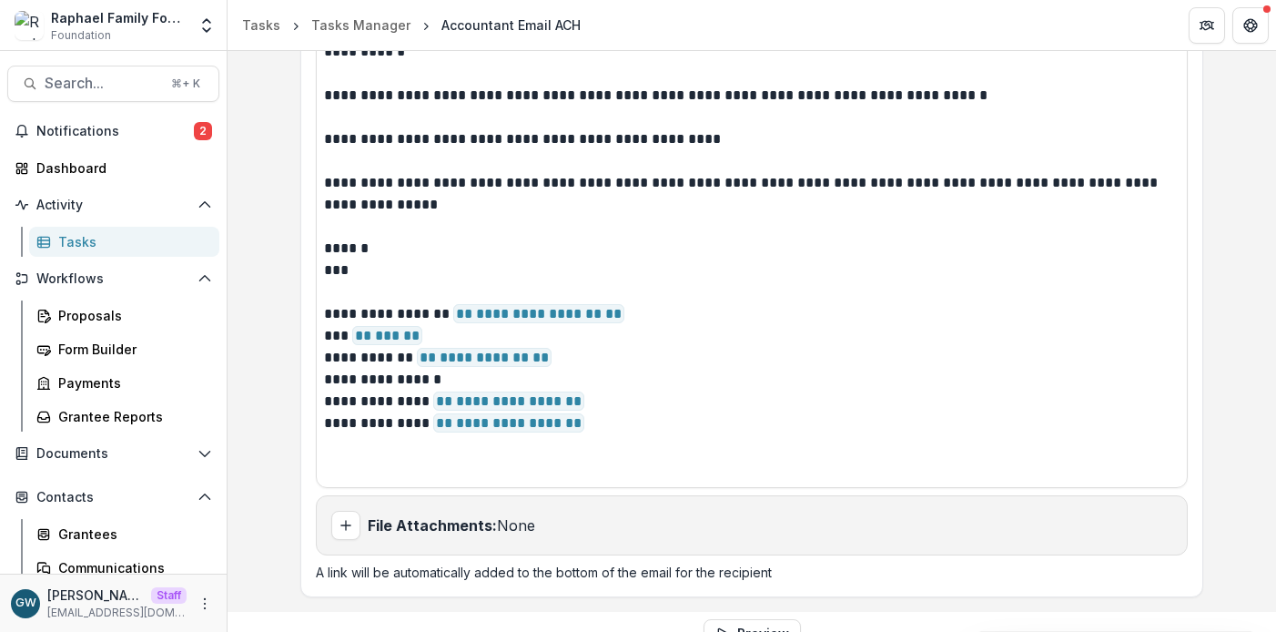
scroll to position [748, 0]
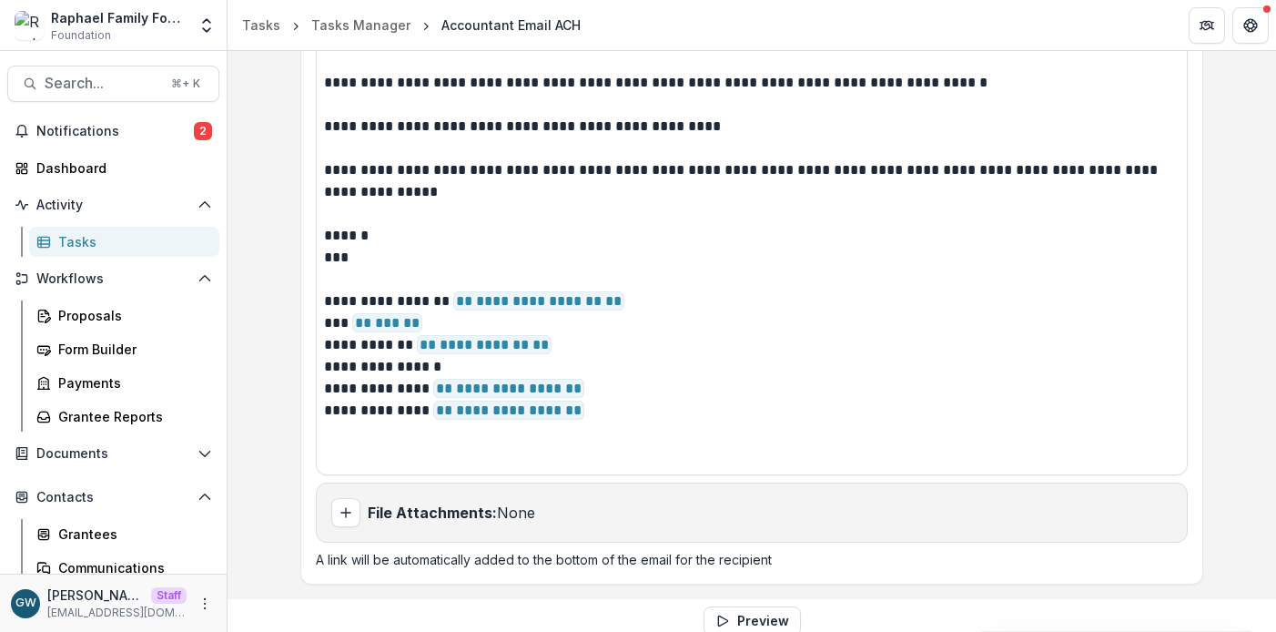
click at [1066, 32] on header "Tasks Tasks Manager Accountant Email ACH" at bounding box center [751, 25] width 1048 height 50
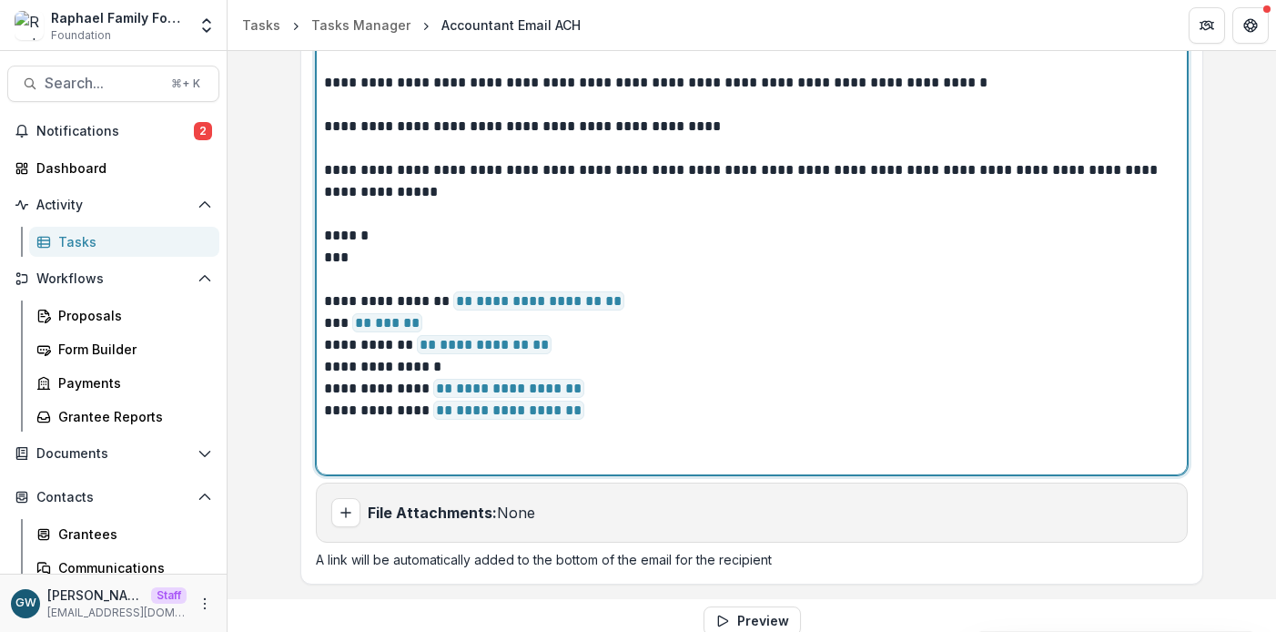
click at [578, 301] on span "**********" at bounding box center [538, 300] width 171 height 19
click at [632, 314] on p "*** ** *** **" at bounding box center [751, 323] width 855 height 22
click at [633, 298] on p "**********" at bounding box center [751, 301] width 855 height 22
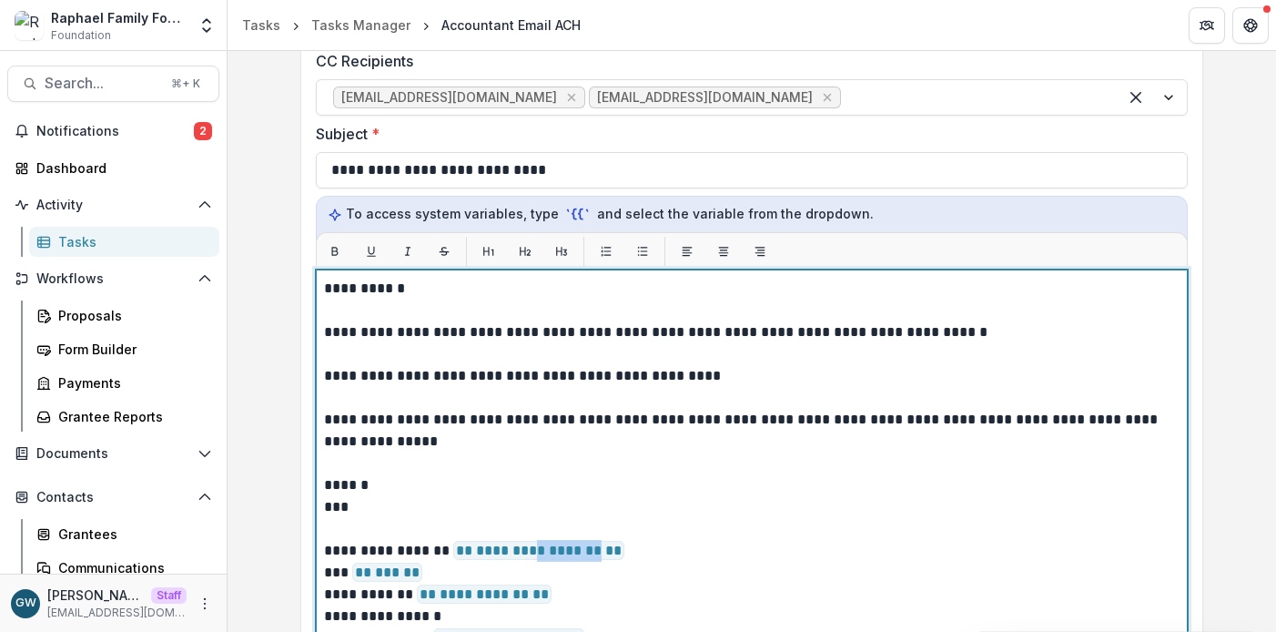
scroll to position [497, 0]
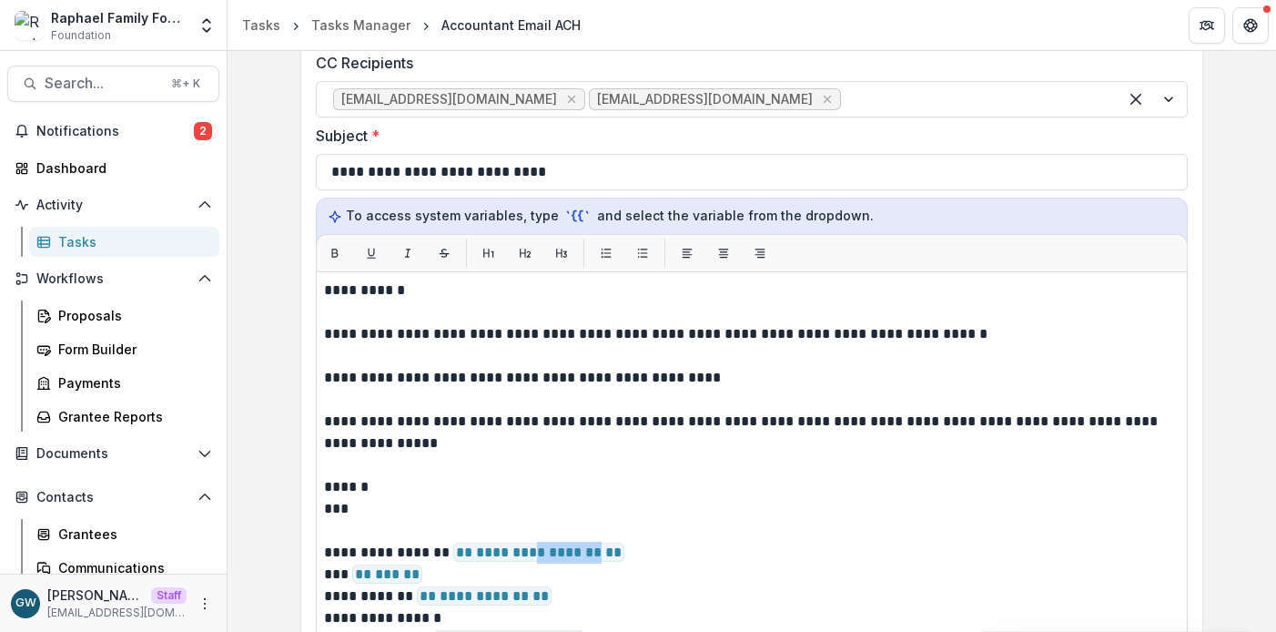
click at [1212, 252] on div "**********" at bounding box center [752, 309] width 932 height 1054
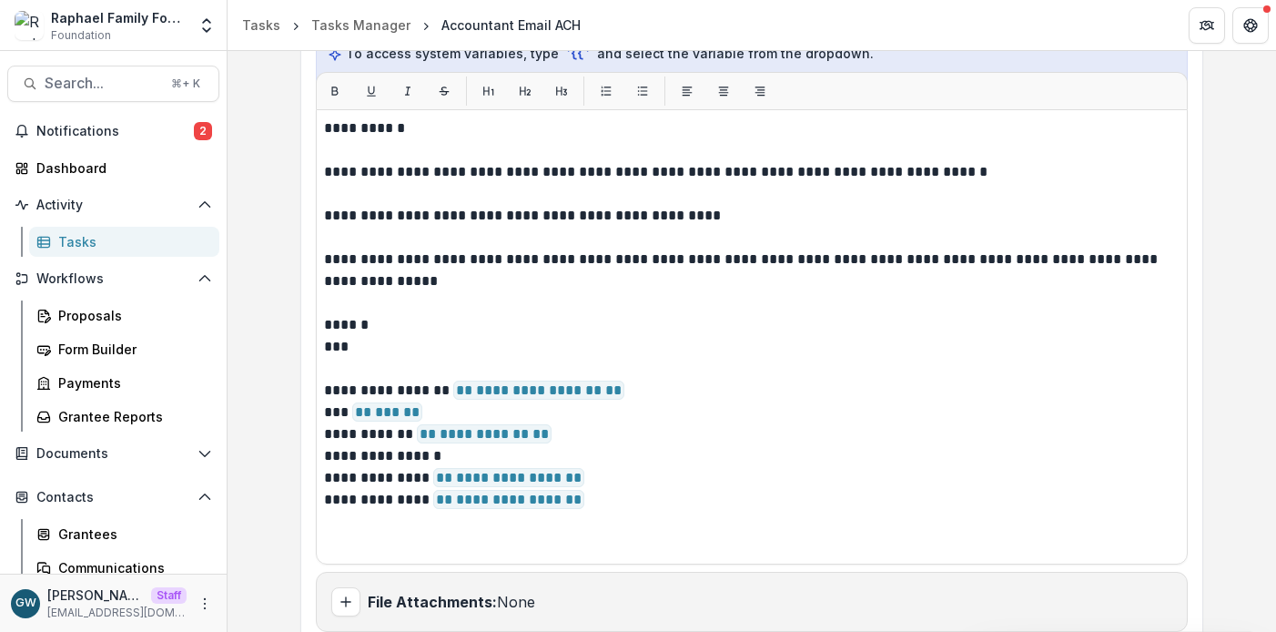
scroll to position [668, 0]
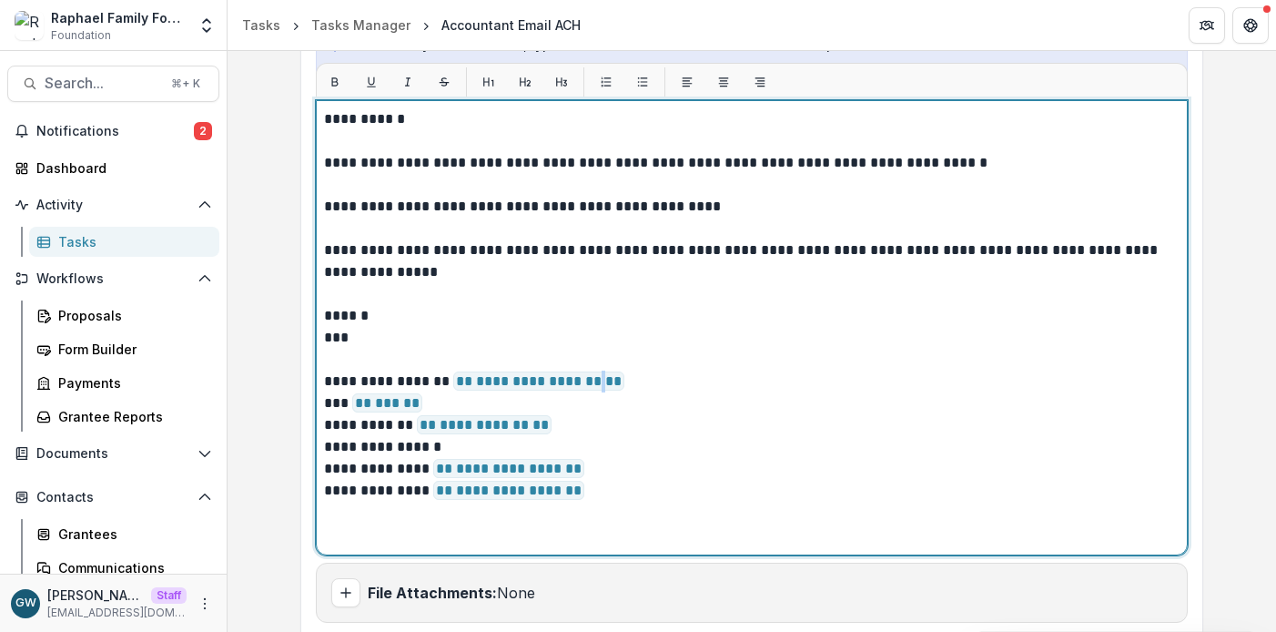
click at [635, 337] on p "***" at bounding box center [751, 338] width 855 height 22
click at [668, 384] on p "**********" at bounding box center [751, 381] width 855 height 22
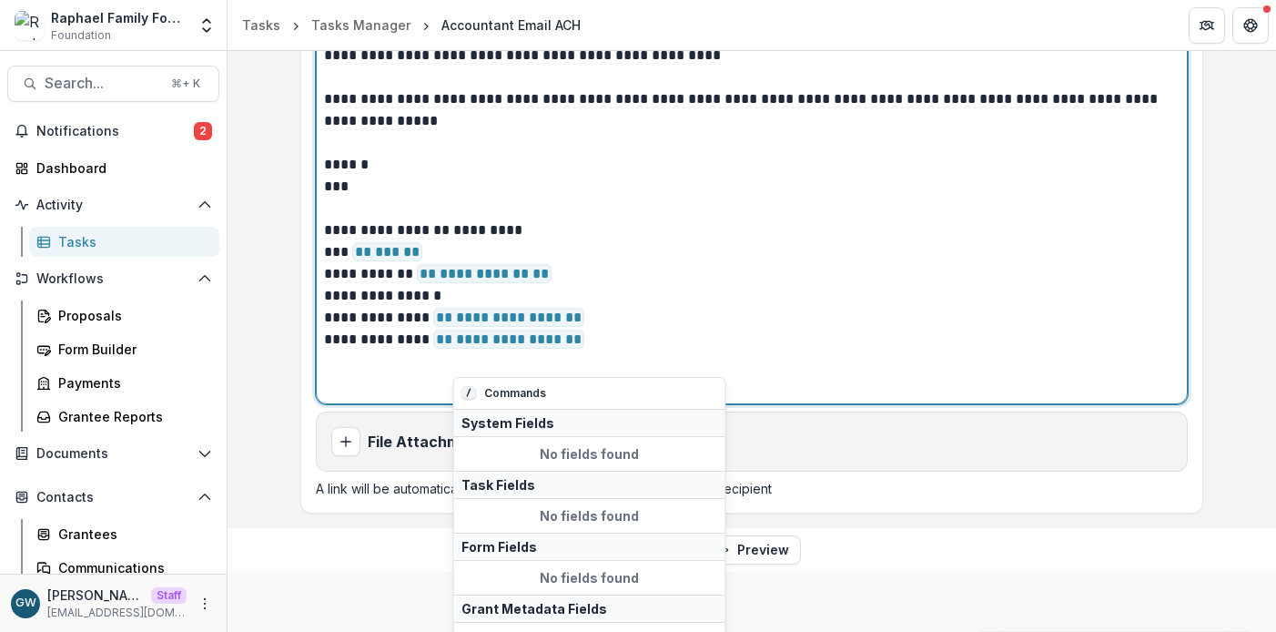
scroll to position [831, 0]
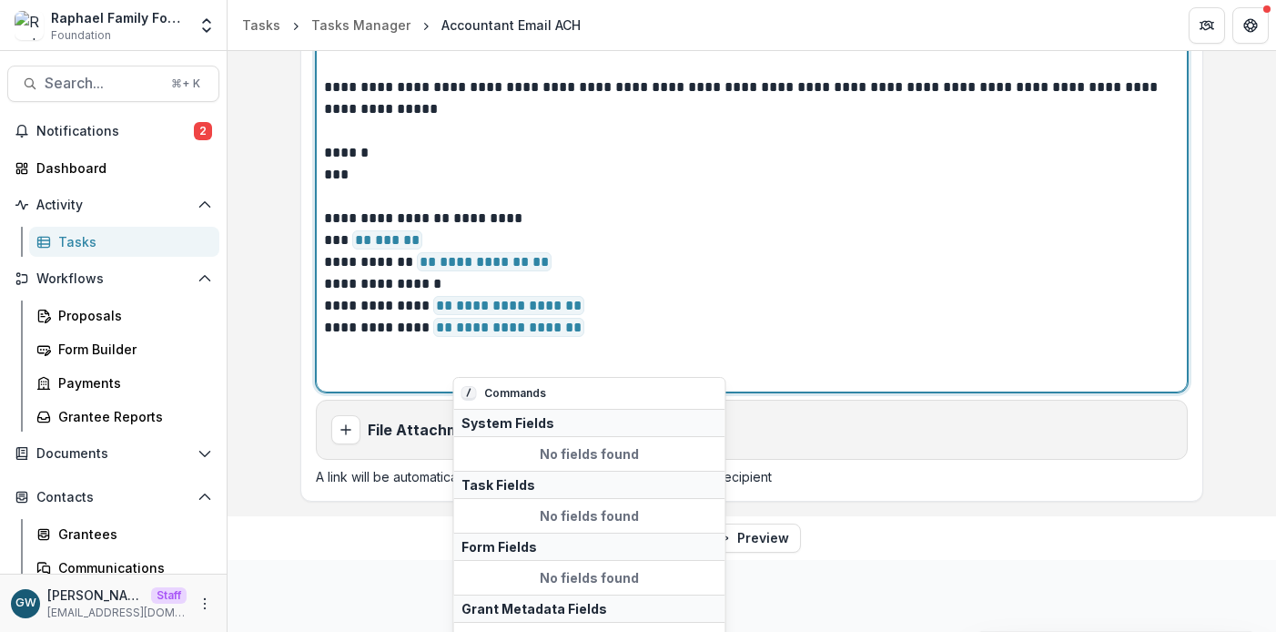
click at [817, 352] on p at bounding box center [751, 350] width 855 height 22
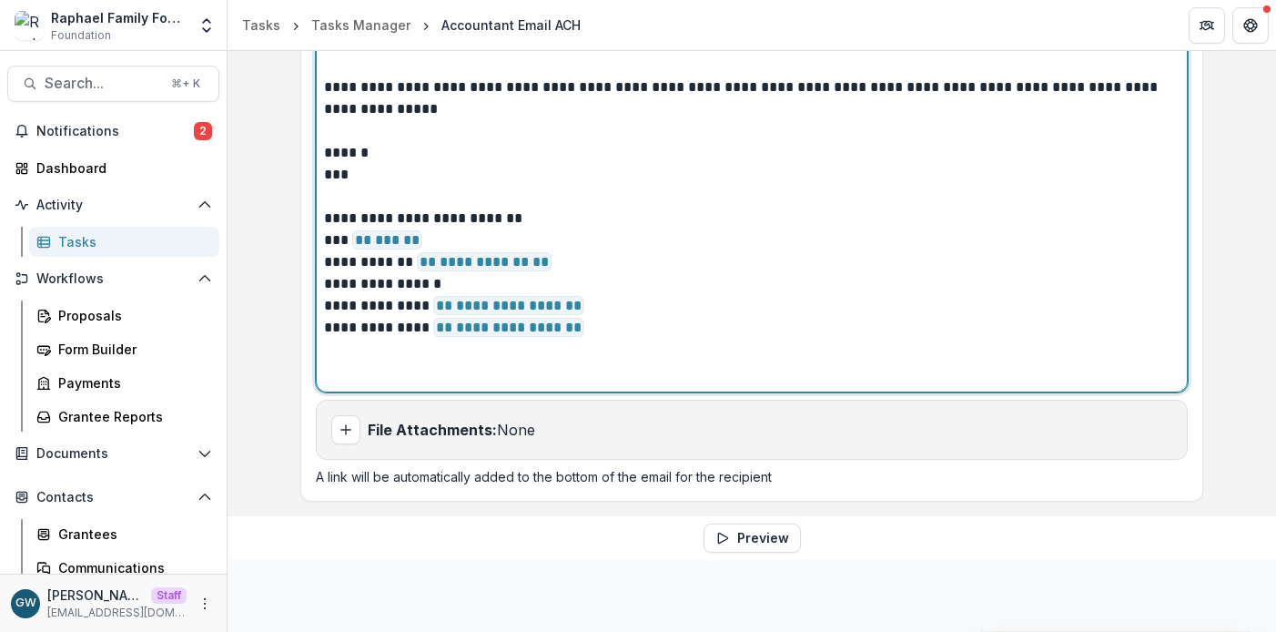
click at [541, 210] on p "**********" at bounding box center [751, 218] width 855 height 22
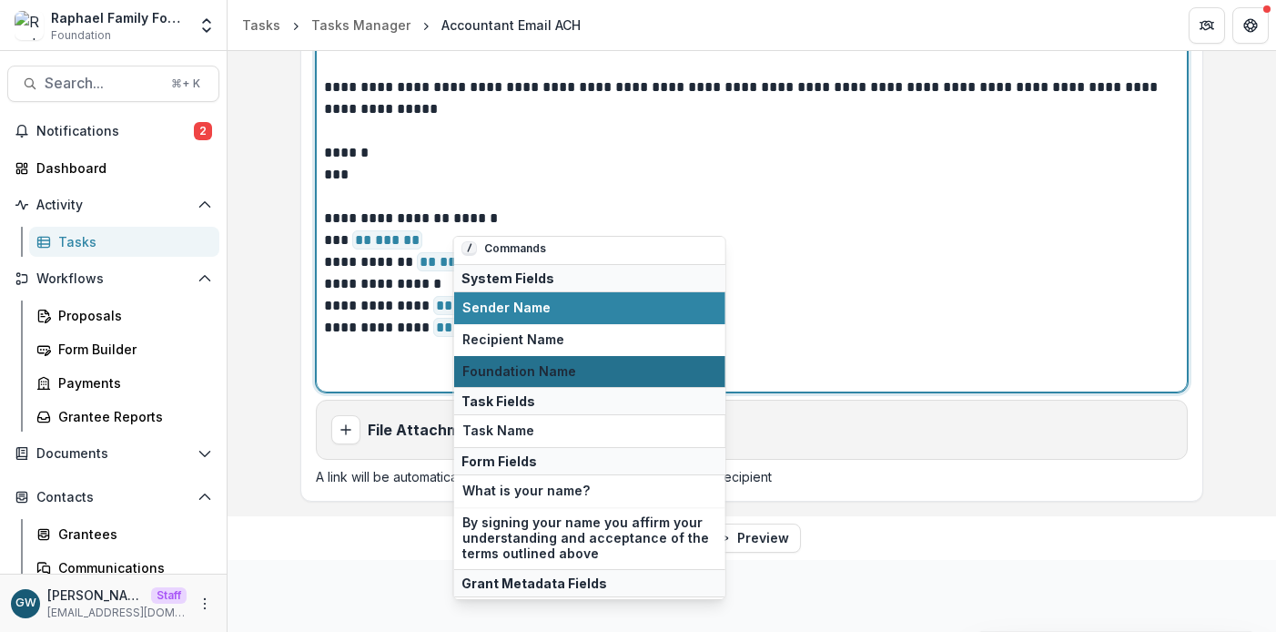
scroll to position [0, 0]
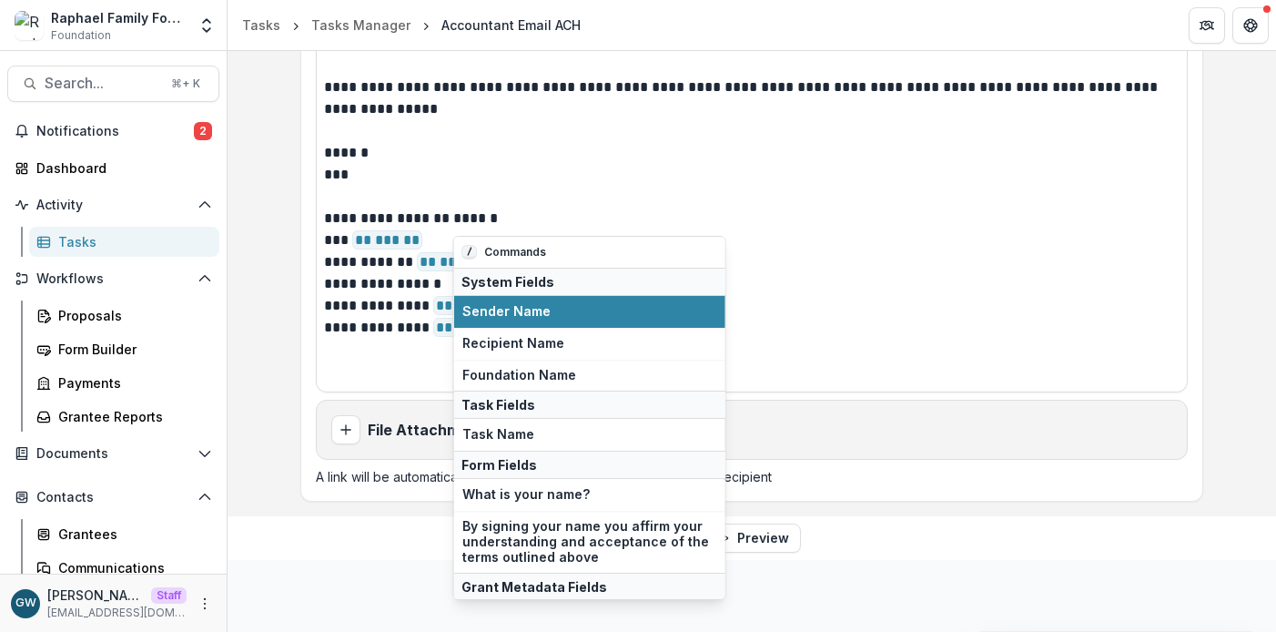
click at [866, 416] on div "File Attachments: None" at bounding box center [752, 429] width 870 height 58
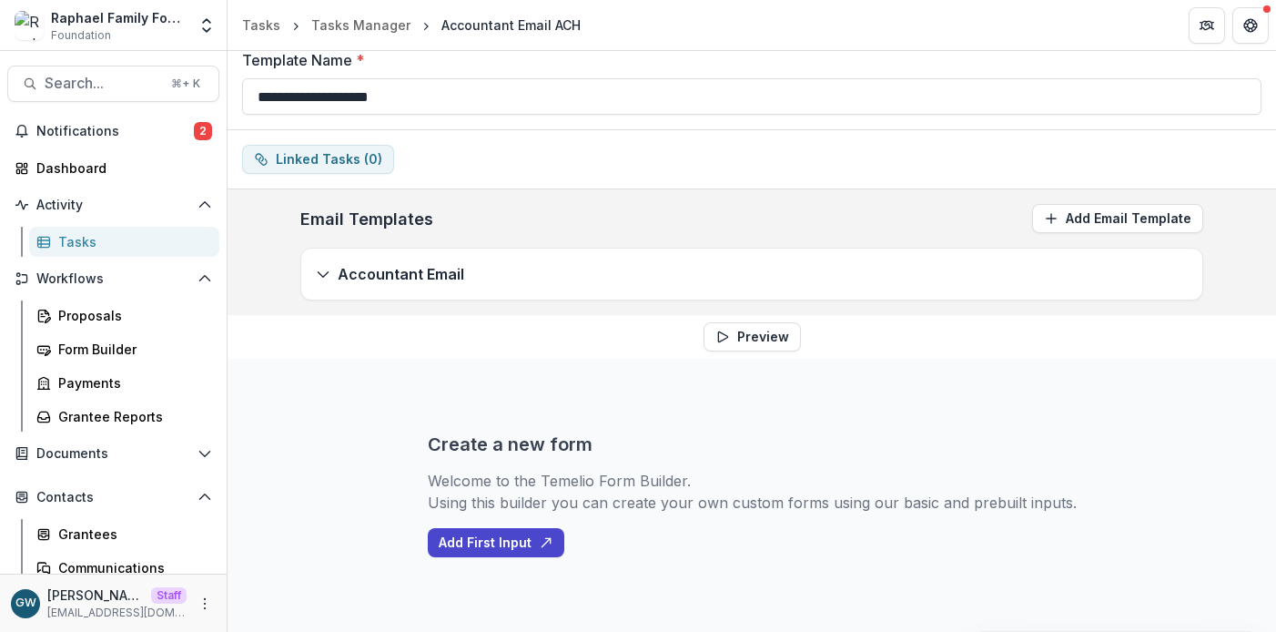
scroll to position [89, 0]
click at [367, 276] on p "Accountant Email" at bounding box center [401, 274] width 126 height 22
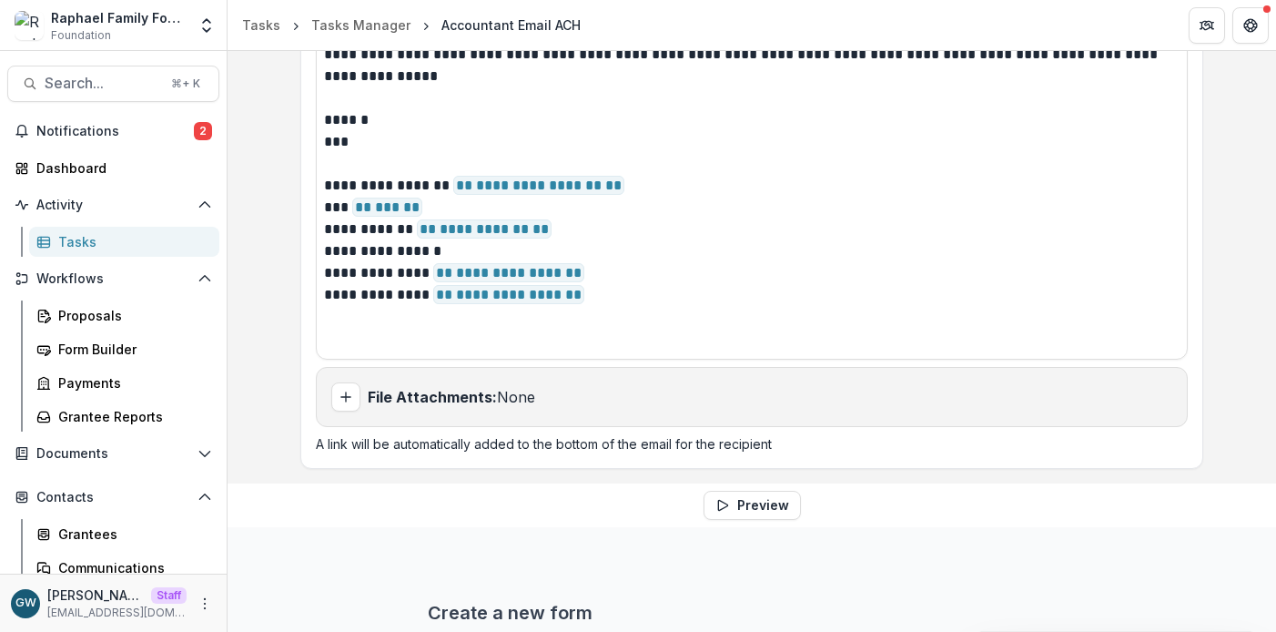
scroll to position [865, 0]
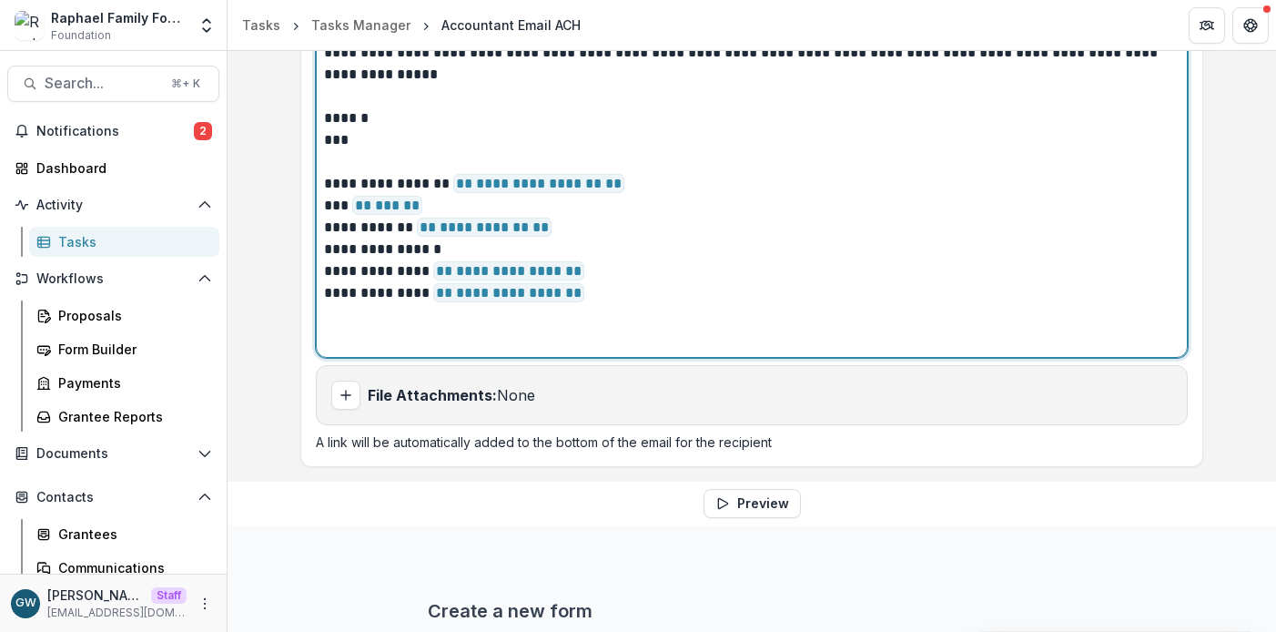
click at [544, 183] on span "**********" at bounding box center [538, 183] width 171 height 19
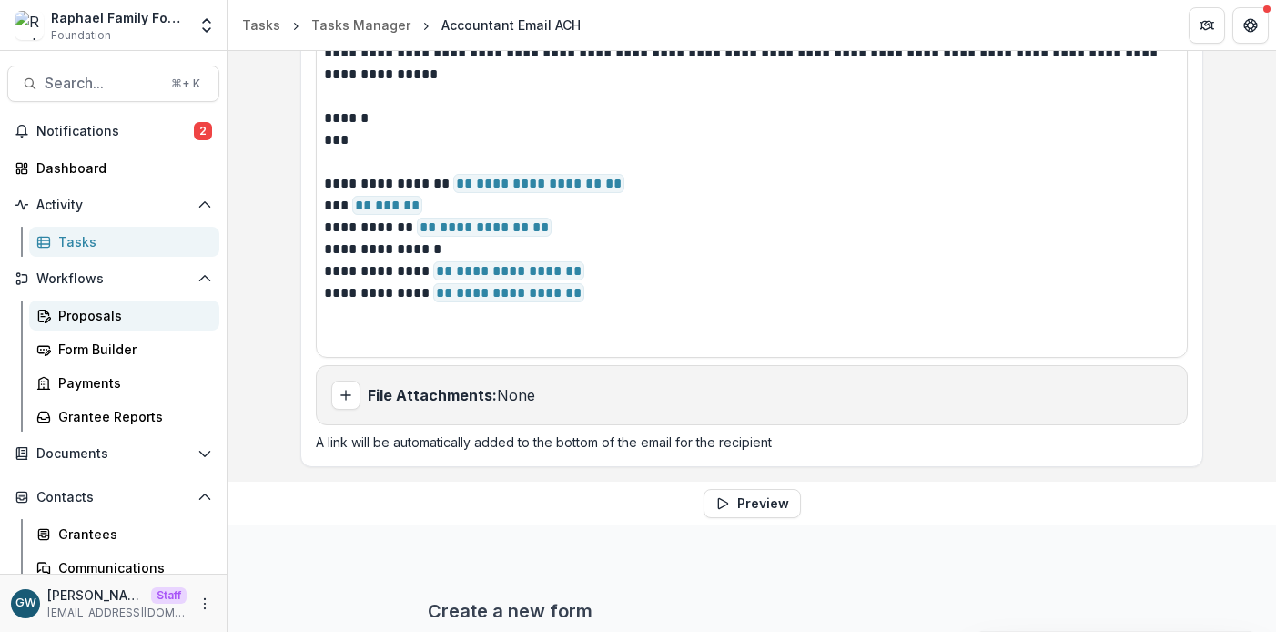
click at [126, 318] on div "Proposals" at bounding box center [131, 315] width 147 height 19
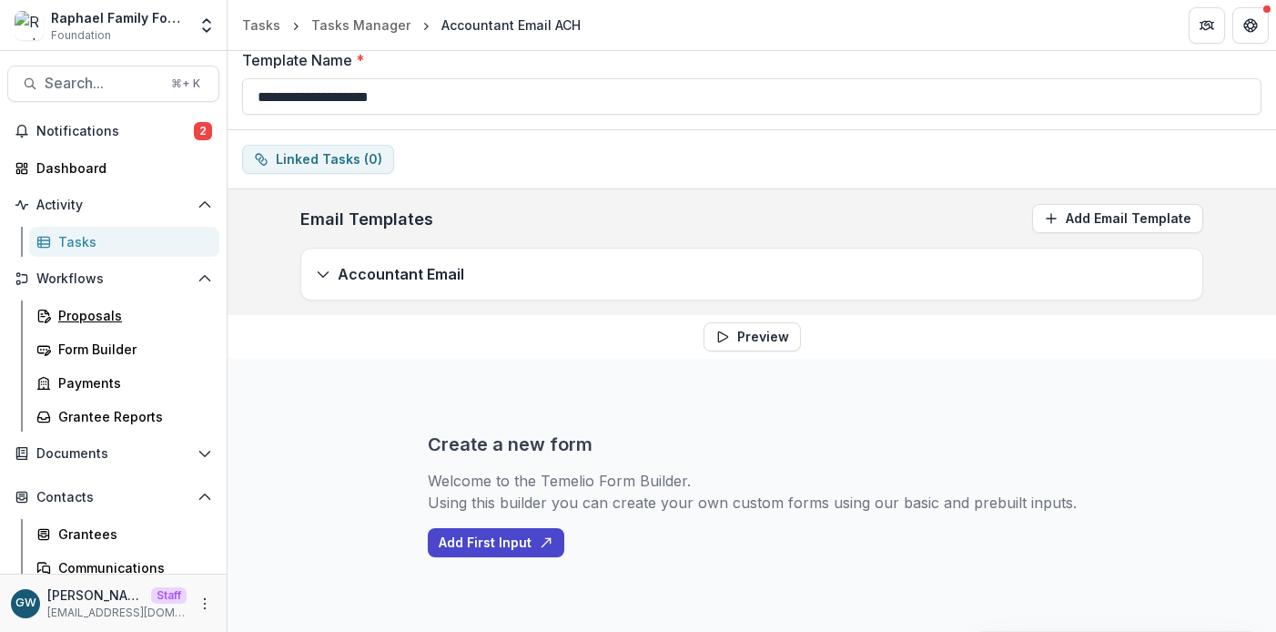
scroll to position [89, 0]
click at [505, 284] on div "Accountant Email" at bounding box center [751, 273] width 901 height 51
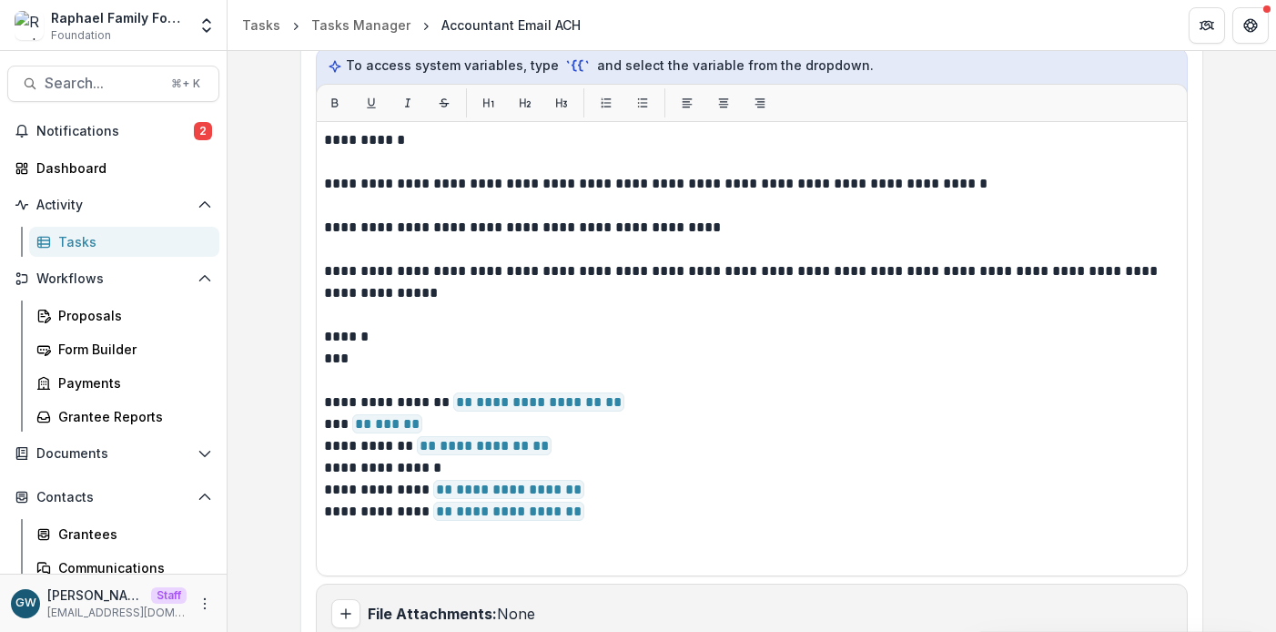
scroll to position [688, 0]
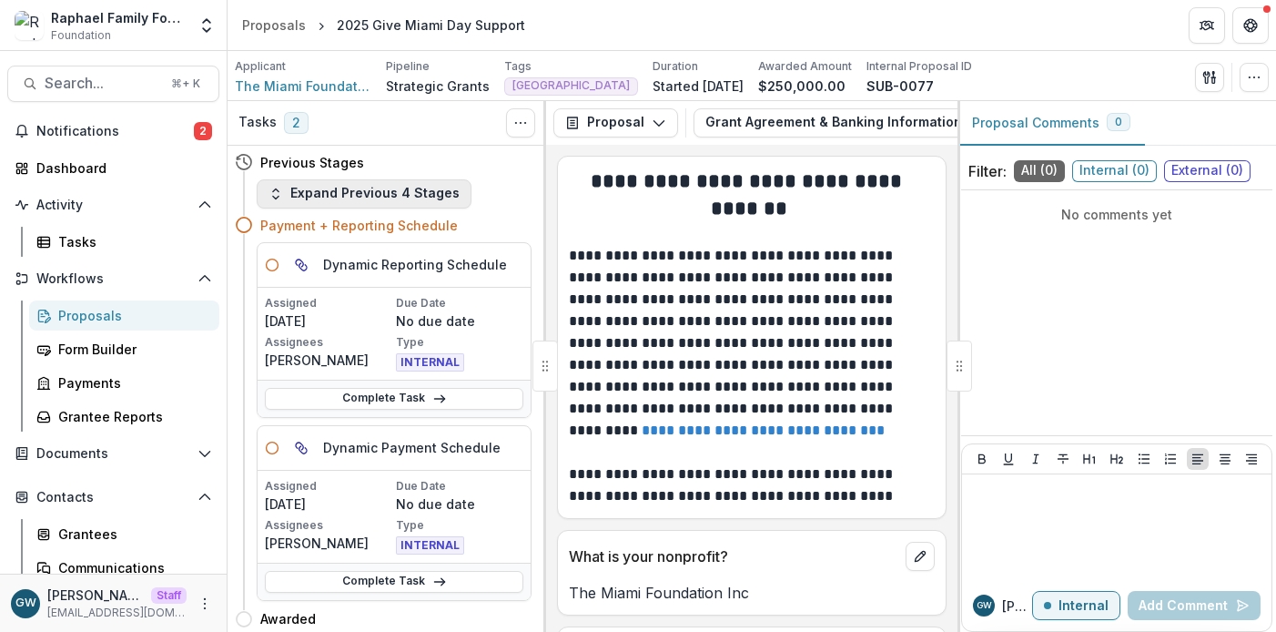
click at [398, 194] on button "Expand Previous 4 Stages" at bounding box center [364, 193] width 215 height 29
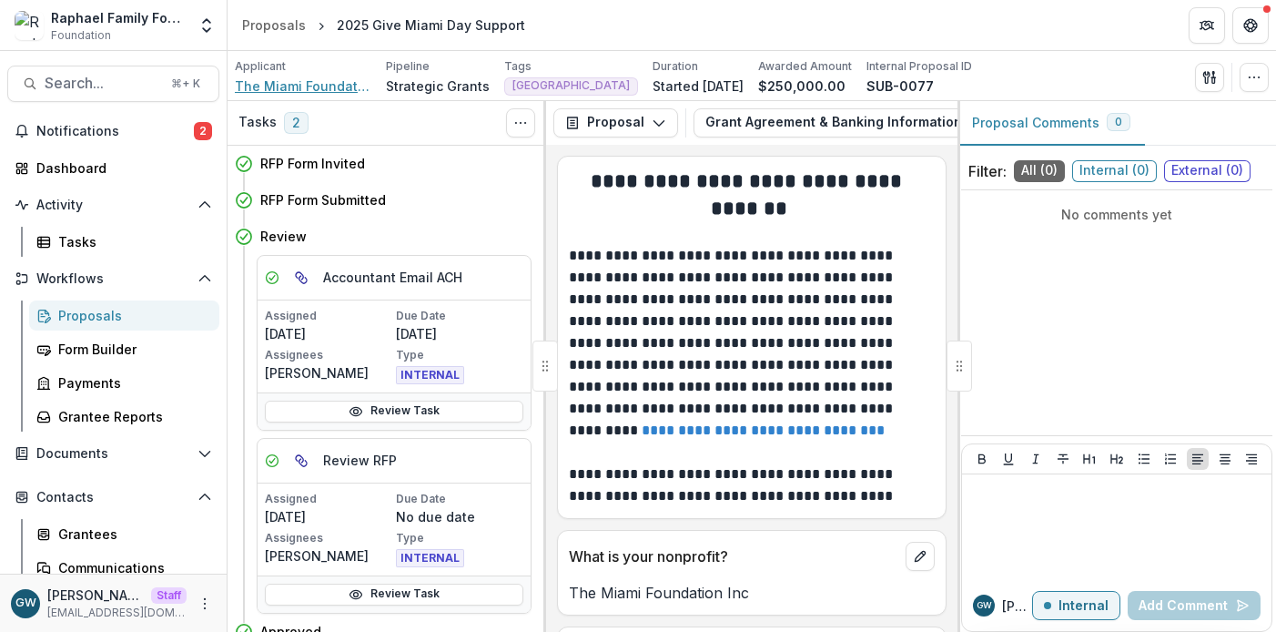
click at [321, 87] on span "The Miami Foundation Inc" at bounding box center [303, 85] width 136 height 19
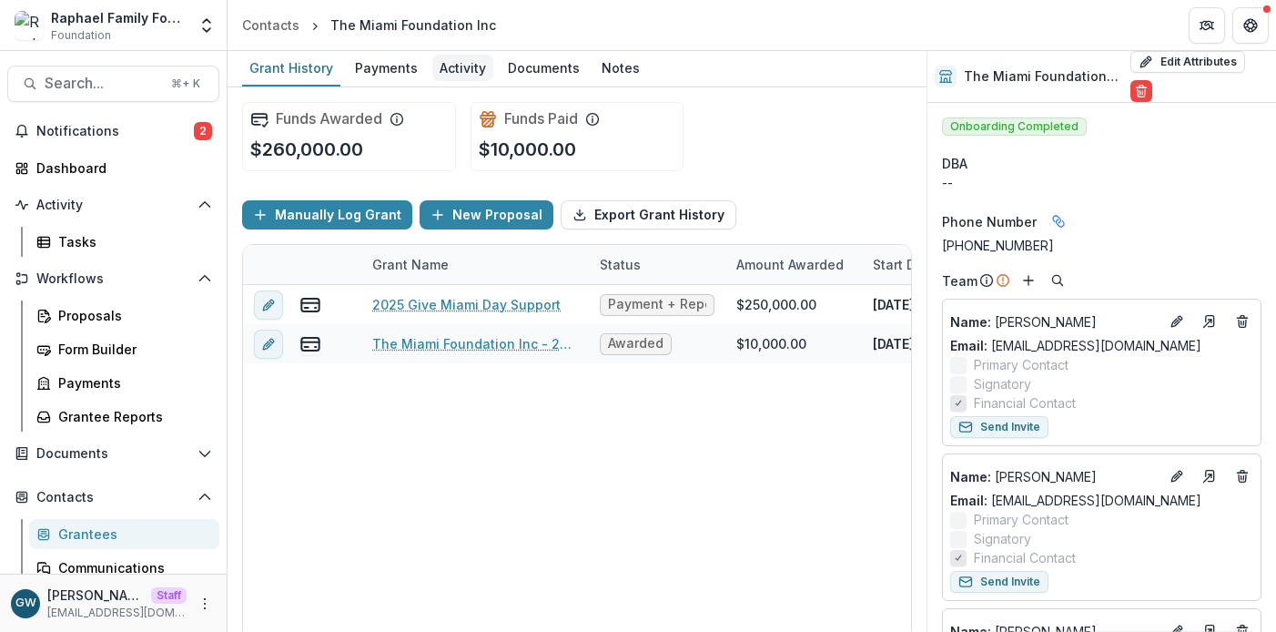
click at [466, 67] on div "Activity" at bounding box center [462, 68] width 61 height 26
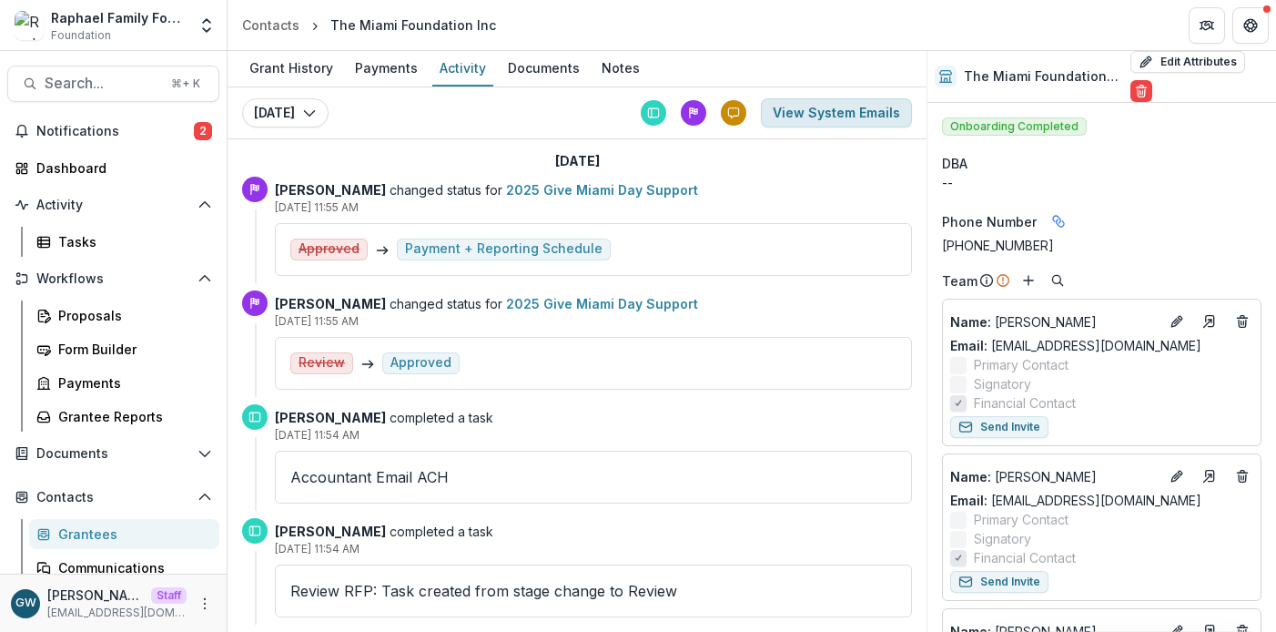
click at [851, 106] on button "View System Emails" at bounding box center [836, 112] width 151 height 29
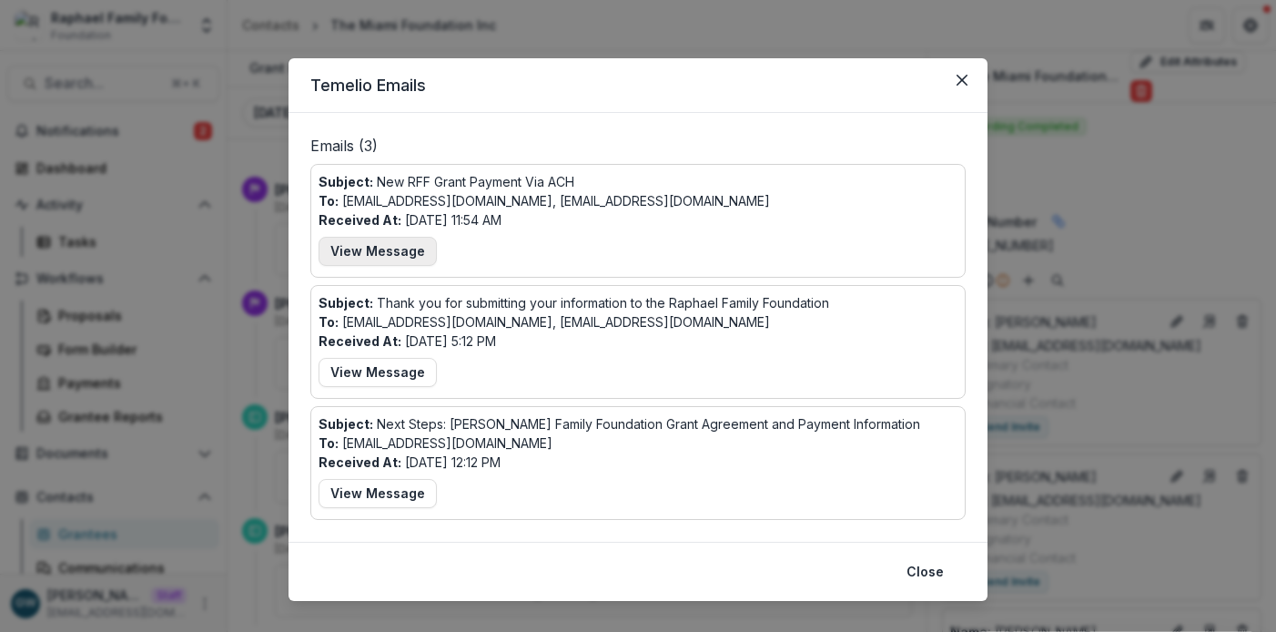
click at [395, 247] on button "View Message" at bounding box center [377, 251] width 118 height 29
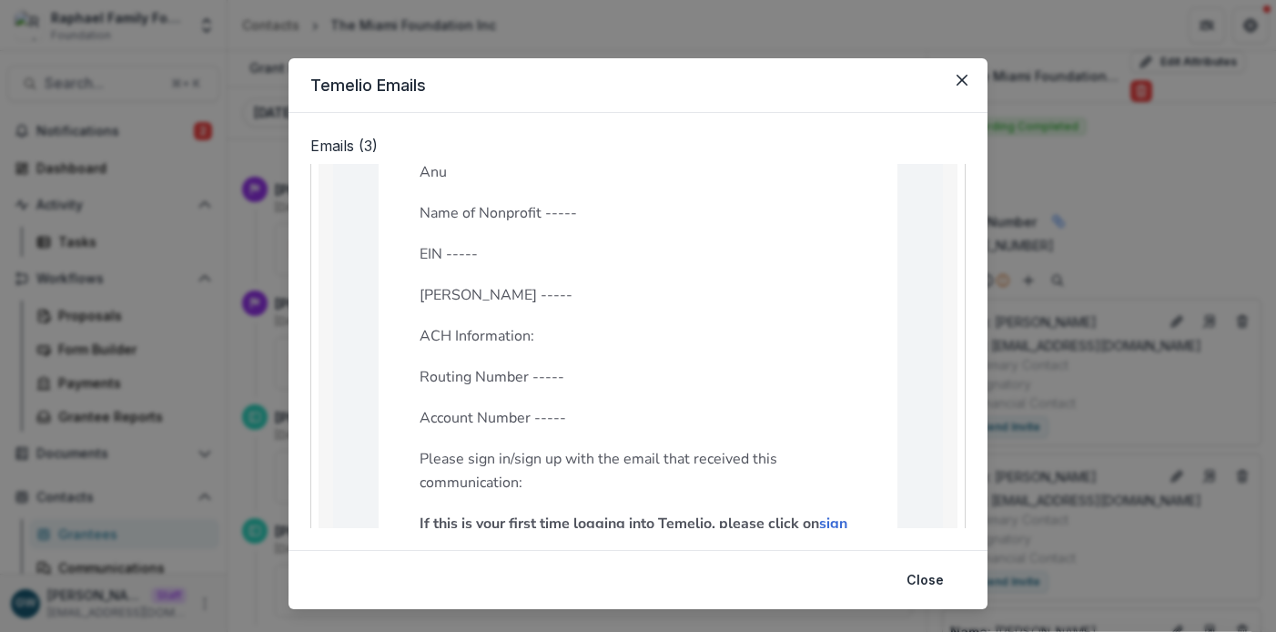
scroll to position [456, 0]
click at [958, 82] on icon "Close" at bounding box center [961, 80] width 11 height 11
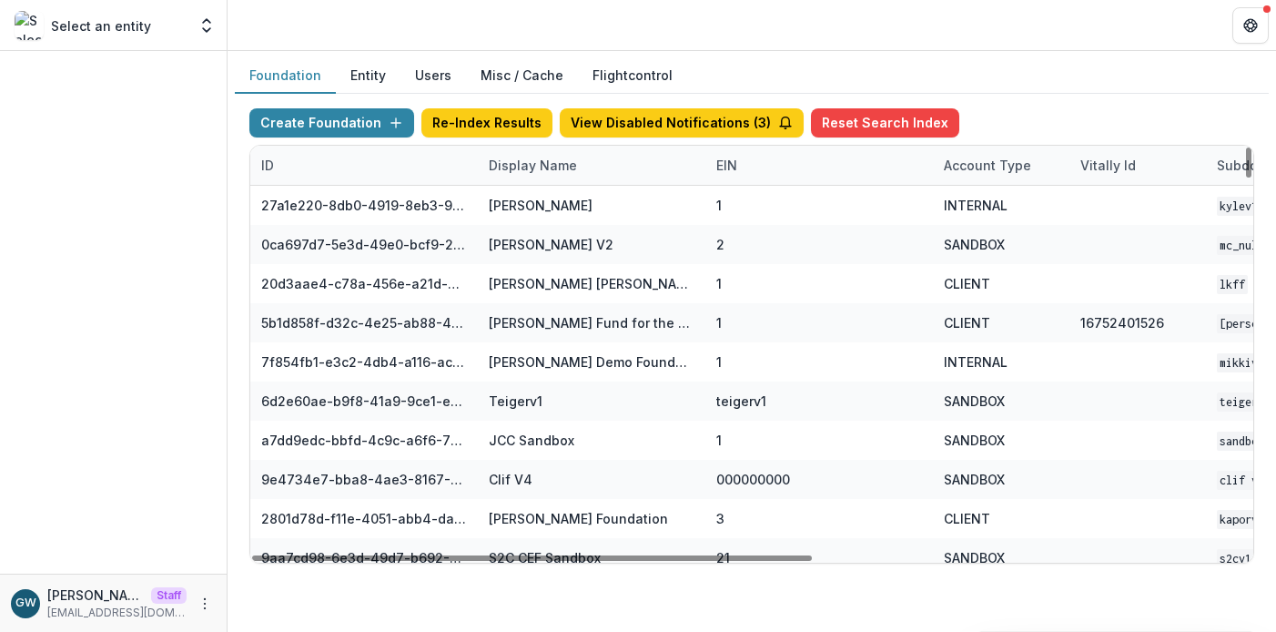
click at [518, 161] on div "Display Name" at bounding box center [533, 165] width 110 height 19
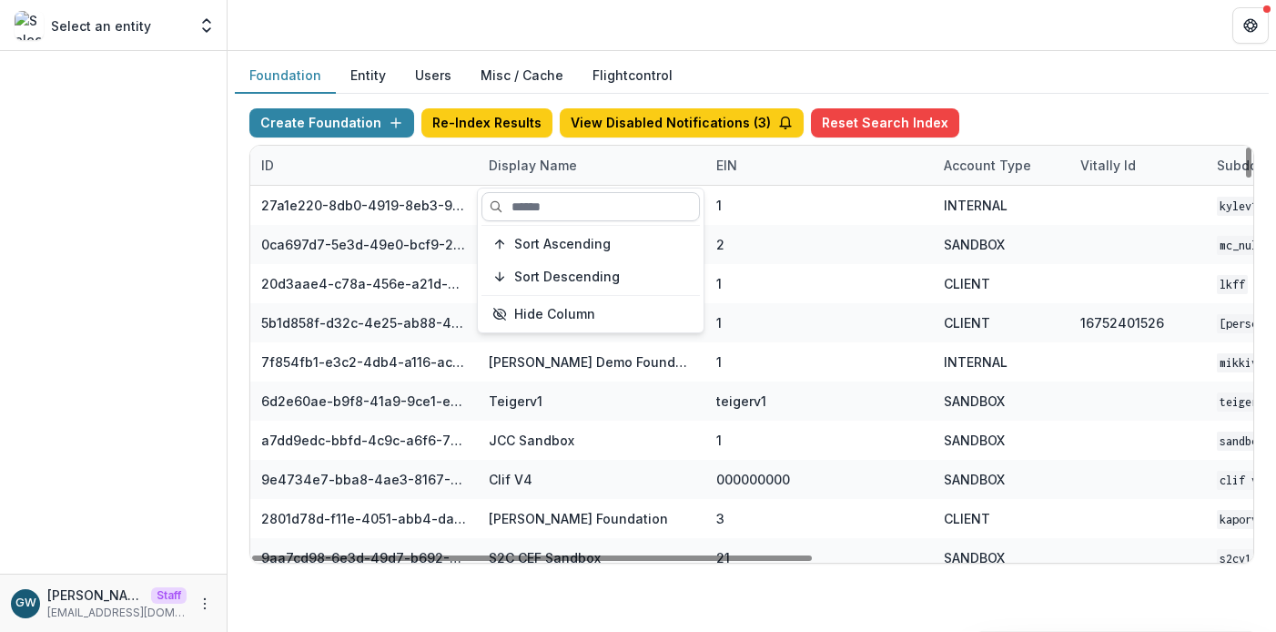
click at [549, 202] on input at bounding box center [590, 206] width 218 height 29
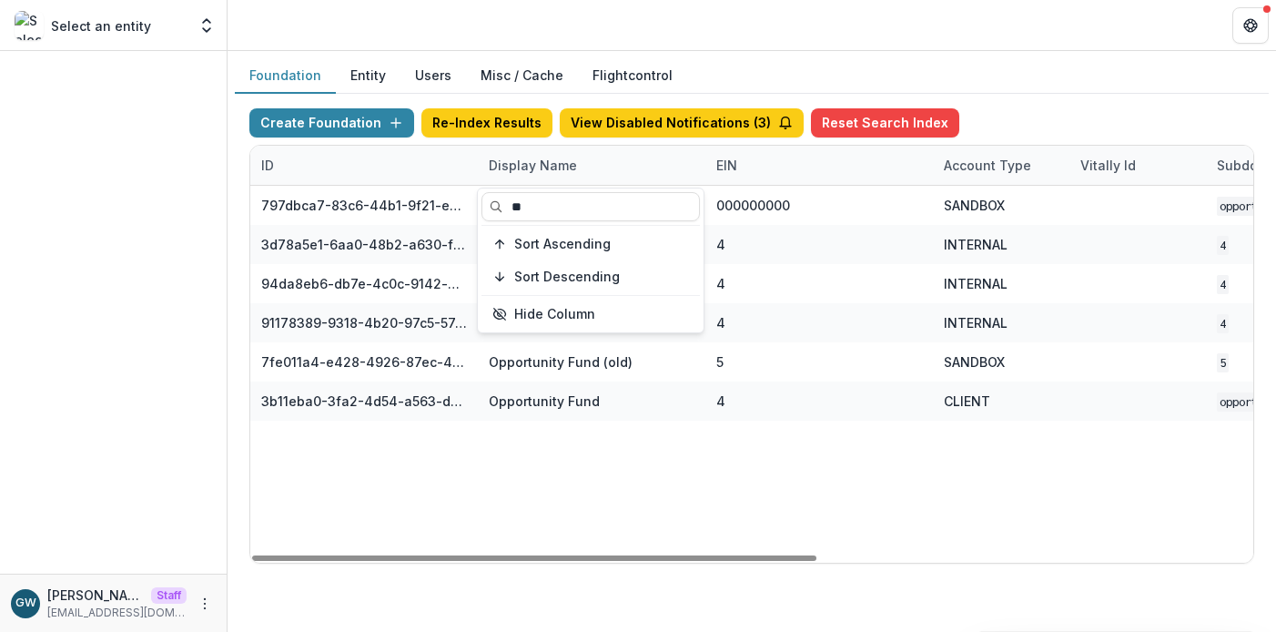
type input "*"
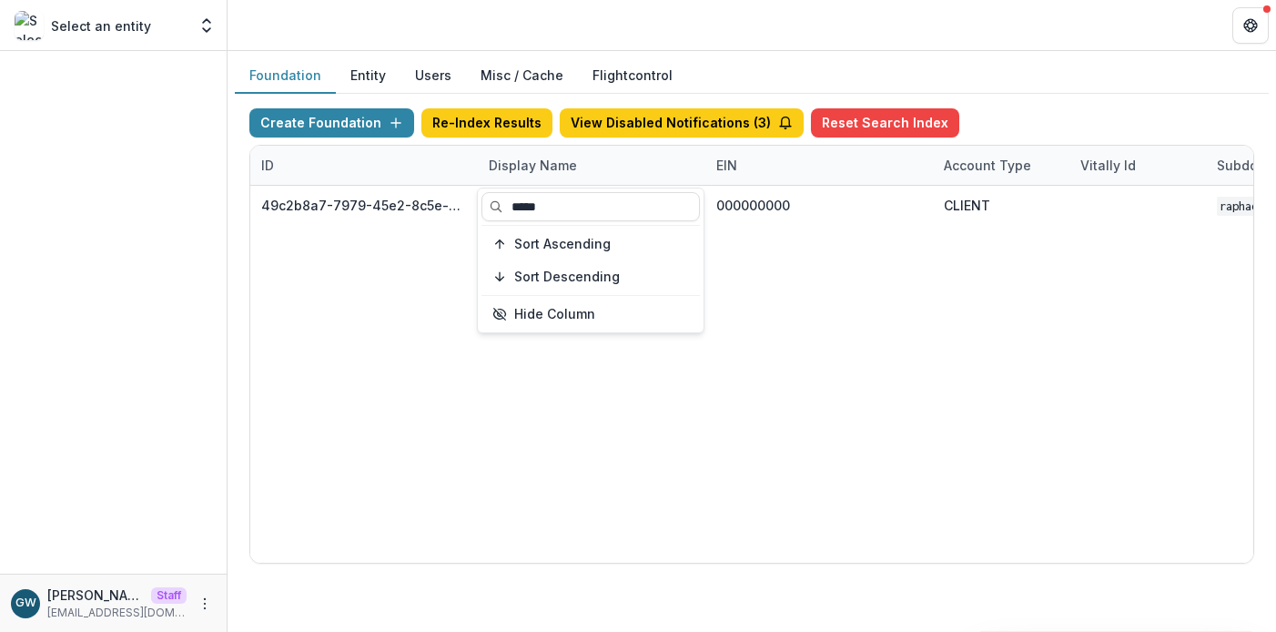
type input "*****"
click at [994, 100] on div "Create Foundation Re-Index Results View Disabled Notifications ( 3 ) Reset Sear…" at bounding box center [752, 336] width 1034 height 484
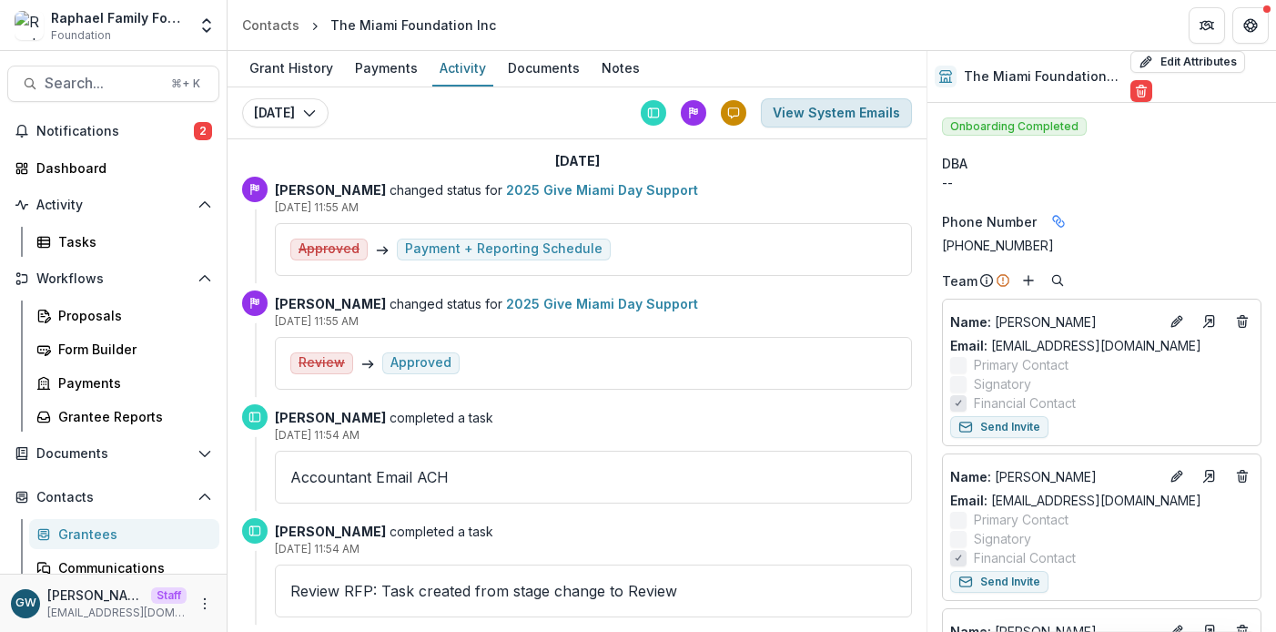
click at [867, 111] on button "View System Emails" at bounding box center [836, 112] width 151 height 29
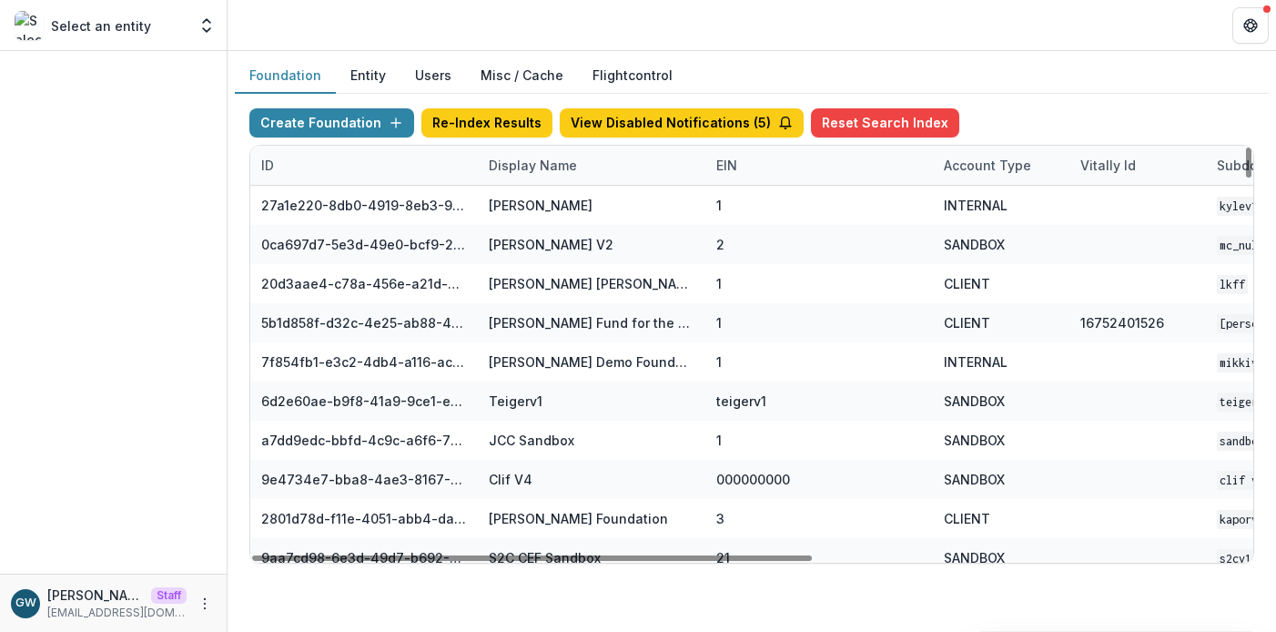
click at [517, 160] on div "Display Name" at bounding box center [533, 165] width 110 height 19
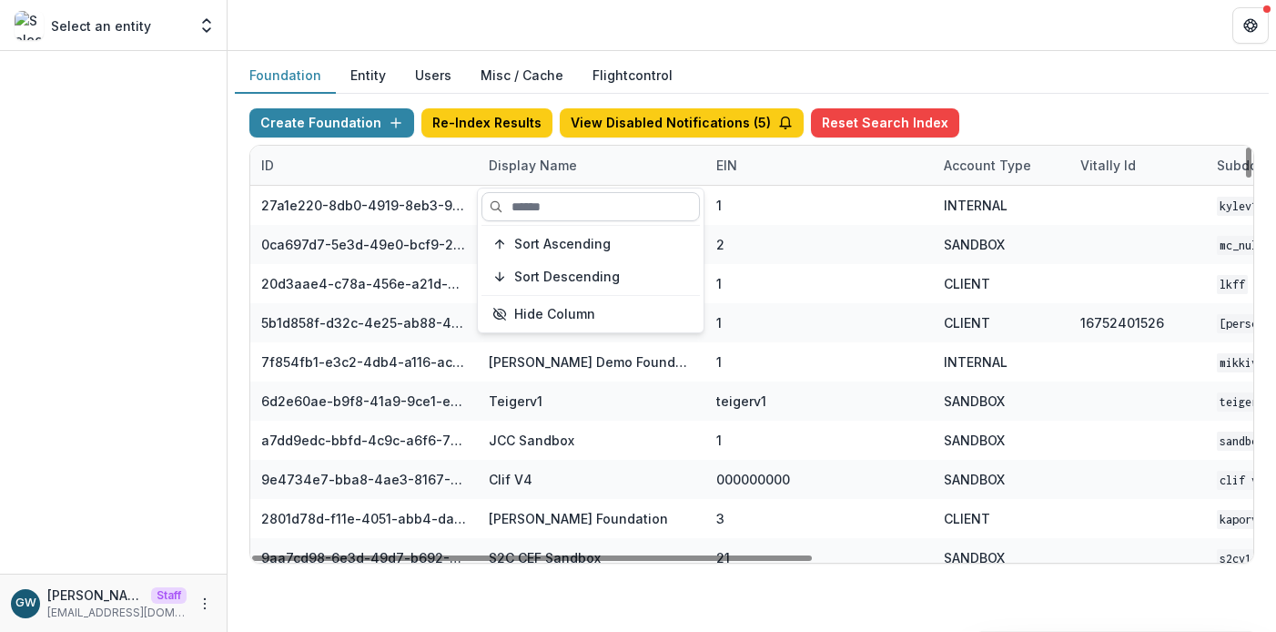
click at [523, 204] on input at bounding box center [590, 206] width 218 height 29
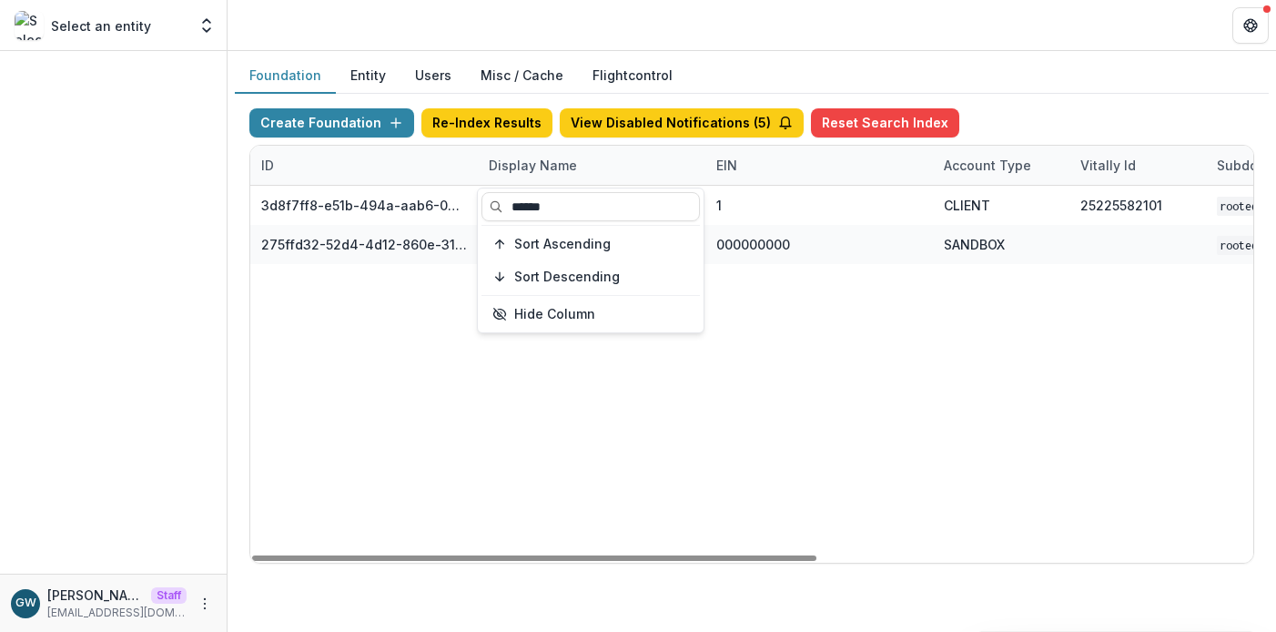
type input "******"
click at [961, 94] on div "Create Foundation Re-Index Results View Disabled Notifications ( 5 ) Reset Sear…" at bounding box center [752, 336] width 1034 height 484
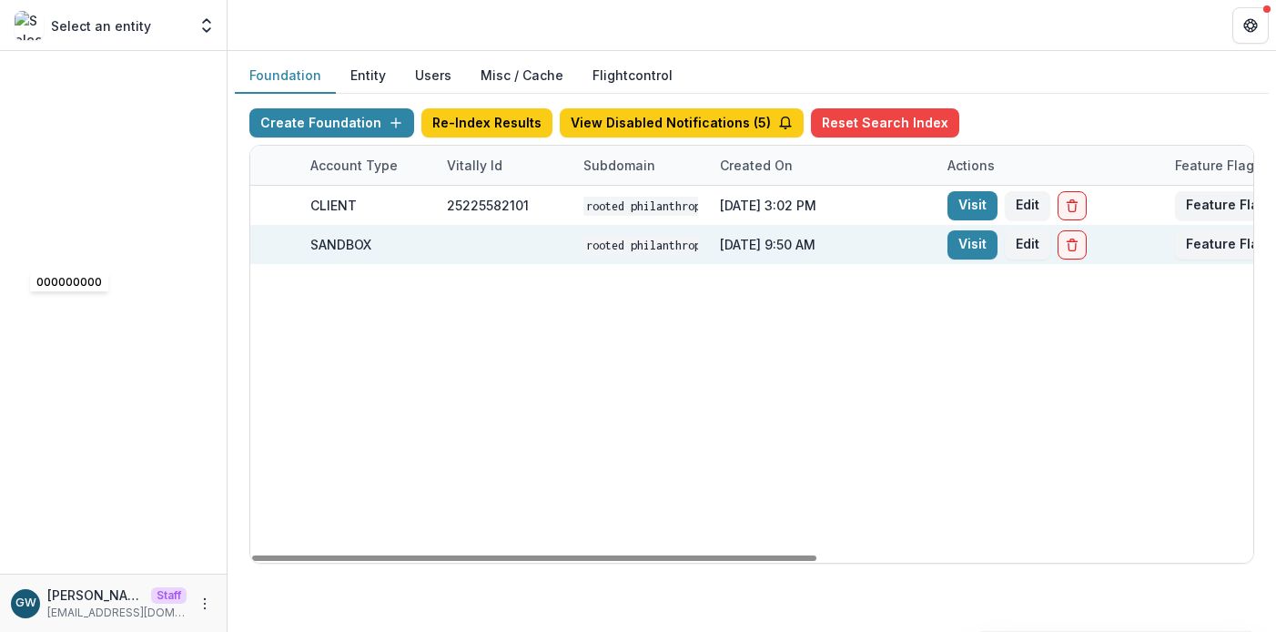
scroll to position [0, 772]
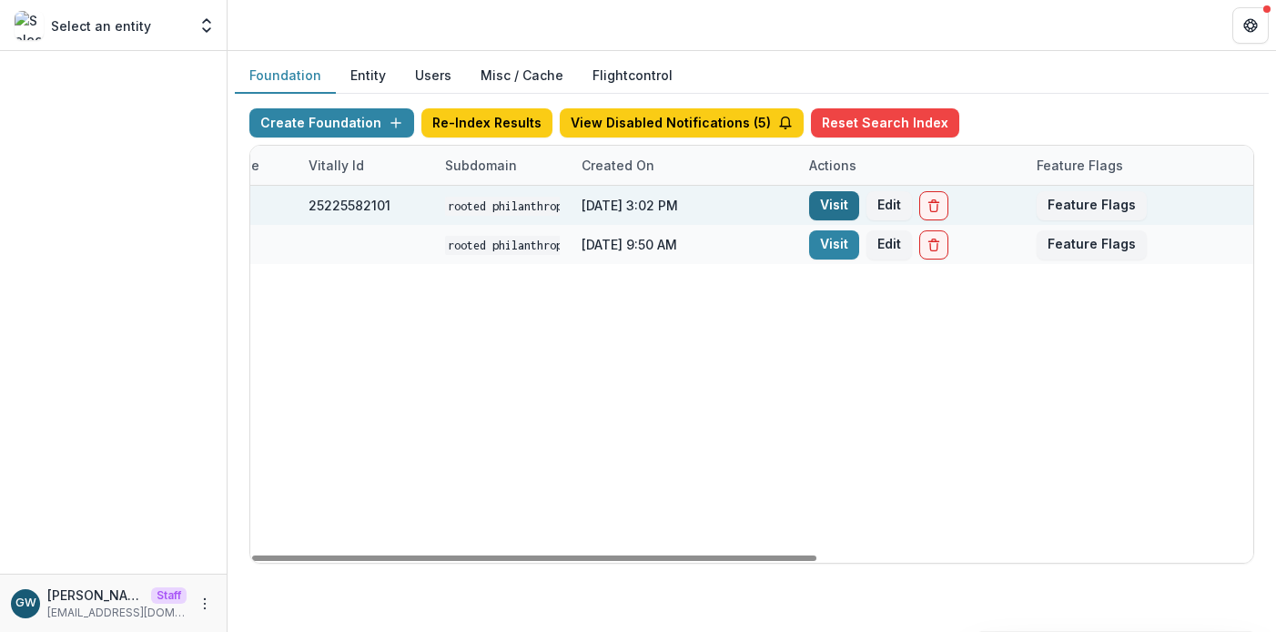
click at [844, 199] on link "Visit" at bounding box center [834, 205] width 50 height 29
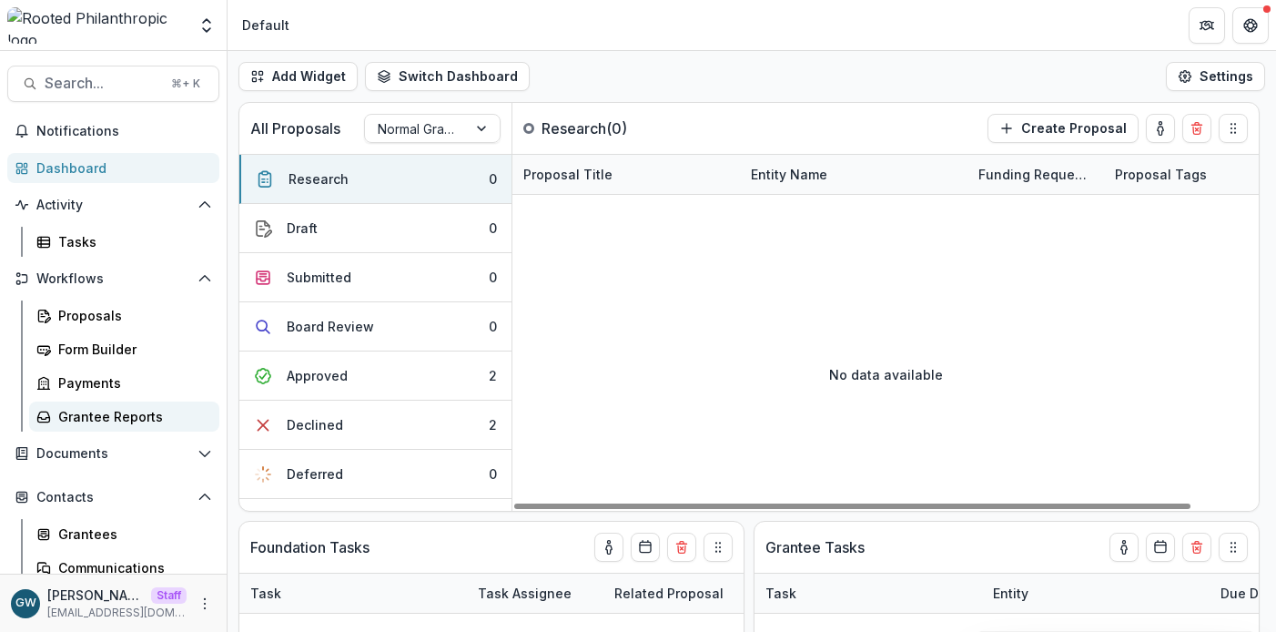
scroll to position [116, 0]
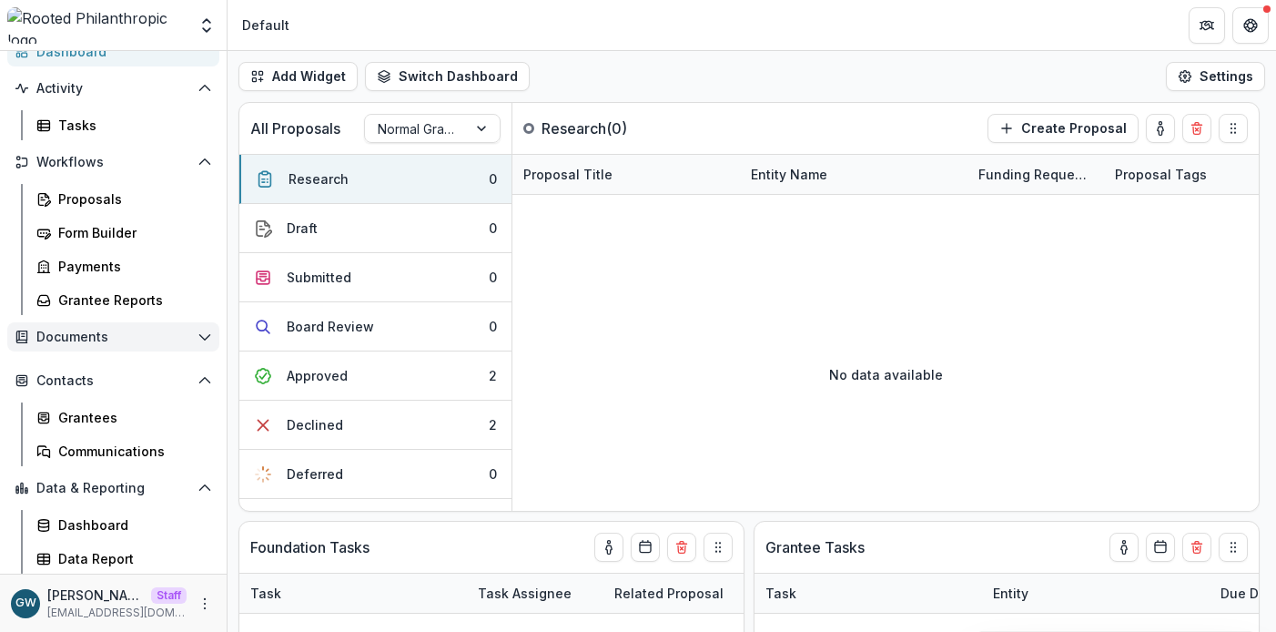
click at [131, 328] on button "Documents" at bounding box center [113, 336] width 212 height 29
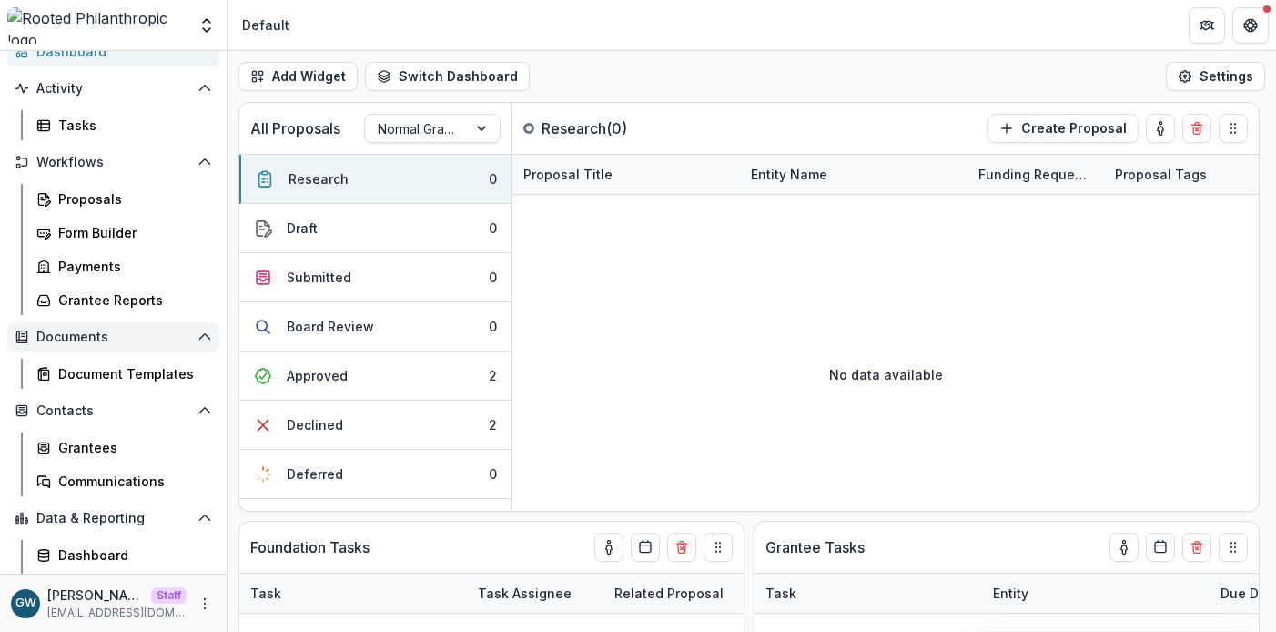
click at [131, 328] on button "Documents" at bounding box center [113, 336] width 212 height 29
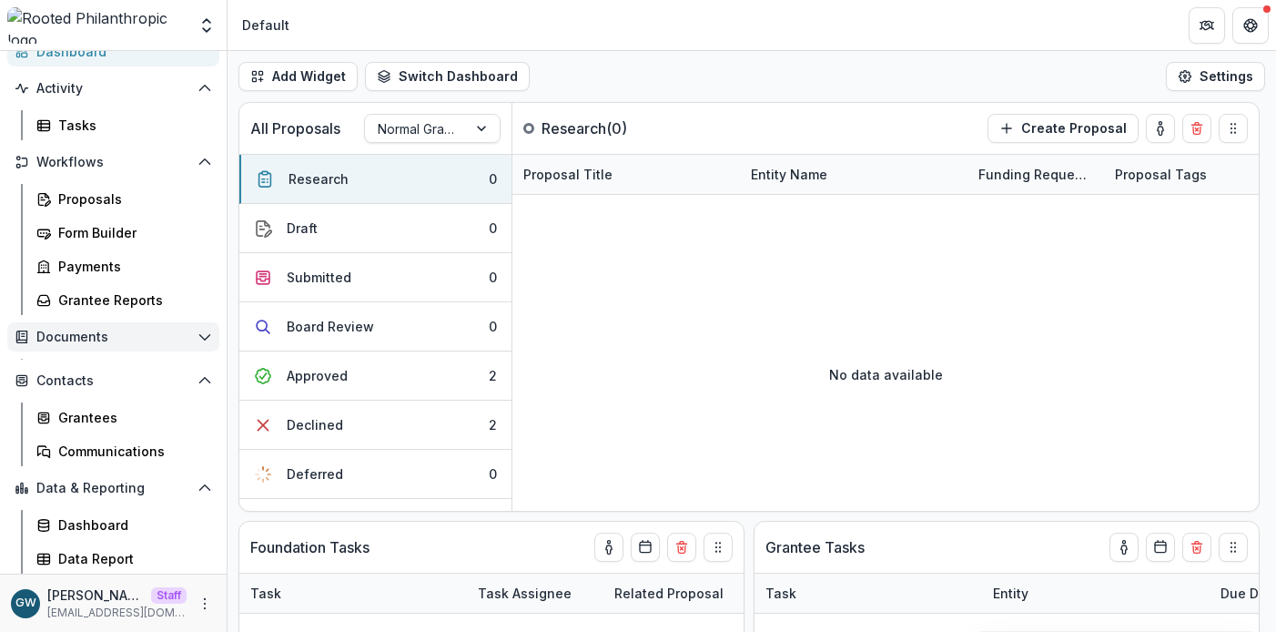
click at [131, 328] on button "Documents" at bounding box center [113, 336] width 212 height 29
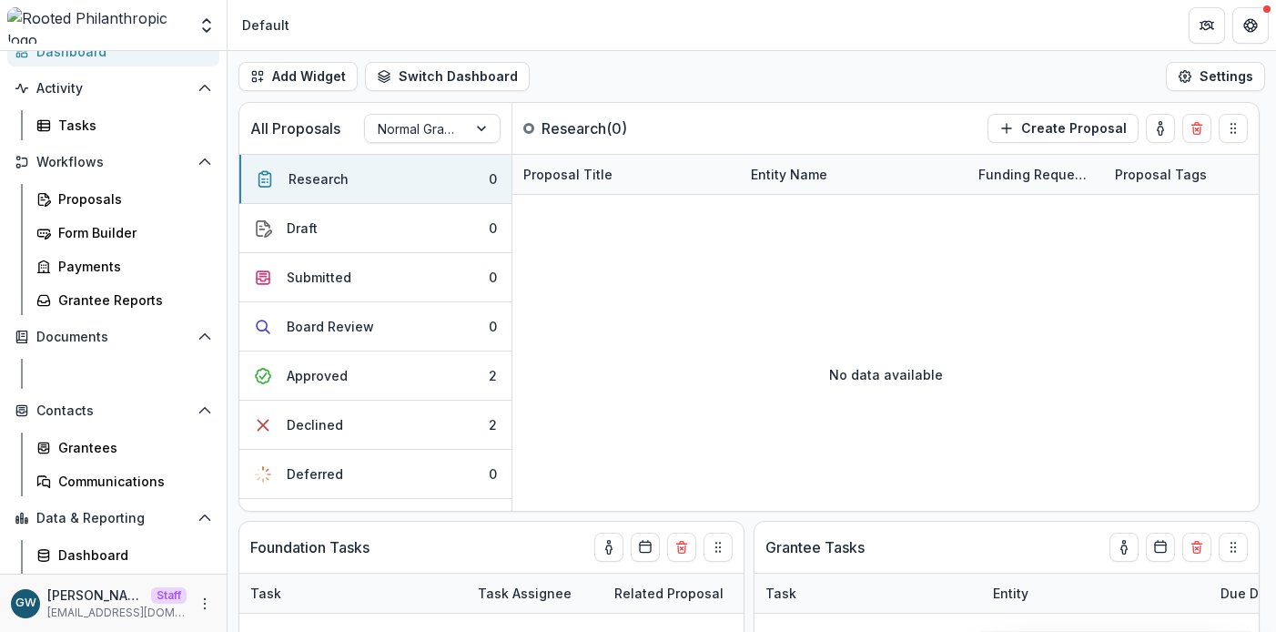
click at [119, 367] on div "Document Templates" at bounding box center [131, 373] width 147 height 19
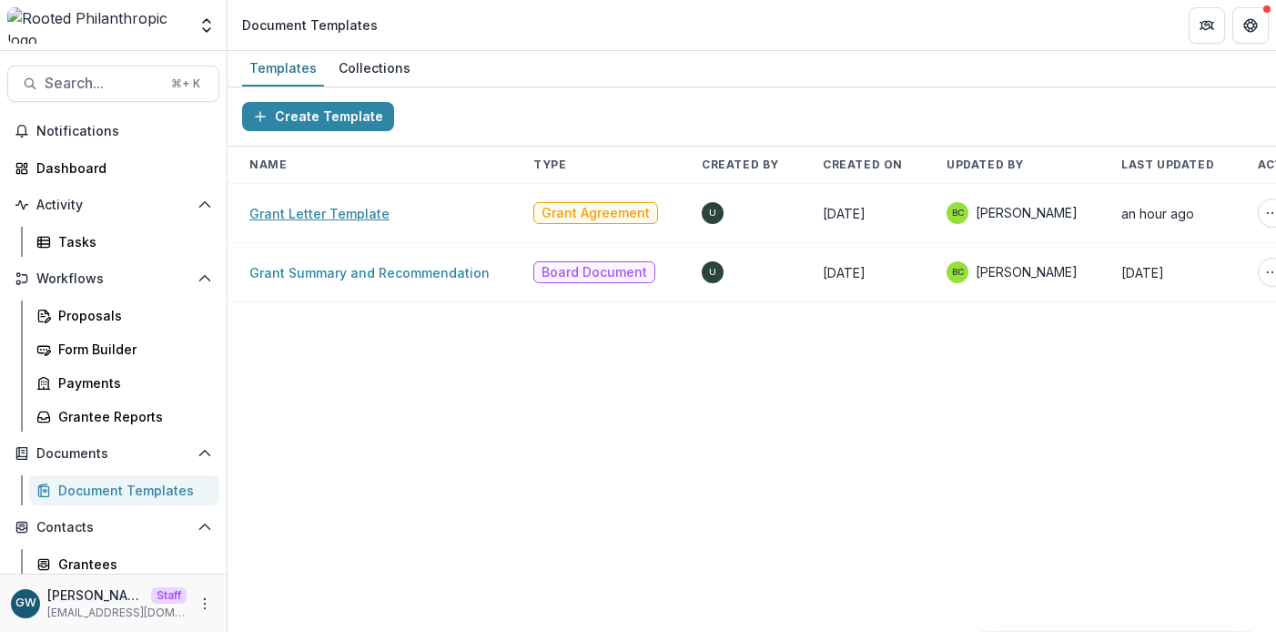
click at [310, 208] on link "Grant Letter Template" at bounding box center [319, 213] width 140 height 15
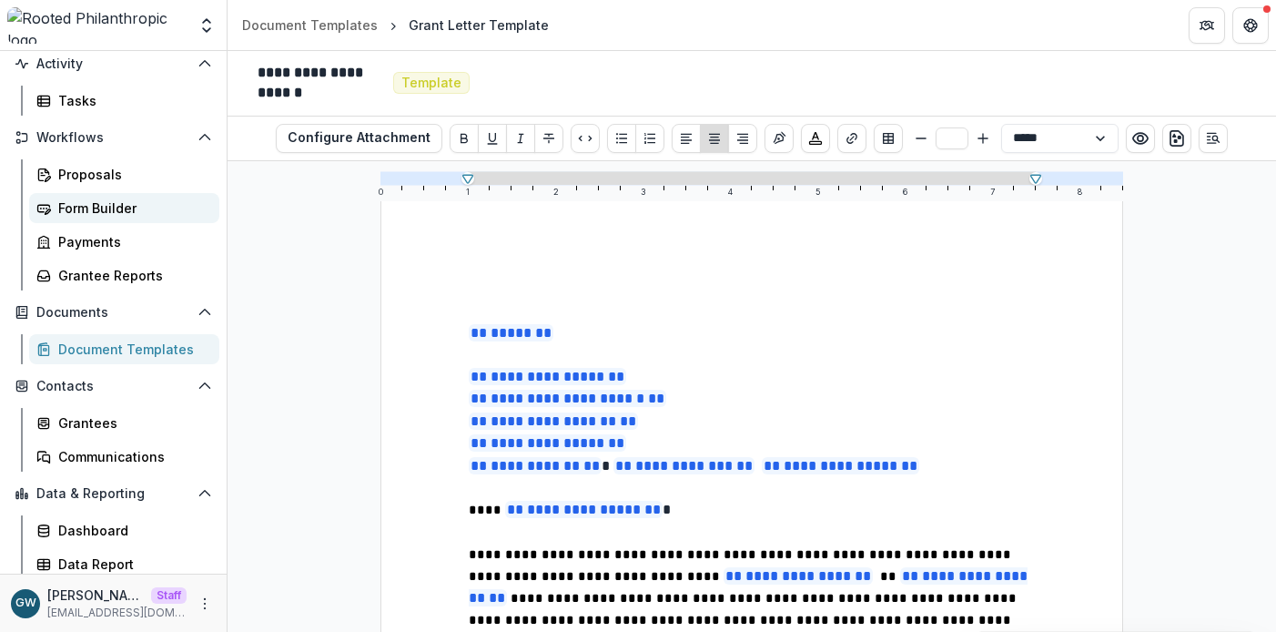
scroll to position [147, 0]
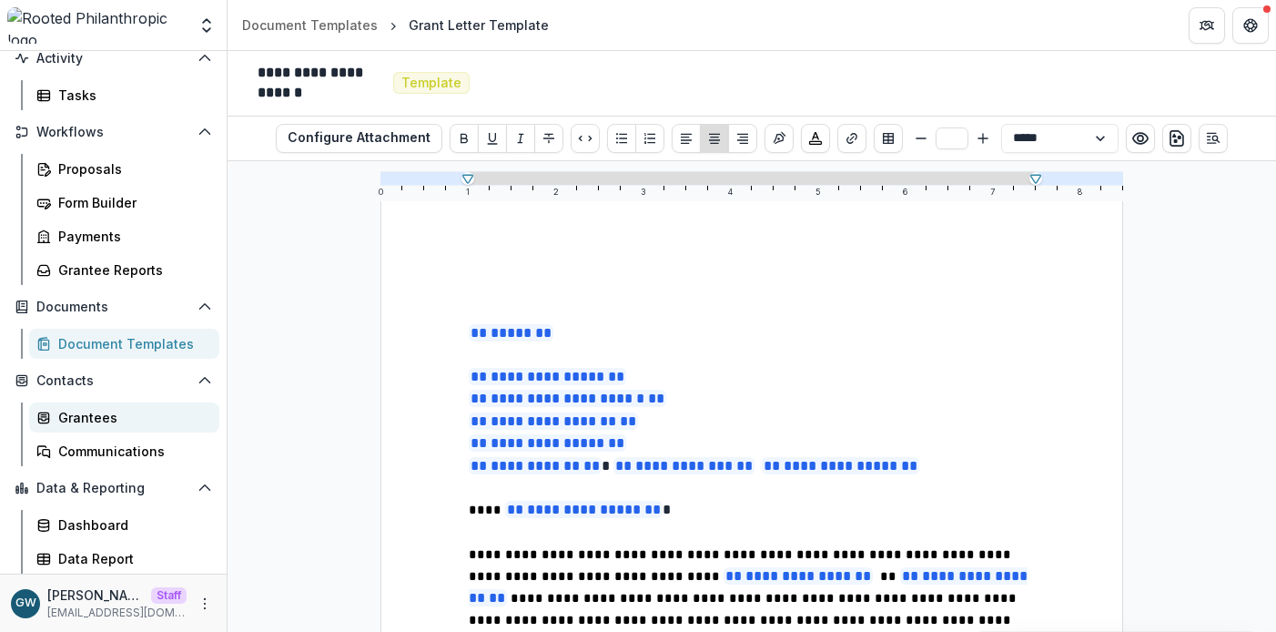
click at [92, 410] on div "Grantees" at bounding box center [131, 417] width 147 height 19
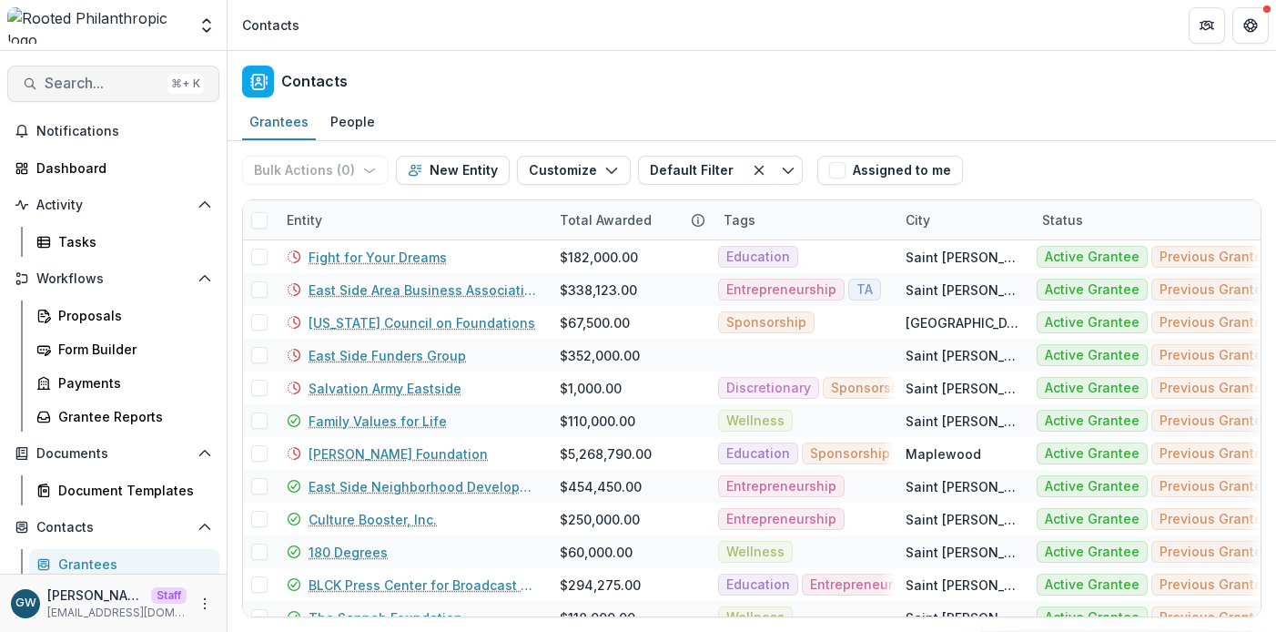
click at [76, 86] on span "Search..." at bounding box center [103, 83] width 116 height 17
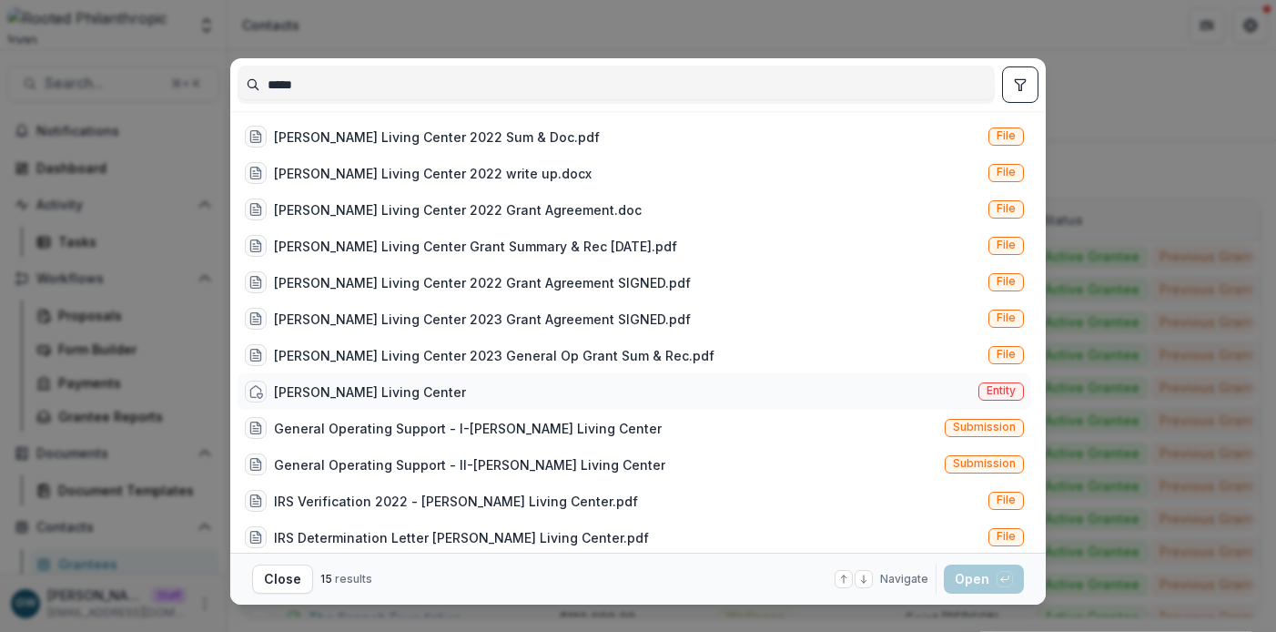
type input "*****"
click at [428, 389] on div "Theresa Living Center Entity" at bounding box center [633, 391] width 793 height 36
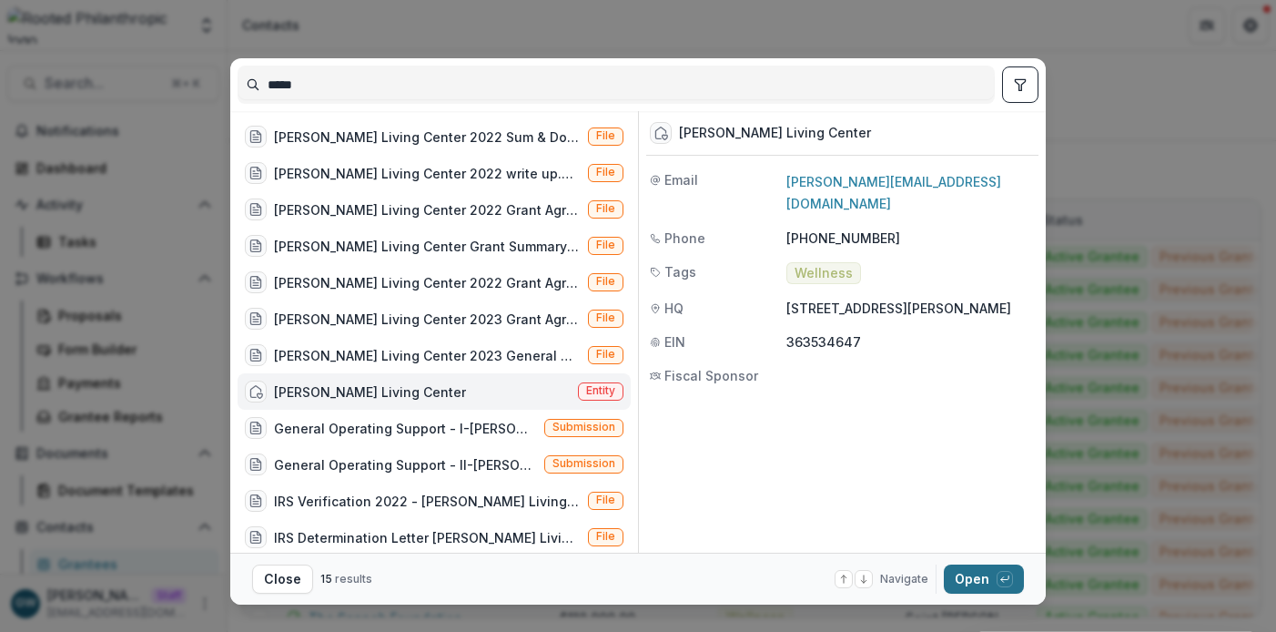
click at [992, 579] on button "Open with enter key" at bounding box center [984, 578] width 80 height 29
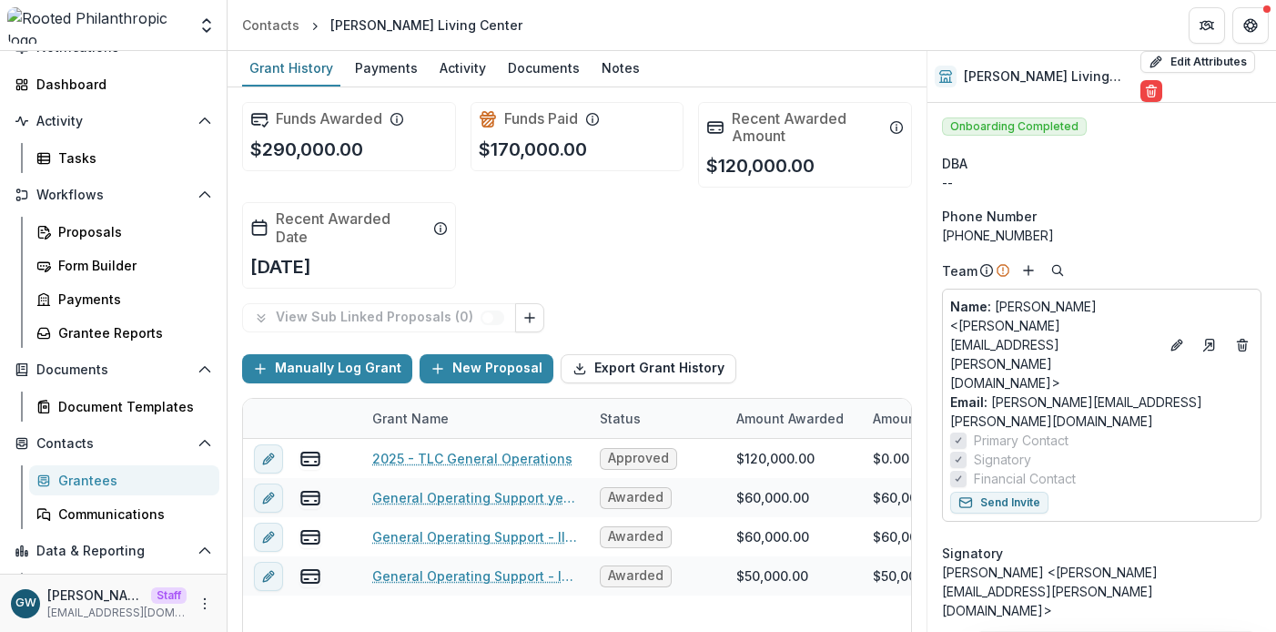
scroll to position [87, 0]
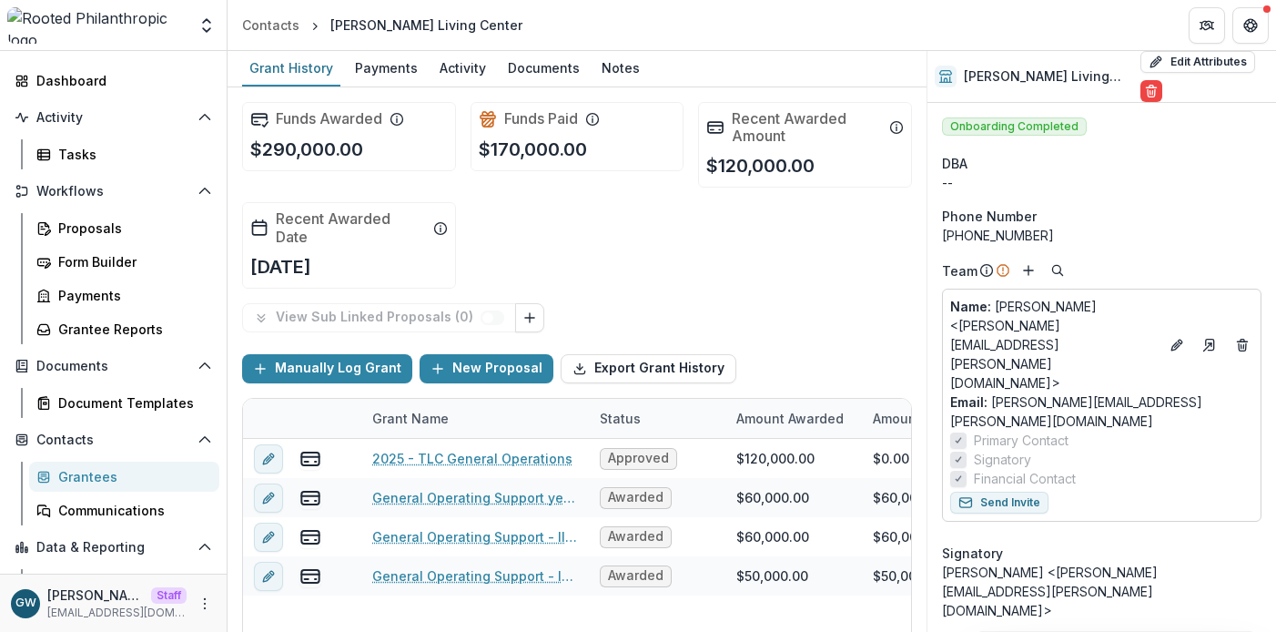
click at [123, 474] on div "Grantees" at bounding box center [131, 476] width 147 height 19
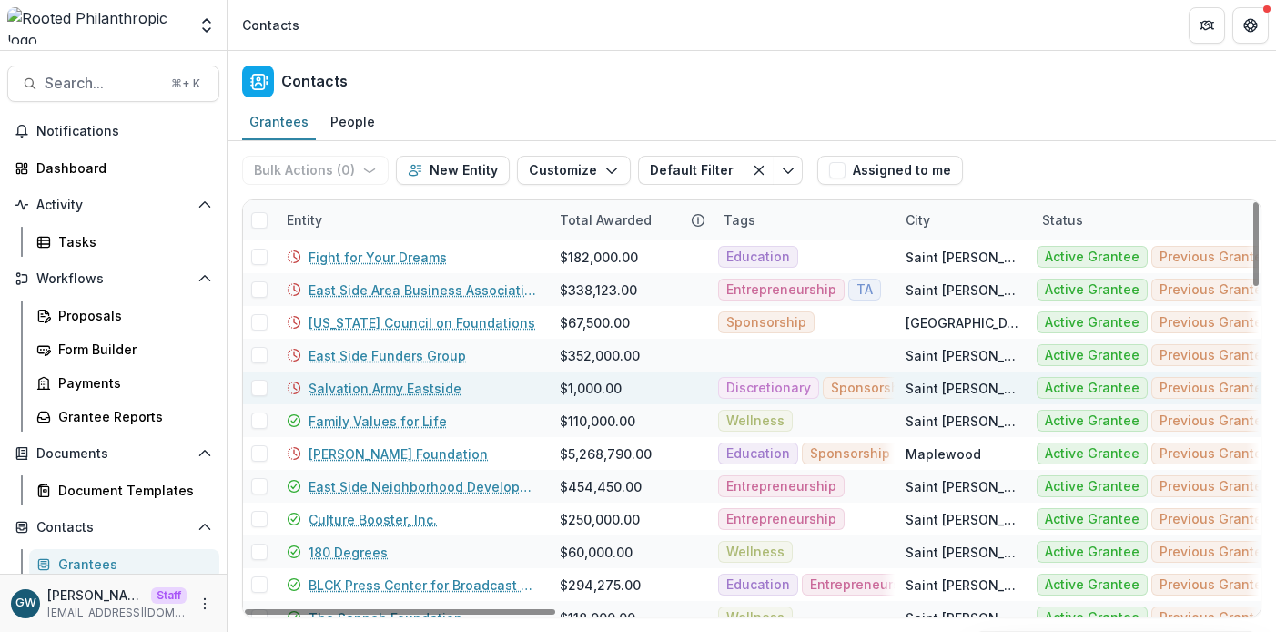
click at [366, 389] on link "Salvation Army Eastside" at bounding box center [384, 388] width 153 height 19
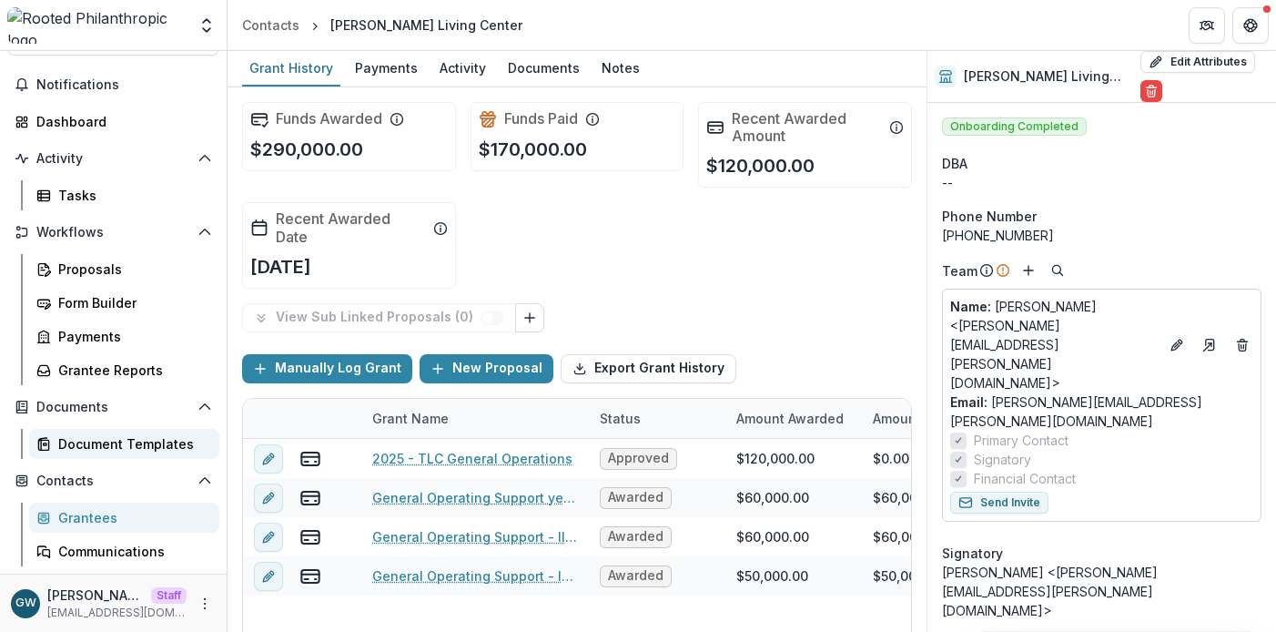
scroll to position [47, 0]
click at [127, 441] on div "Document Templates" at bounding box center [131, 442] width 147 height 19
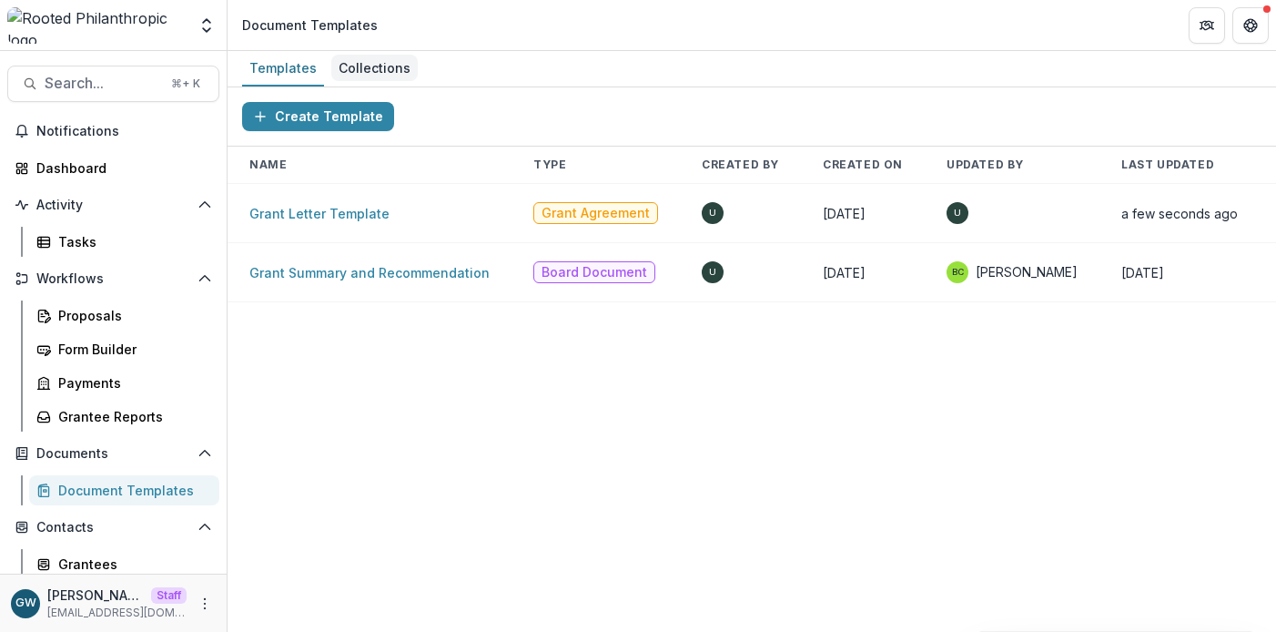
click at [391, 68] on div "Collections" at bounding box center [374, 68] width 86 height 26
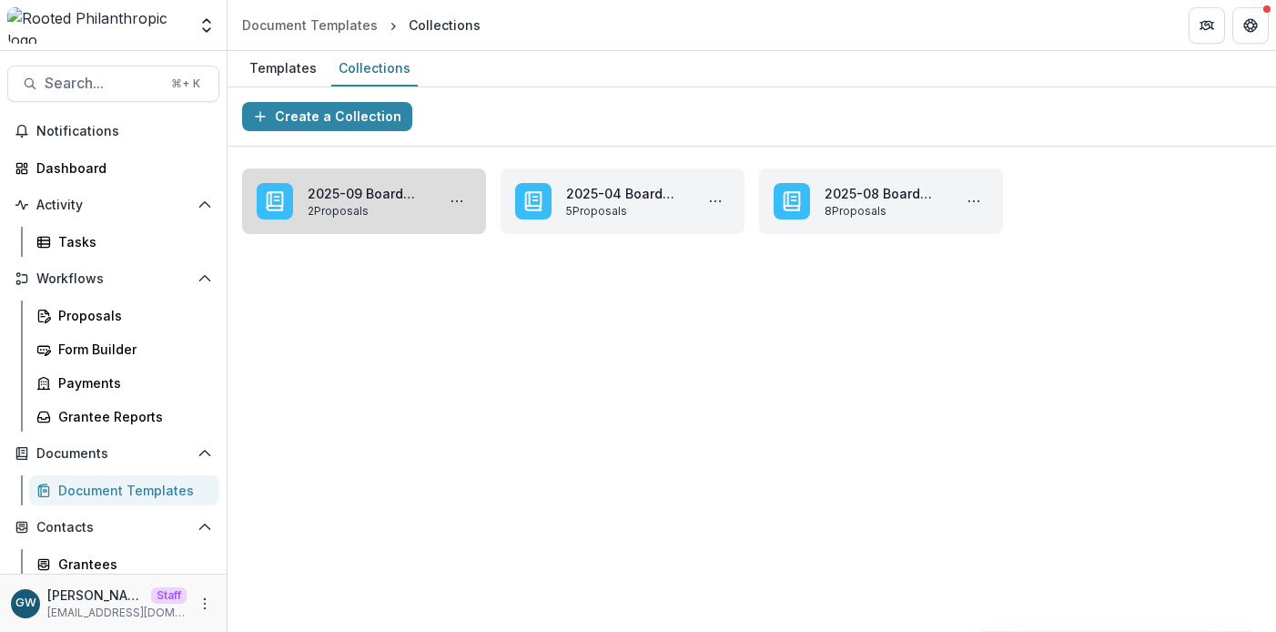
click at [378, 203] on link "2025-09 Board Book" at bounding box center [368, 193] width 120 height 19
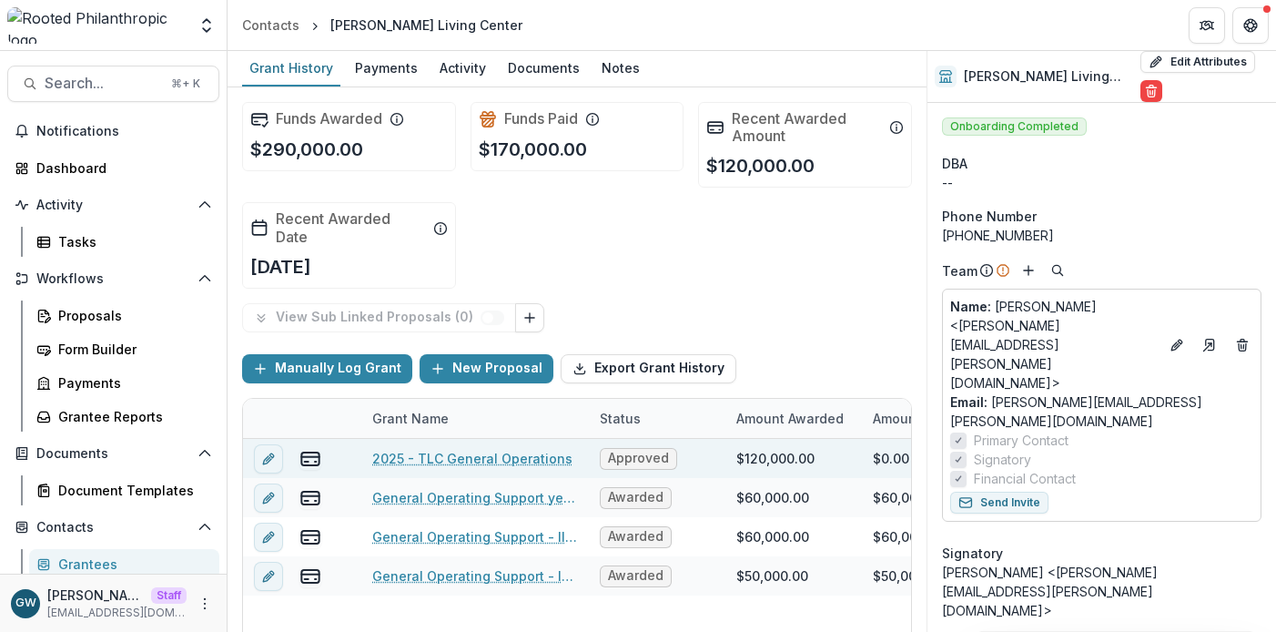
click at [434, 454] on link "2025 - TLC General Operations" at bounding box center [472, 458] width 200 height 19
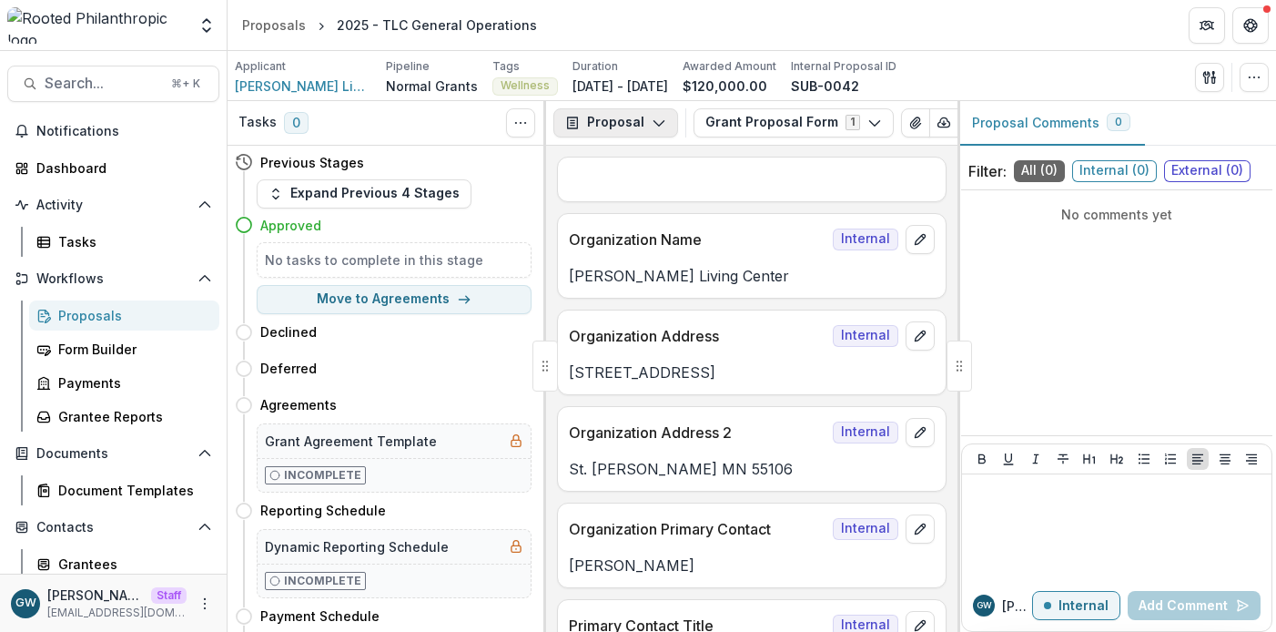
click at [626, 122] on button "Proposal" at bounding box center [615, 122] width 125 height 29
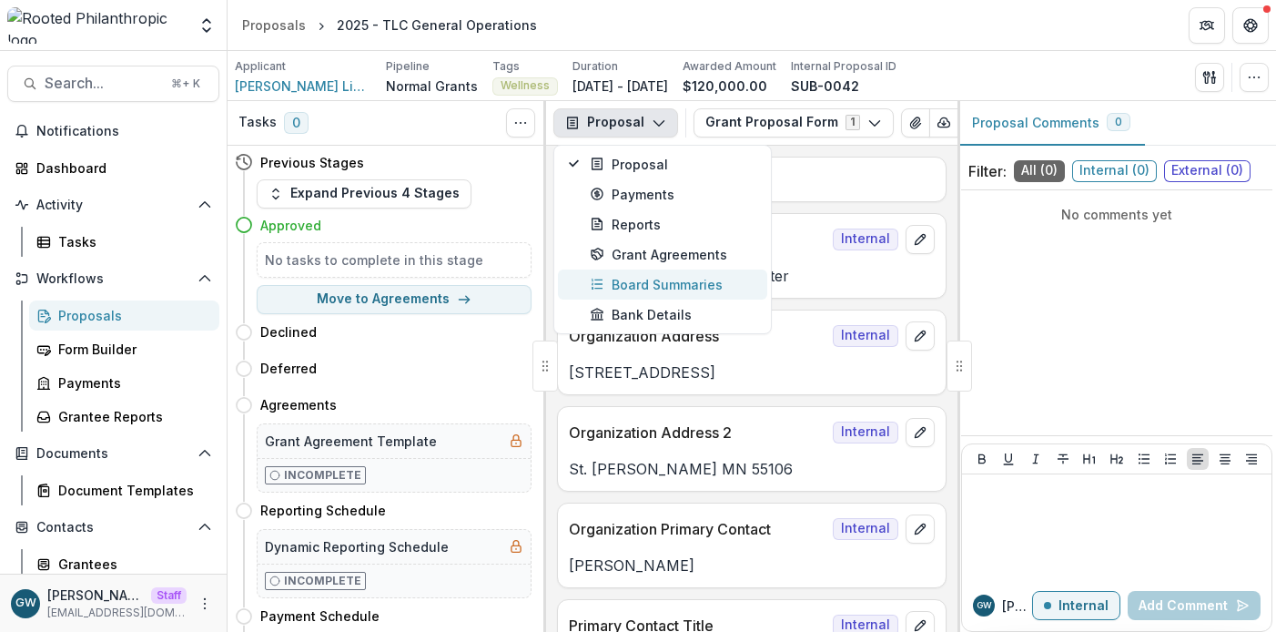
click at [626, 282] on div "Board Summaries" at bounding box center [673, 284] width 167 height 19
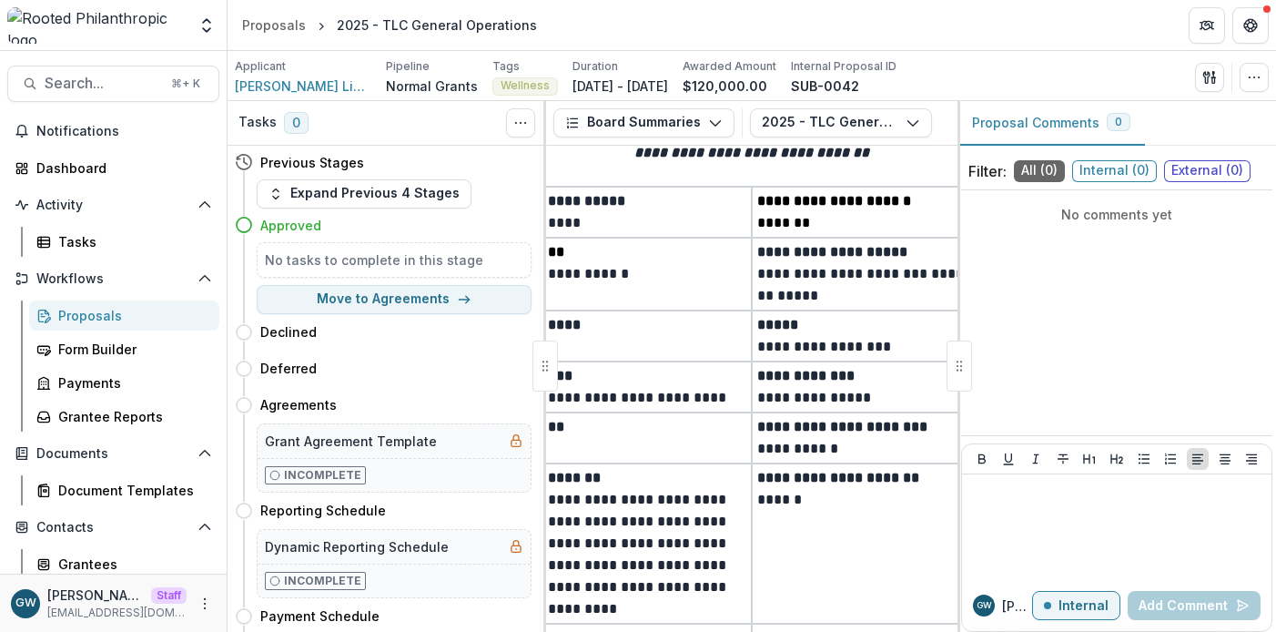
scroll to position [370, 0]
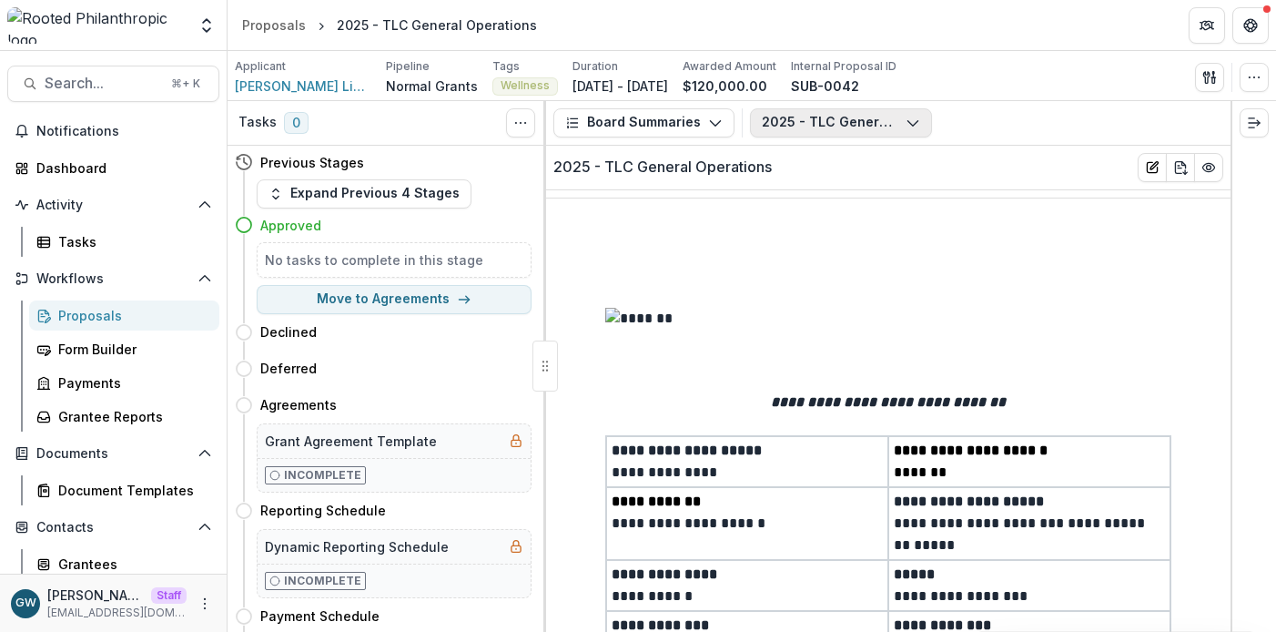
click at [847, 118] on button "2025 - TLC General Operations" at bounding box center [841, 122] width 182 height 29
click at [708, 117] on icon "button" at bounding box center [715, 123] width 15 height 15
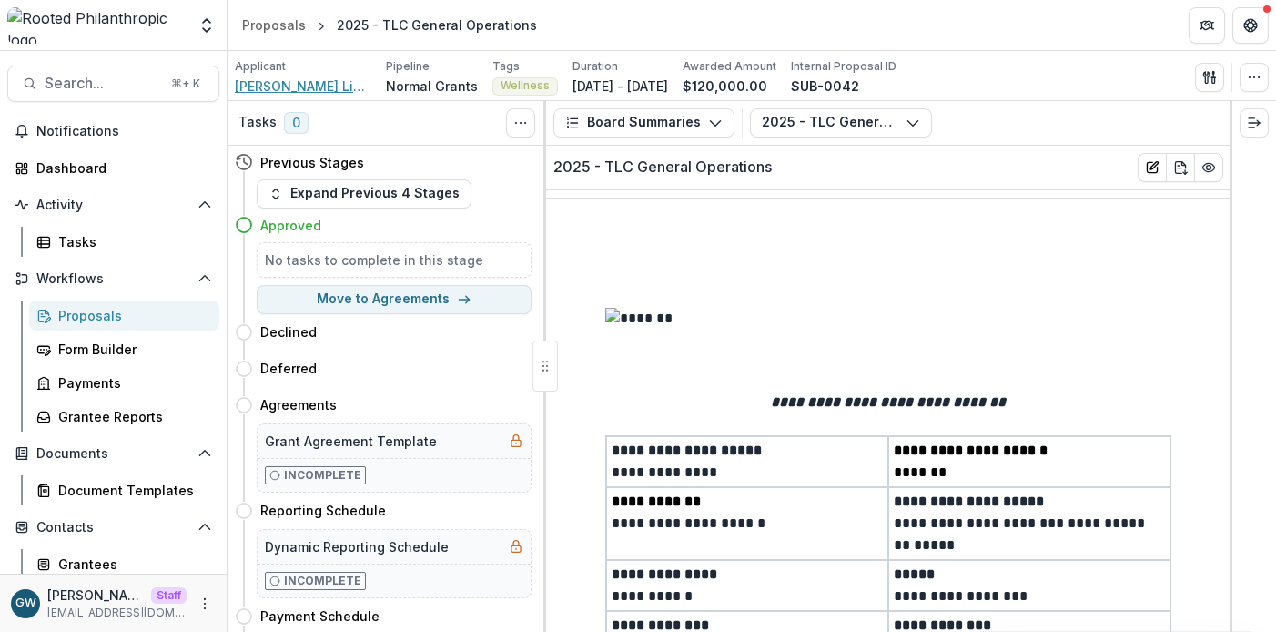
click at [333, 87] on span "Theresa Living Center" at bounding box center [303, 85] width 136 height 19
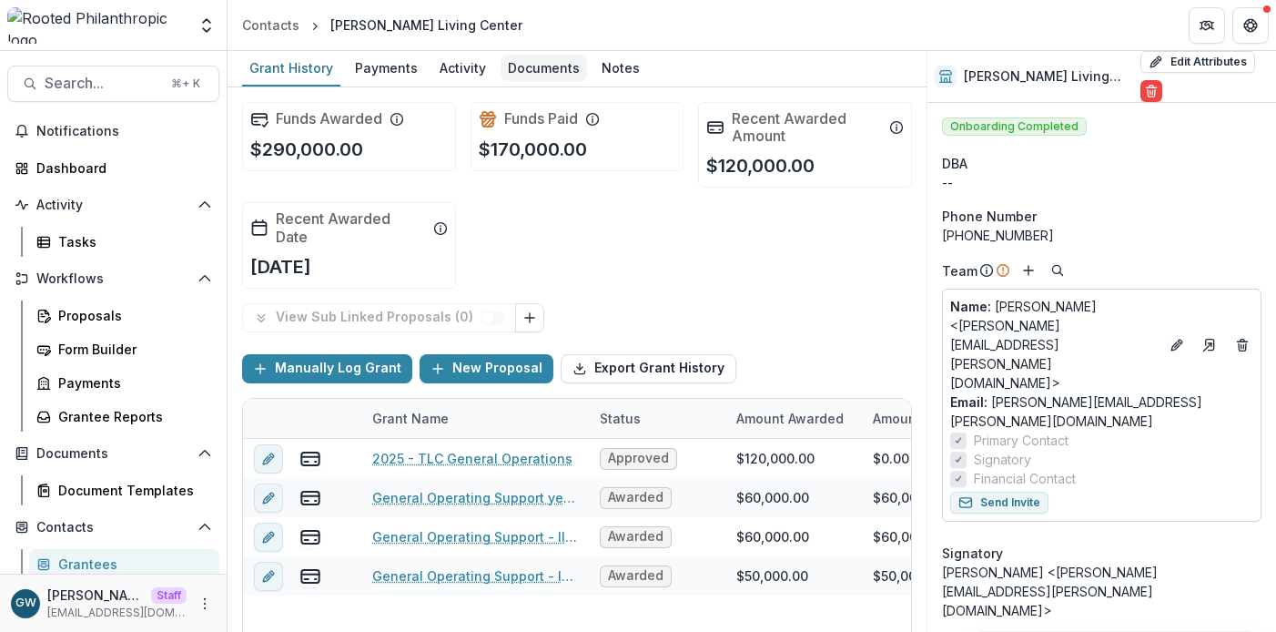
click at [519, 59] on div "Documents" at bounding box center [543, 68] width 86 height 26
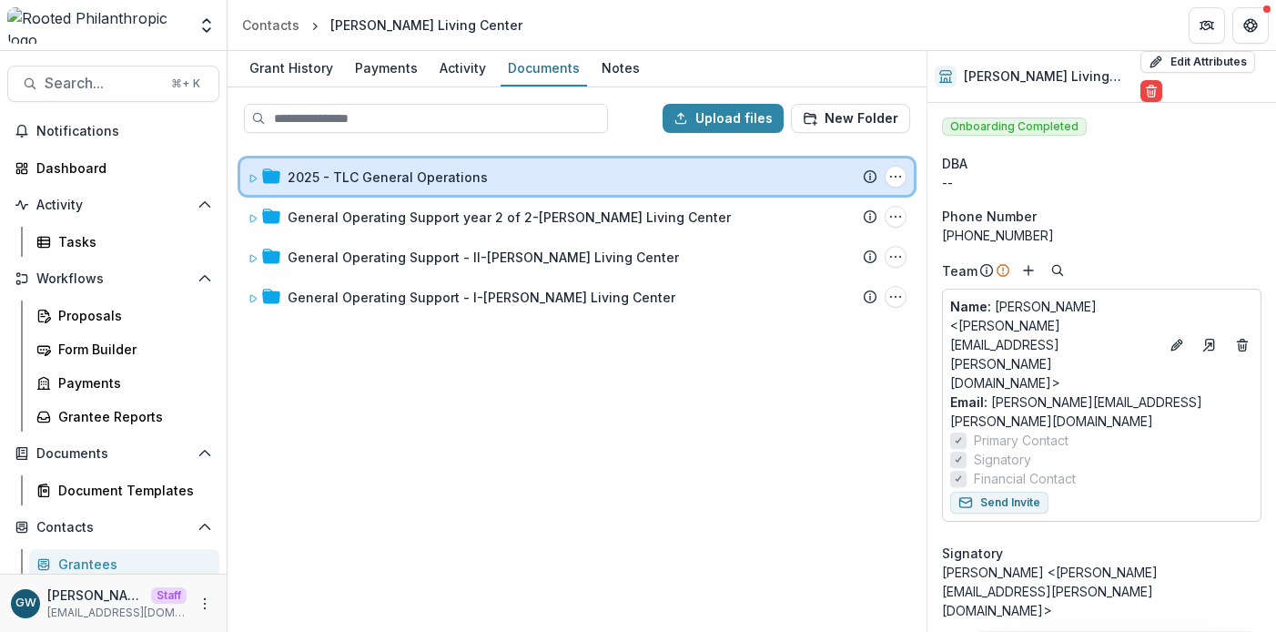
click at [447, 161] on div "2025 - TLC General Operations Submission Temelio Proposal Attached proposal doc…" at bounding box center [576, 176] width 673 height 36
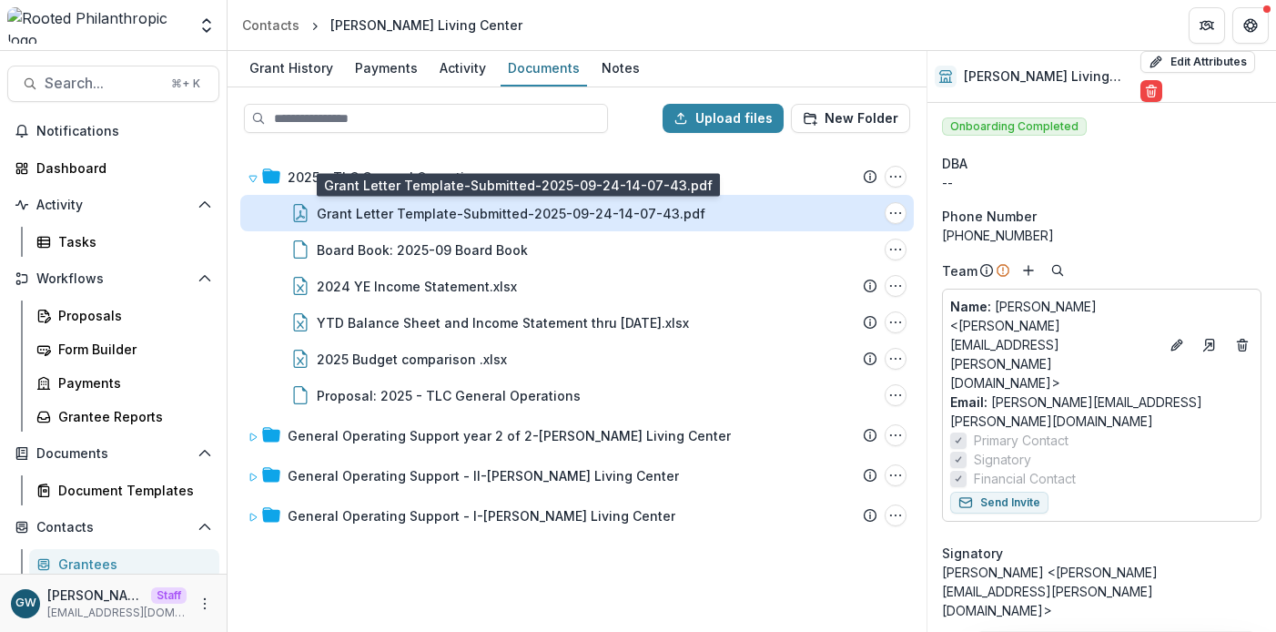
click at [447, 211] on div "Grant Letter Template-Submitted-2025-09-24-14-07-43.pdf" at bounding box center [511, 213] width 389 height 19
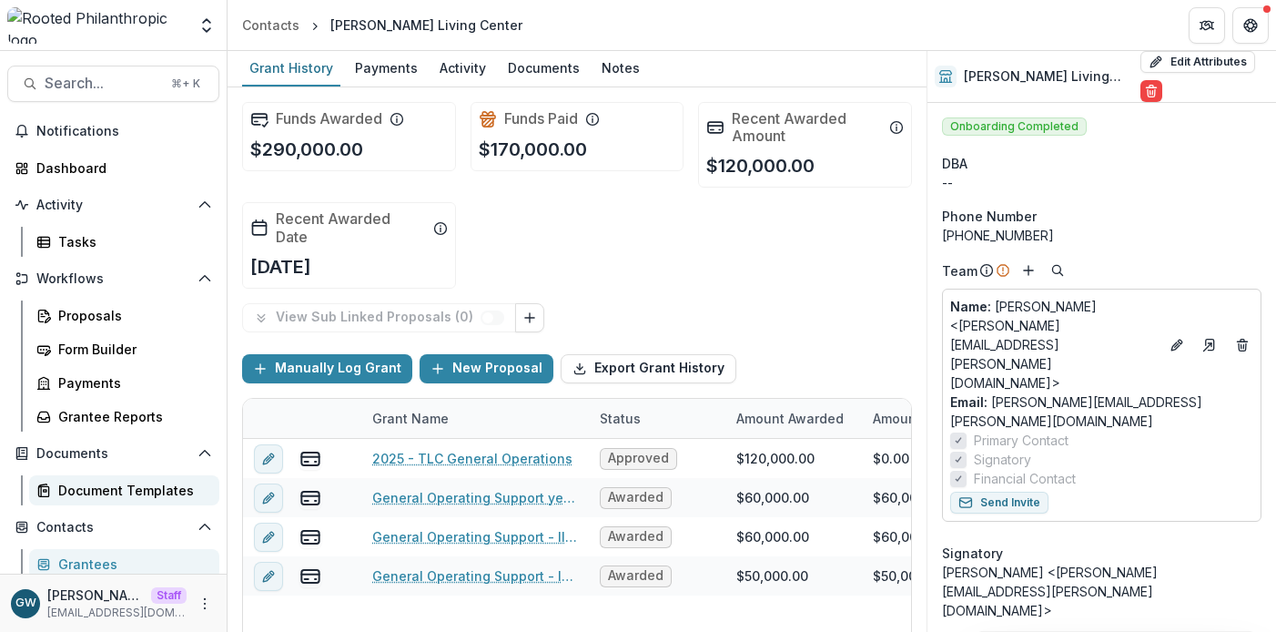
click at [97, 487] on div "Document Templates" at bounding box center [131, 489] width 147 height 19
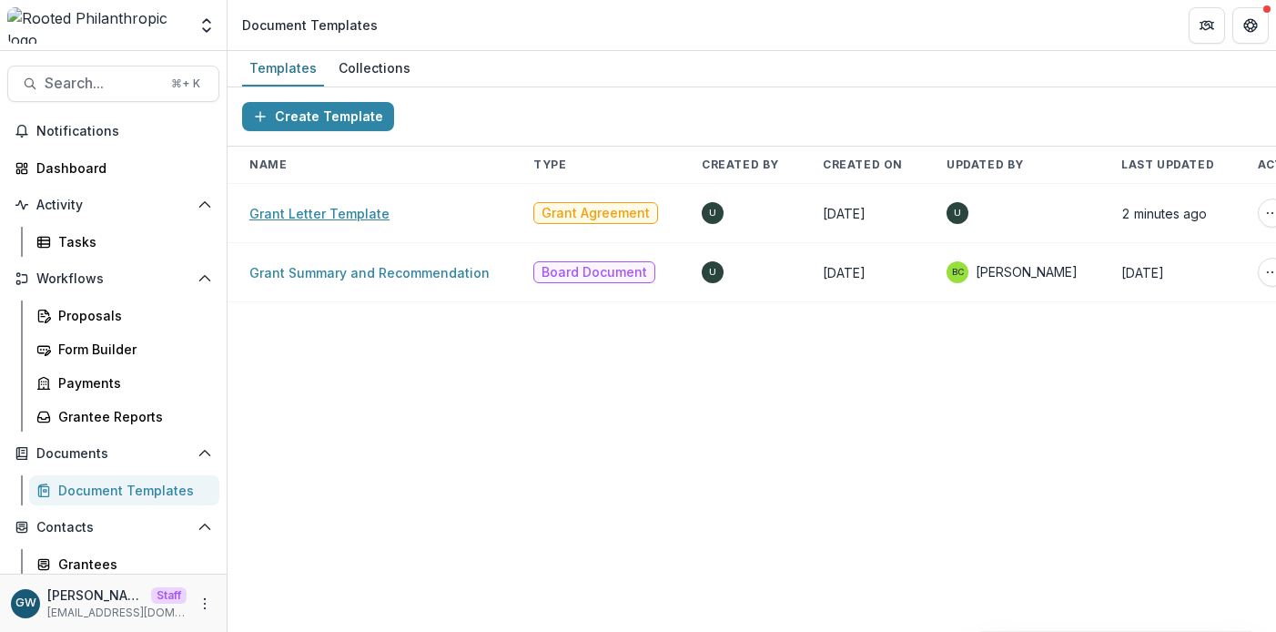
click at [324, 213] on link "Grant Letter Template" at bounding box center [319, 213] width 140 height 15
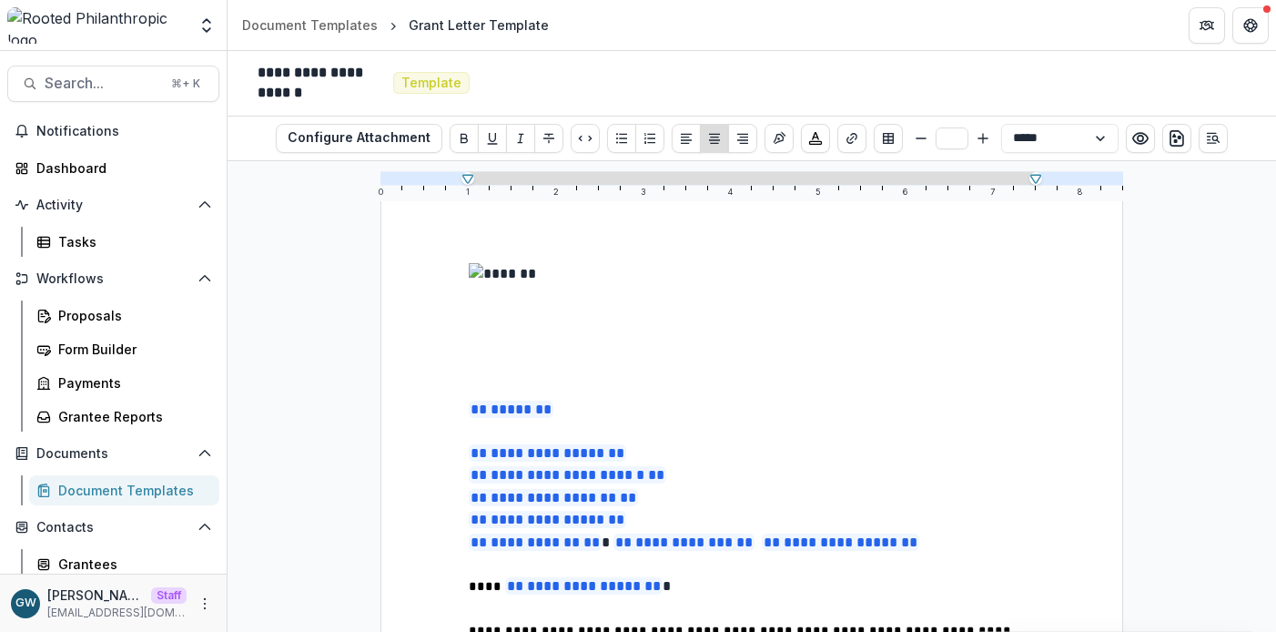
scroll to position [64, 0]
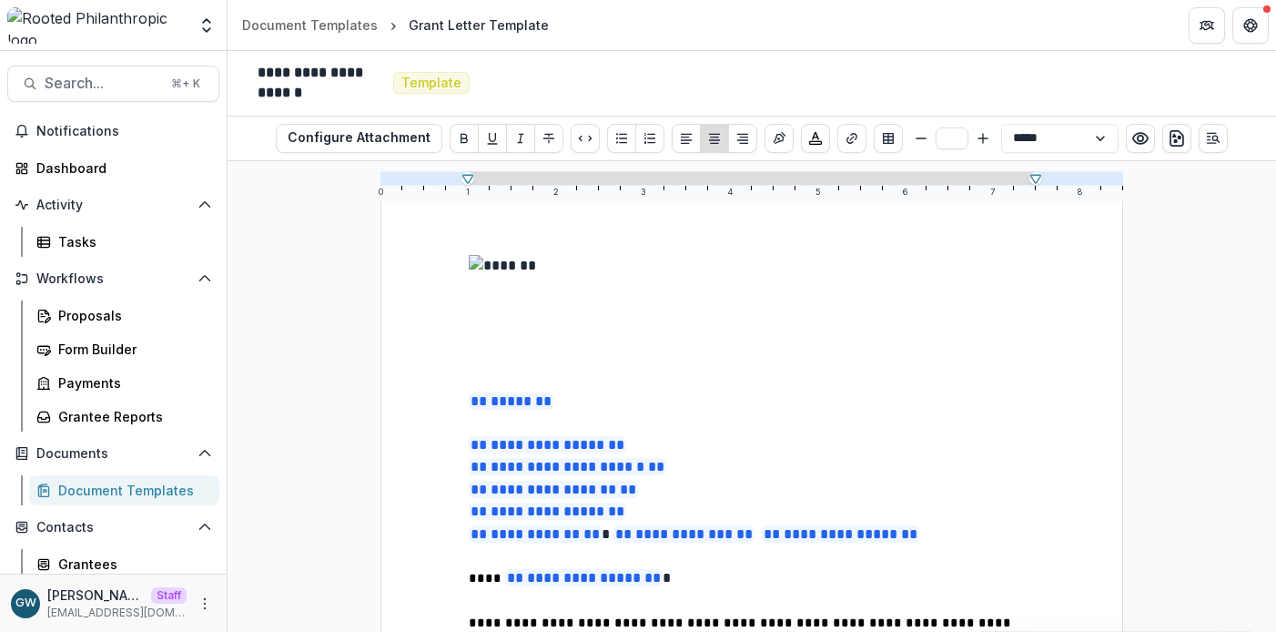
click at [628, 423] on p at bounding box center [752, 423] width 566 height 22
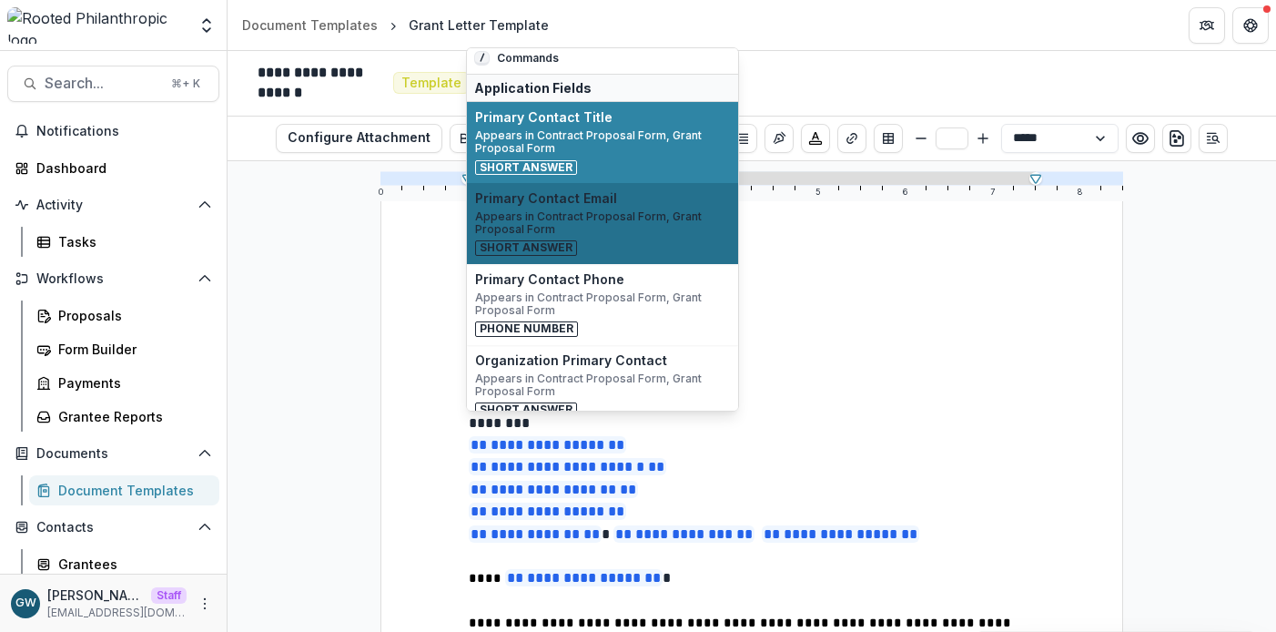
scroll to position [0, 0]
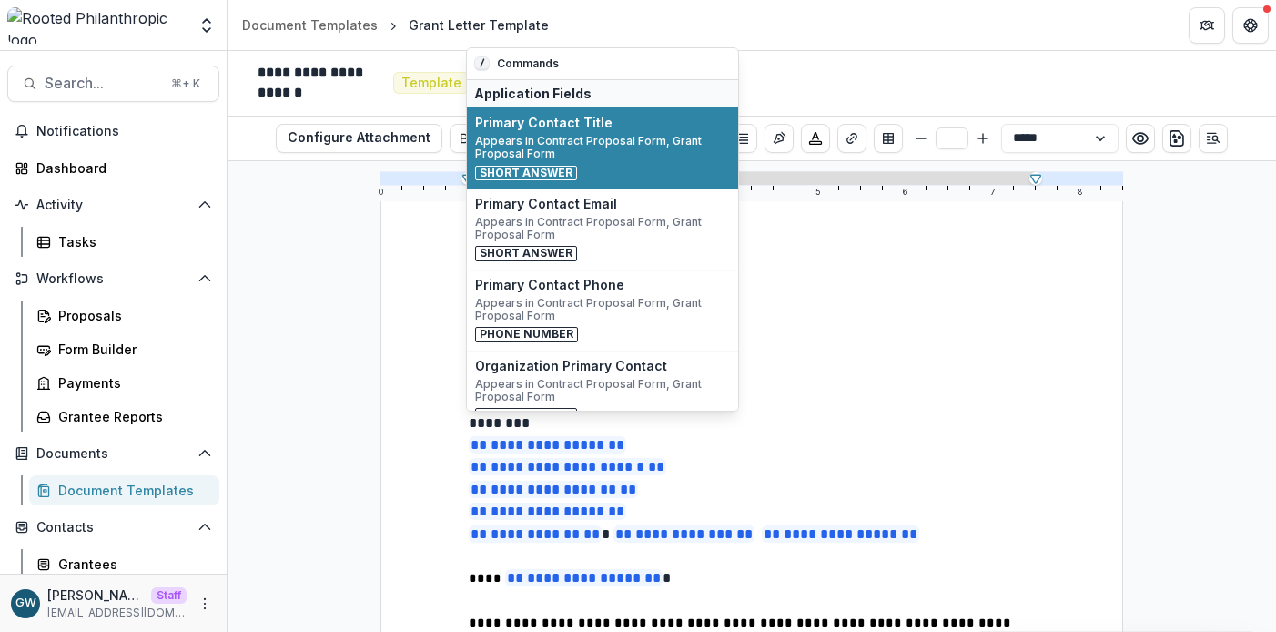
click at [578, 429] on p "********" at bounding box center [752, 423] width 566 height 22
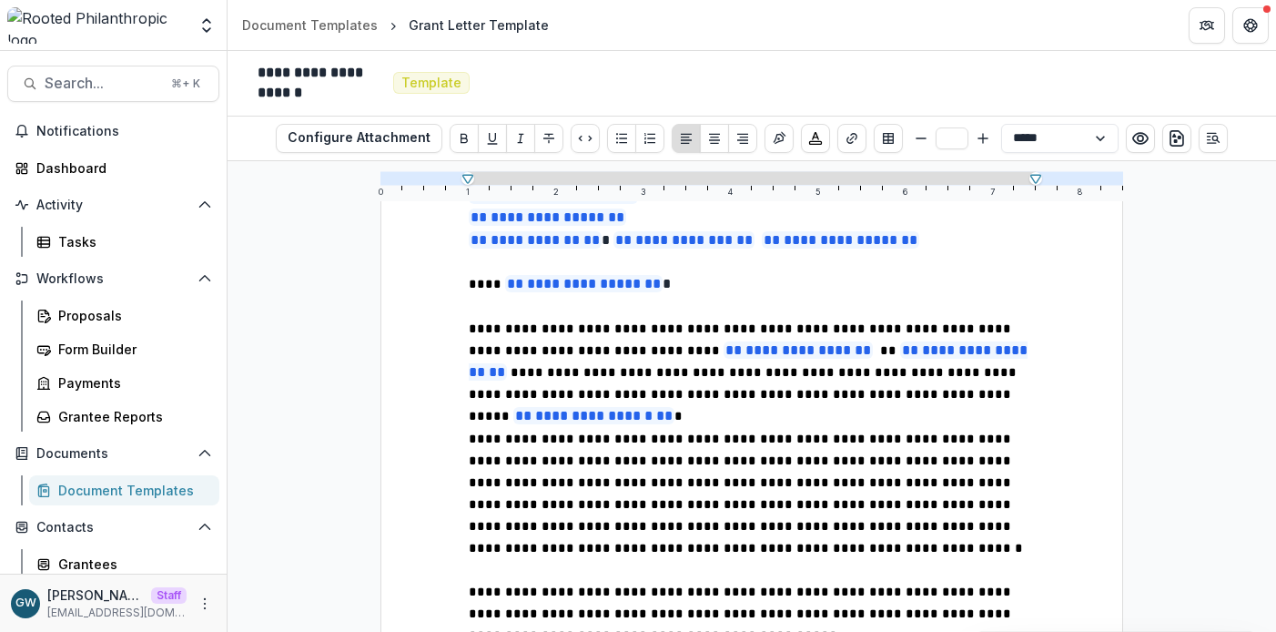
scroll to position [359, 0]
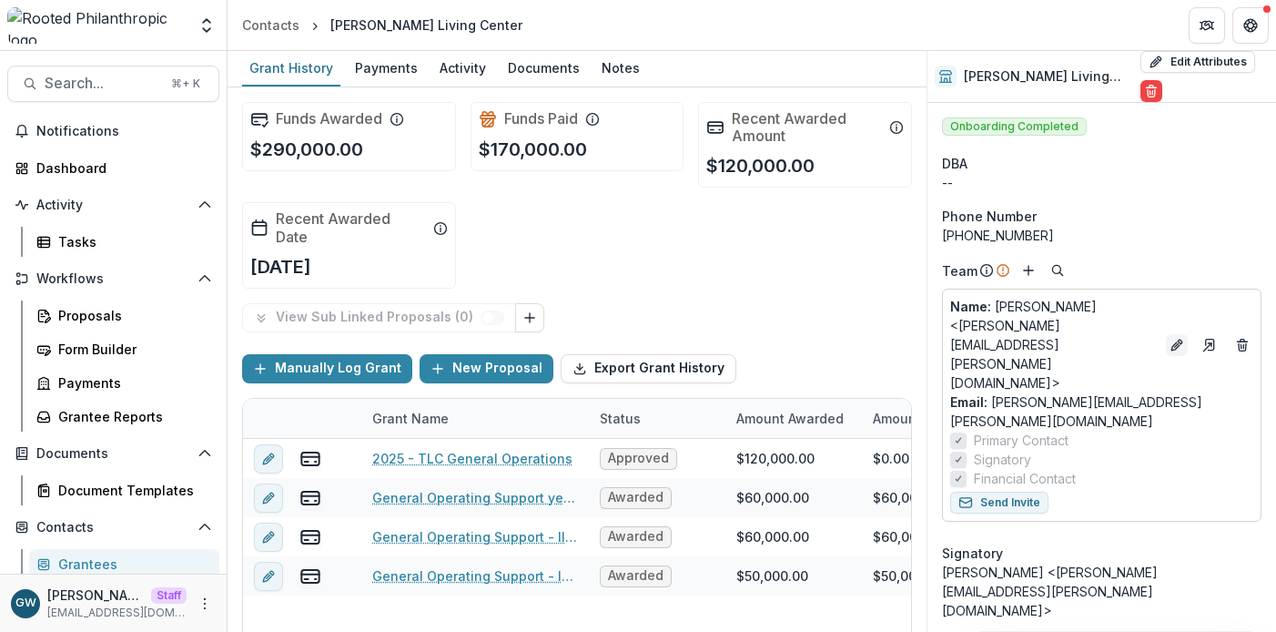
click at [1184, 338] on icon "Edit" at bounding box center [1176, 345] width 15 height 15
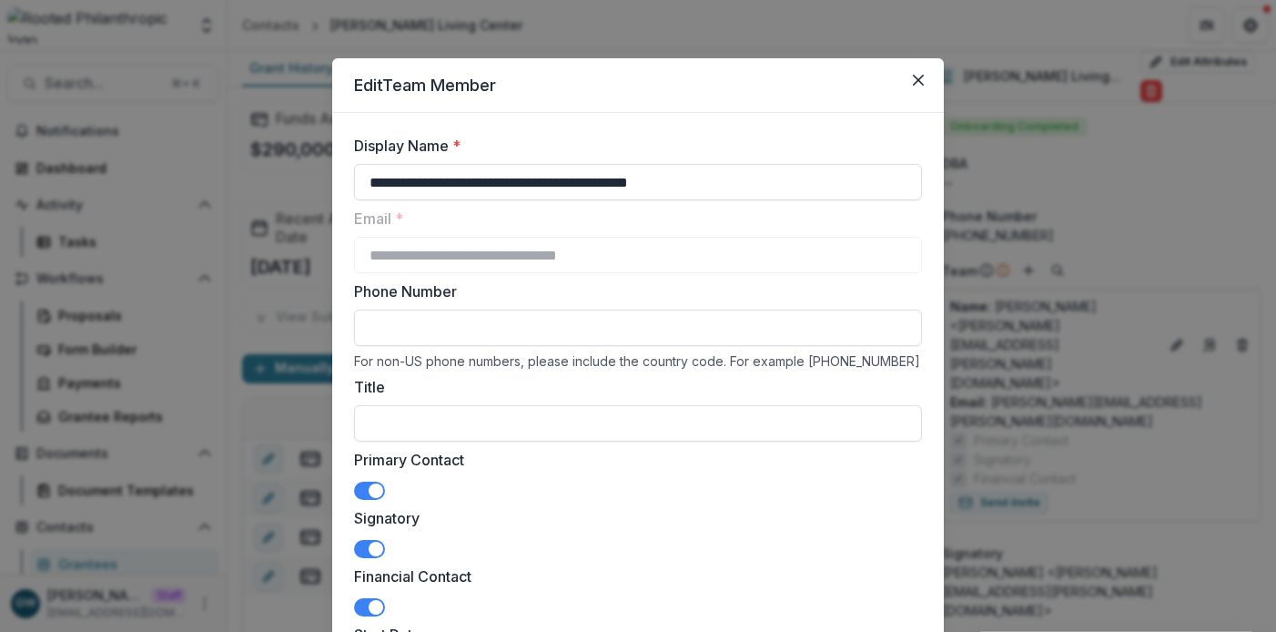
click at [1141, 183] on div "**********" at bounding box center [638, 316] width 1276 height 632
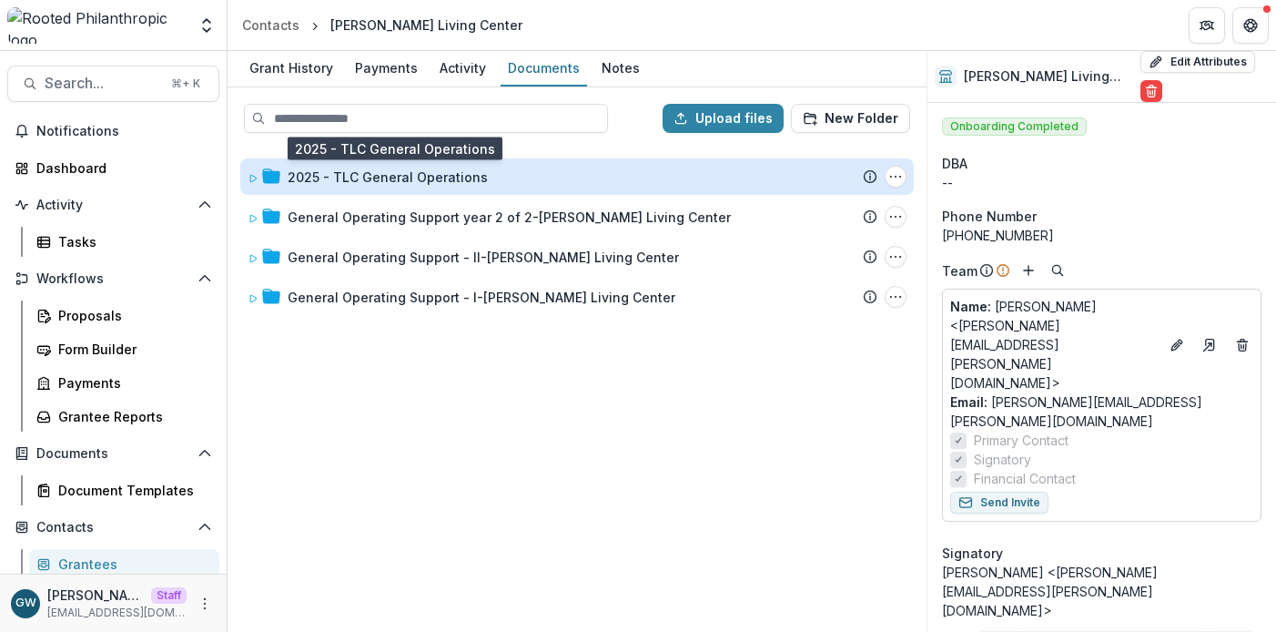
click at [470, 185] on div "2025 - TLC General Operations" at bounding box center [388, 176] width 200 height 19
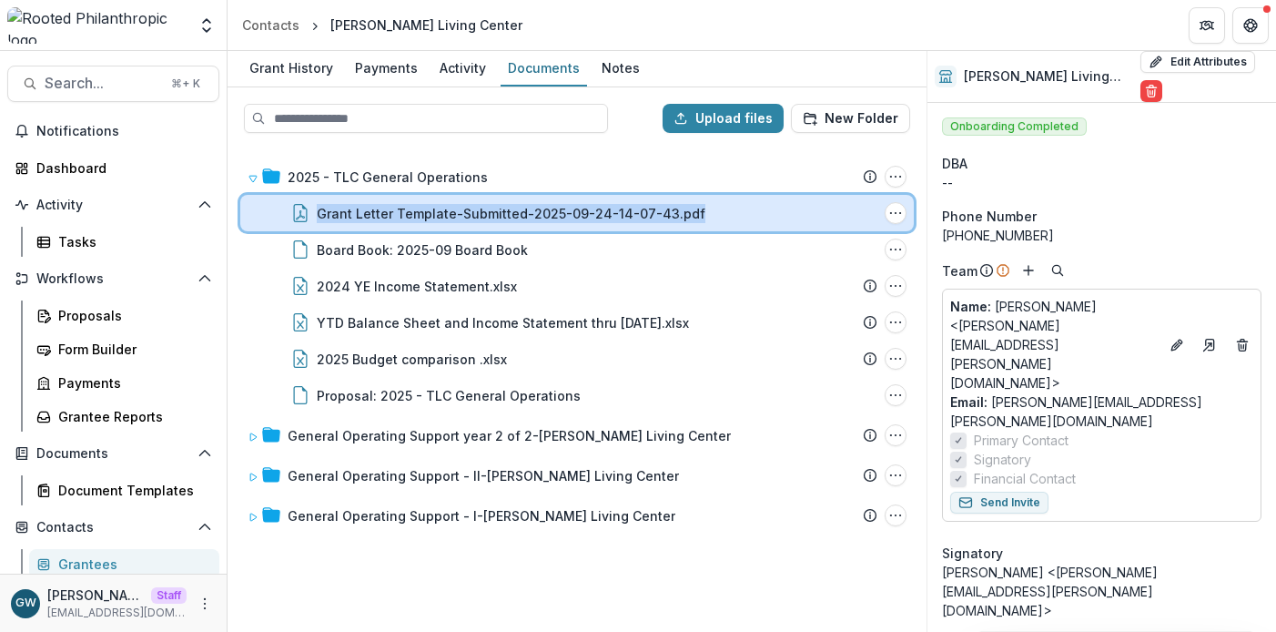
drag, startPoint x: 695, startPoint y: 213, endPoint x: 308, endPoint y: 217, distance: 386.8
click at [308, 217] on div "Grant Letter Template-Submitted-2025-09-24-14-07-43.pdf" at bounding box center [575, 213] width 604 height 19
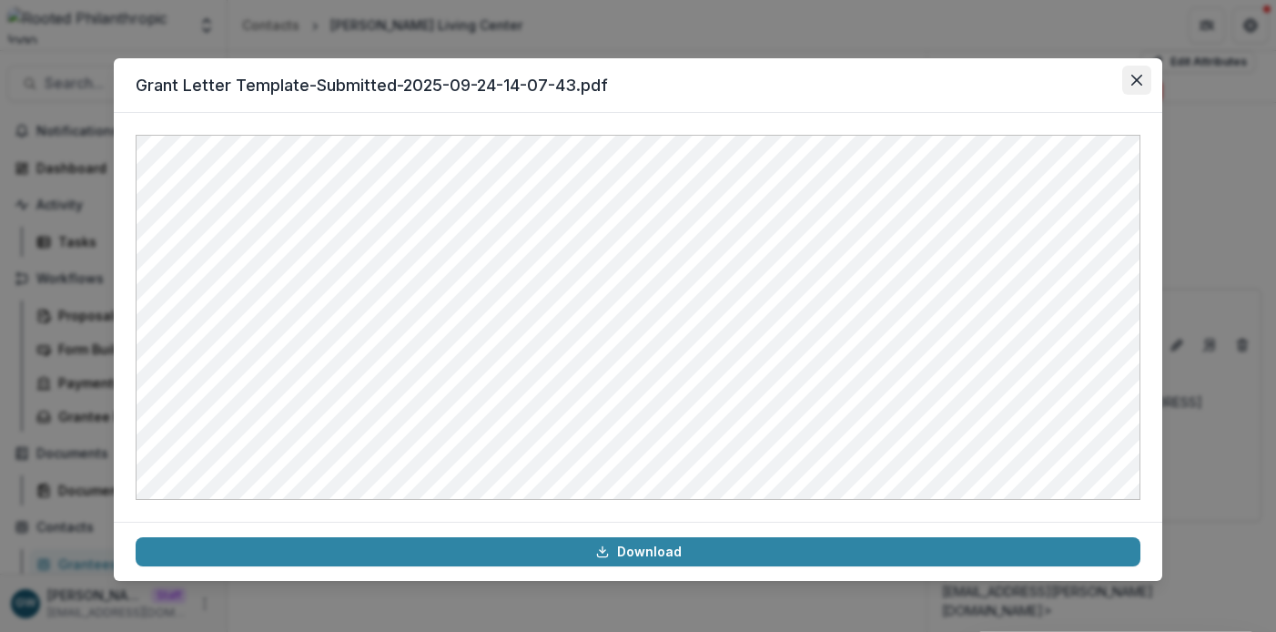
click at [1137, 82] on icon "Close" at bounding box center [1136, 80] width 11 height 11
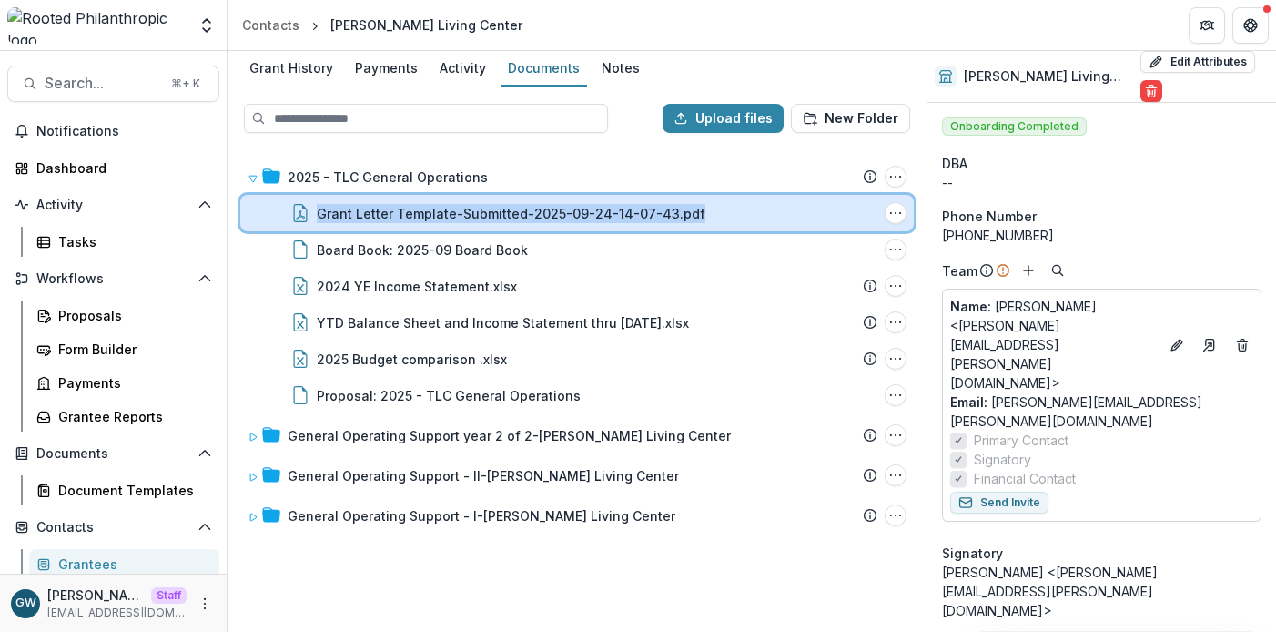
click at [702, 214] on div "Grant Letter Template-Submitted-2025-09-24-14-07-43.pdf" at bounding box center [597, 213] width 561 height 19
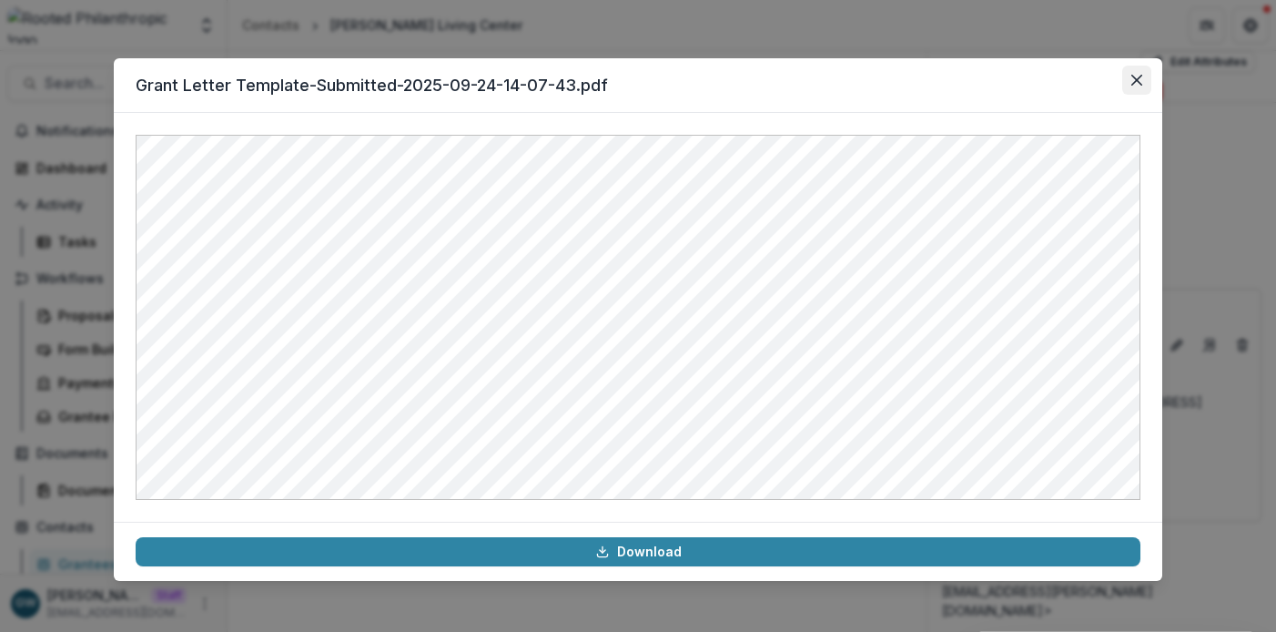
click at [1136, 82] on icon "Close" at bounding box center [1136, 80] width 11 height 11
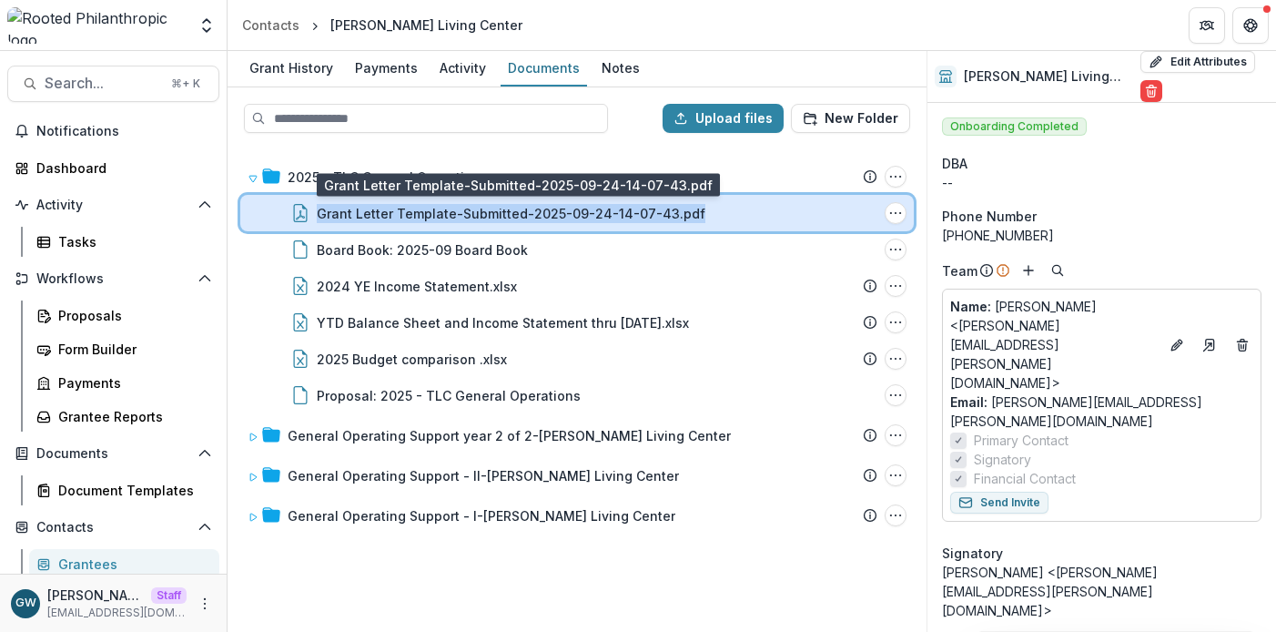
drag, startPoint x: 695, startPoint y: 214, endPoint x: 318, endPoint y: 218, distance: 377.7
click at [318, 218] on div "Grant Letter Template-Submitted-2025-09-24-14-07-43.pdf" at bounding box center [597, 213] width 561 height 19
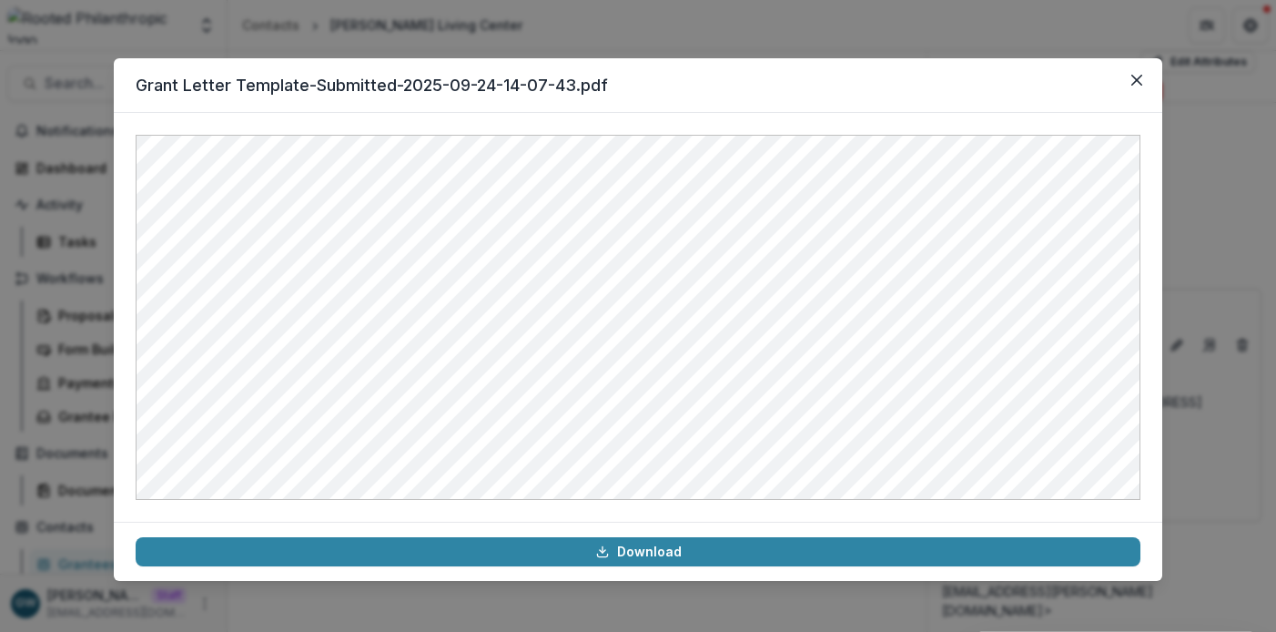
copy div "Grant Letter Template-Submitted-2025-09-24-14-07-43.pdf"
click at [751, 37] on div "Grant Letter Template-Submitted-2025-09-24-14-07-43.pdf Download" at bounding box center [638, 316] width 1276 height 632
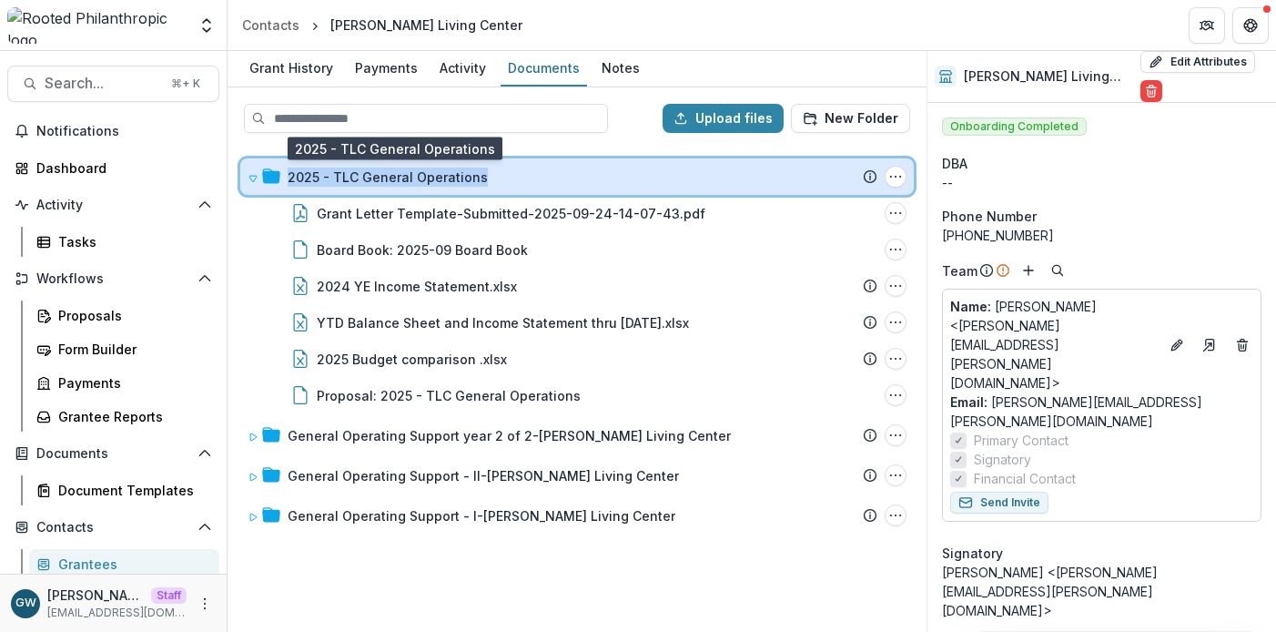
drag, startPoint x: 480, startPoint y: 177, endPoint x: 289, endPoint y: 179, distance: 191.1
click at [289, 179] on div "2025 - TLC General Operations" at bounding box center [583, 176] width 590 height 19
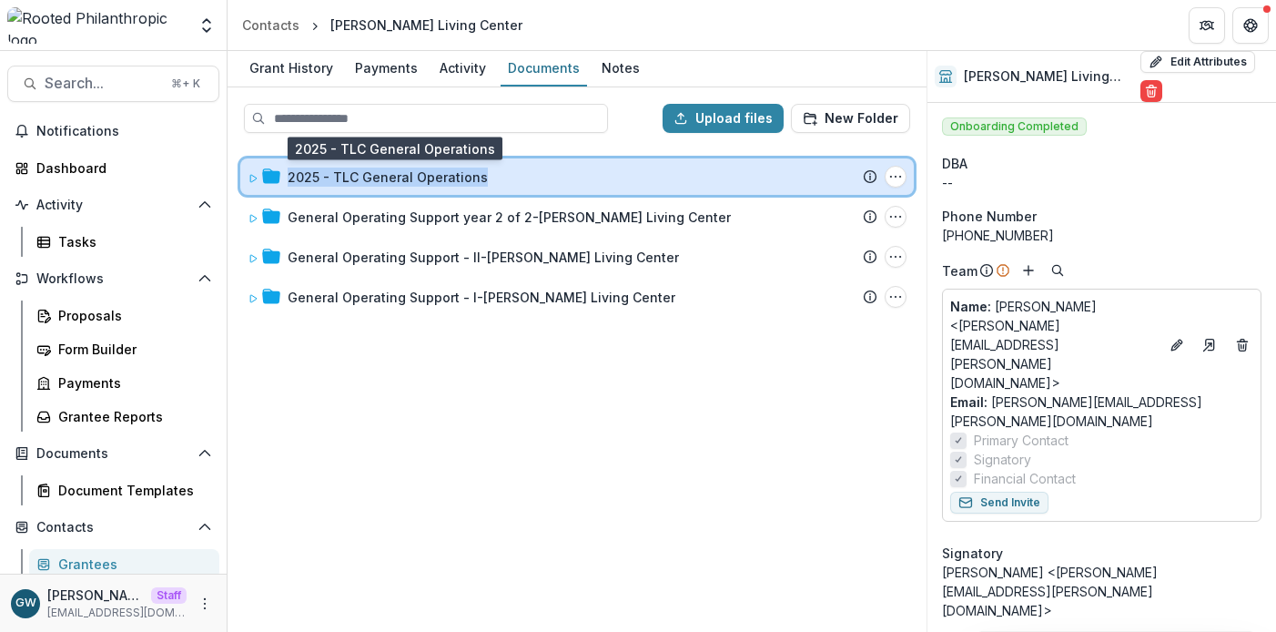
copy div "2025 - TLC General Operations"
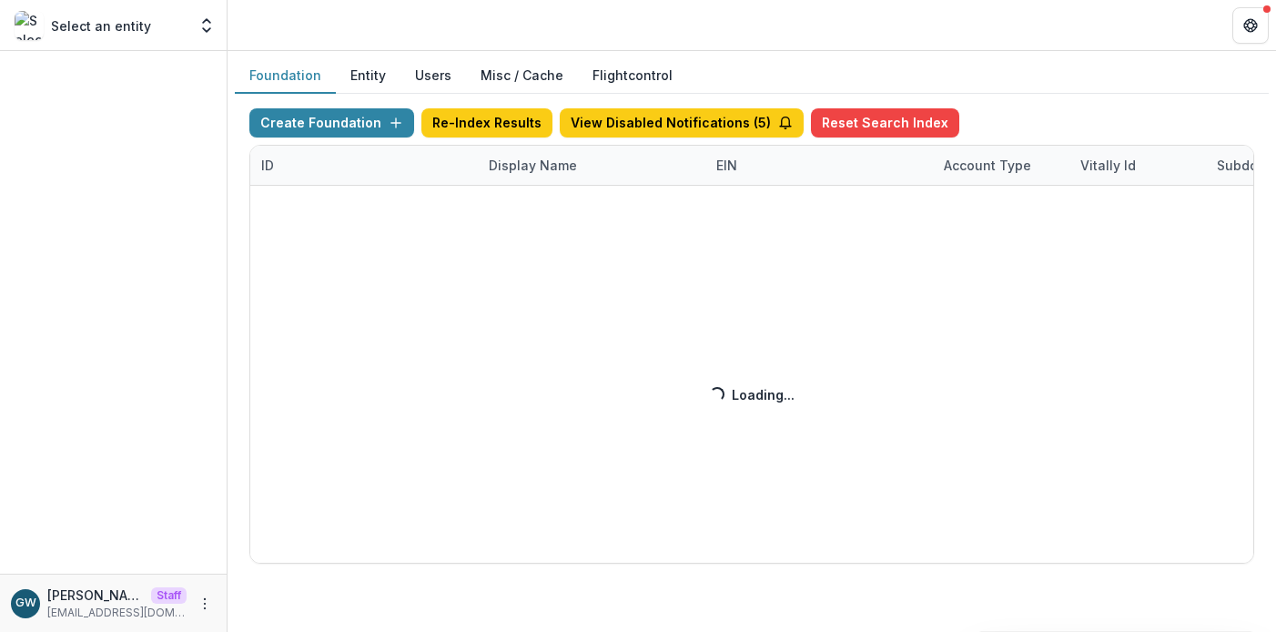
click at [530, 175] on div "Display Name" at bounding box center [591, 165] width 227 height 39
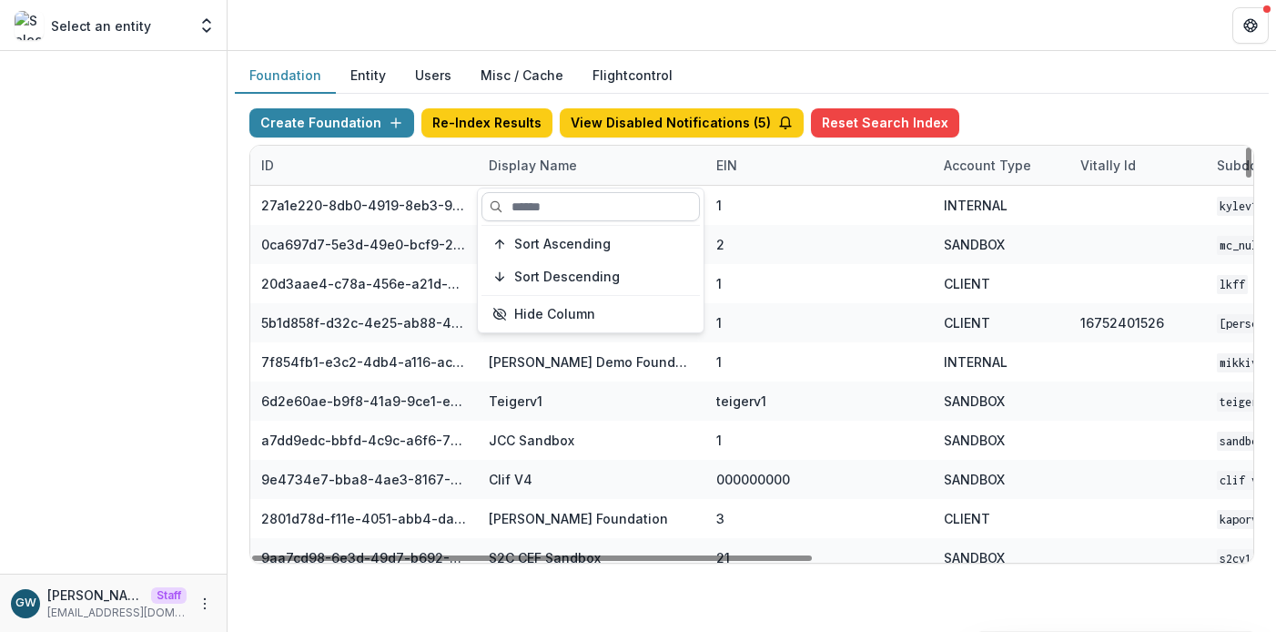
click at [548, 203] on input at bounding box center [590, 206] width 218 height 29
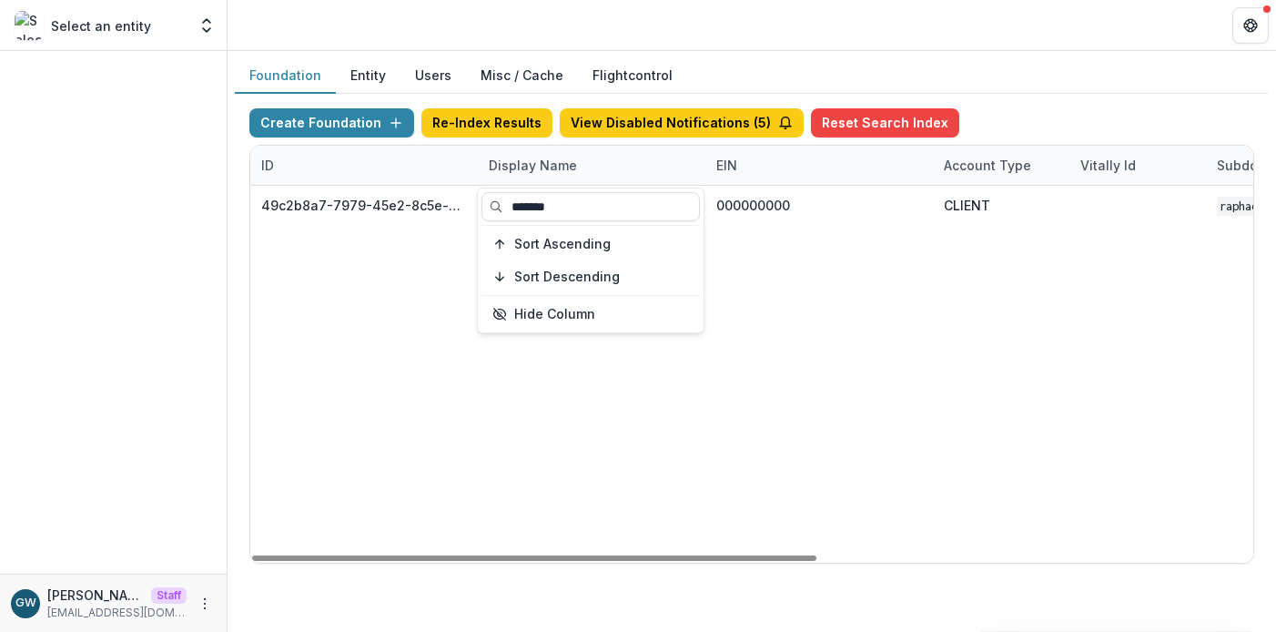
type input "*******"
click at [1040, 97] on div "Create Foundation Re-Index Results View Disabled Notifications ( 5 ) Reset Sear…" at bounding box center [752, 336] width 1034 height 484
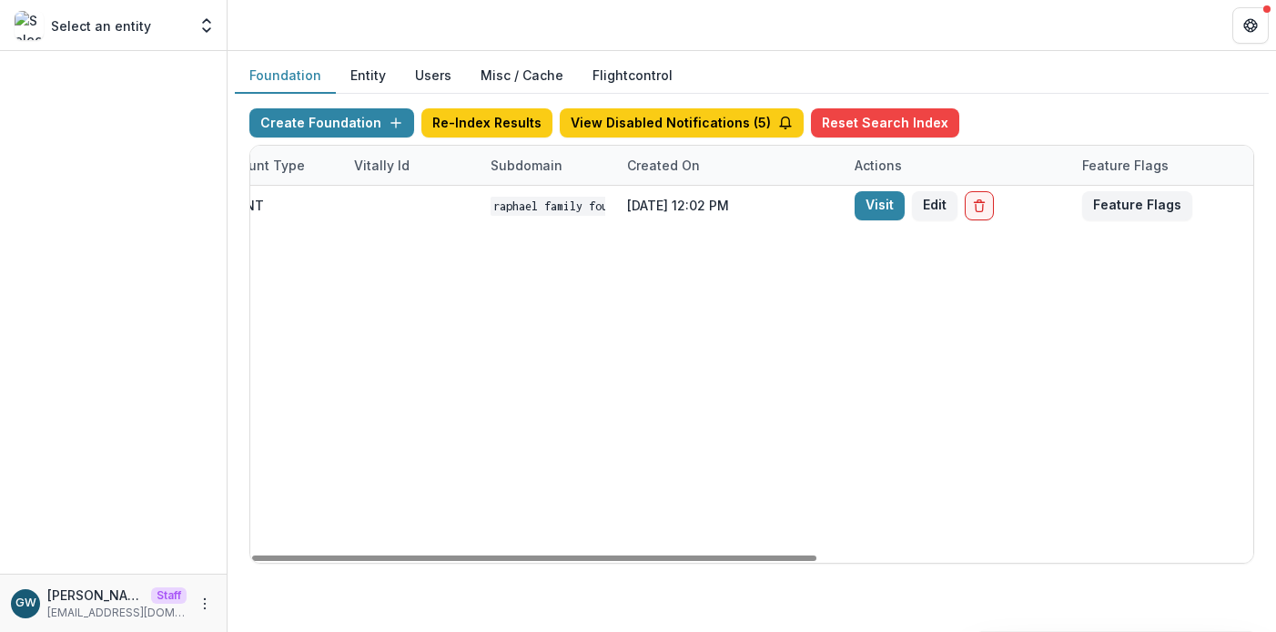
scroll to position [0, 772]
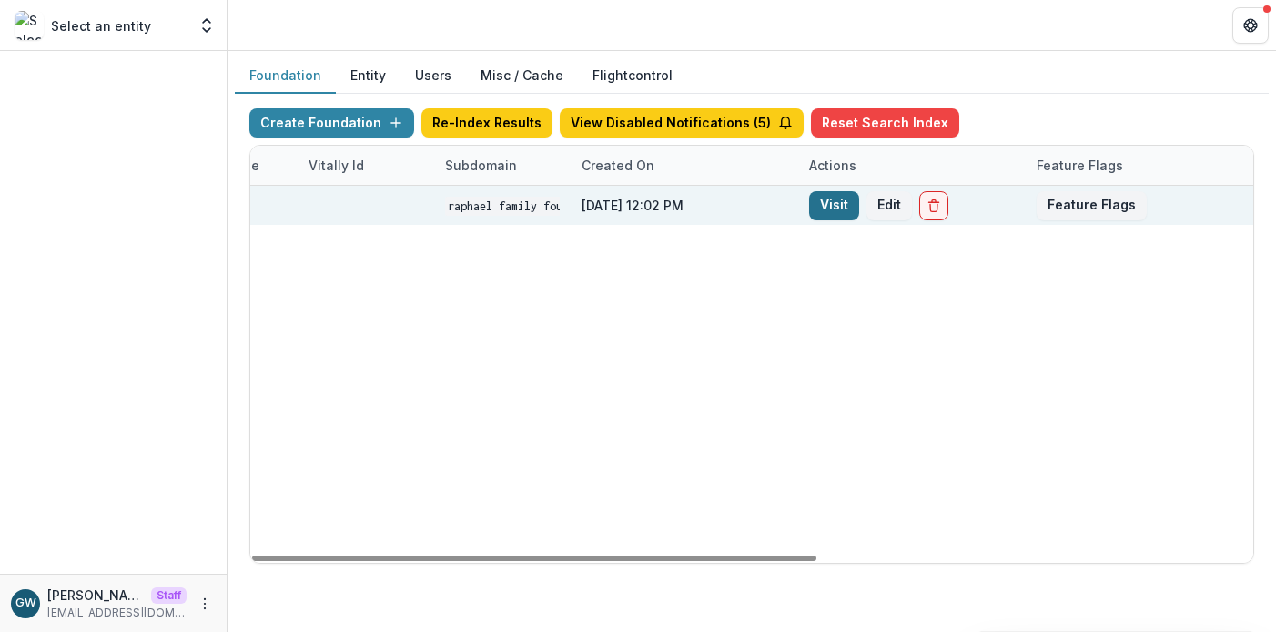
click at [830, 207] on link "Visit" at bounding box center [834, 205] width 50 height 29
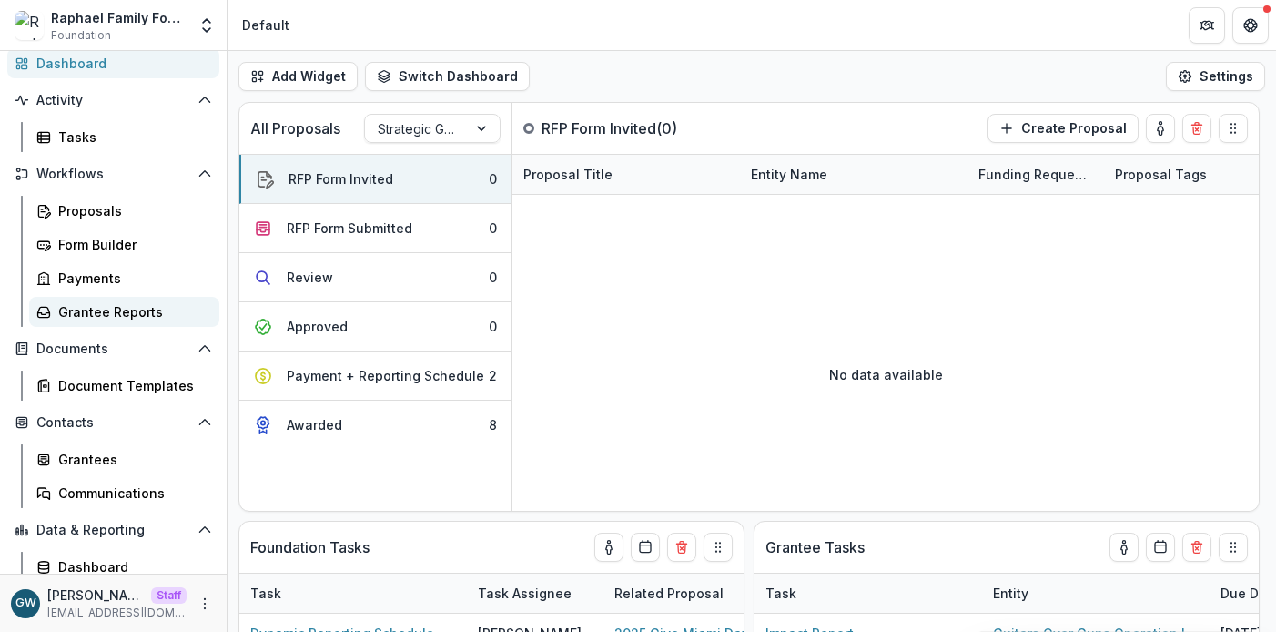
scroll to position [114, 0]
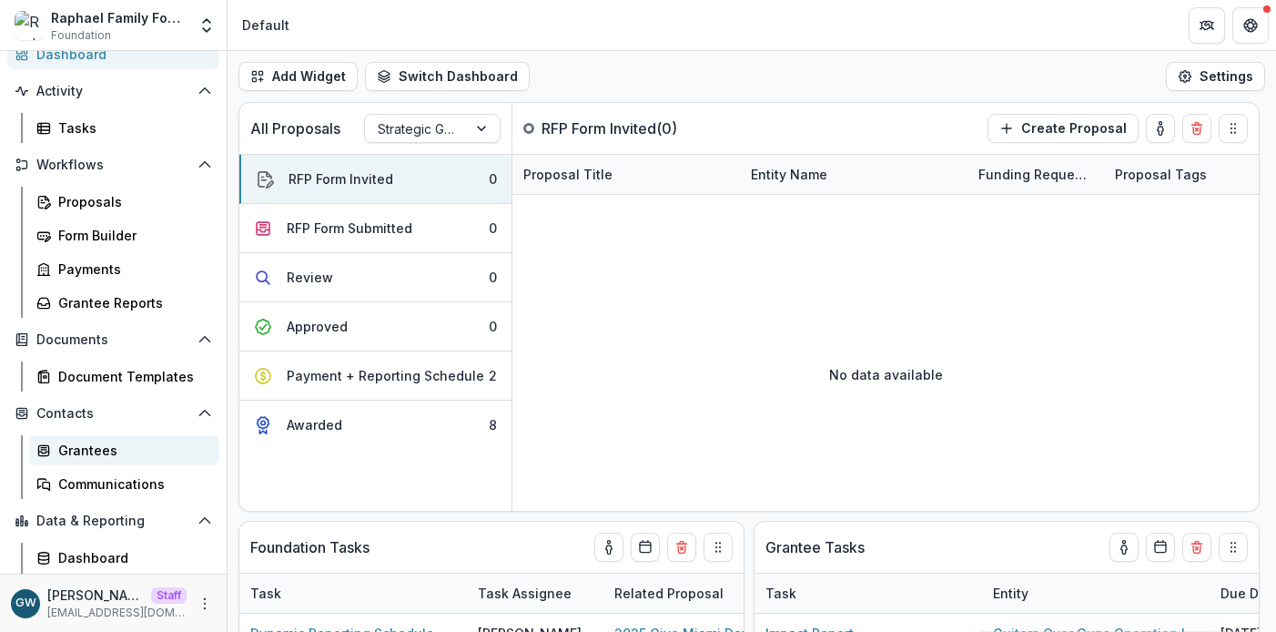
click at [80, 448] on div "Grantees" at bounding box center [131, 449] width 147 height 19
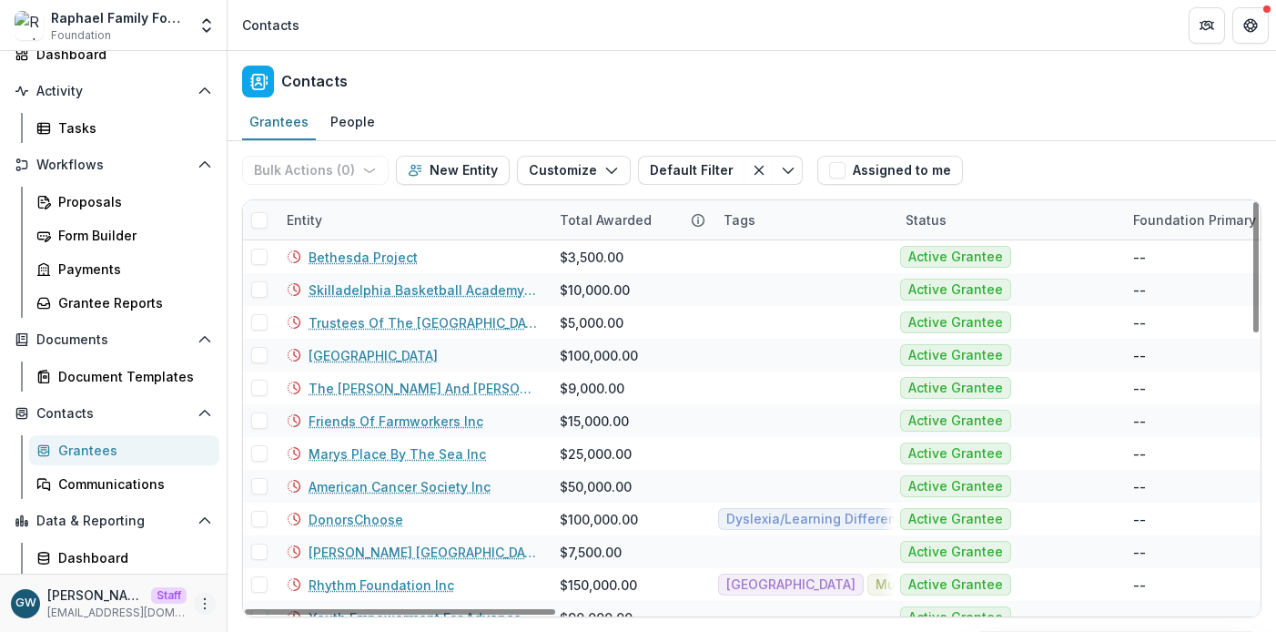
click at [194, 602] on button "More" at bounding box center [205, 603] width 22 height 22
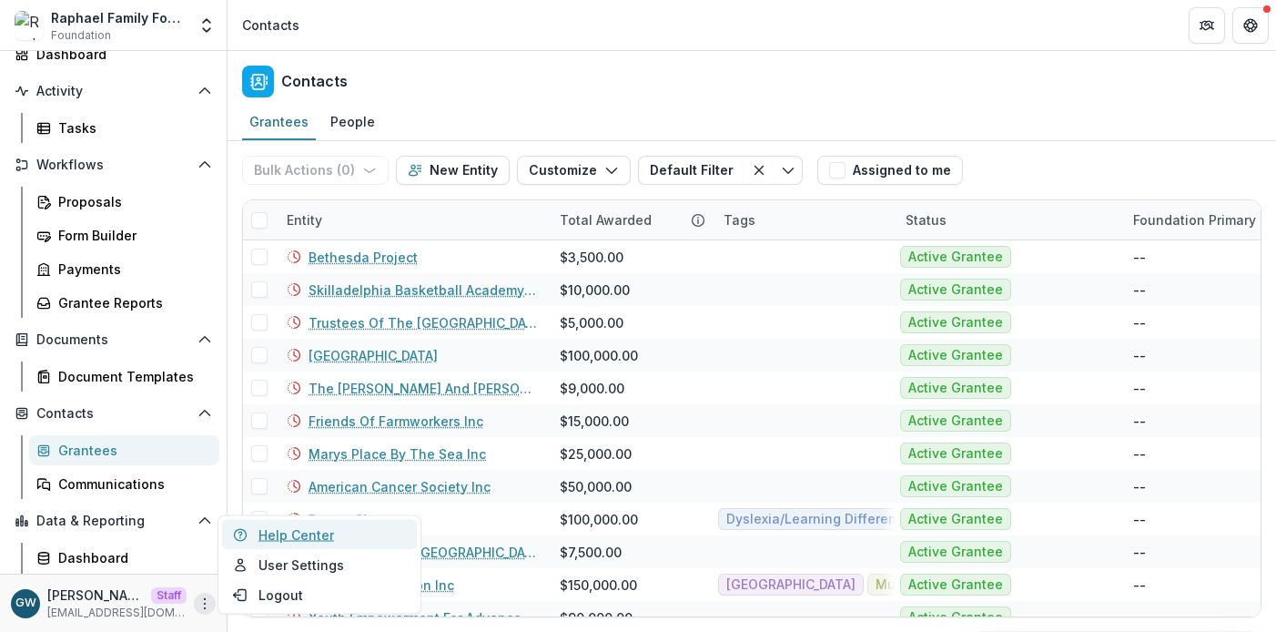
click at [292, 535] on link "Help Center" at bounding box center [319, 535] width 195 height 30
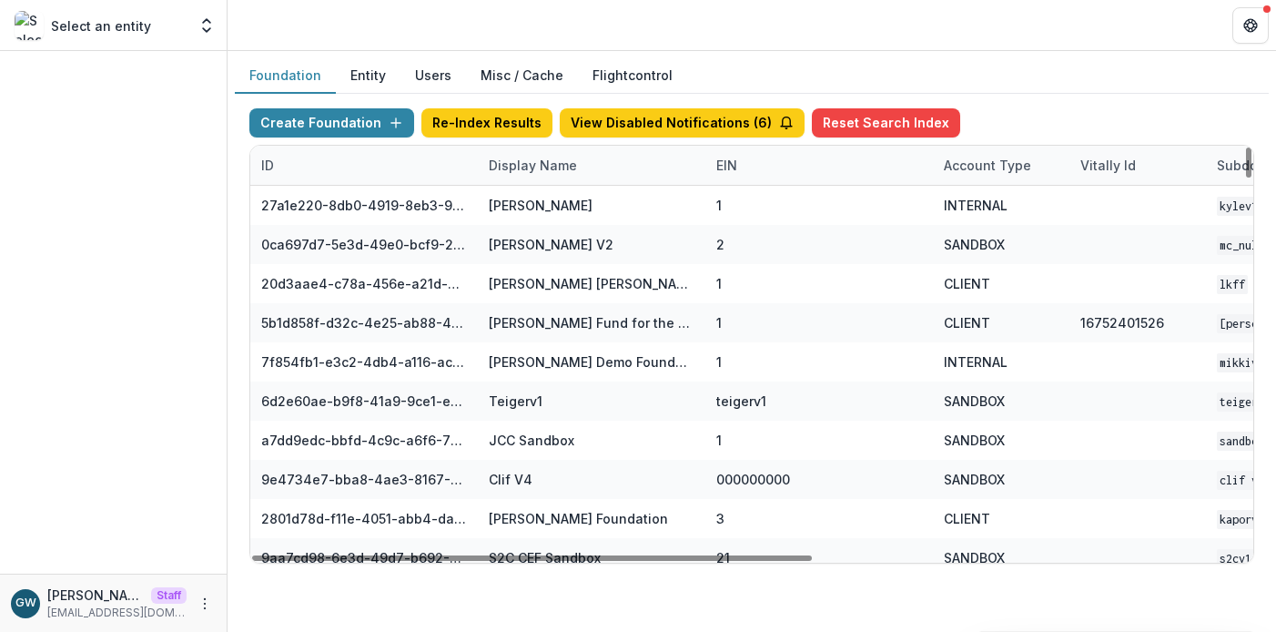
click at [530, 163] on div "Display Name" at bounding box center [533, 165] width 110 height 19
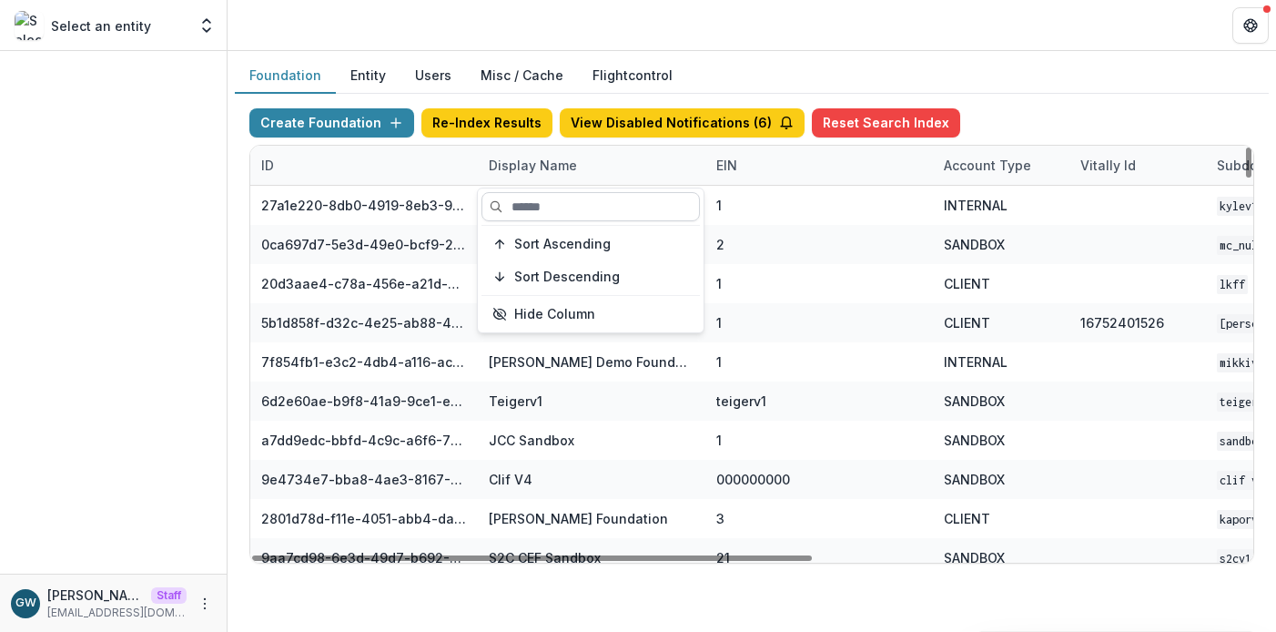
click at [558, 204] on input at bounding box center [590, 206] width 218 height 29
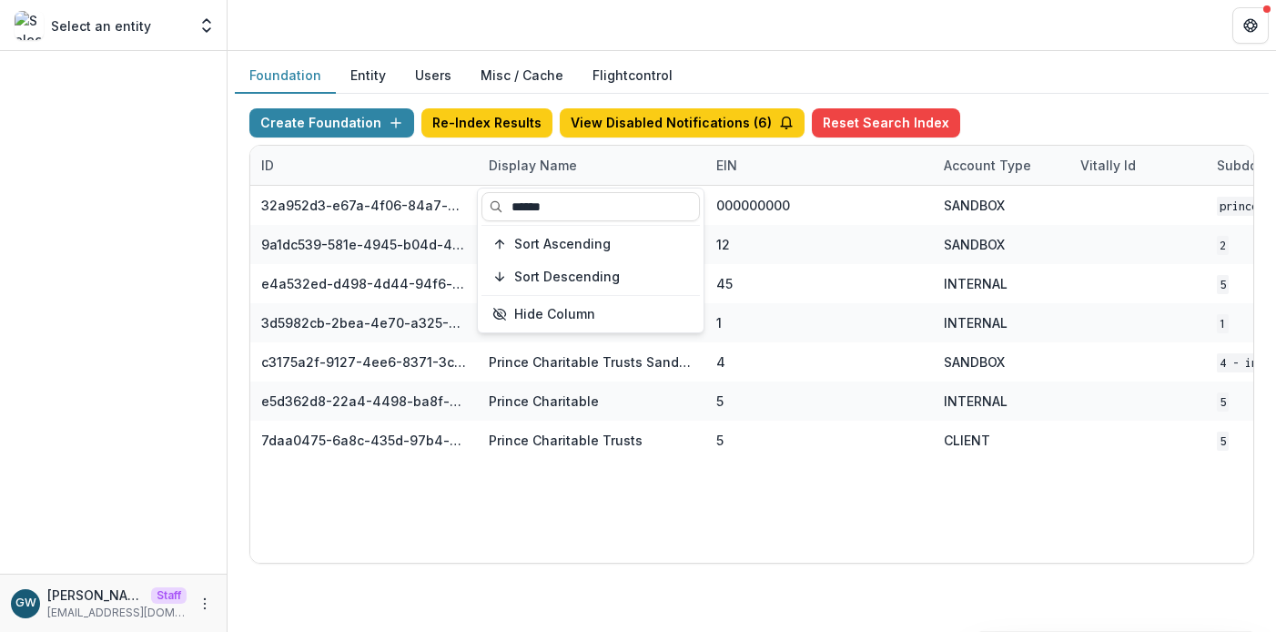
type input "******"
click at [1028, 118] on div "Create Foundation Re-Index Results View Disabled Notifications ( 6 ) Reset Sear…" at bounding box center [751, 126] width 1005 height 36
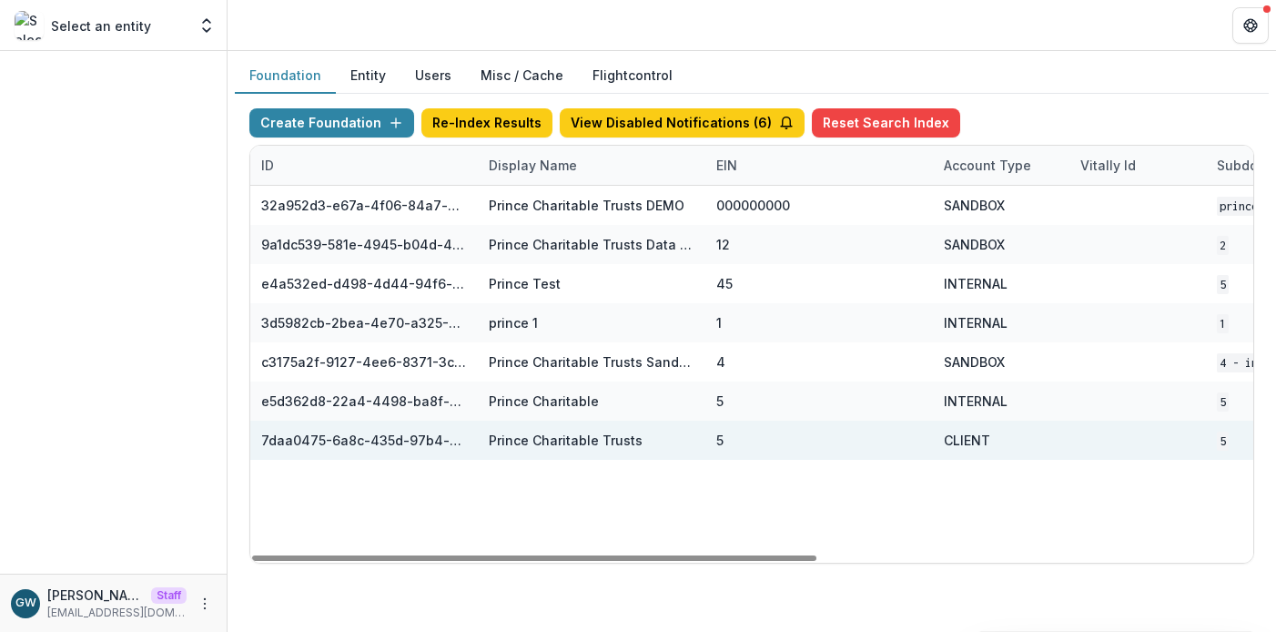
scroll to position [0, 772]
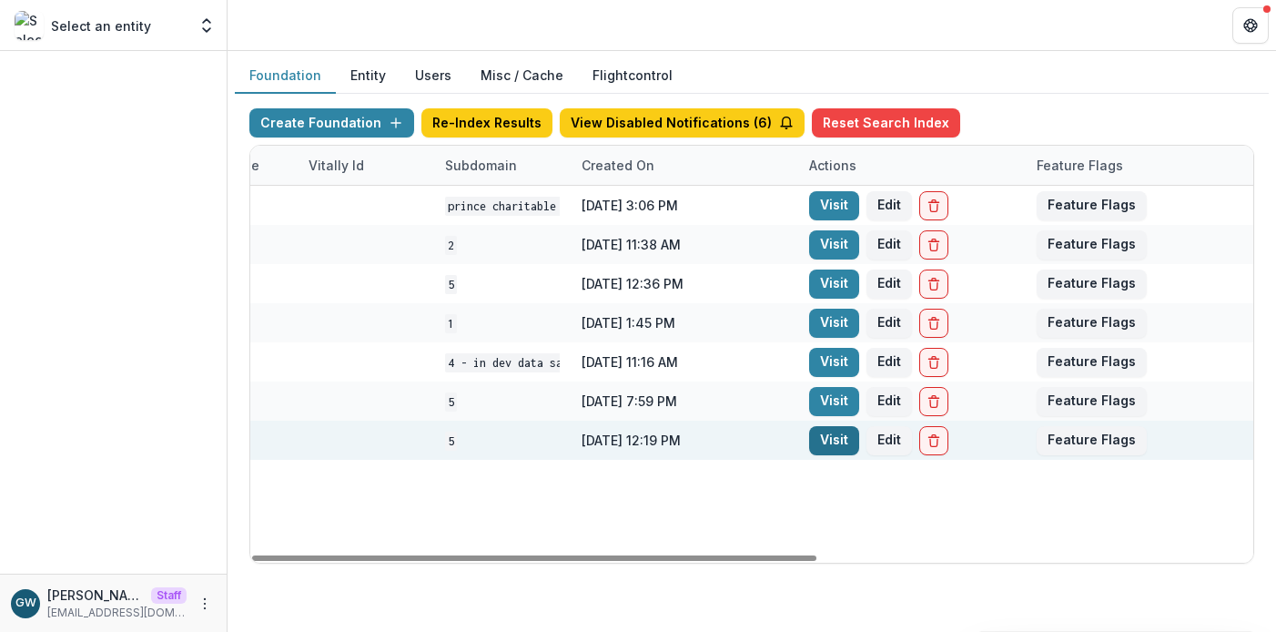
click at [822, 438] on link "Visit" at bounding box center [834, 440] width 50 height 29
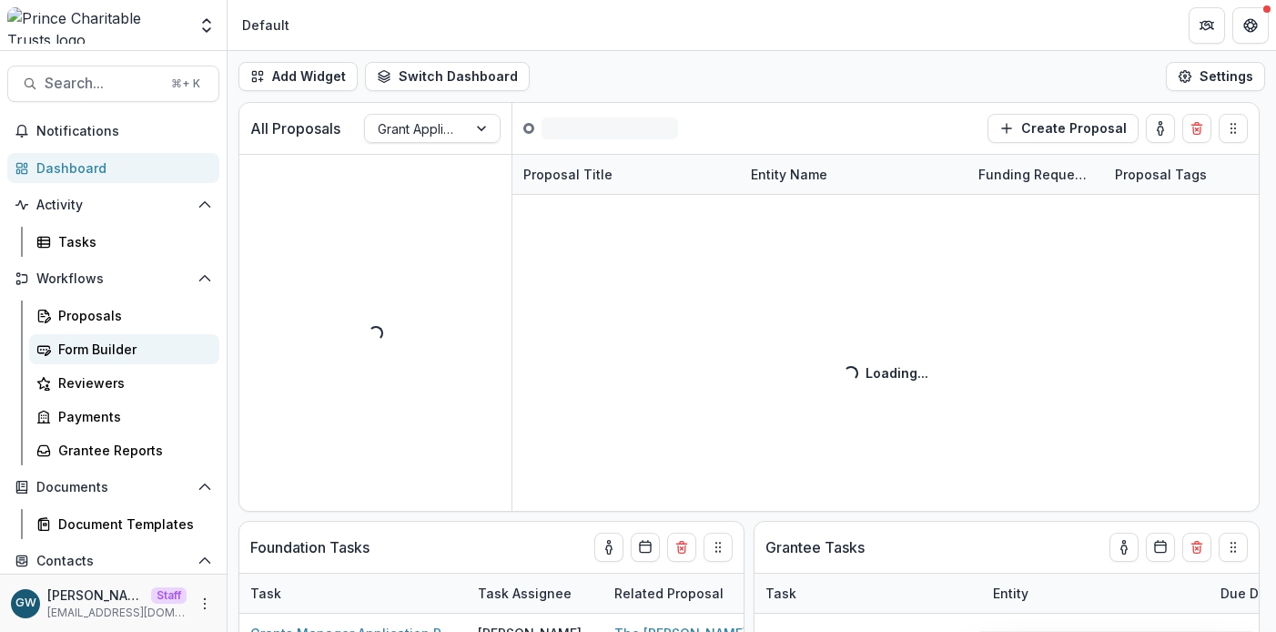
click at [86, 347] on div "Form Builder" at bounding box center [131, 348] width 147 height 19
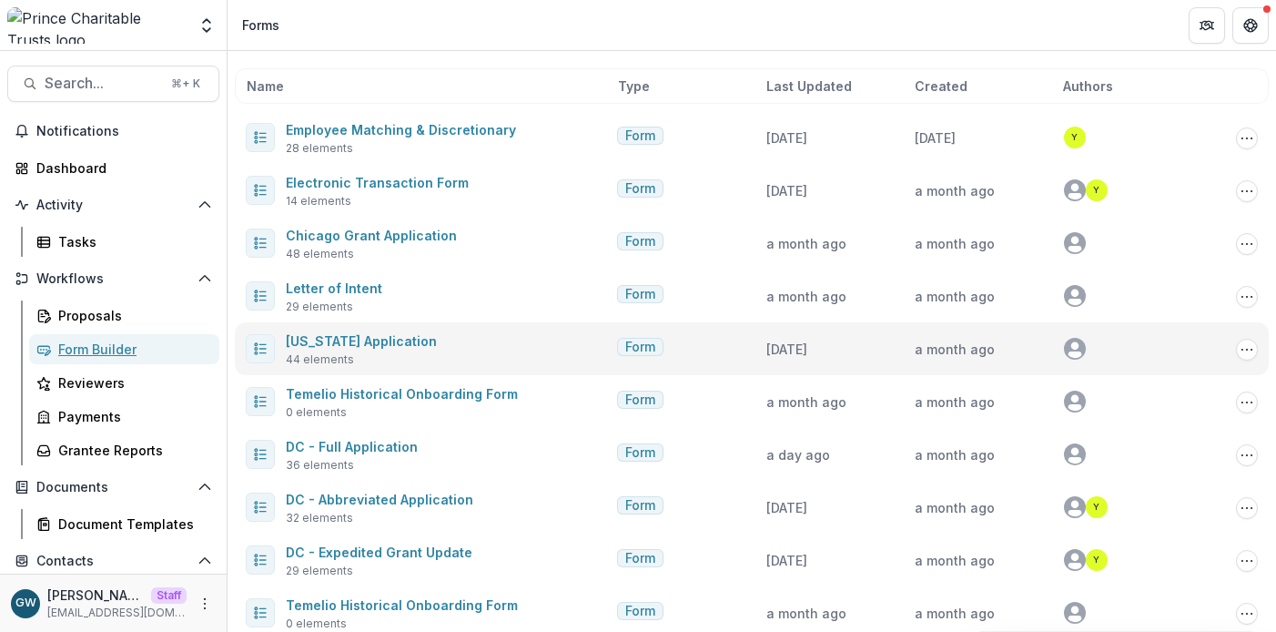
scroll to position [99, 0]
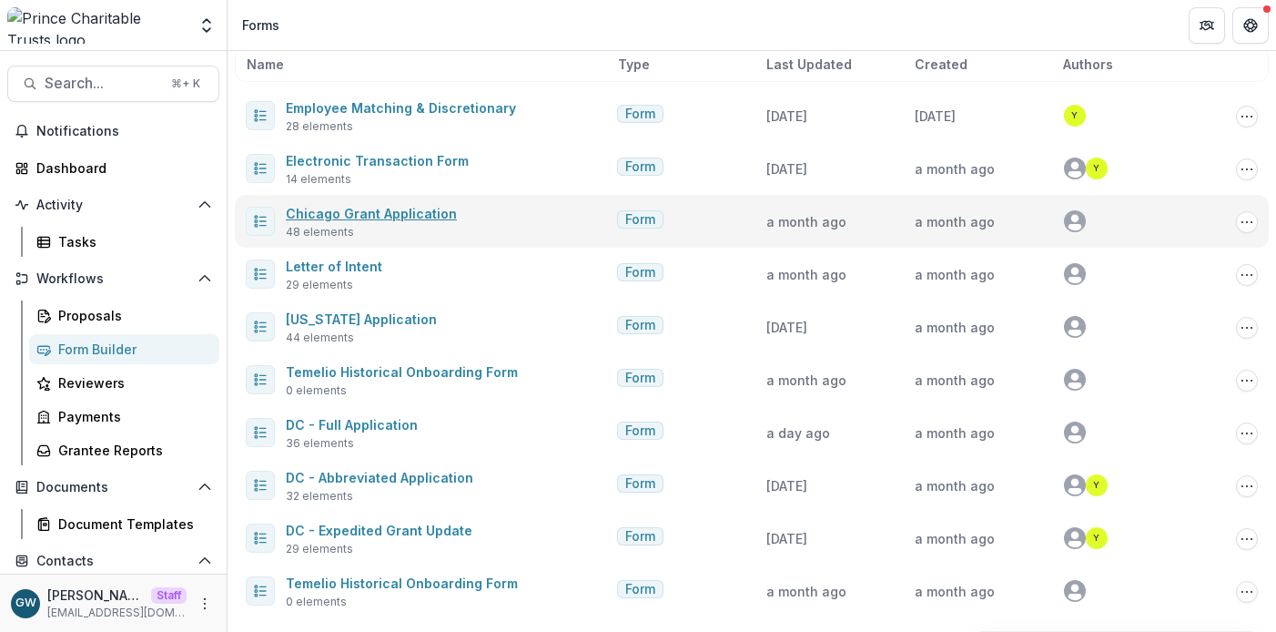
click at [378, 211] on link "Chicago Grant Application" at bounding box center [371, 213] width 171 height 15
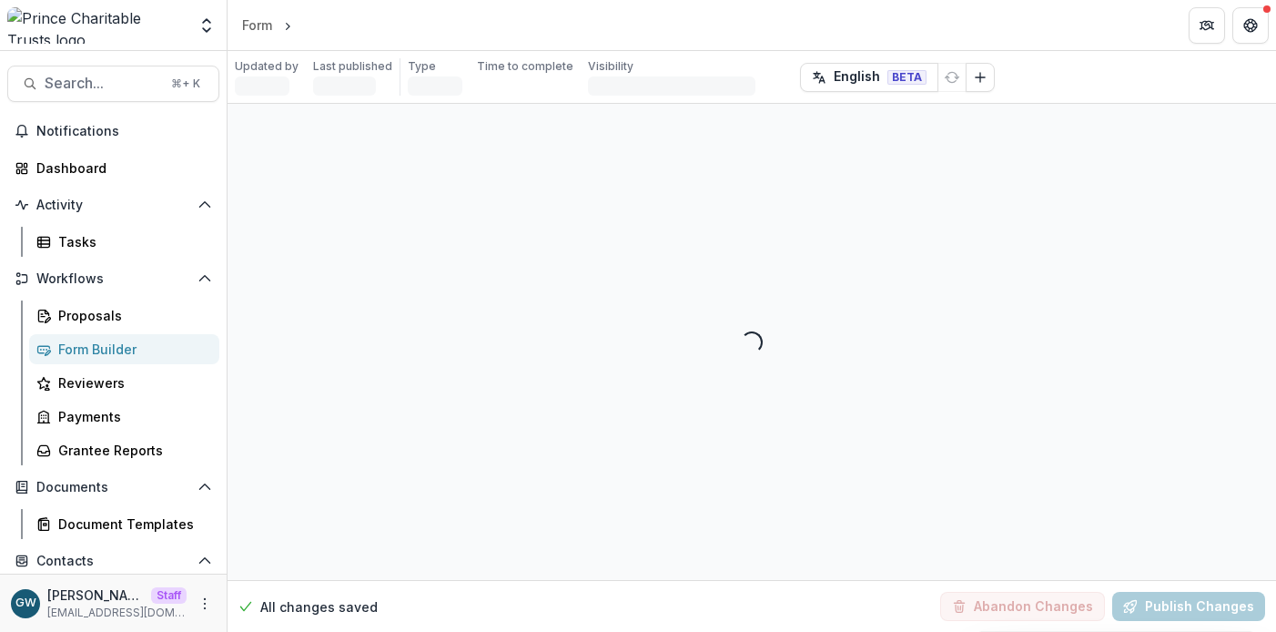
select select "********"
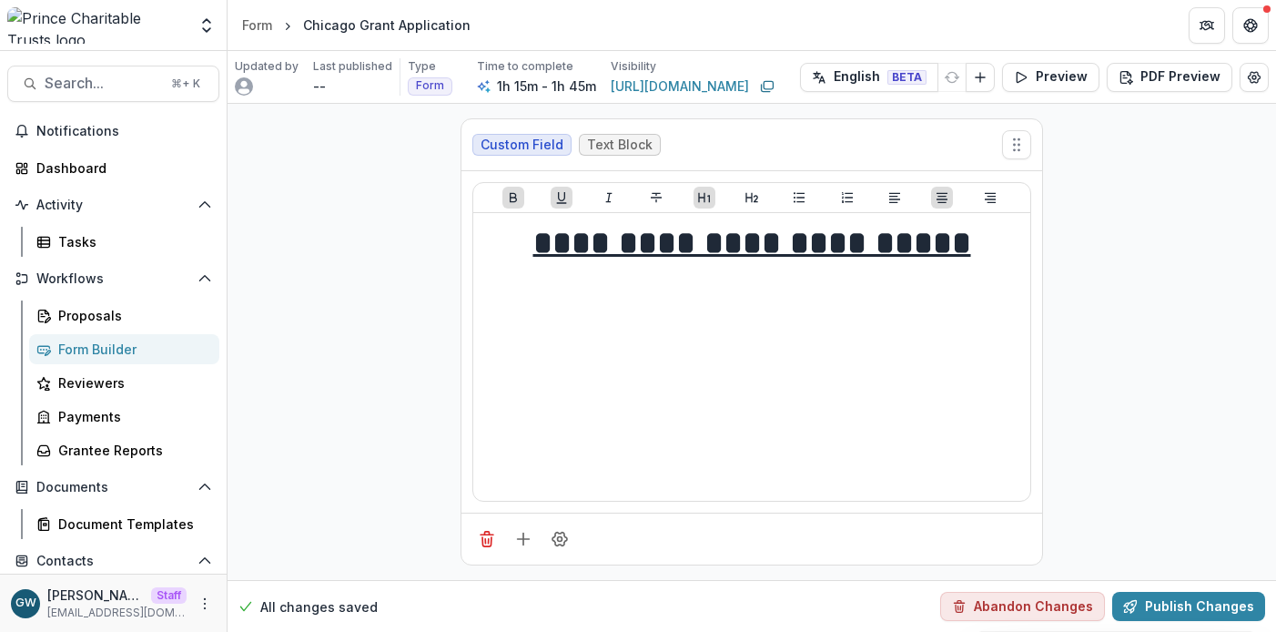
click at [86, 336] on link "Form Builder" at bounding box center [124, 349] width 190 height 30
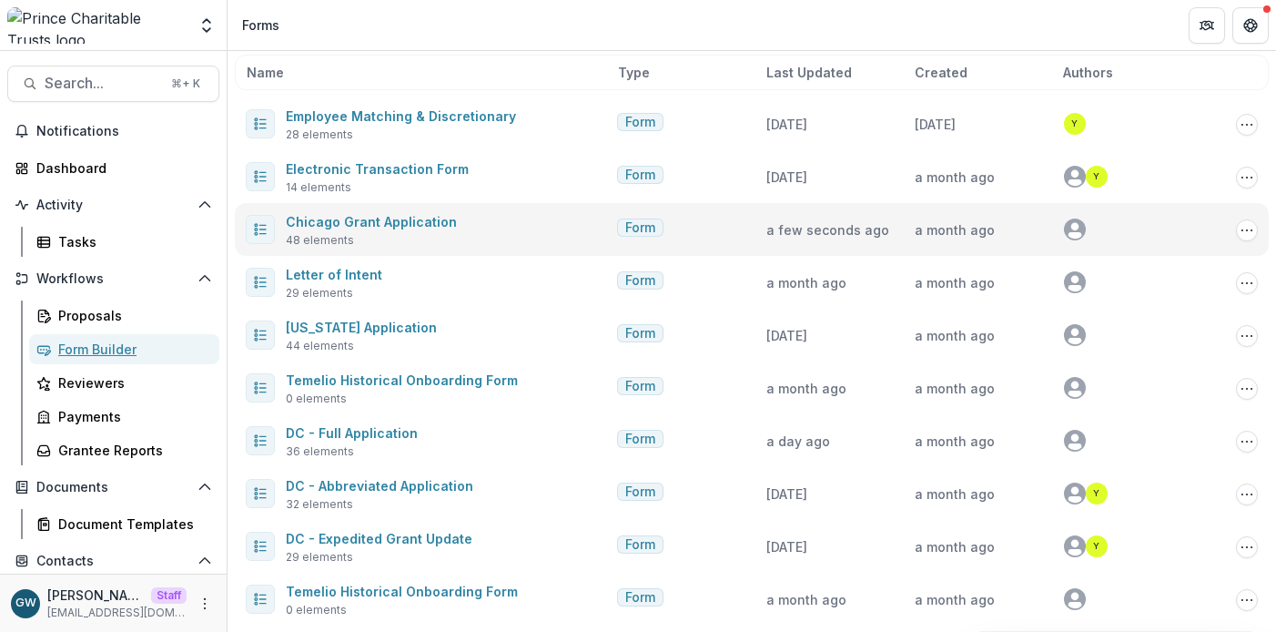
scroll to position [99, 0]
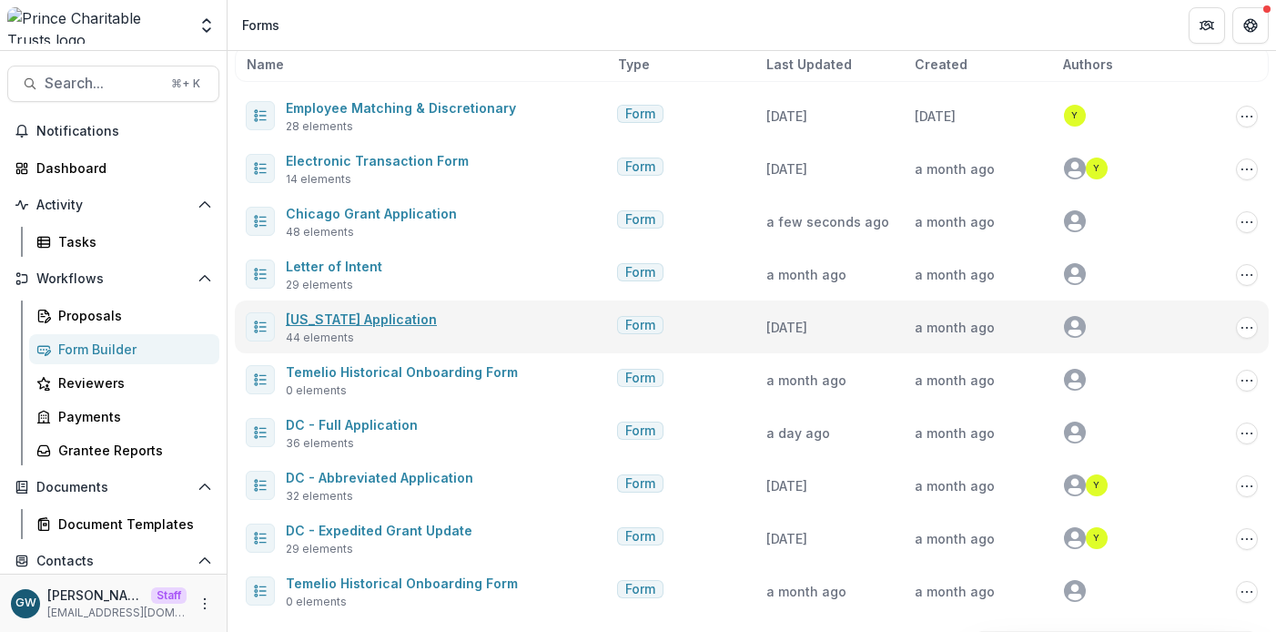
click at [384, 311] on link "[US_STATE] Application" at bounding box center [361, 318] width 151 height 15
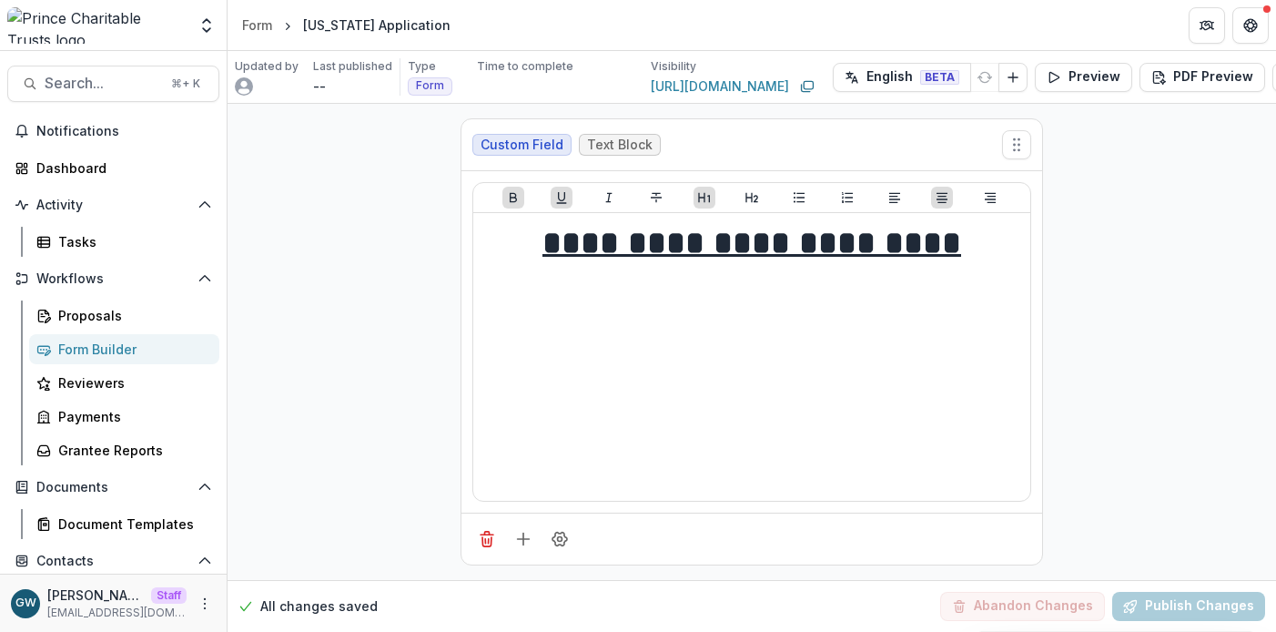
scroll to position [5047, 0]
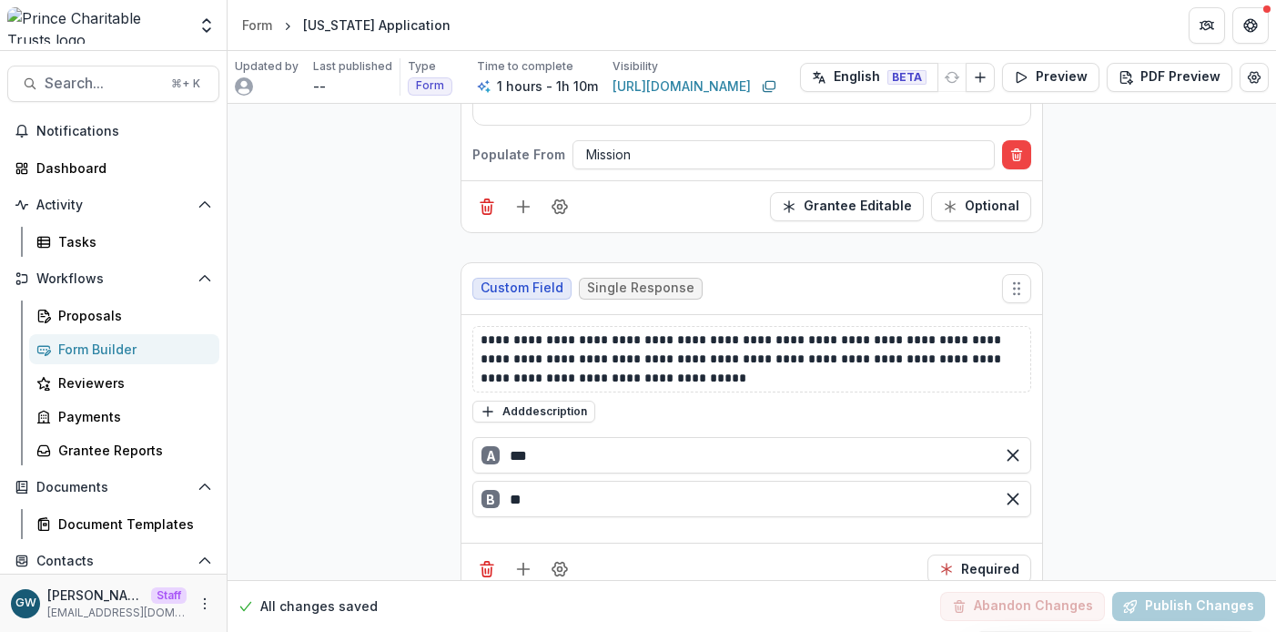
click at [126, 348] on div "Form Builder" at bounding box center [131, 348] width 147 height 19
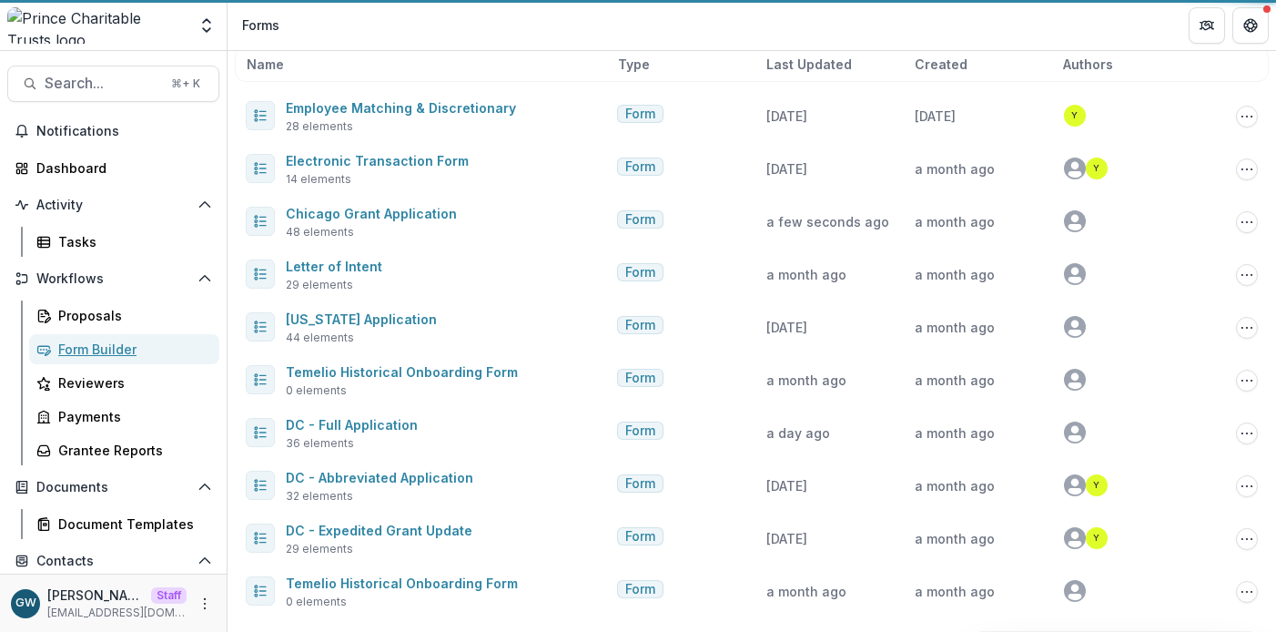
scroll to position [99, 0]
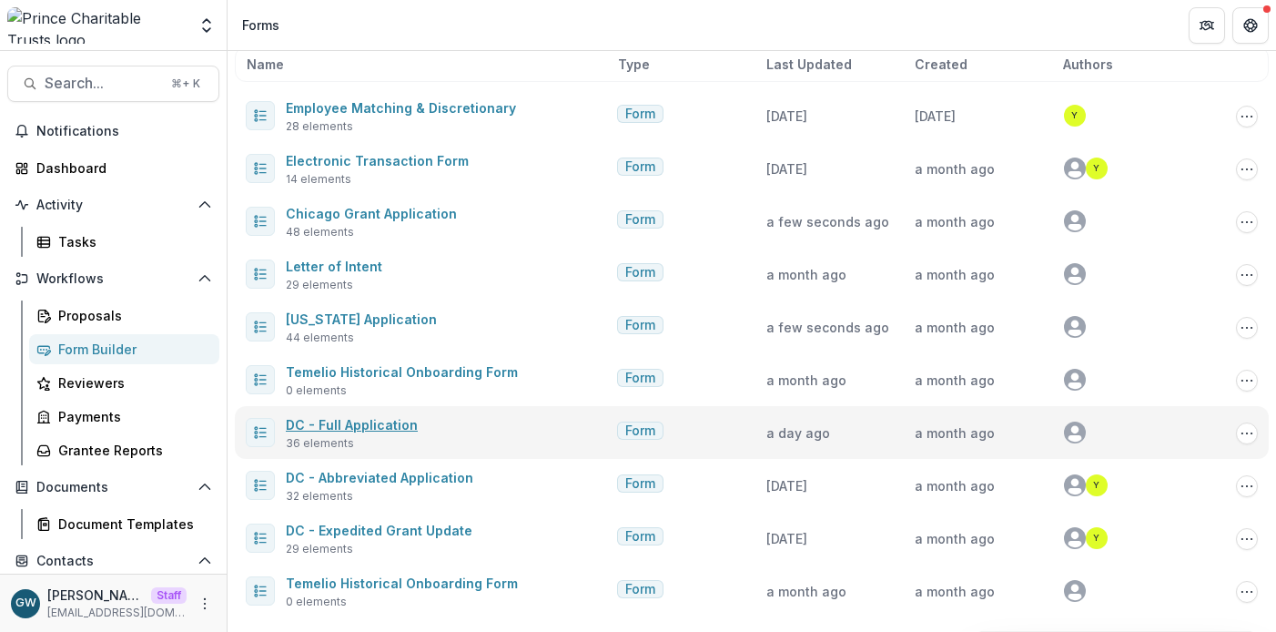
click at [386, 428] on link "DC - Full Application" at bounding box center [352, 424] width 132 height 15
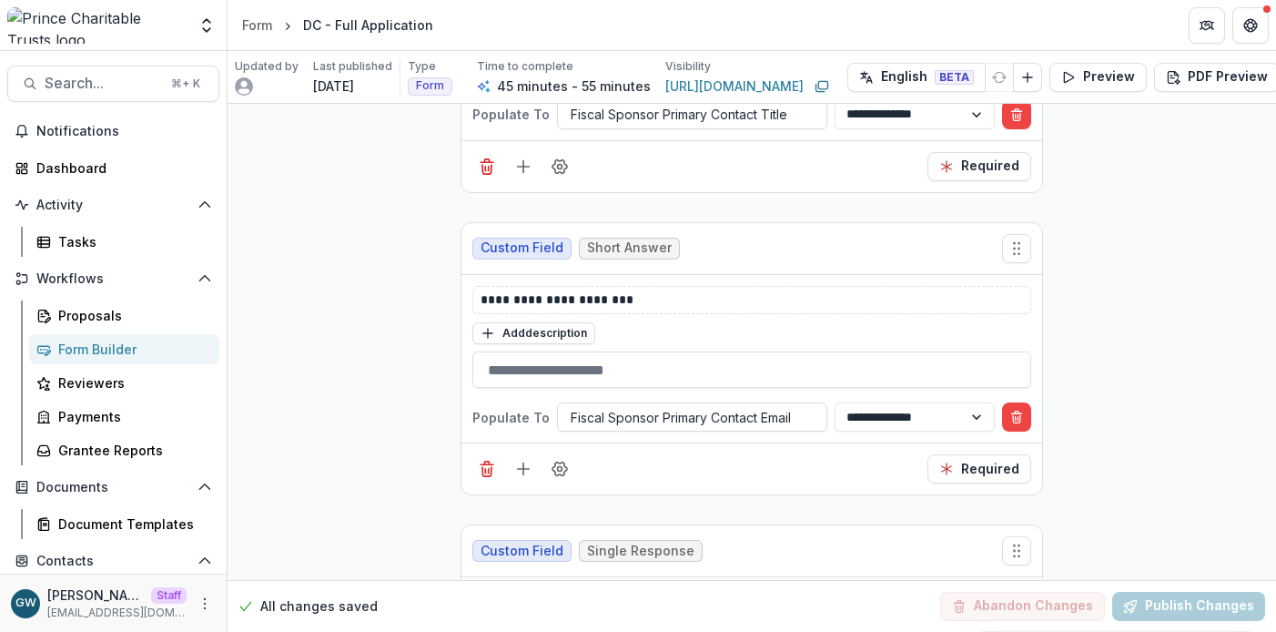
scroll to position [13226, 0]
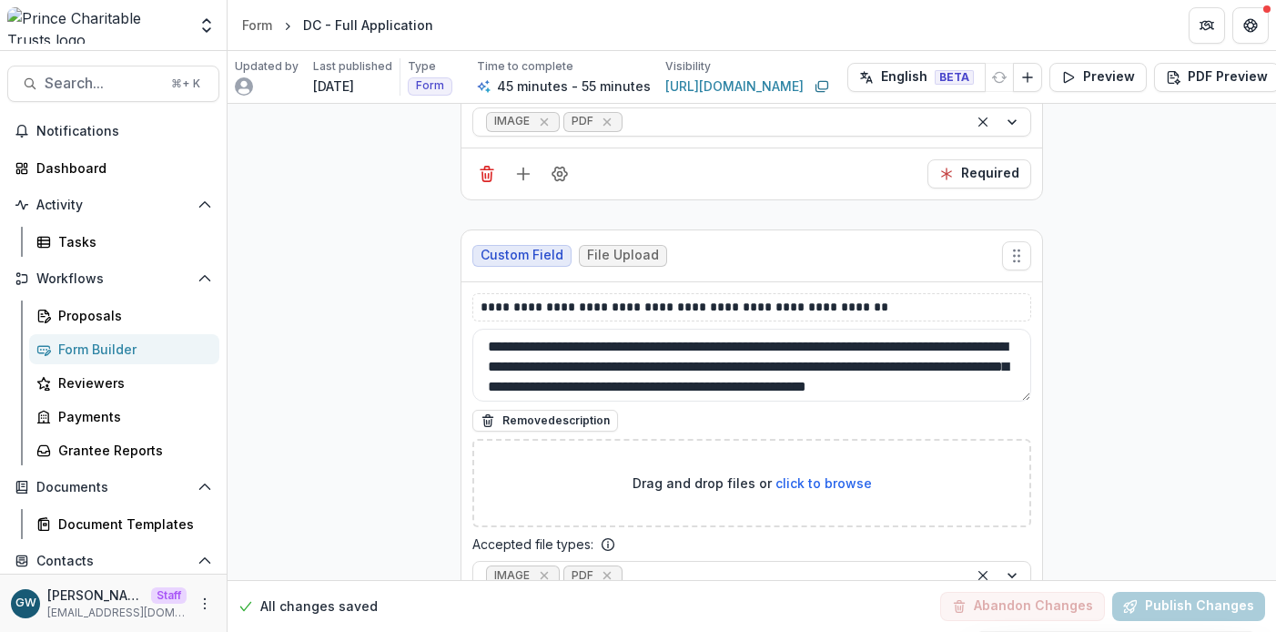
click at [176, 349] on div "Form Builder" at bounding box center [131, 348] width 147 height 19
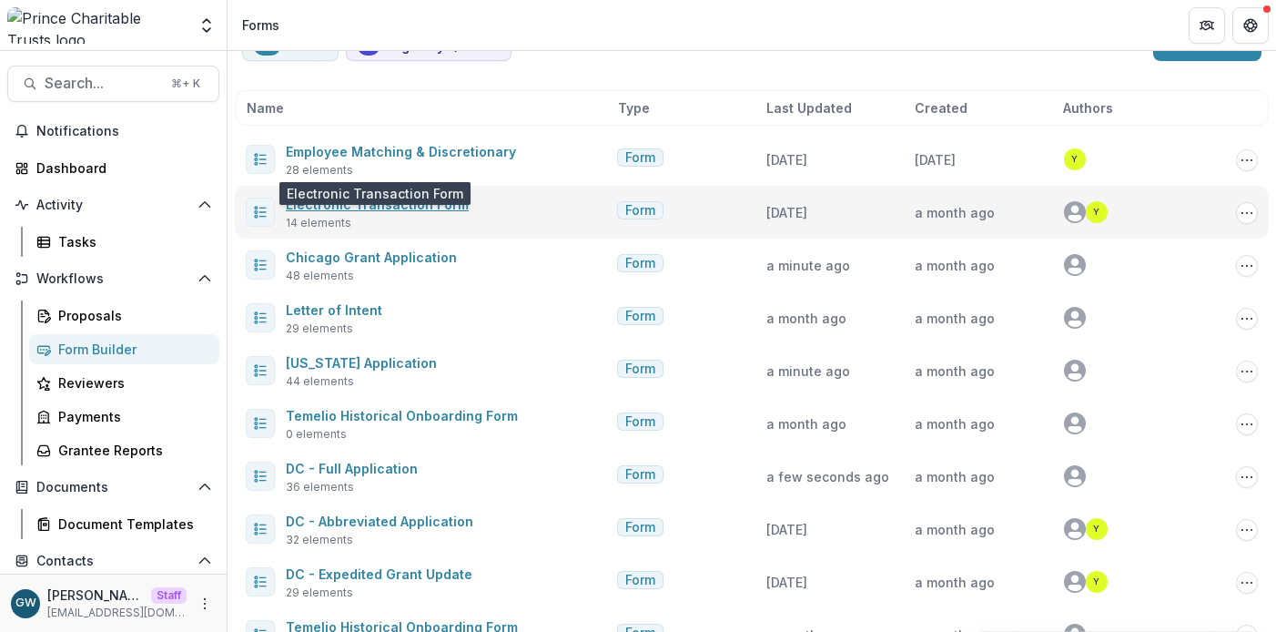
scroll to position [99, 0]
